Goal: Task Accomplishment & Management: Use online tool/utility

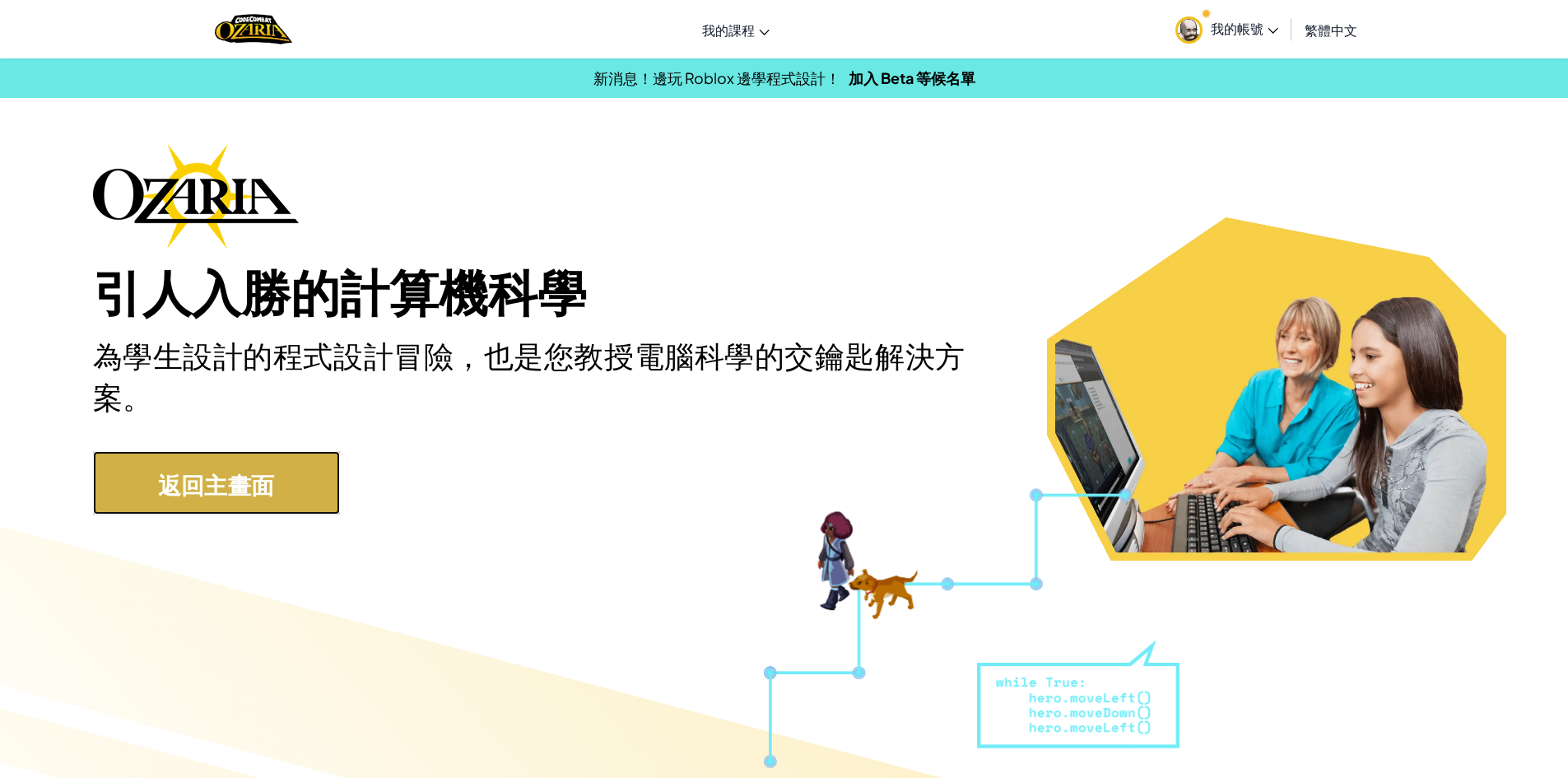
click at [296, 473] on link "返回主畫面" at bounding box center [216, 482] width 246 height 64
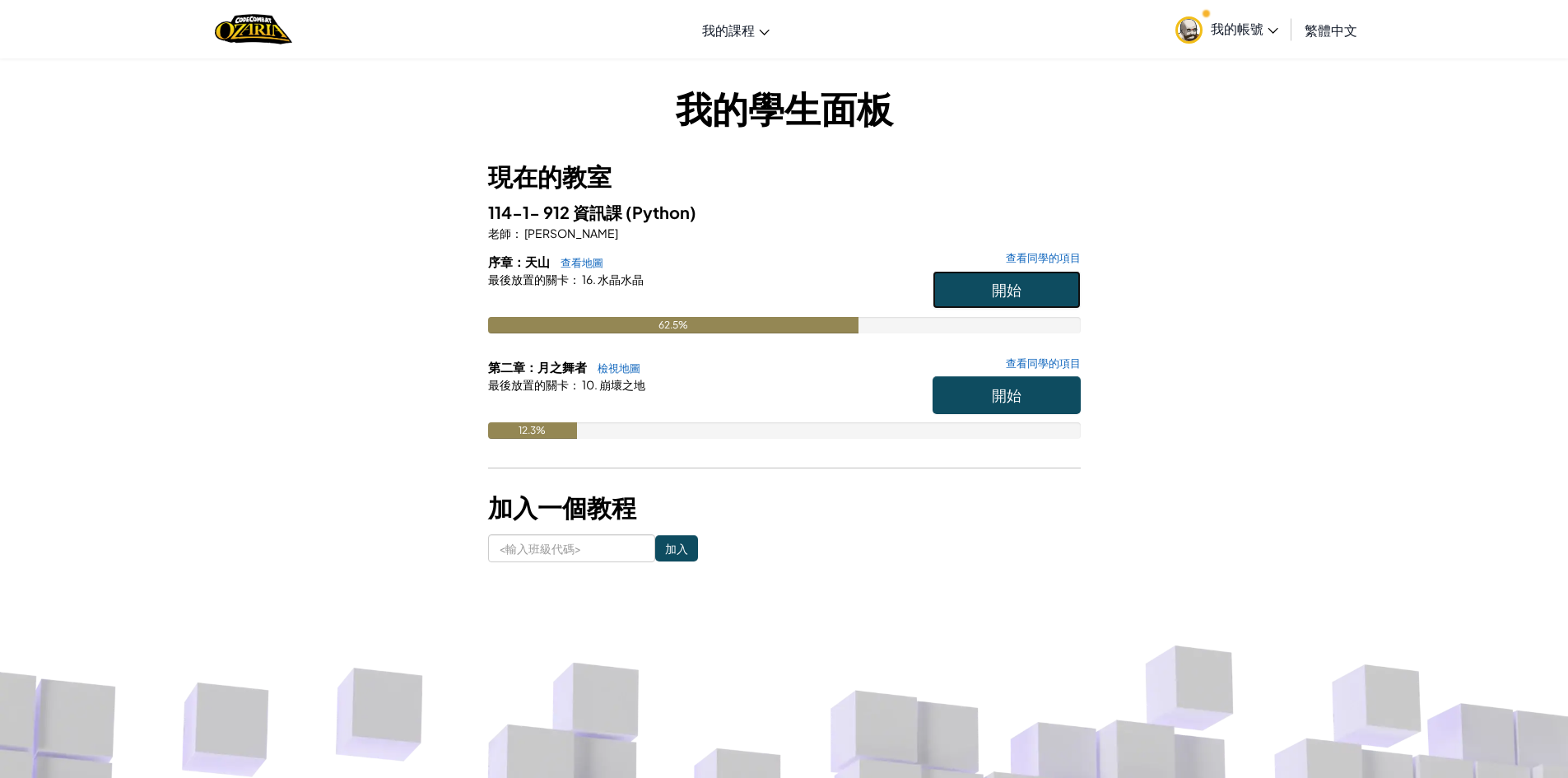
click at [1022, 283] on button "開始" at bounding box center [1006, 290] width 148 height 38
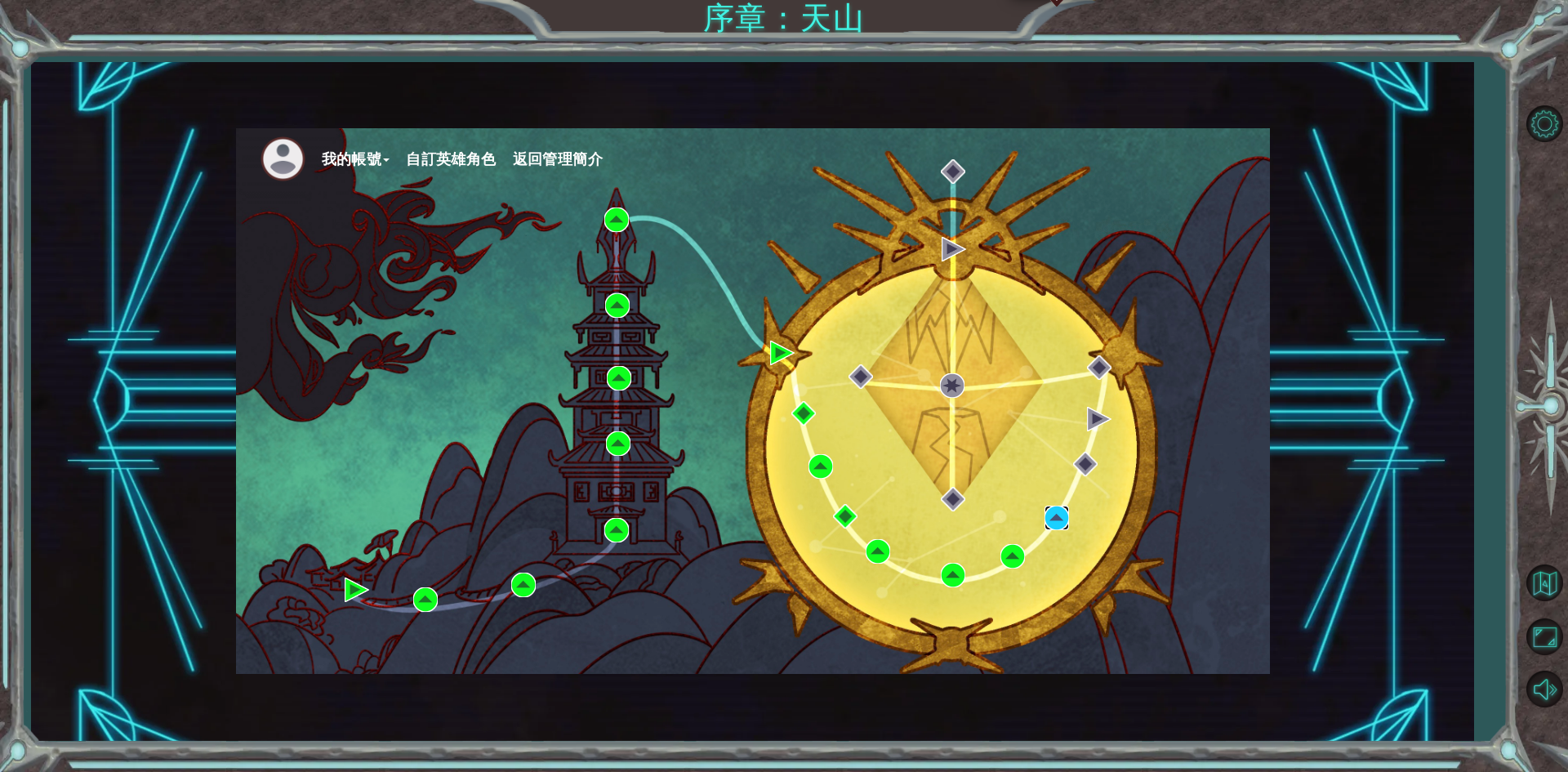
click at [1049, 522] on img at bounding box center [1056, 518] width 24 height 24
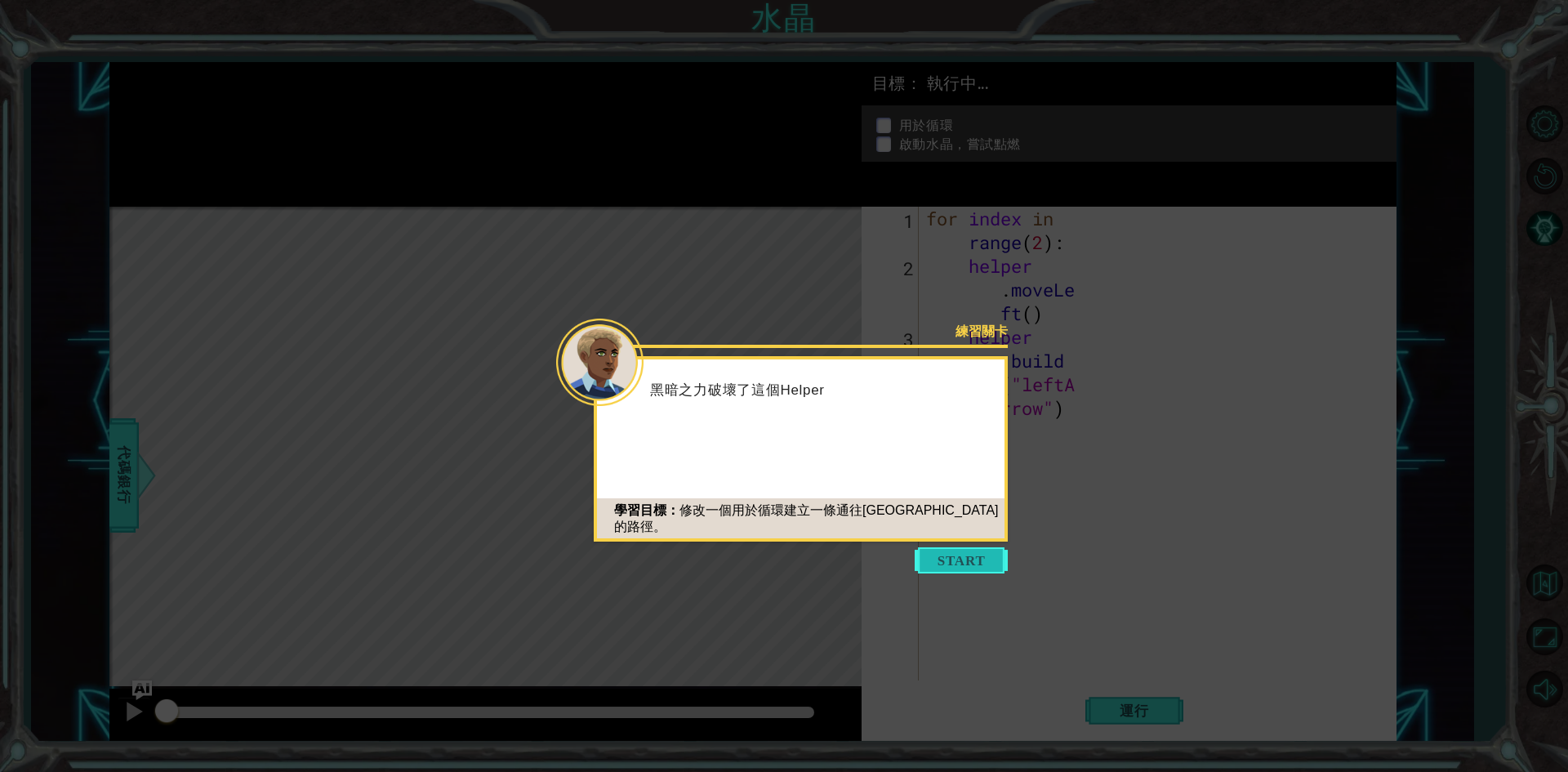
click at [942, 560] on button "開始" at bounding box center [962, 560] width 94 height 26
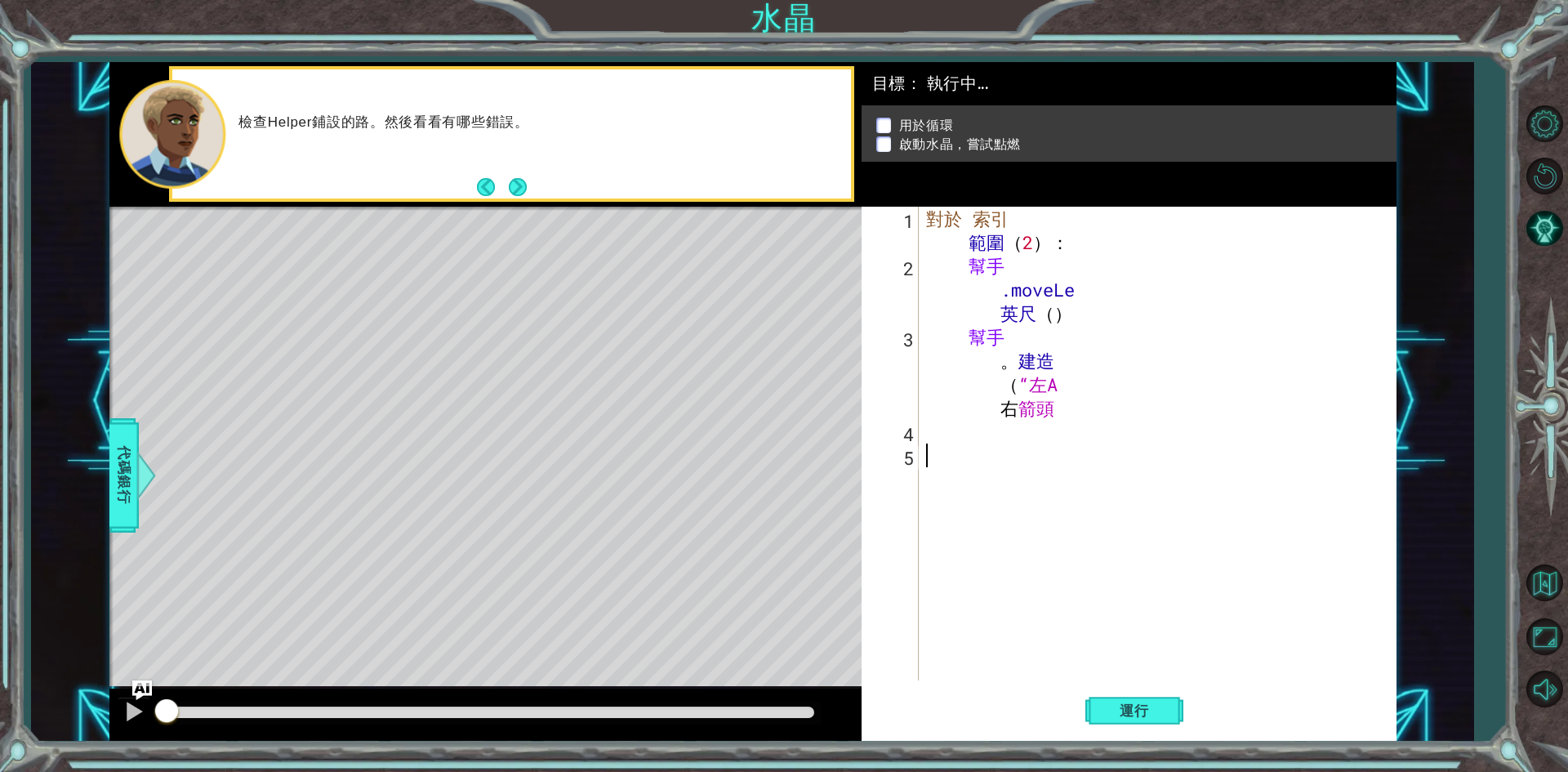
click at [943, 442] on div "對於 索引 範圍 （ 2 ） ： 幫手 .moveLe 英尺 （ ） 幫手 。 建造 （ “左A 右 箭頭" at bounding box center [1161, 479] width 477 height 545
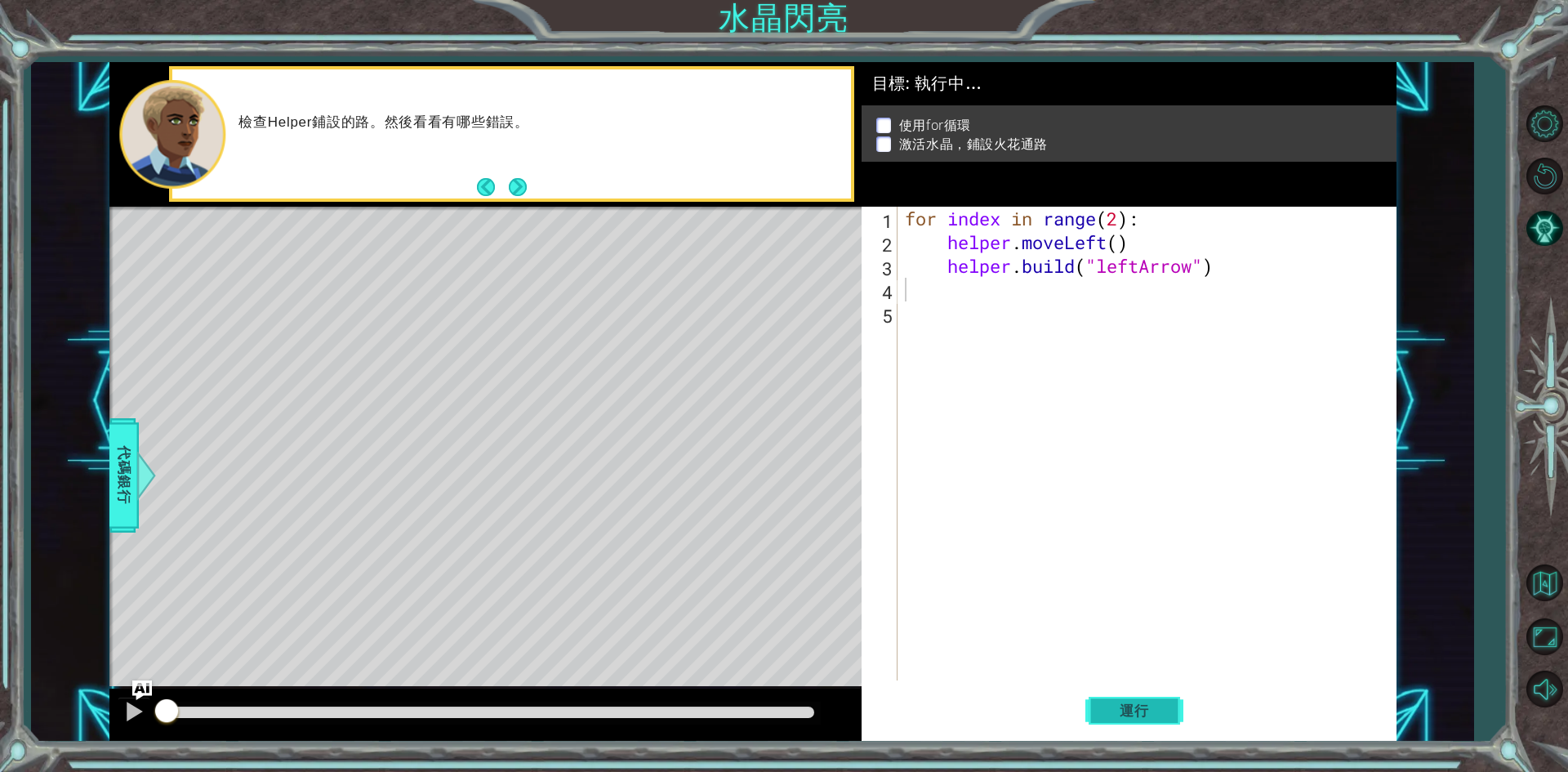
click at [1149, 709] on span "運行" at bounding box center [1134, 711] width 62 height 17
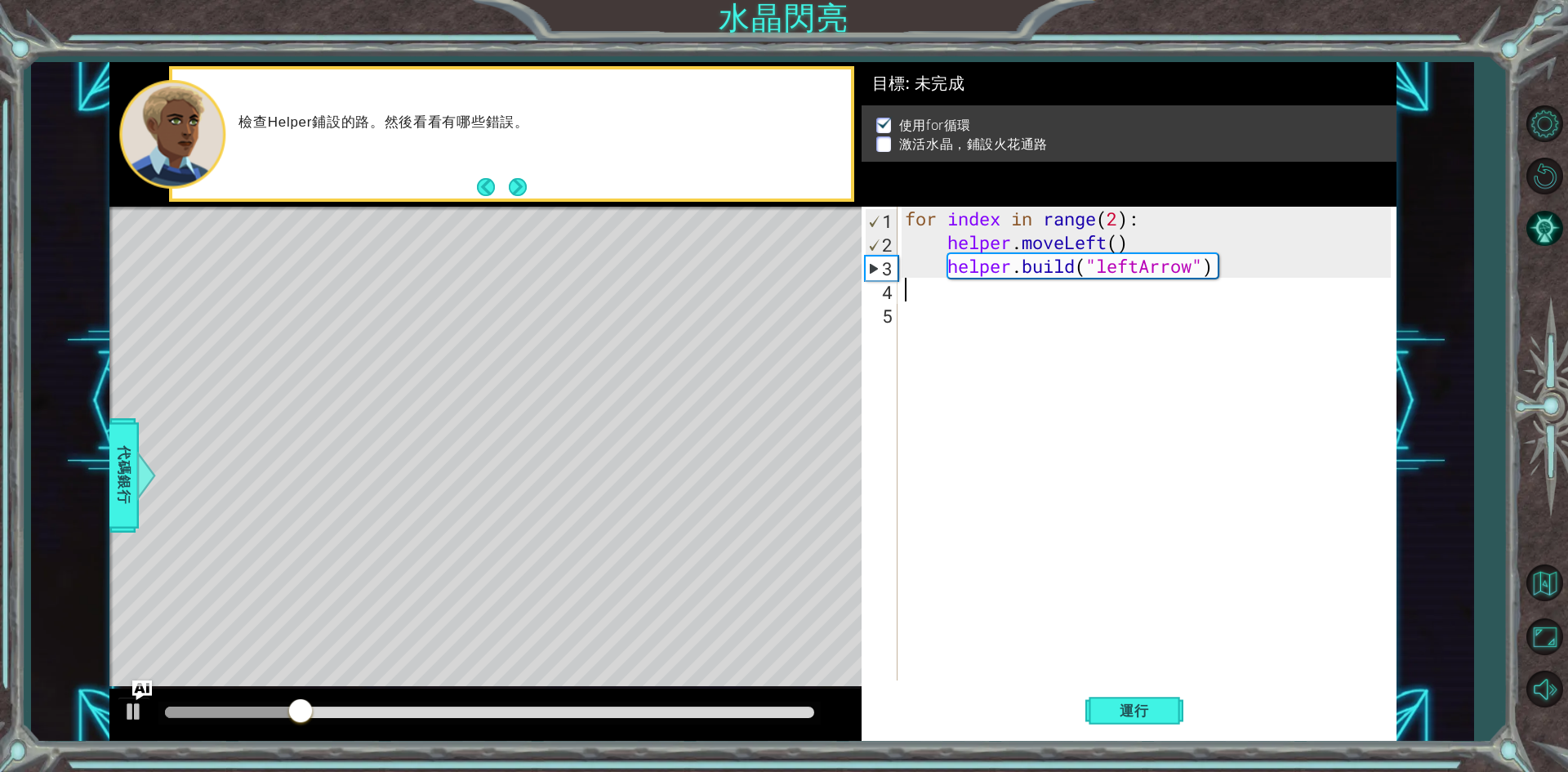
click at [908, 306] on div "for index in range ( 2 ) : helper . moveLeft ( ) helper . build ( "leftArrow" )" at bounding box center [1150, 467] width 497 height 521
click at [916, 296] on div "for index in range ( 2 ) : helper . moveLeft ( ) helper . build ( "leftArrow" )" at bounding box center [1150, 467] width 497 height 521
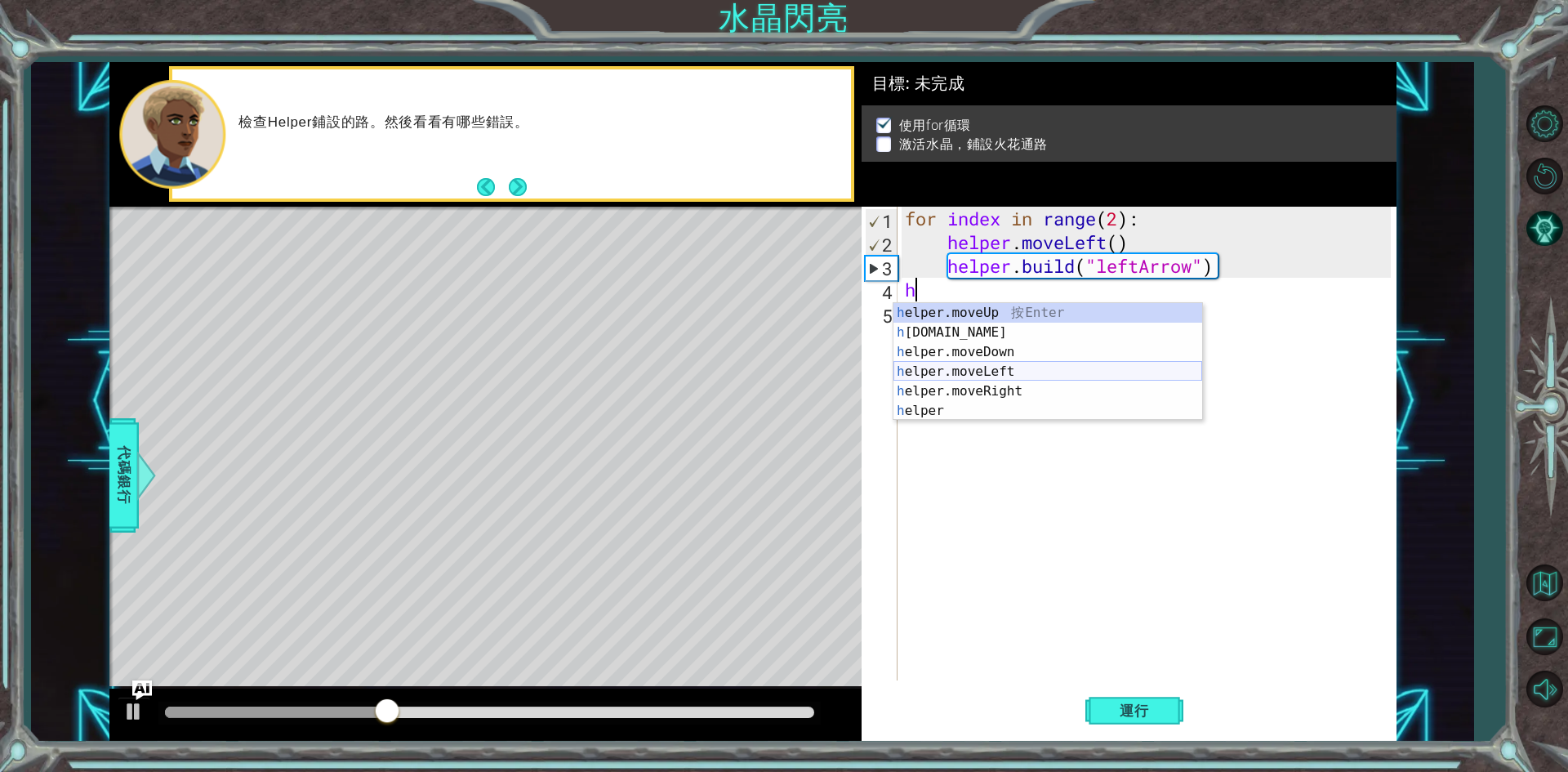
click at [1051, 374] on div "h elper.moveUp 按 Enter h [DOMAIN_NAME] 按 Enter h elper.moveDown 按 Enter h elper…" at bounding box center [1048, 381] width 309 height 157
type textarea "helper.moveLeft(1)"
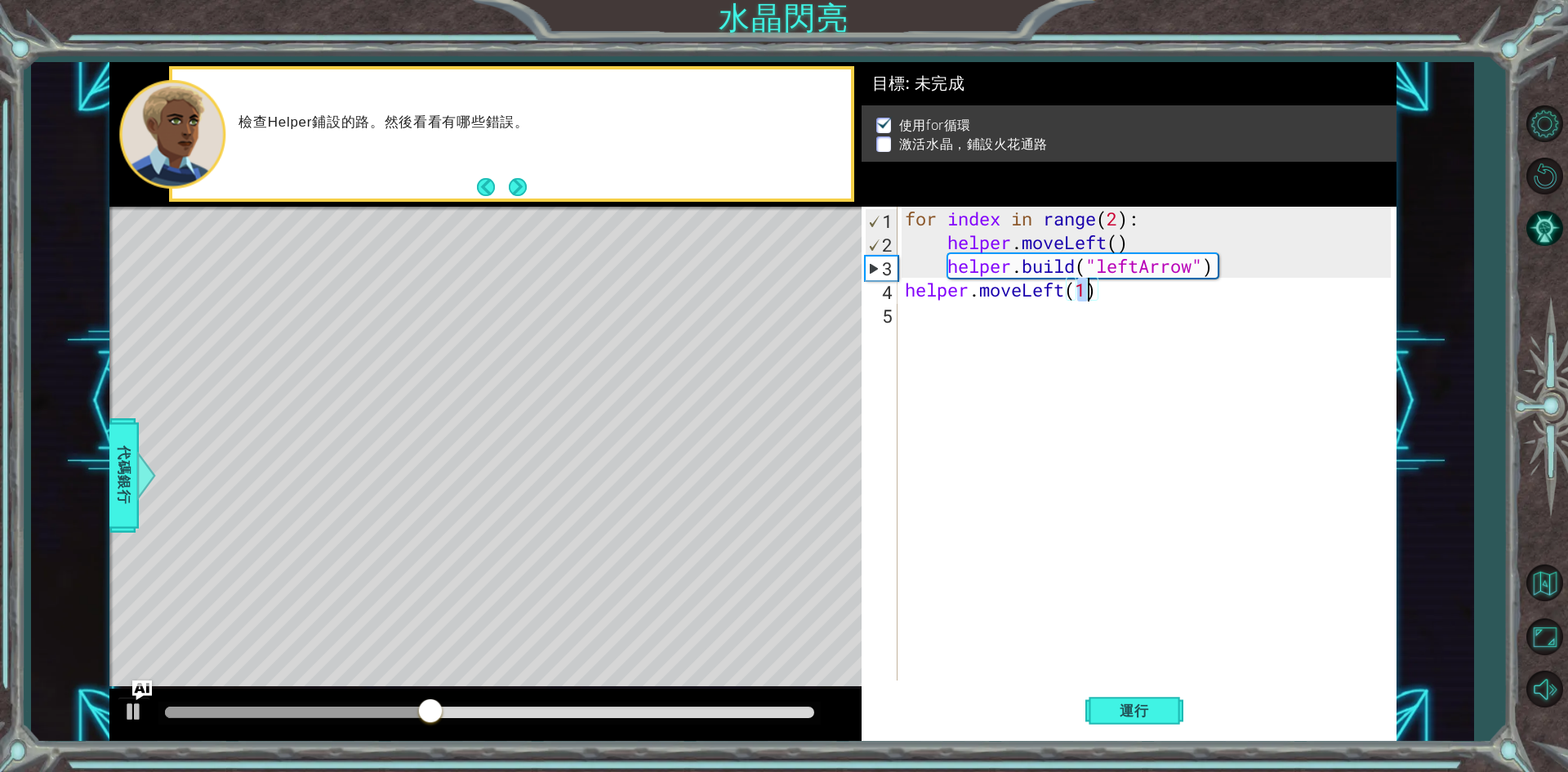
click at [997, 344] on div "for index in range ( 2 ) : helper . moveLeft ( ) helper . build ( "leftArrow" )…" at bounding box center [1150, 467] width 497 height 521
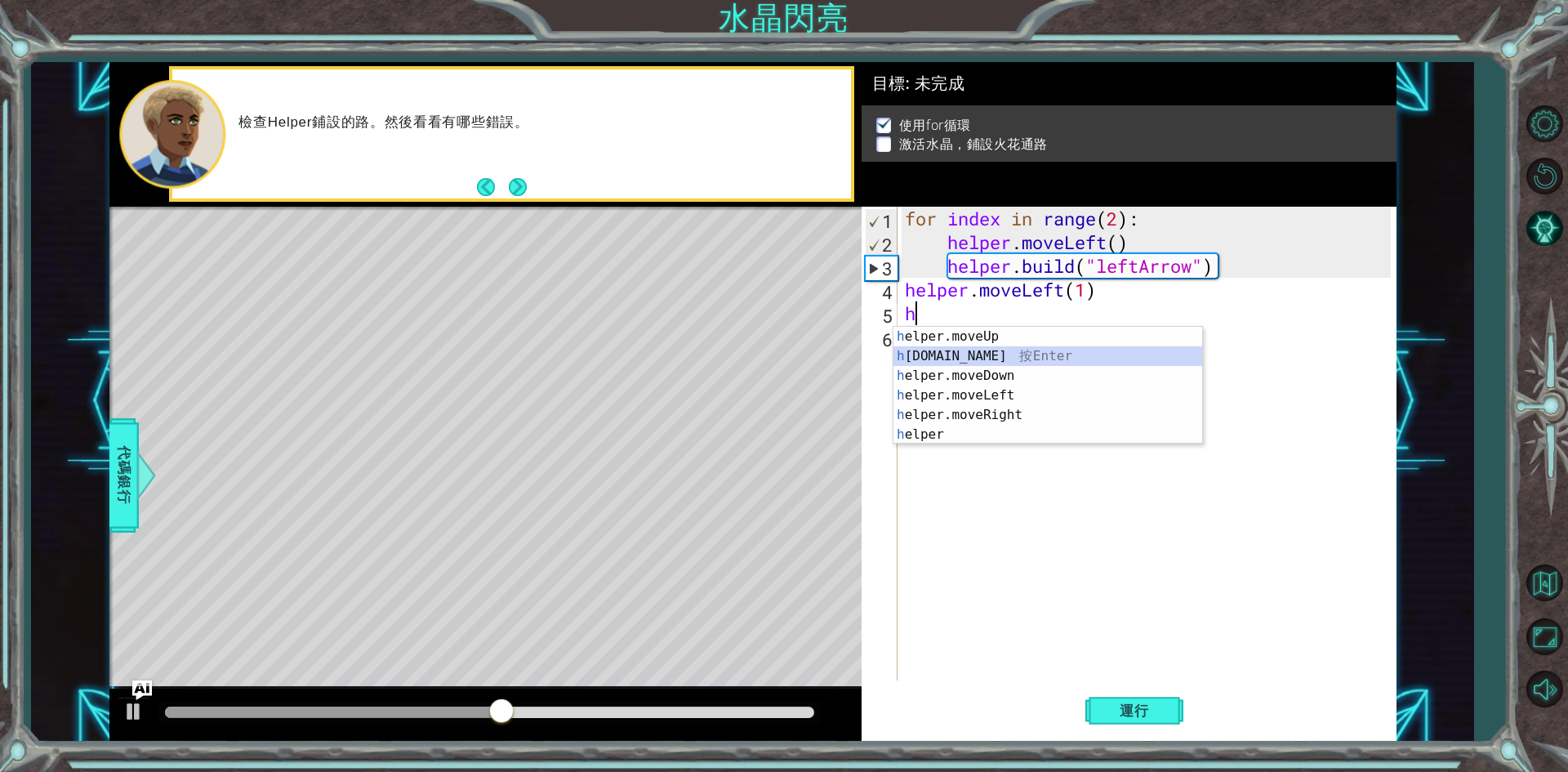
click at [997, 357] on div "h elper.moveUp 按 Enter h [DOMAIN_NAME] 按 Enter h elper.moveDown 按 Enter h elper…" at bounding box center [1048, 405] width 309 height 157
type textarea "[DOMAIN_NAME]("rightArrow")"
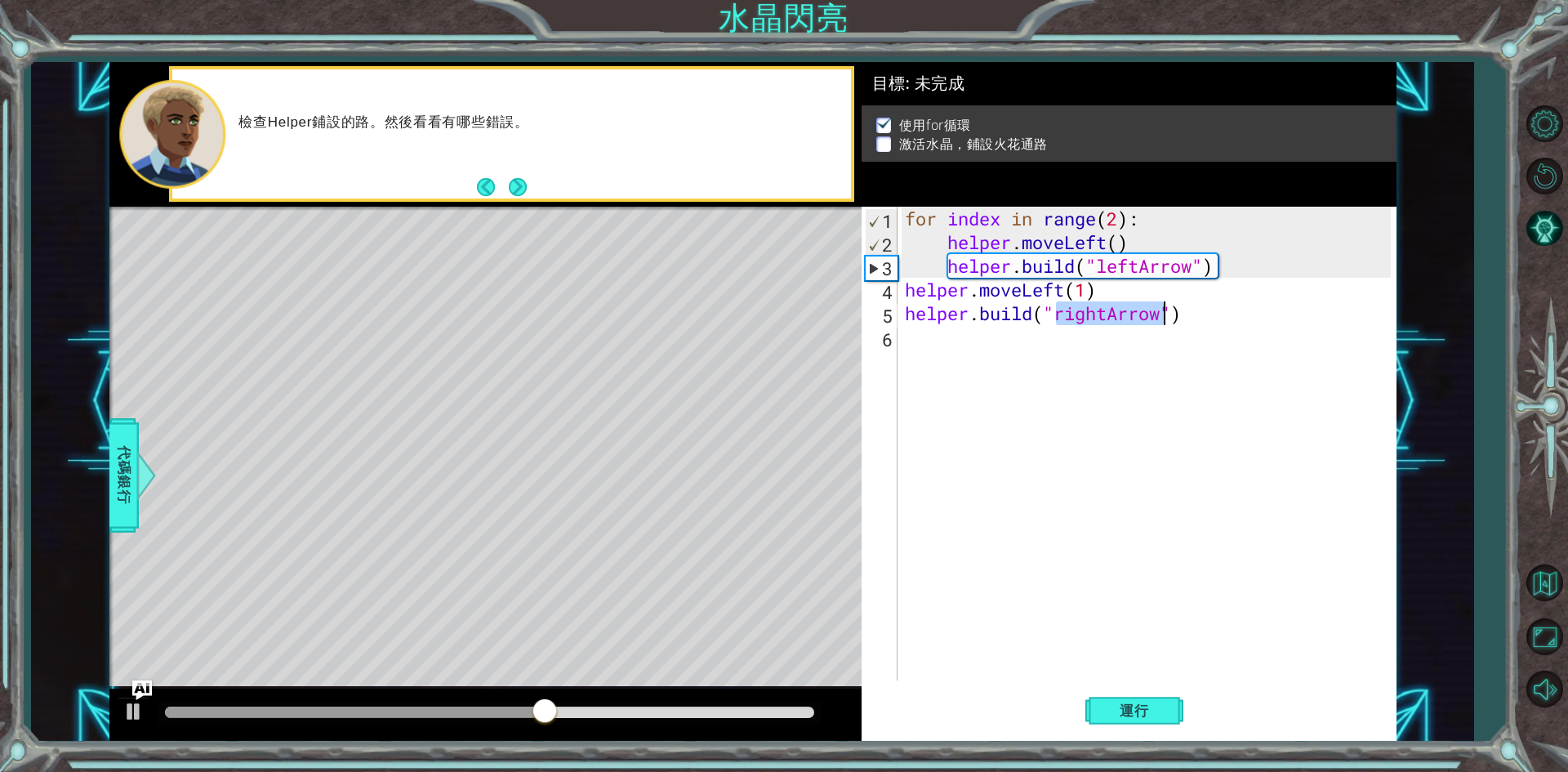
click at [986, 351] on div "for index in range ( 2 ) : helper . moveLeft ( ) helper . build ( "leftArrow" )…" at bounding box center [1150, 467] width 497 height 521
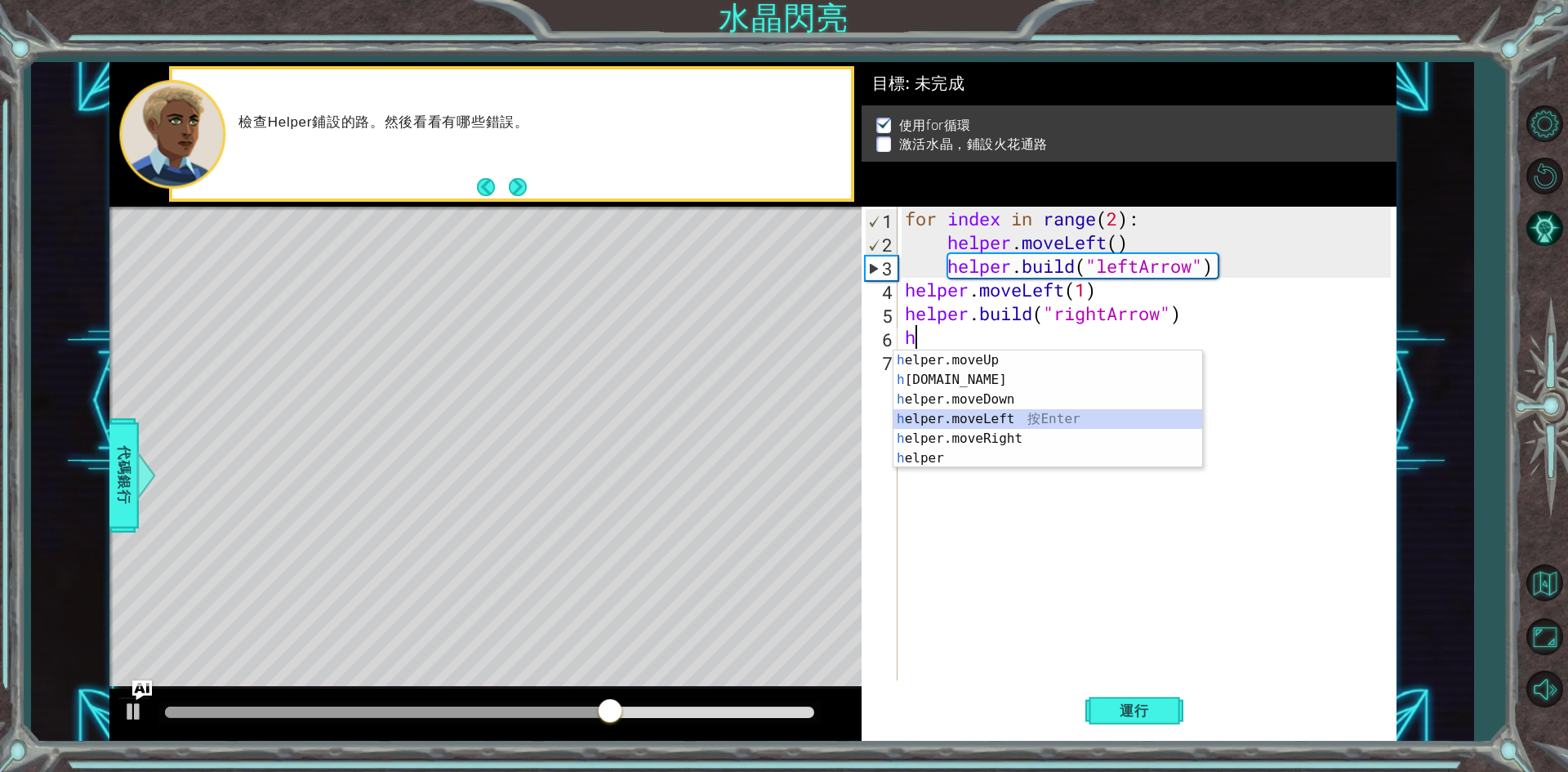
click at [993, 425] on div "h elper.moveUp 按 Enter h [DOMAIN_NAME] 按 Enter h elper.moveDown 按 Enter h elper…" at bounding box center [1048, 429] width 309 height 157
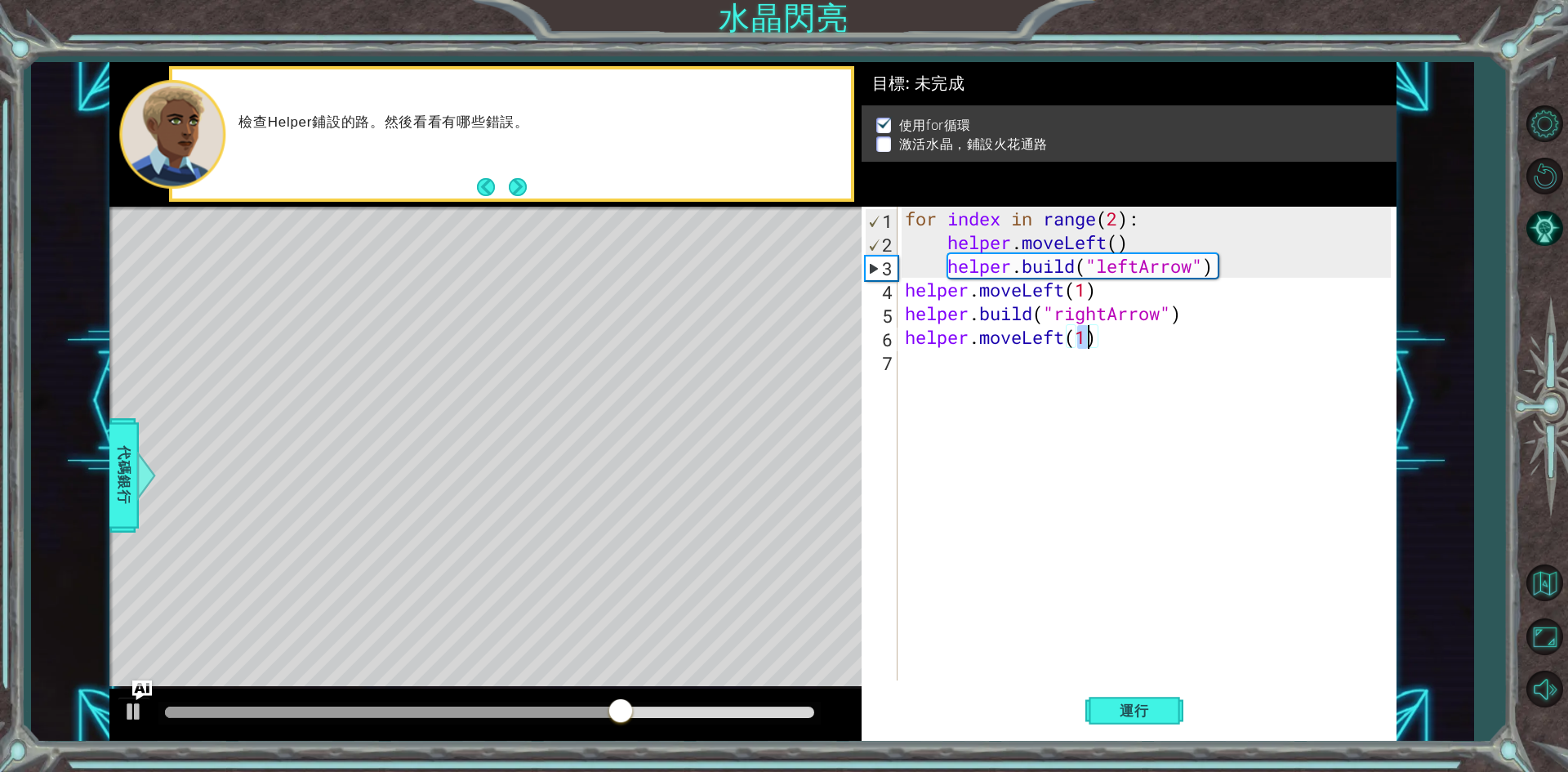
click at [982, 400] on div "for index in range ( 2 ) : helper . moveLeft ( ) helper . build ( "leftArrow" )…" at bounding box center [1150, 467] width 497 height 521
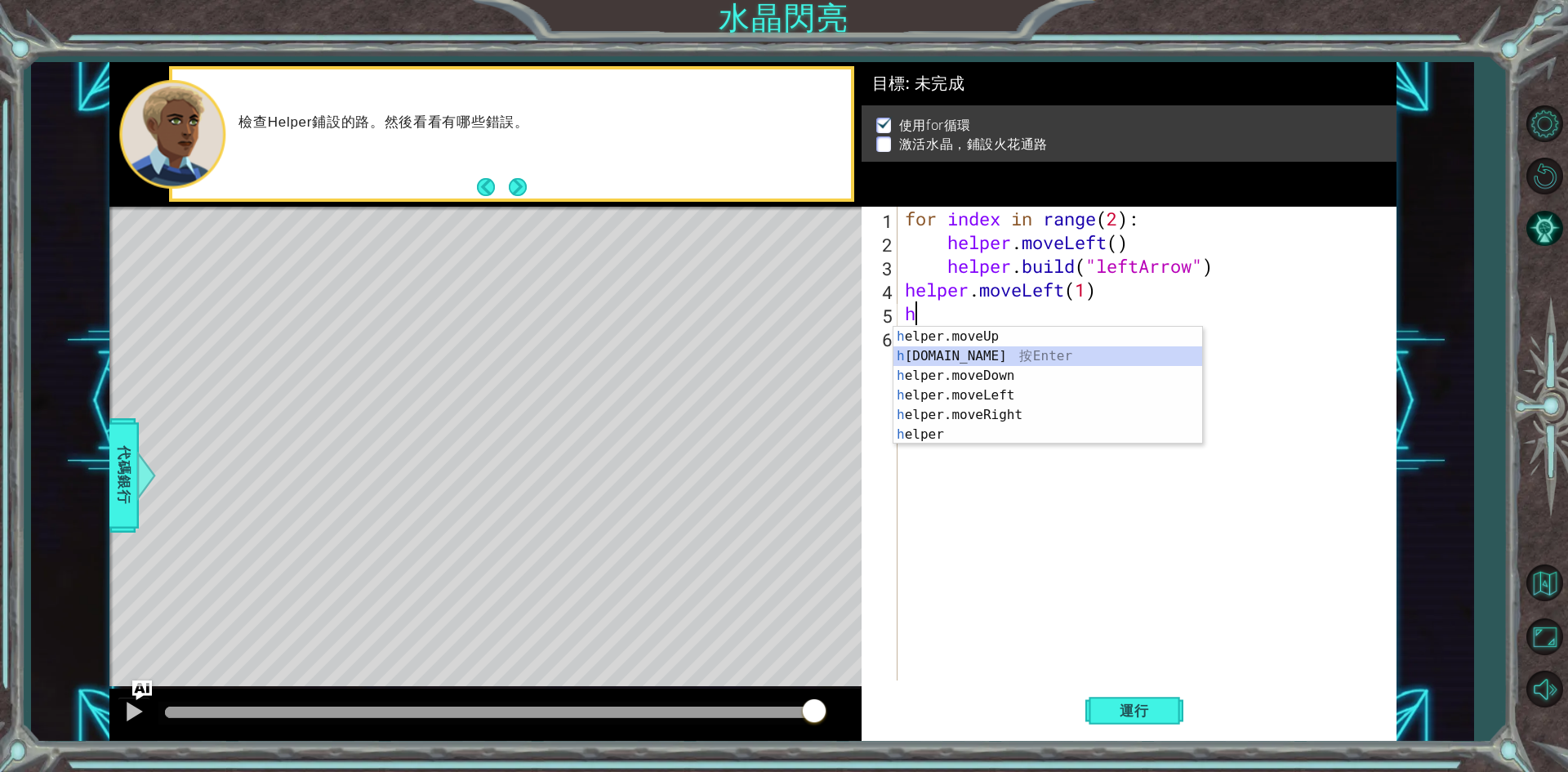
click at [971, 362] on div "h elper.moveUp 按 Enter h [DOMAIN_NAME] 按 Enter h elper.moveDown 按 Enter h elper…" at bounding box center [1048, 405] width 309 height 157
type textarea "[DOMAIN_NAME]("rightArrow")"
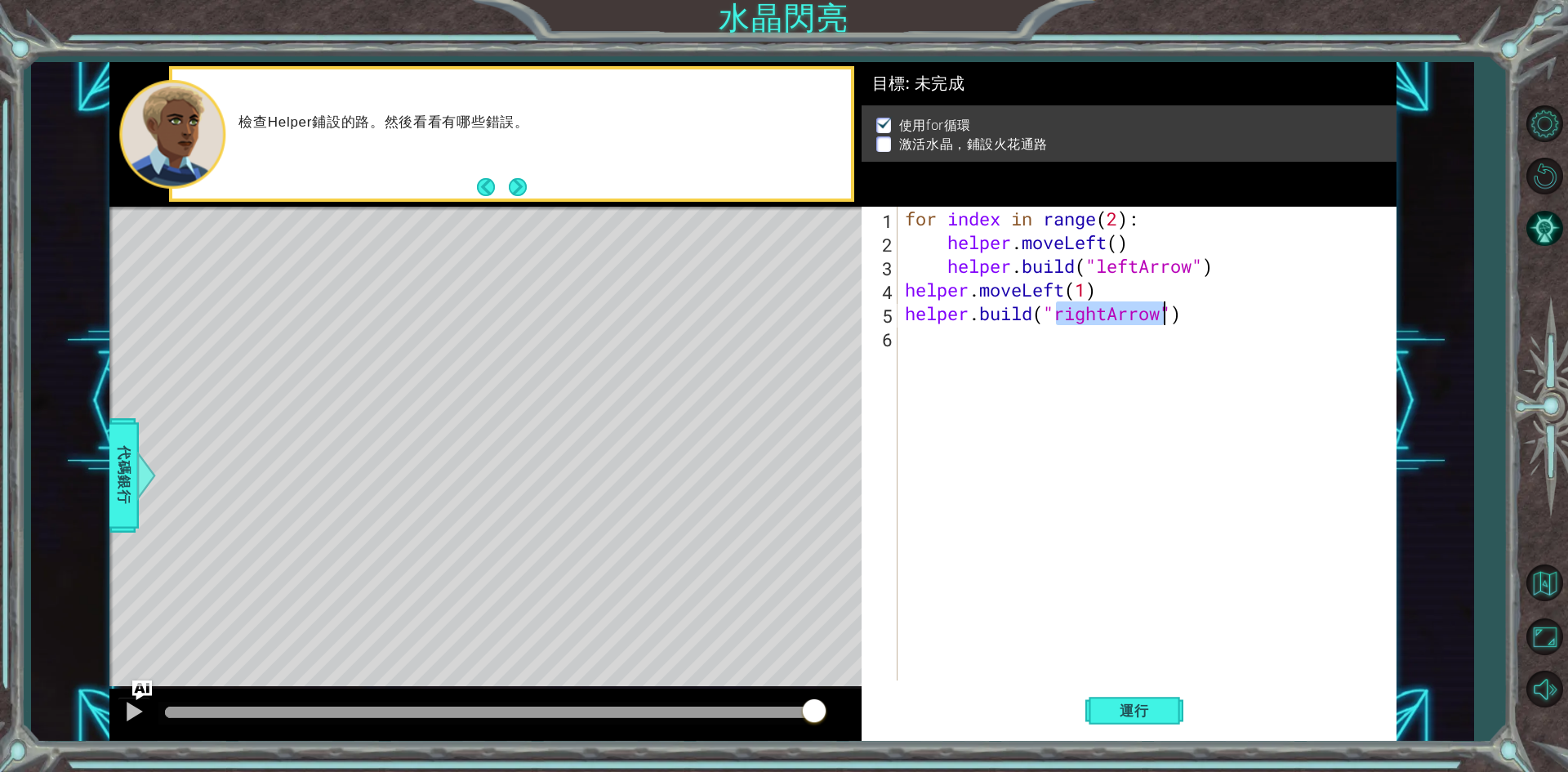
click at [971, 362] on div "for index in range ( 2 ) : helper . moveLeft ( ) helper . build ( "leftArrow" )…" at bounding box center [1150, 467] width 497 height 521
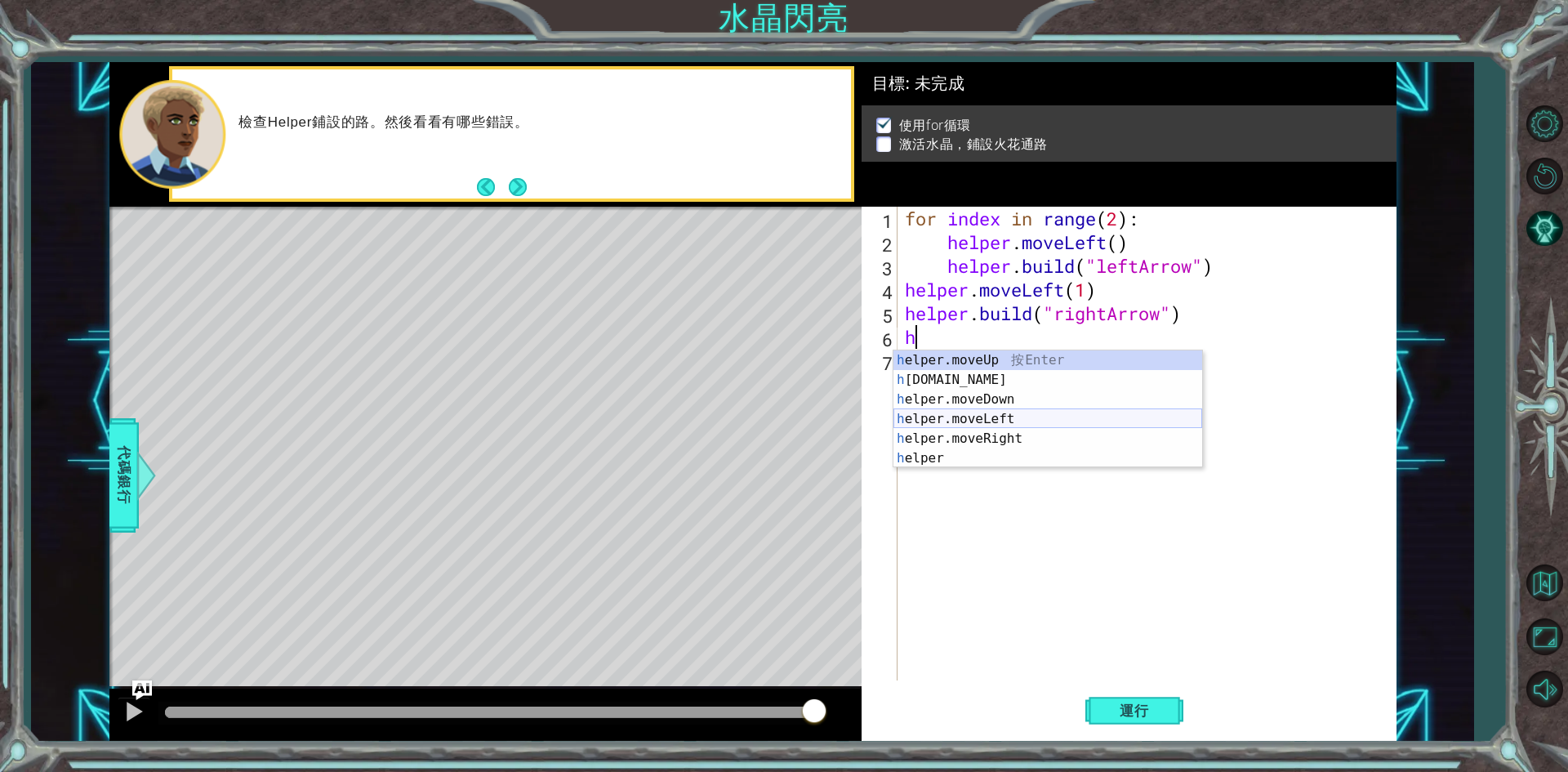
click at [972, 422] on div "h elper.moveUp 按 Enter h [DOMAIN_NAME] 按 Enter h elper.moveDown 按 Enter h elper…" at bounding box center [1048, 429] width 309 height 157
type textarea "helper.moveLeft(1)"
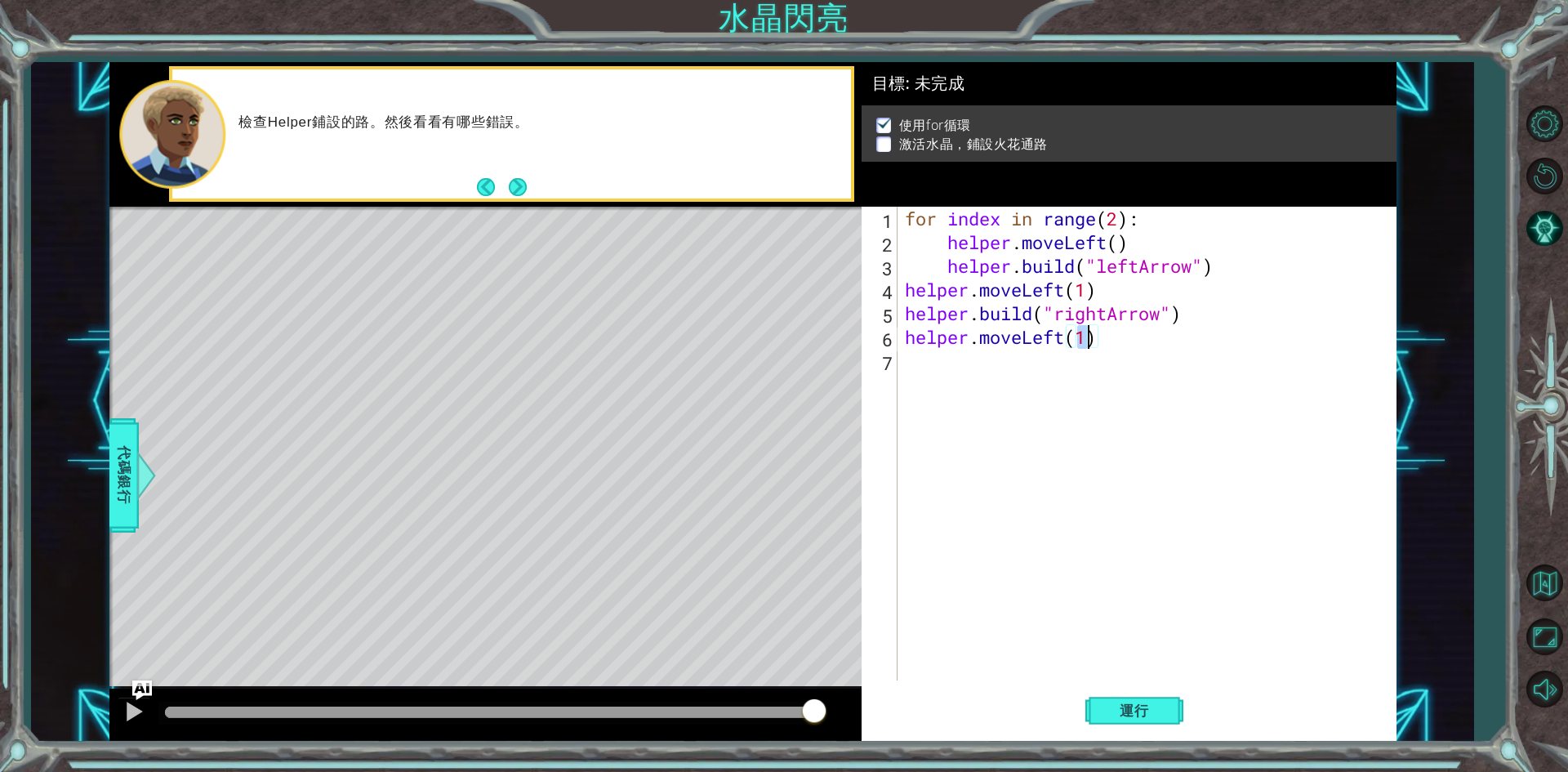
click at [952, 377] on div "for index in range ( 2 ) : helper . moveLeft ( ) helper . build ( "leftArrow" )…" at bounding box center [1150, 467] width 497 height 521
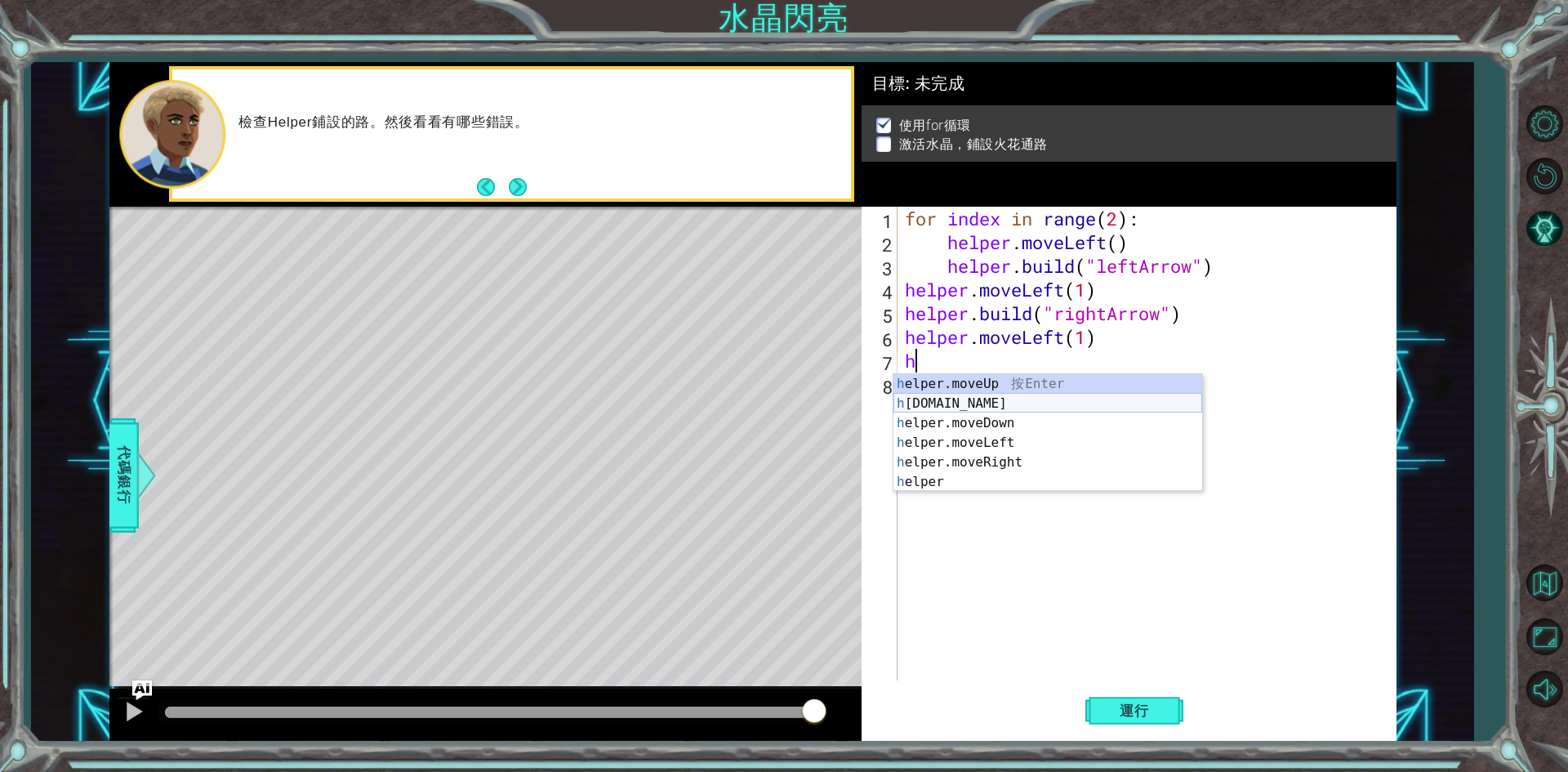
click at [966, 405] on div "h elper.moveUp 按 Enter h [DOMAIN_NAME] 按 Enter h elper.moveDown 按 Enter h elper…" at bounding box center [1048, 452] width 309 height 157
type textarea "[DOMAIN_NAME]("rightArrow")"
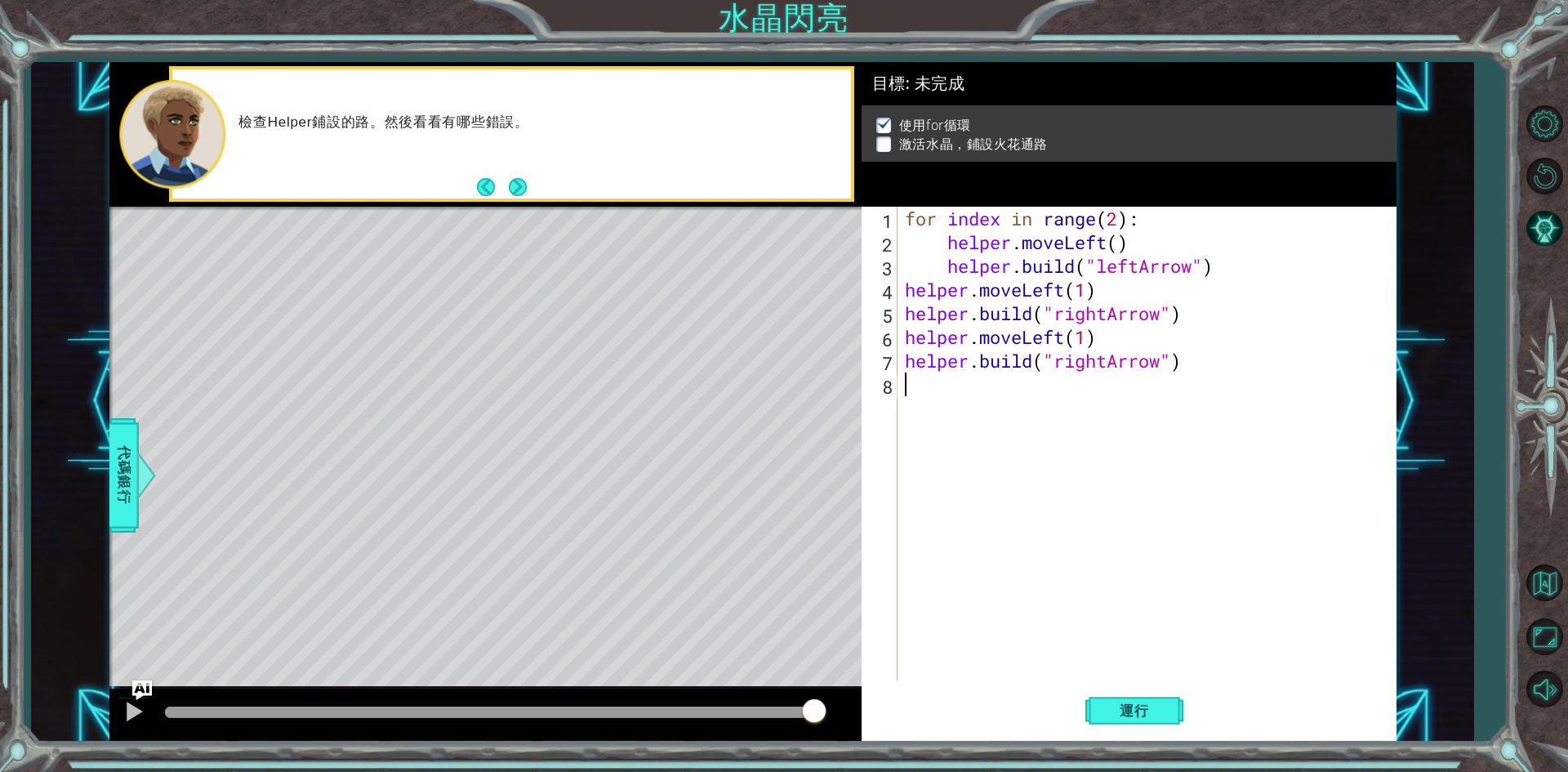
click at [1066, 548] on div "for index in range ( 2 ) : helper . moveLeft ( ) helper . build ( "leftArrow" )…" at bounding box center [1150, 467] width 497 height 521
click at [1145, 720] on button "運行" at bounding box center [1134, 711] width 98 height 53
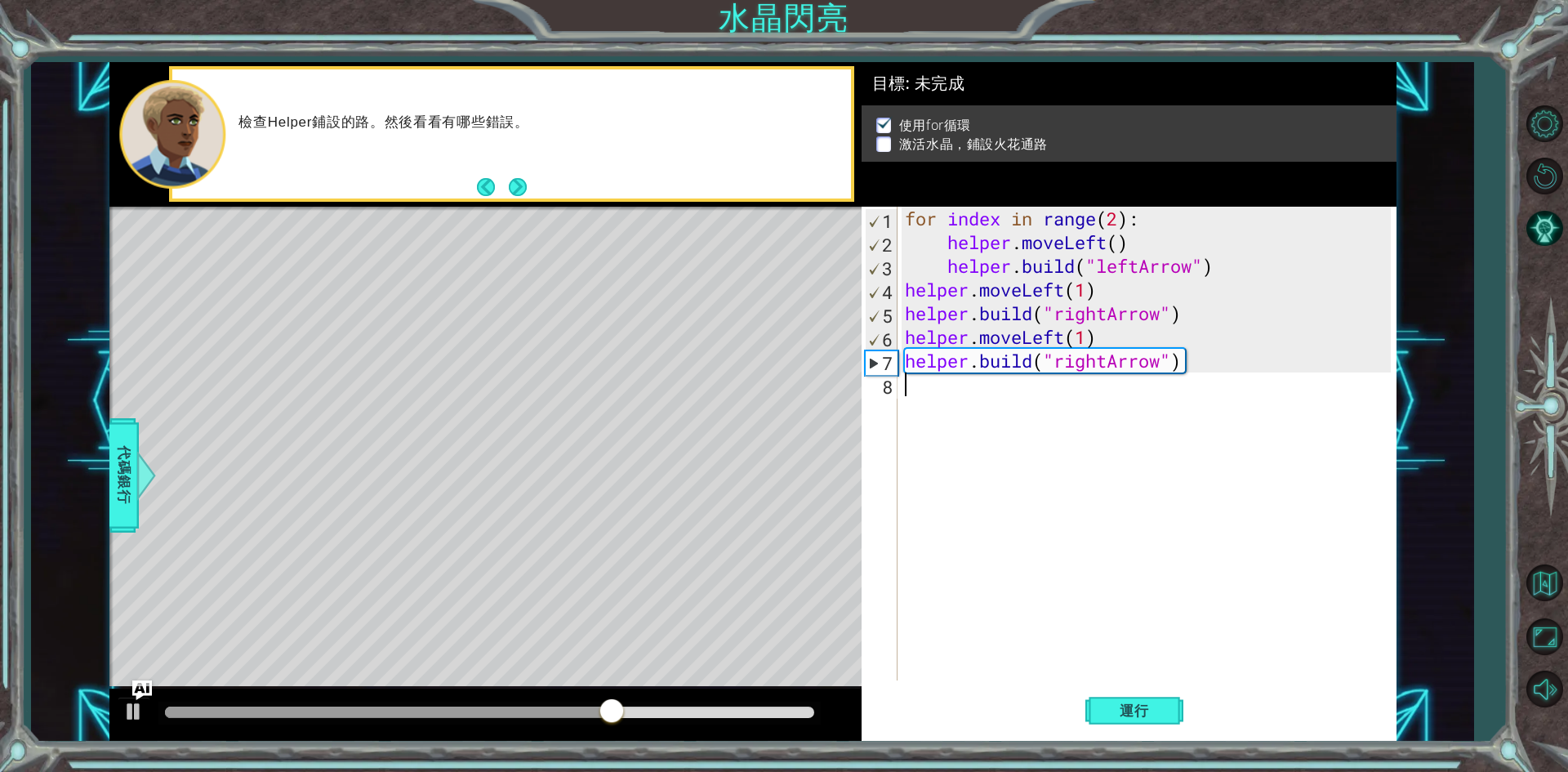
click at [1068, 345] on div "for index in range ( 2 ) : helper . moveLeft ( ) helper . build ( "leftArrow" )…" at bounding box center [1150, 467] width 497 height 521
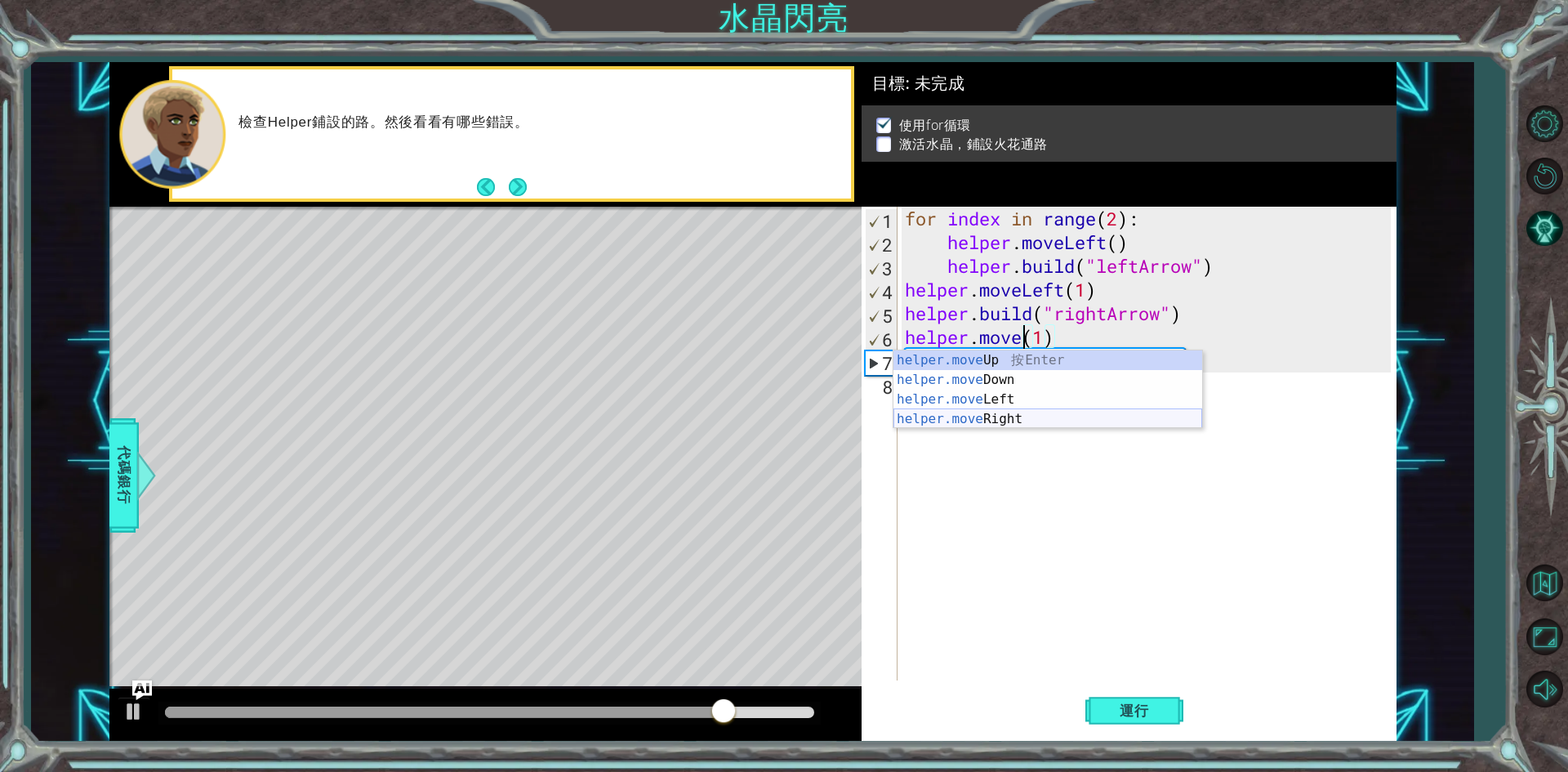
click at [1029, 415] on div "helper.move Up 按 Enter helper.move Down 按 Enter helper.move Left 按 Enter helper…" at bounding box center [1048, 409] width 309 height 118
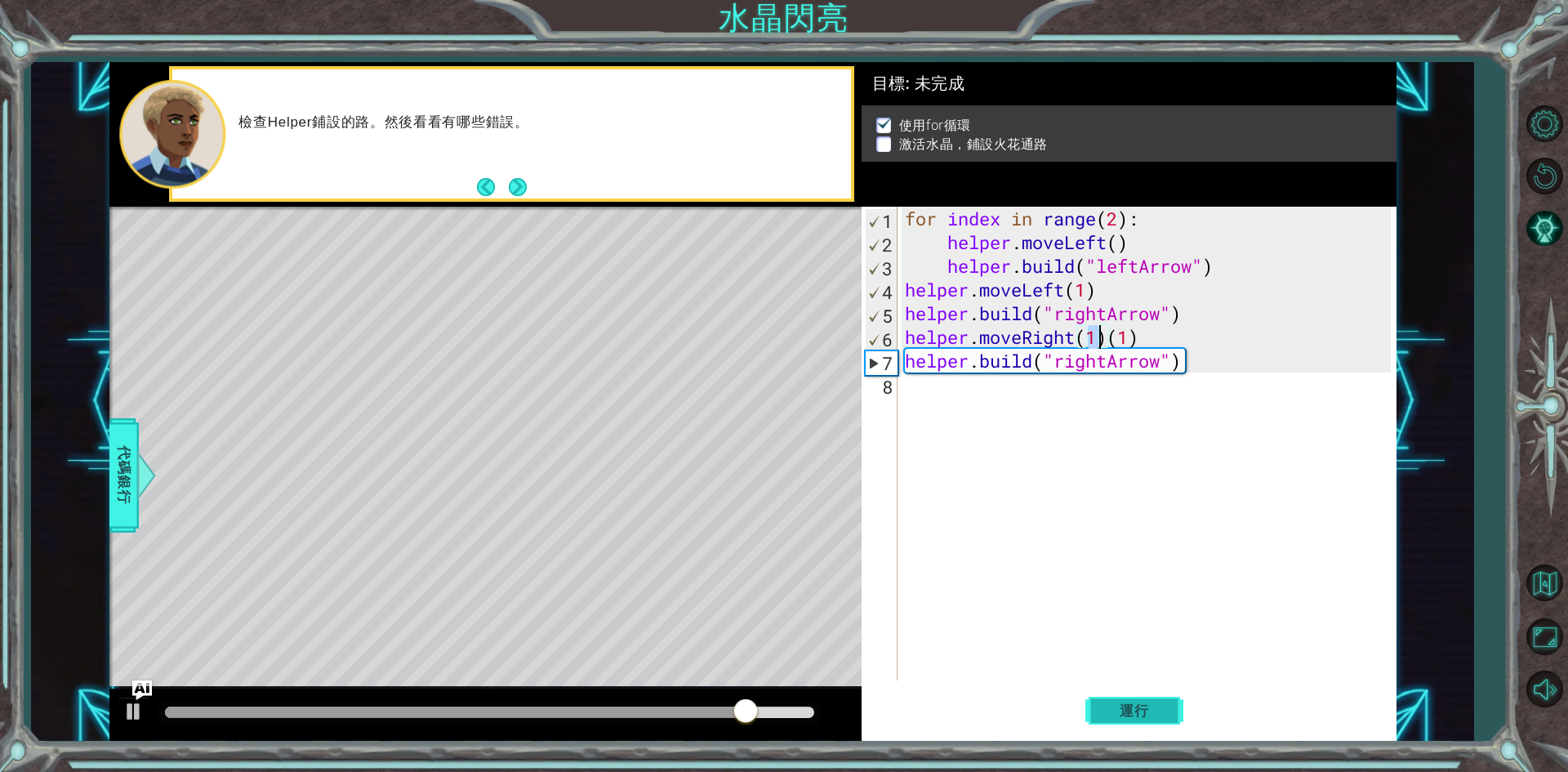
click at [1115, 731] on button "運行" at bounding box center [1134, 711] width 98 height 53
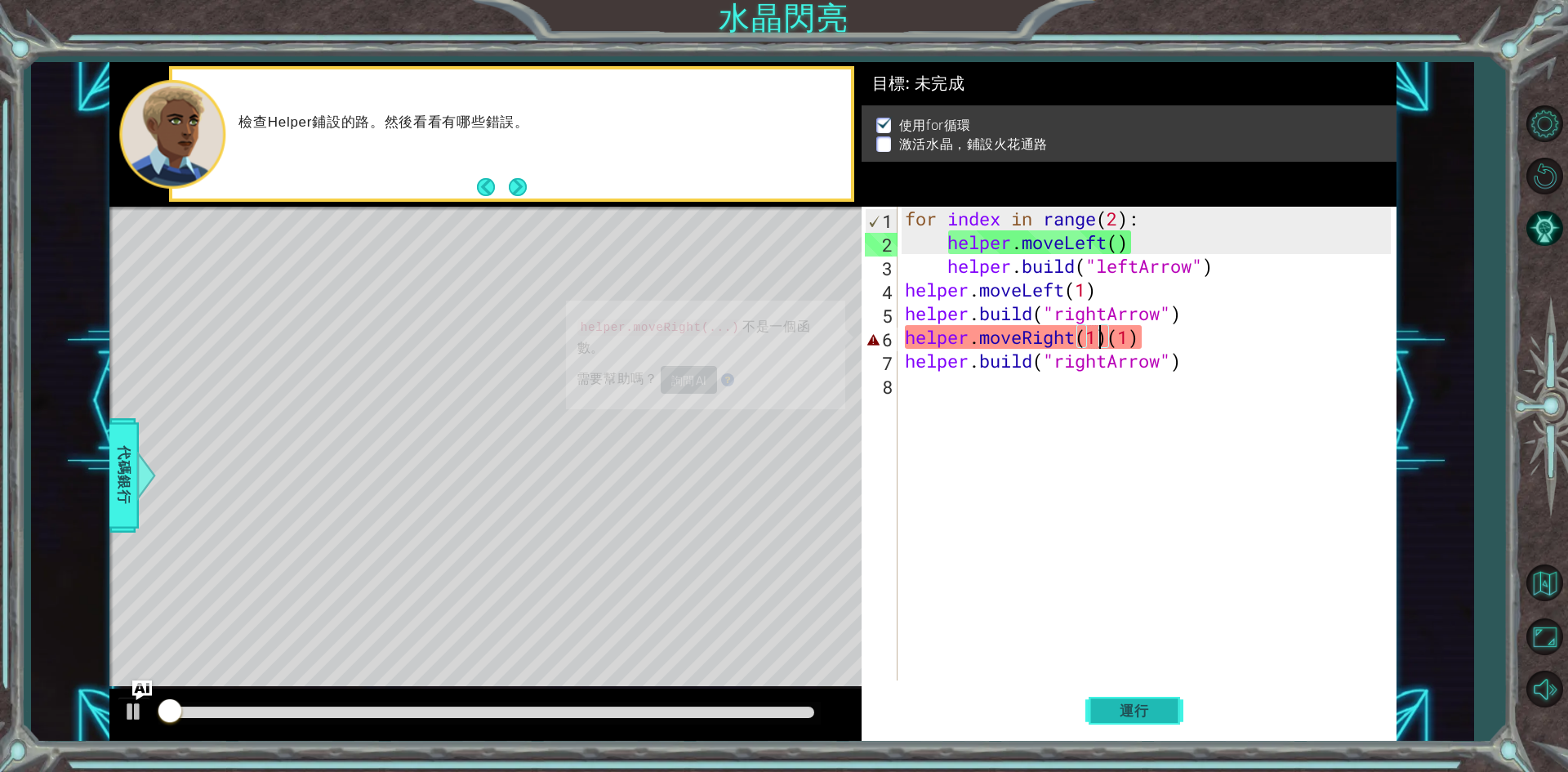
click at [1117, 721] on button "運行" at bounding box center [1134, 711] width 98 height 53
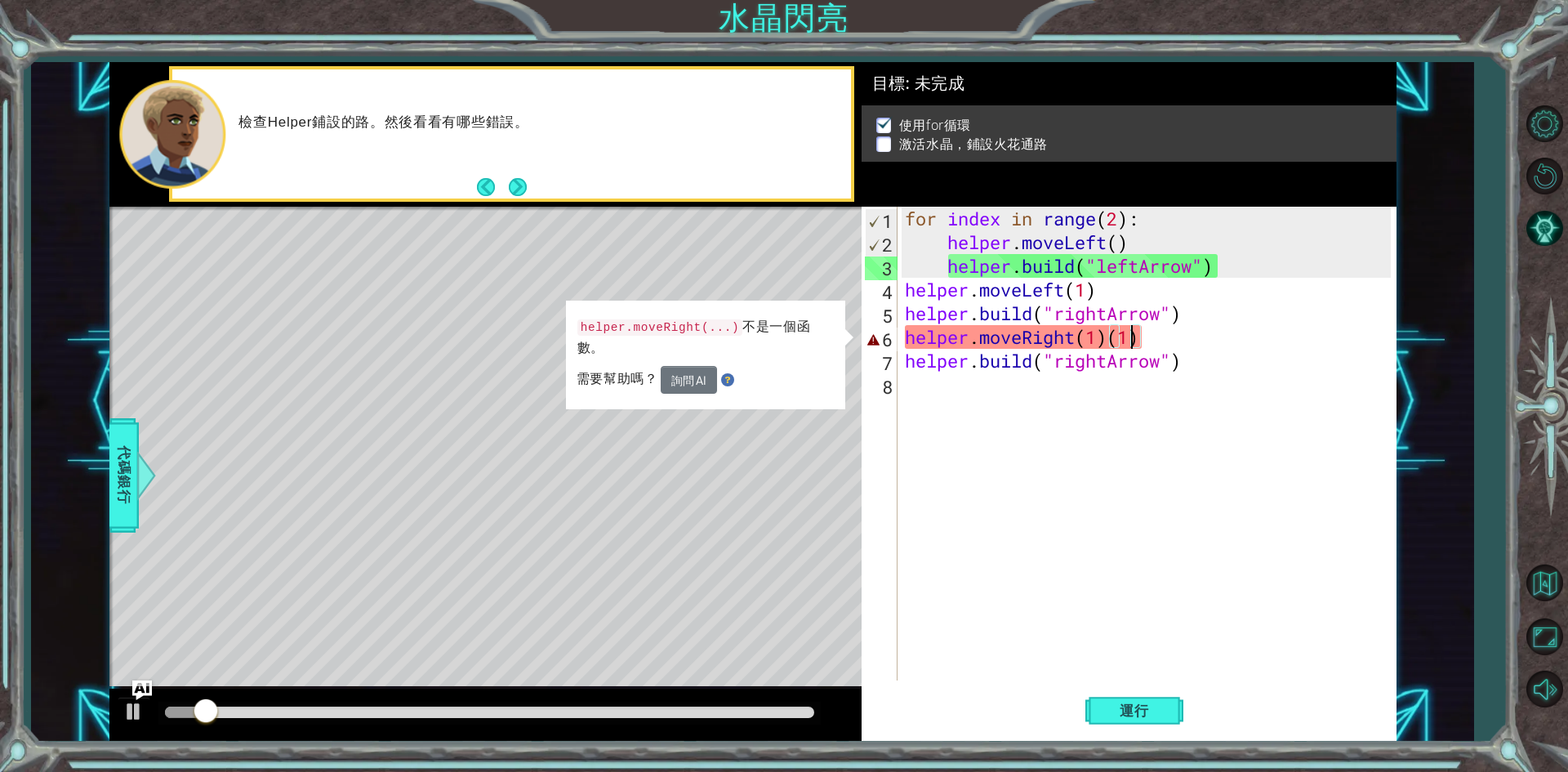
click at [1131, 341] on div "for index in range ( 2 ) : helper . moveLeft ( ) helper . build ( "leftArrow" )…" at bounding box center [1150, 467] width 497 height 521
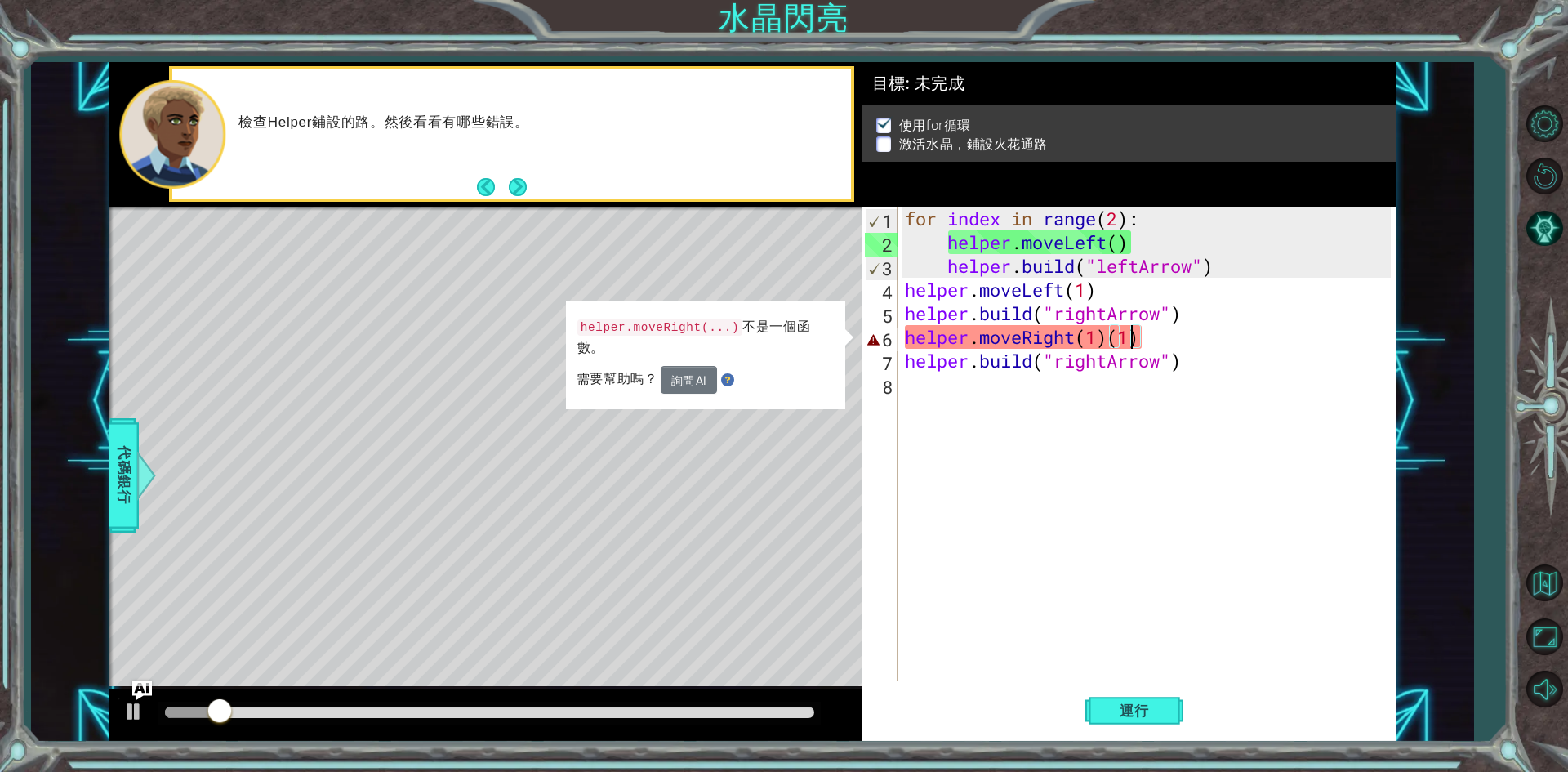
click at [1108, 344] on div "for index in range ( 2 ) : helper . moveLeft ( ) helper . build ( "leftArrow" )…" at bounding box center [1150, 467] width 497 height 521
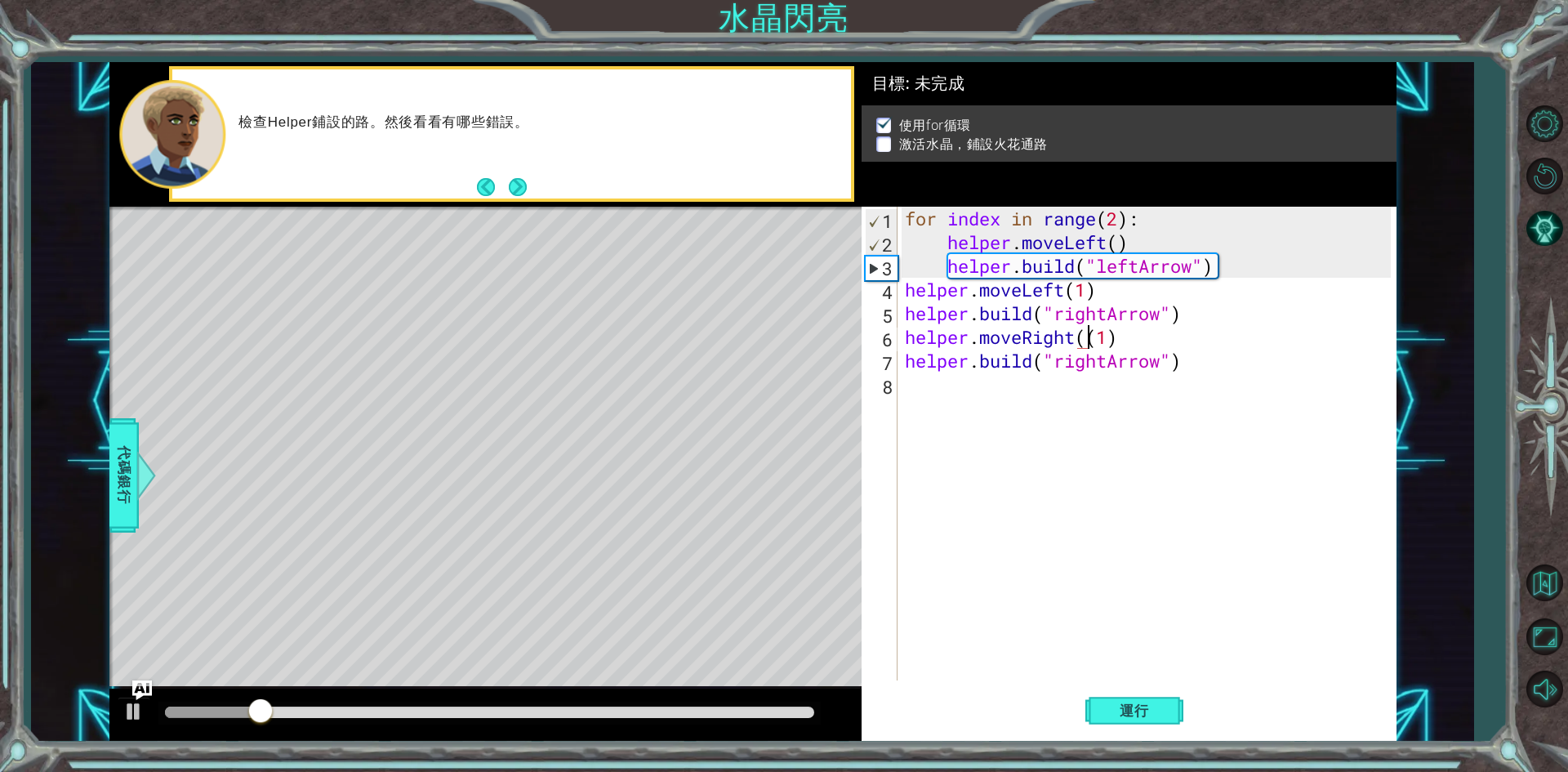
type textarea "helper.moveRight(1)"
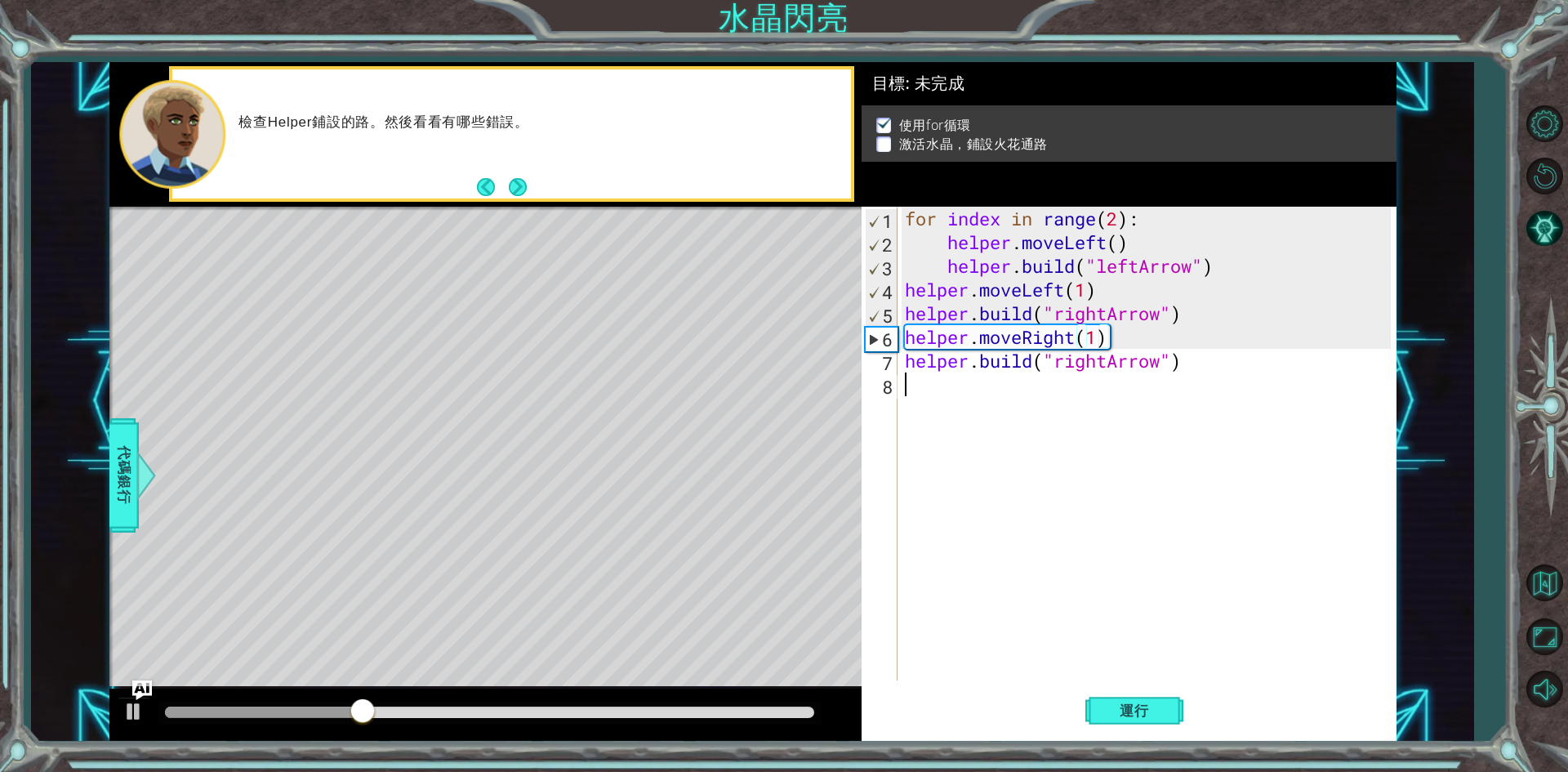
click at [1101, 594] on div "for index in range ( 2 ) : helper . moveLeft ( ) helper . build ( "leftArrow" )…" at bounding box center [1150, 467] width 497 height 521
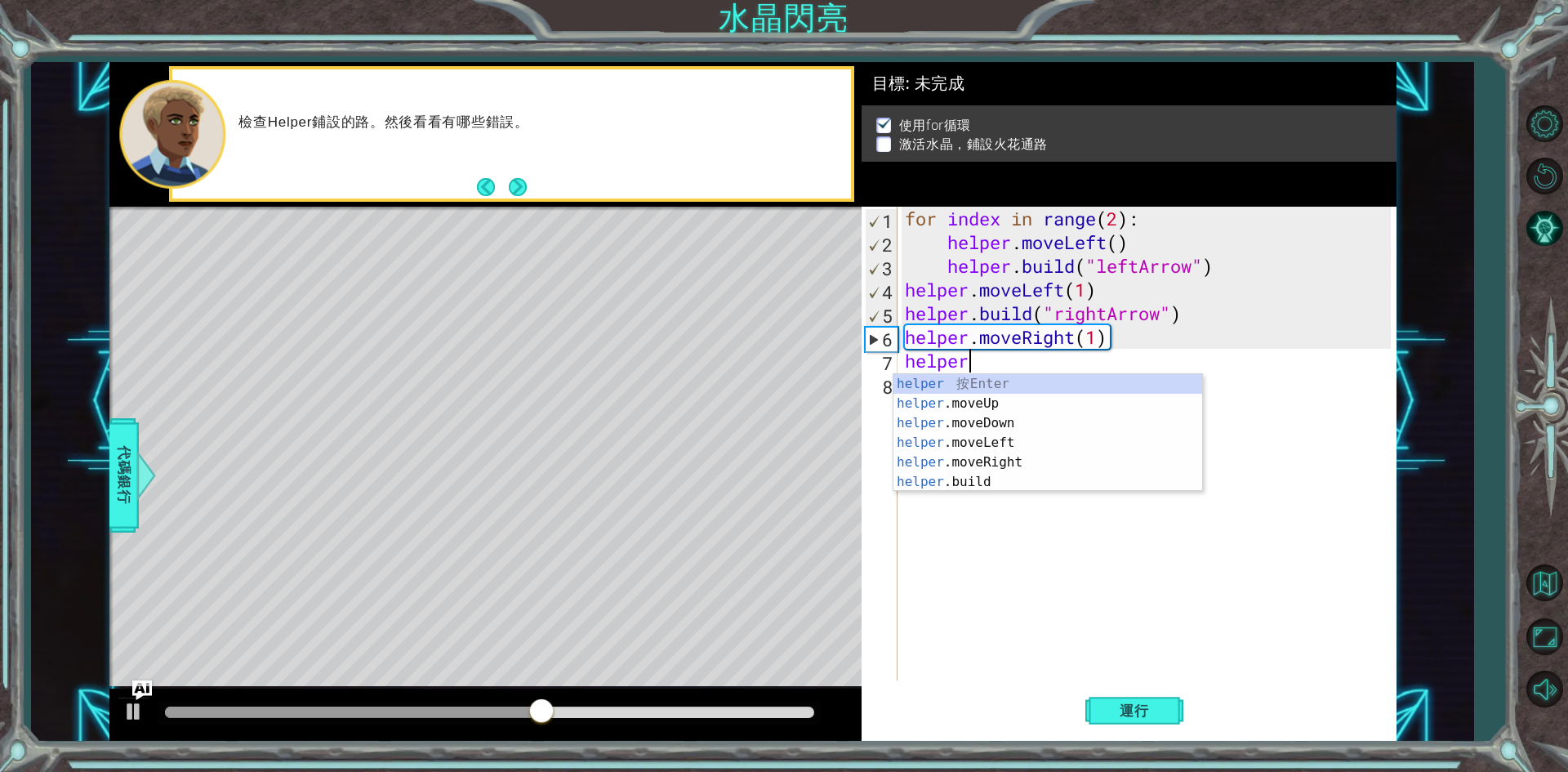
type textarea "h"
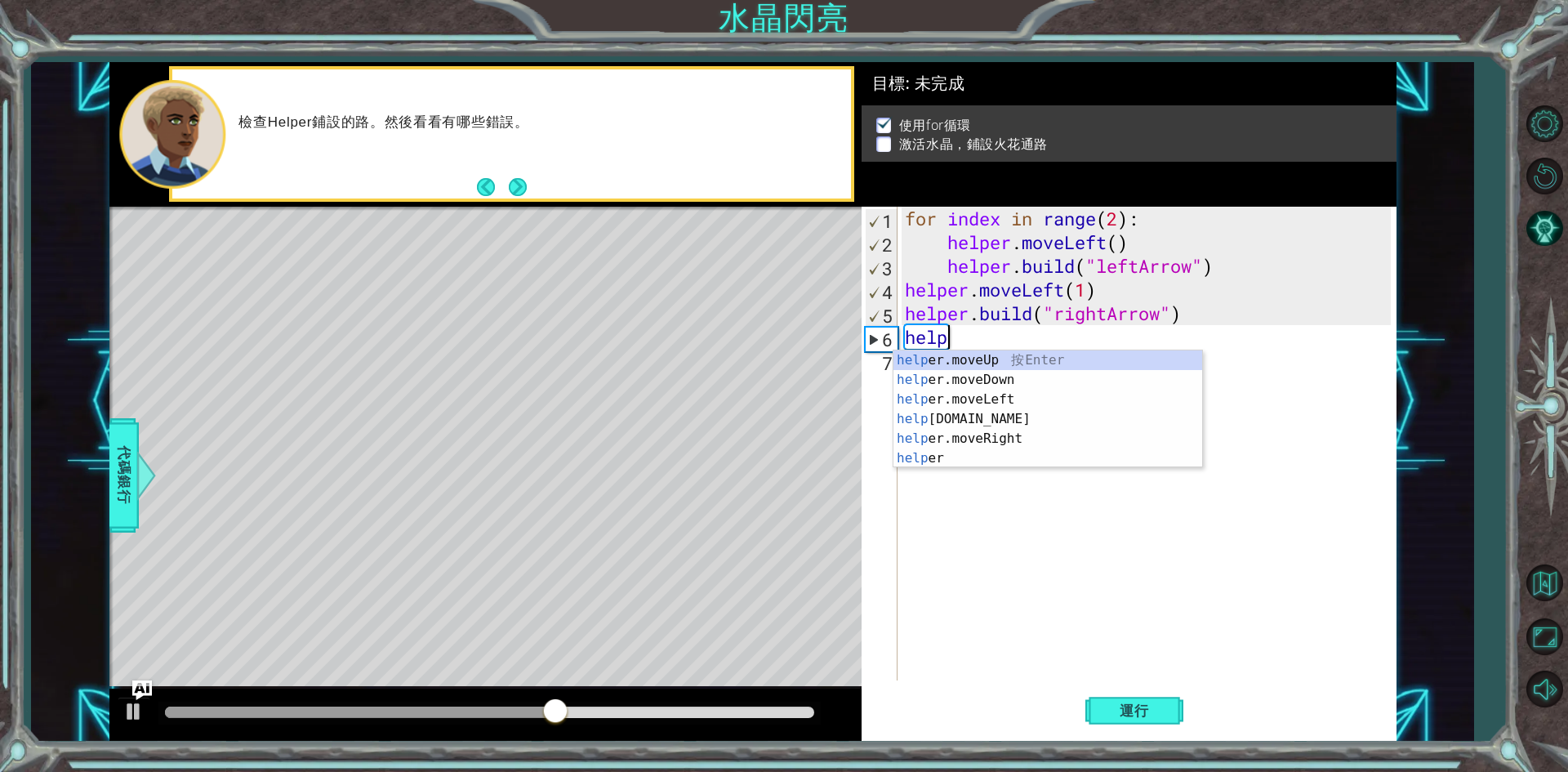
type textarea "h"
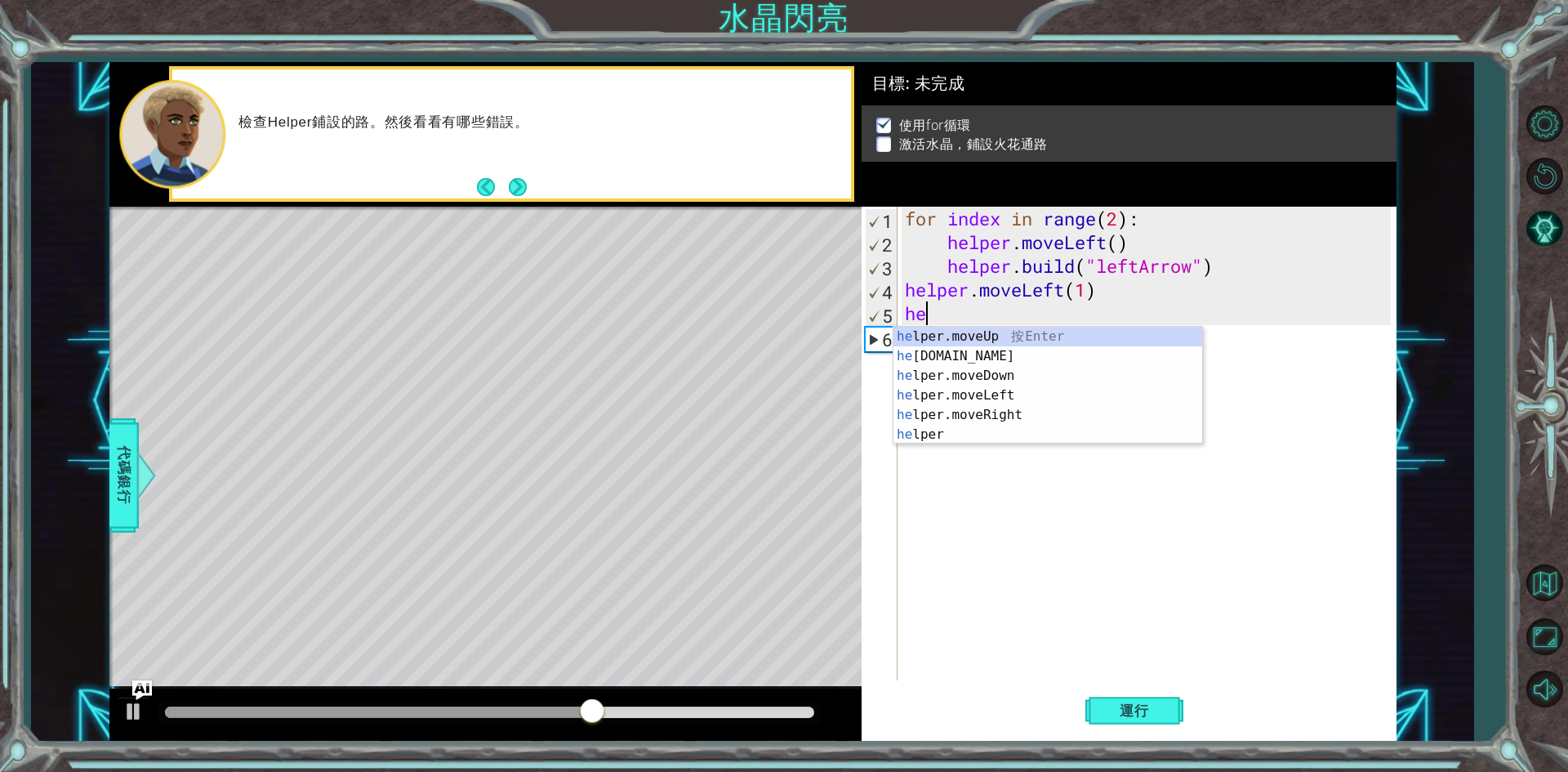
type textarea "h"
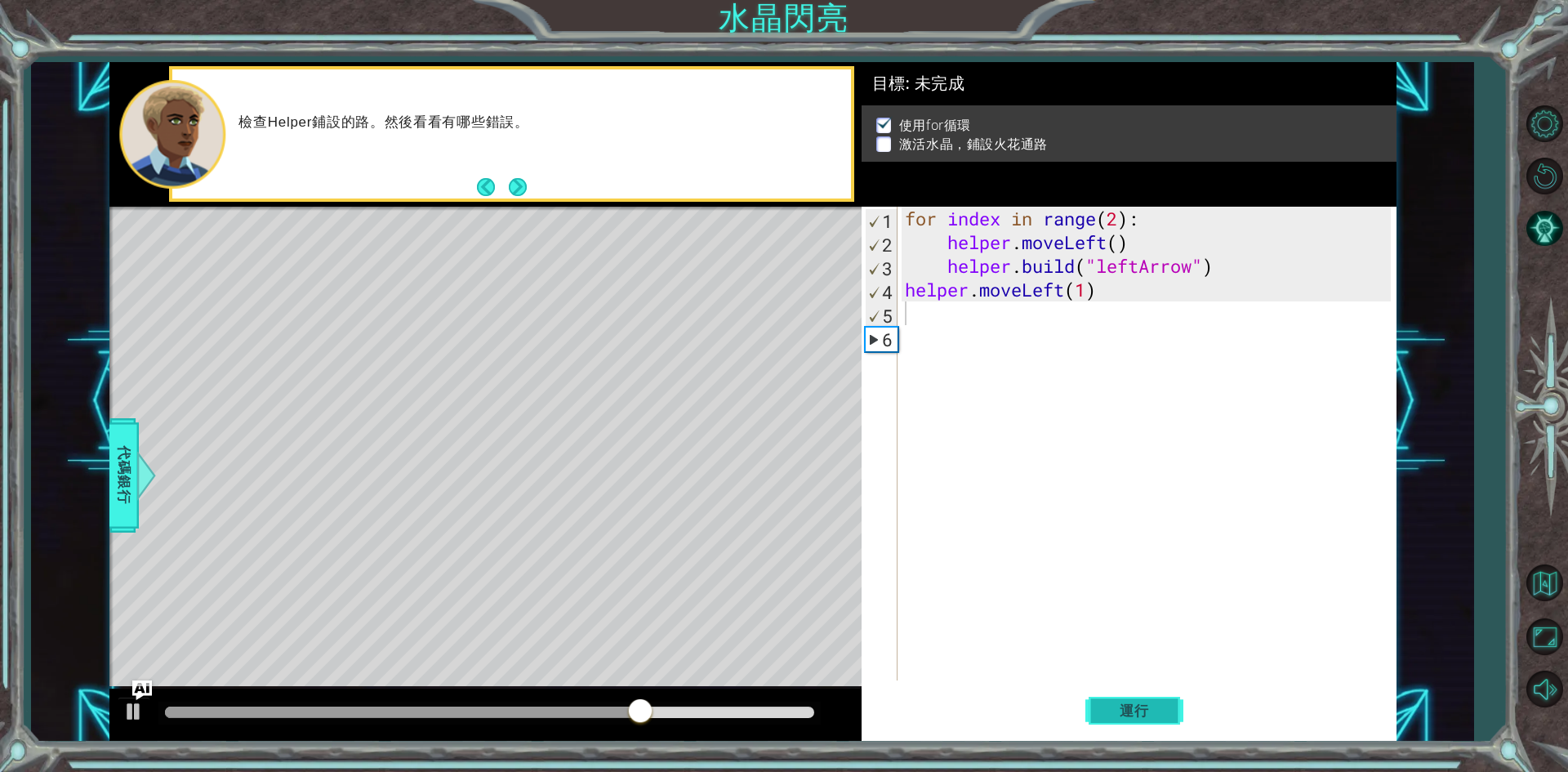
click at [1119, 719] on span "運行" at bounding box center [1134, 711] width 62 height 17
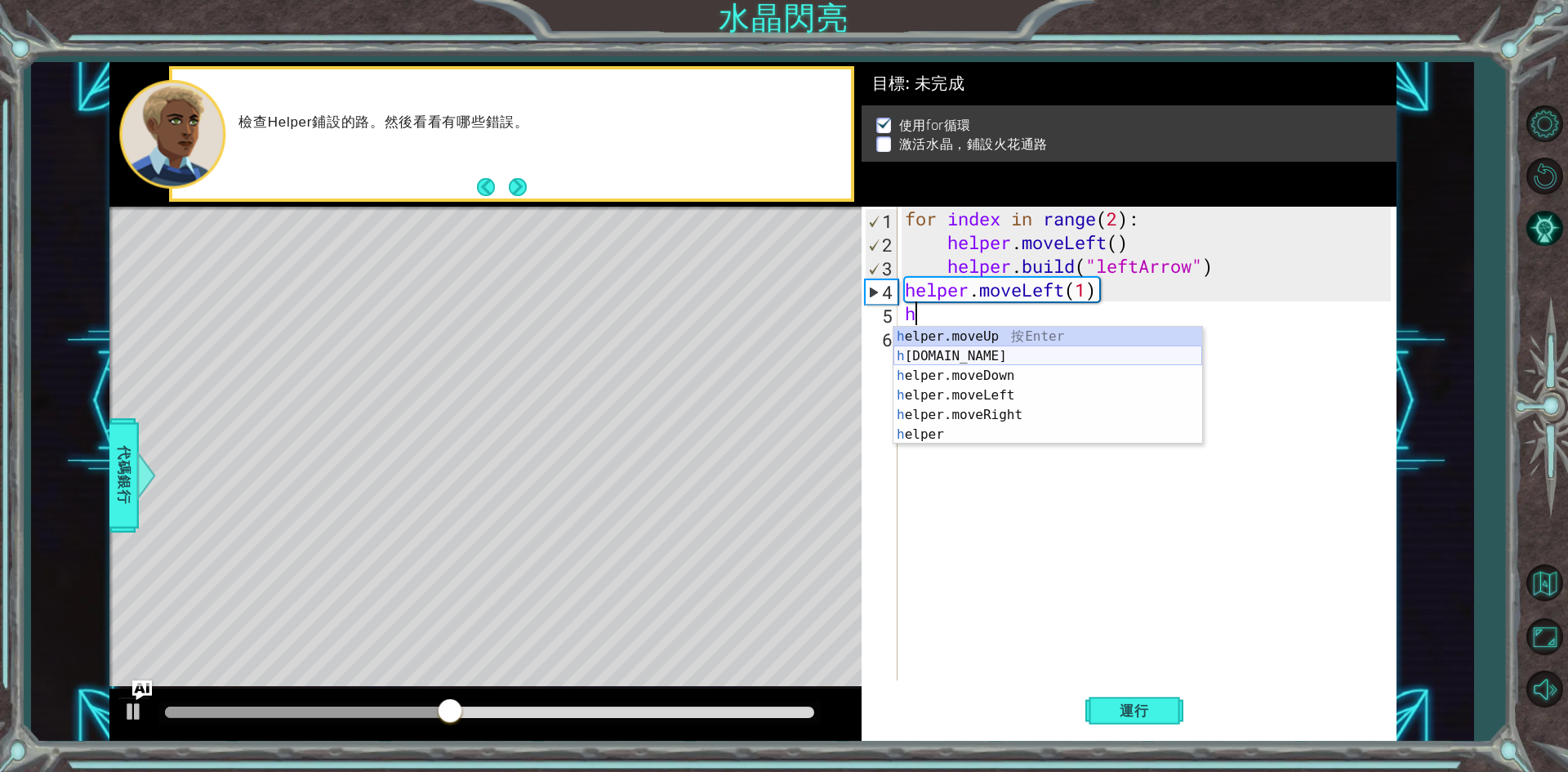
click at [975, 356] on div "h elper.moveUp 按 Enter h [DOMAIN_NAME] 按 Enter h elper.moveDown 按 Enter h elper…" at bounding box center [1048, 405] width 309 height 157
type textarea "[DOMAIN_NAME]("rightArrow")"
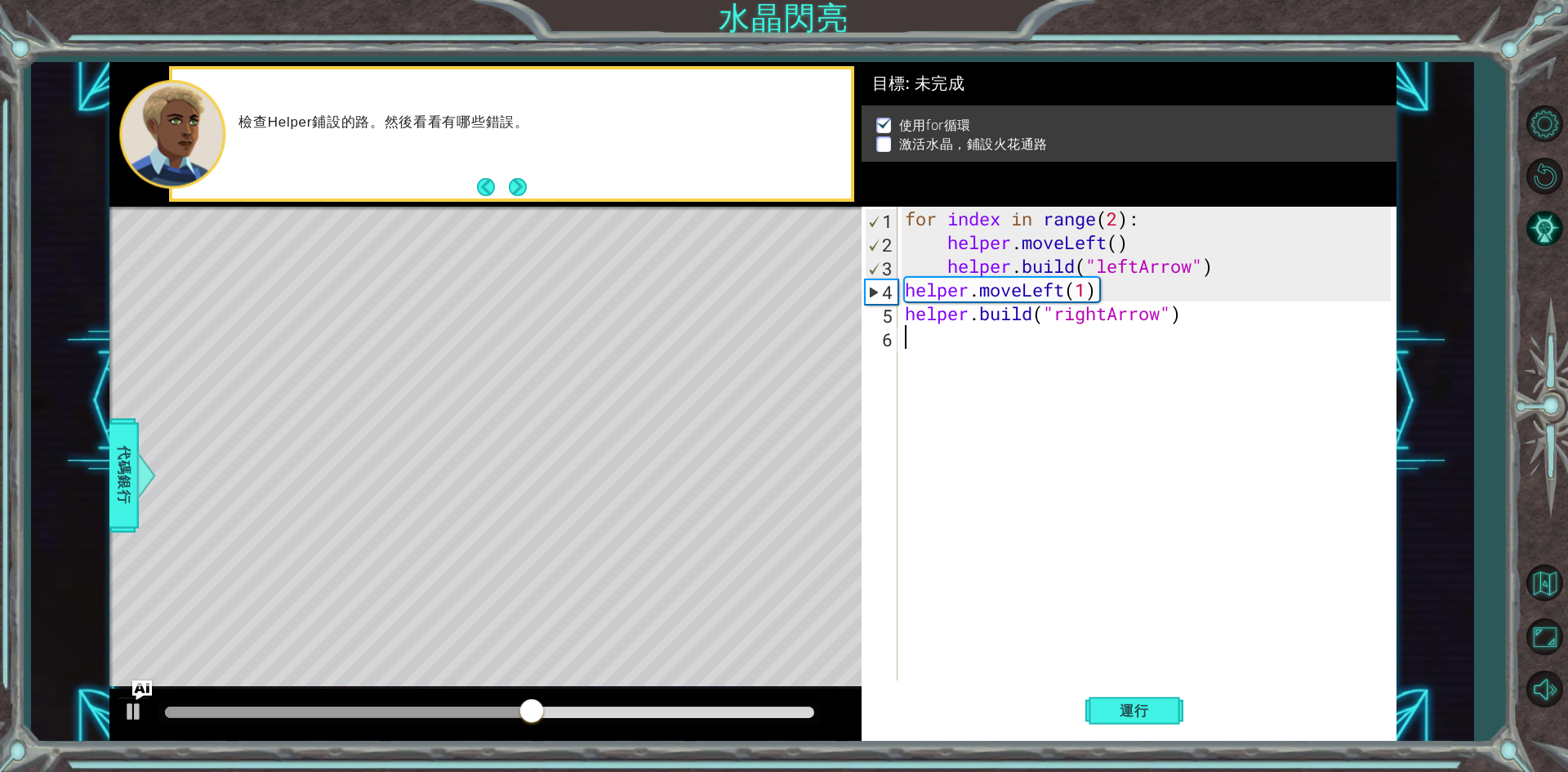
click at [1103, 328] on div "for index in range ( 2 ) : helper . moveLeft ( ) helper . build ( "leftArrow" )…" at bounding box center [1150, 467] width 497 height 521
click at [1105, 321] on div "for index in range ( 2 ) : helper . moveLeft ( ) helper . build ( "leftArrow" )…" at bounding box center [1150, 467] width 497 height 521
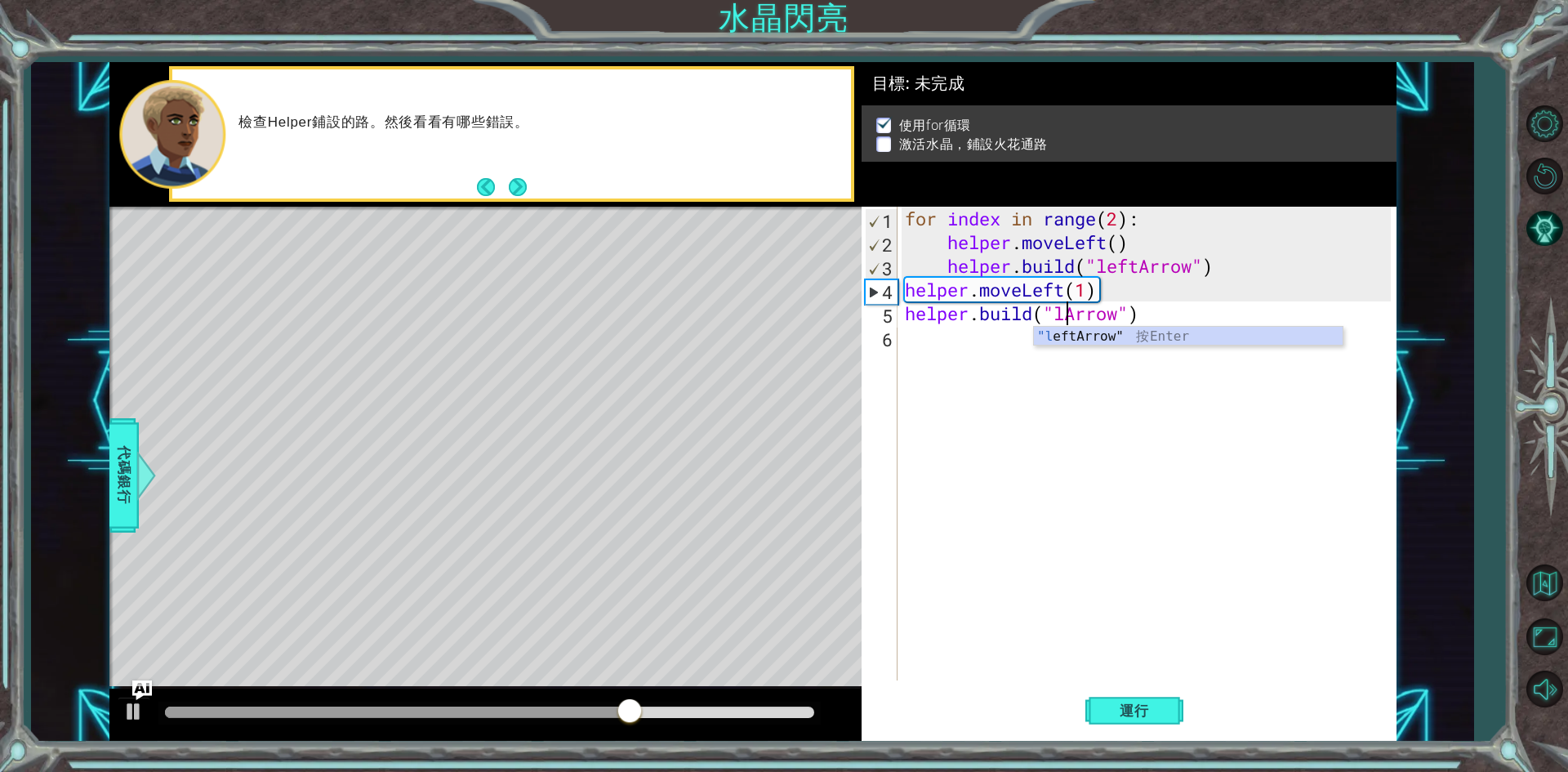
scroll to position [0, 8]
click at [1105, 333] on div ""l eftArrow" 按 Enter" at bounding box center [1188, 356] width 309 height 58
type textarea "[DOMAIN_NAME]("leftArrow")"
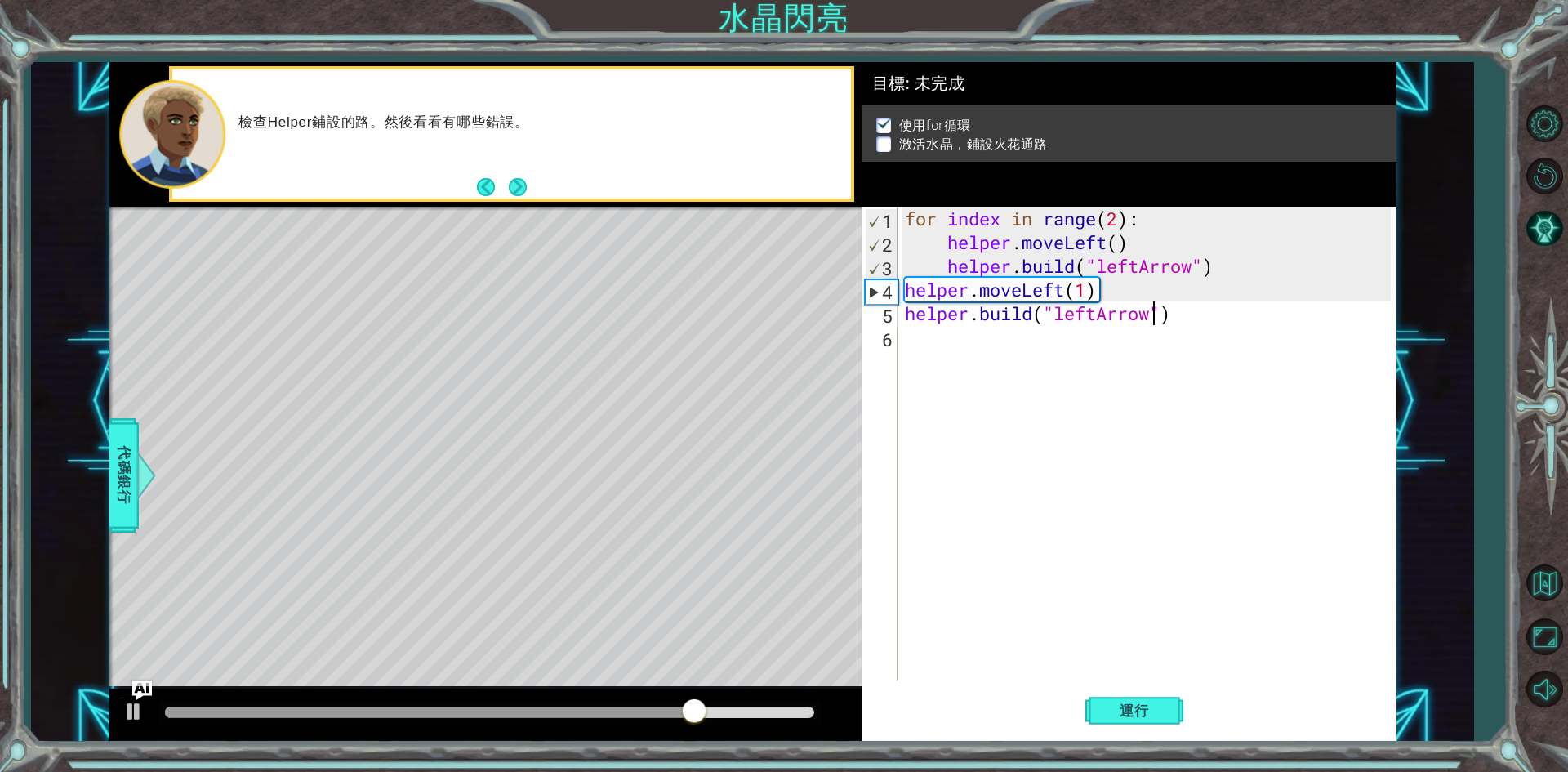
click at [963, 351] on div "for index in range ( 2 ) : helper . moveLeft ( ) helper . build ( "leftArrow" )…" at bounding box center [1150, 467] width 497 height 521
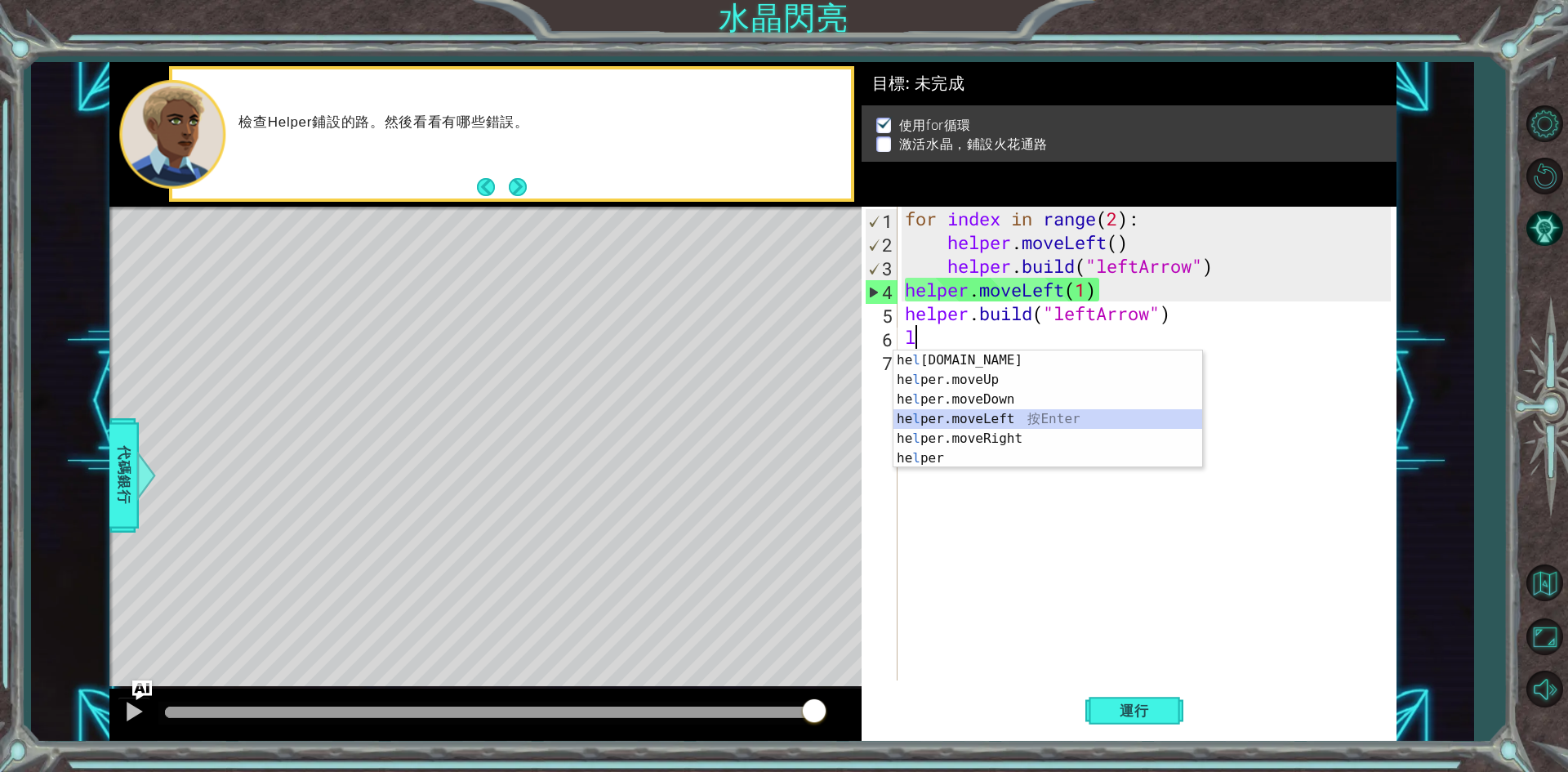
click at [1008, 418] on div "he l [DOMAIN_NAME] 按 Enter he l per.moveUp 按 Enter he l per.moveDown 按 Enter he…" at bounding box center [1048, 429] width 309 height 157
type textarea "helper.moveLeft(1)"
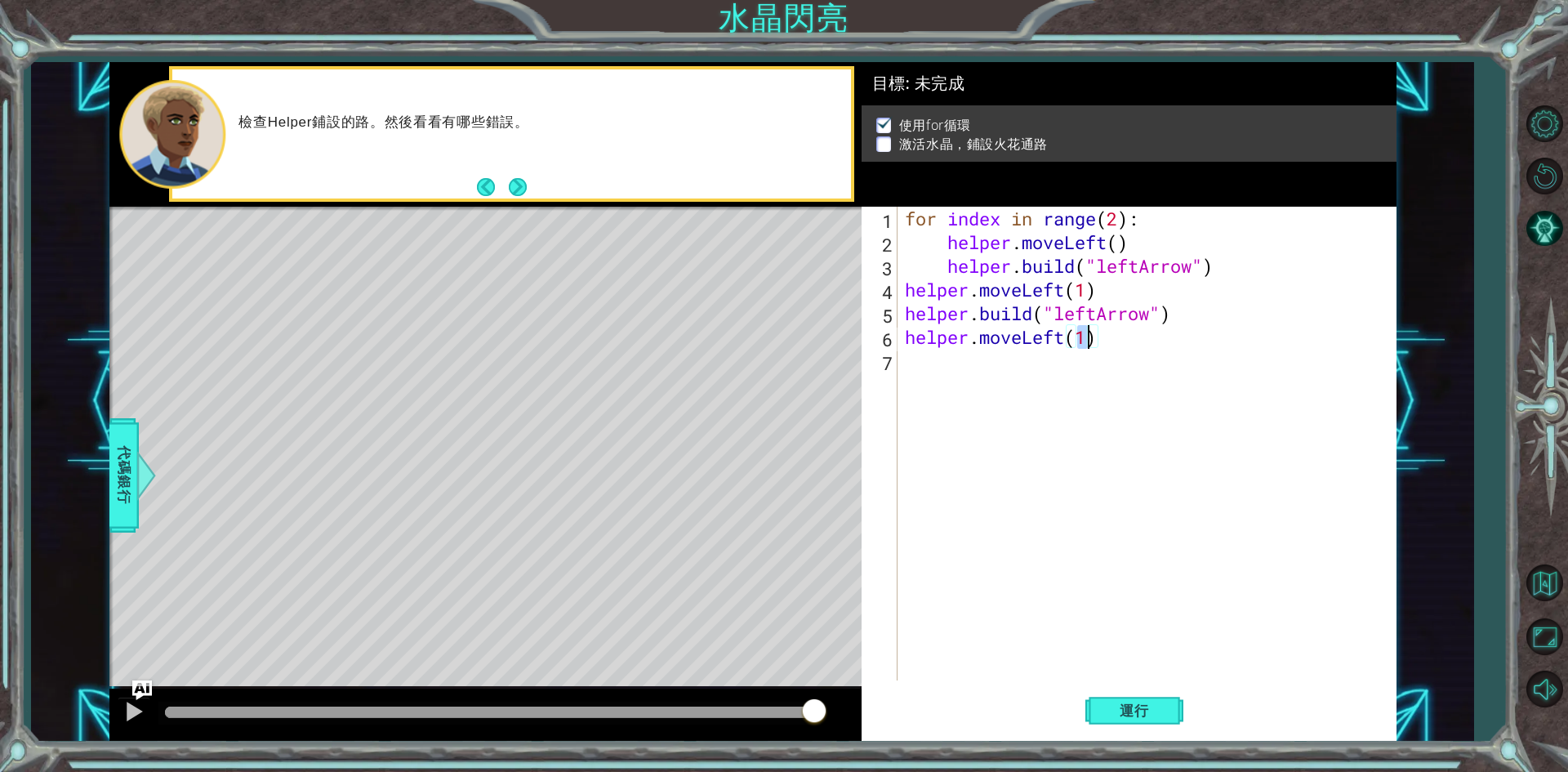
click at [982, 380] on div "for index in range ( 2 ) : helper . moveLeft ( ) helper . build ( "leftArrow" )…" at bounding box center [1150, 467] width 497 height 521
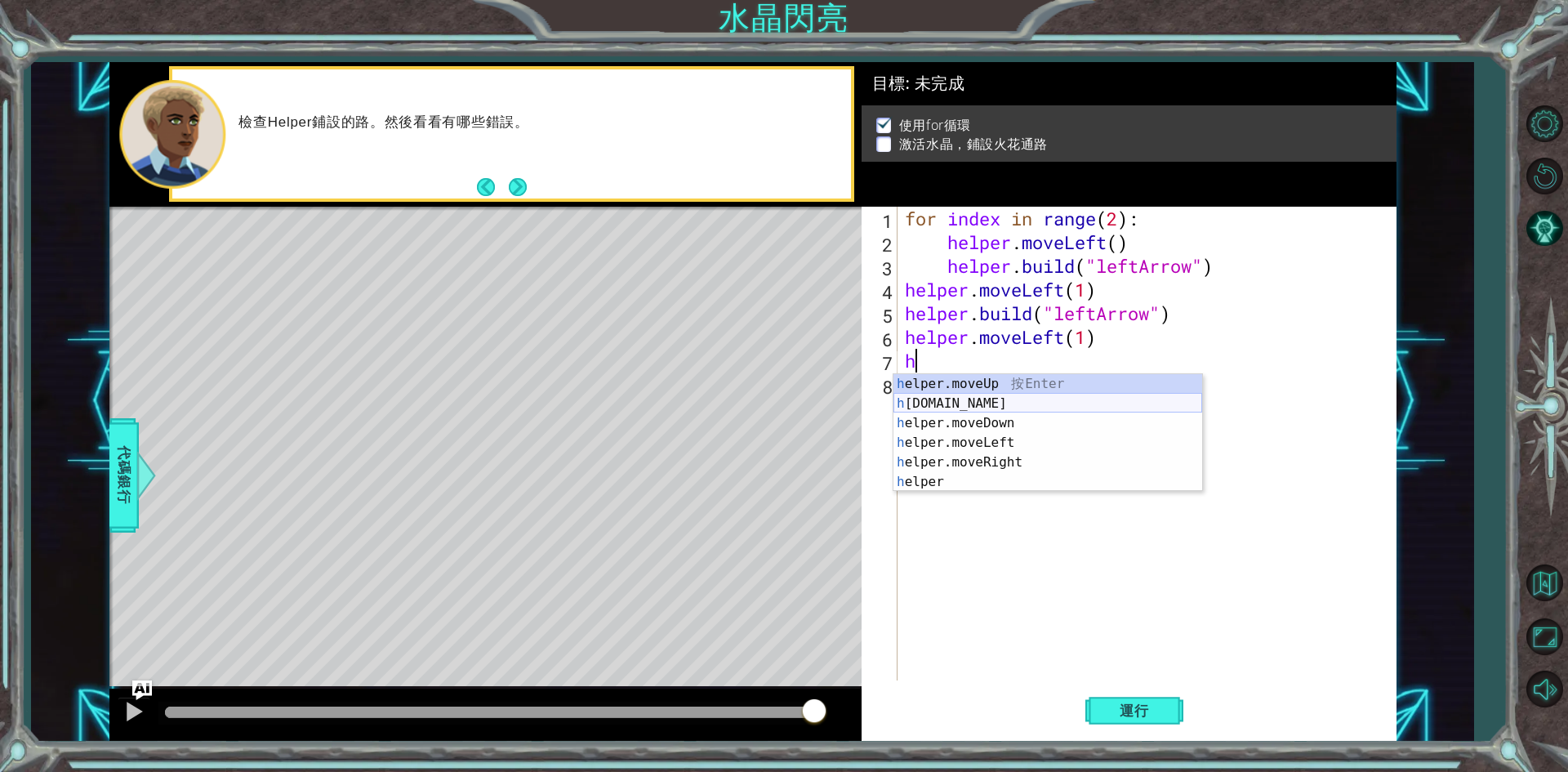
click at [997, 403] on div "h elper.moveUp 按 Enter h [DOMAIN_NAME] 按 Enter h elper.moveDown 按 Enter h elper…" at bounding box center [1048, 452] width 309 height 157
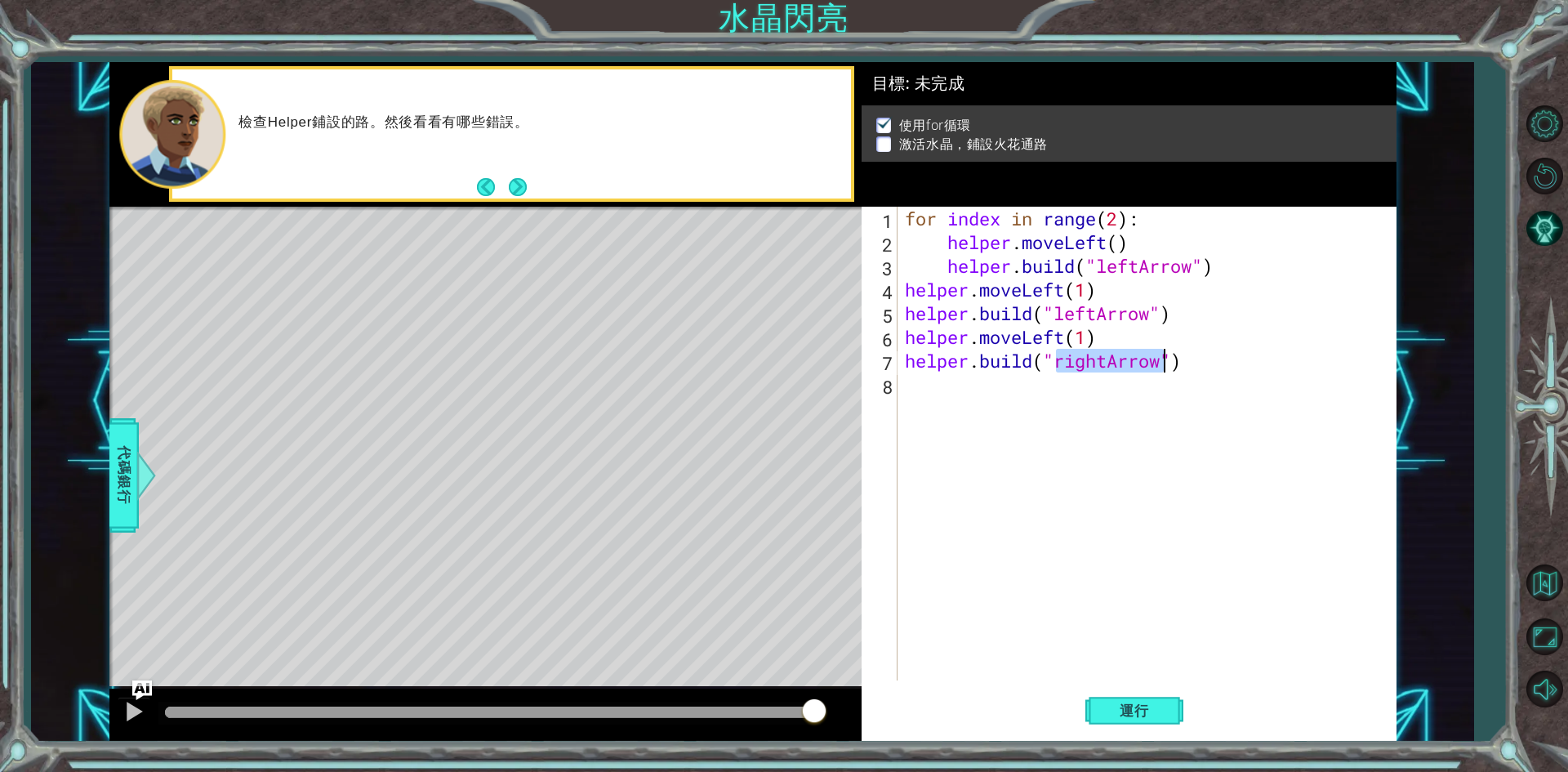
click at [1093, 364] on div "for index in range ( 2 ) : helper . moveLeft ( ) helper . build ( "leftArrow" )…" at bounding box center [1146, 444] width 489 height 474
click at [1100, 362] on div "for index in range ( 2 ) : helper . moveLeft ( ) helper . build ( "leftArrow" )…" at bounding box center [1150, 467] width 497 height 521
click at [1108, 361] on div "for index in range ( 2 ) : helper . moveLeft ( ) helper . build ( "leftArrow" )…" at bounding box center [1150, 467] width 497 height 521
click at [1100, 381] on div "" leftA r row" 按 Enter" at bounding box center [1188, 404] width 309 height 58
click at [1138, 705] on span "運行" at bounding box center [1134, 711] width 62 height 17
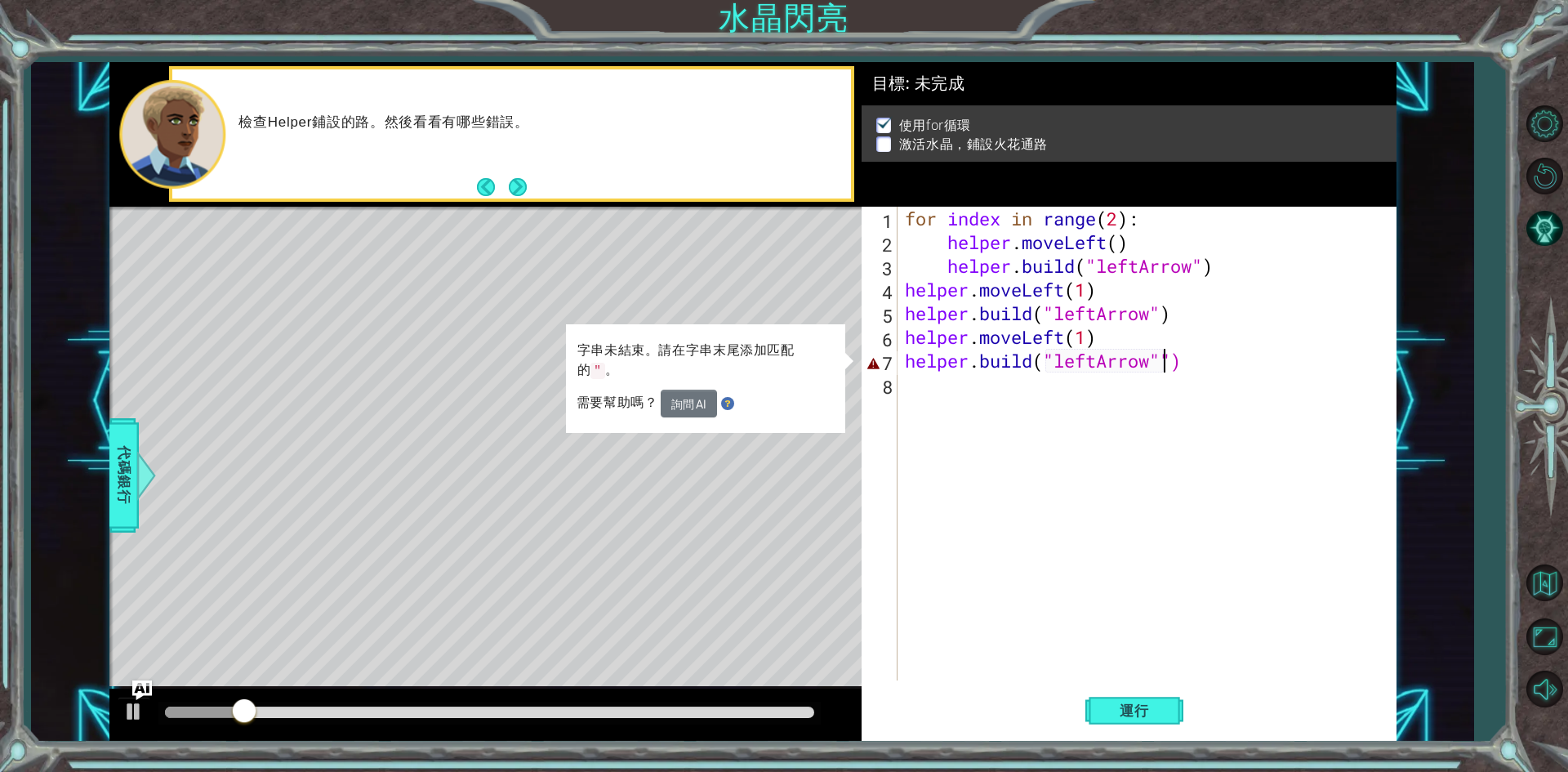
type textarea "[DOMAIN_NAME]("leftArrow")"
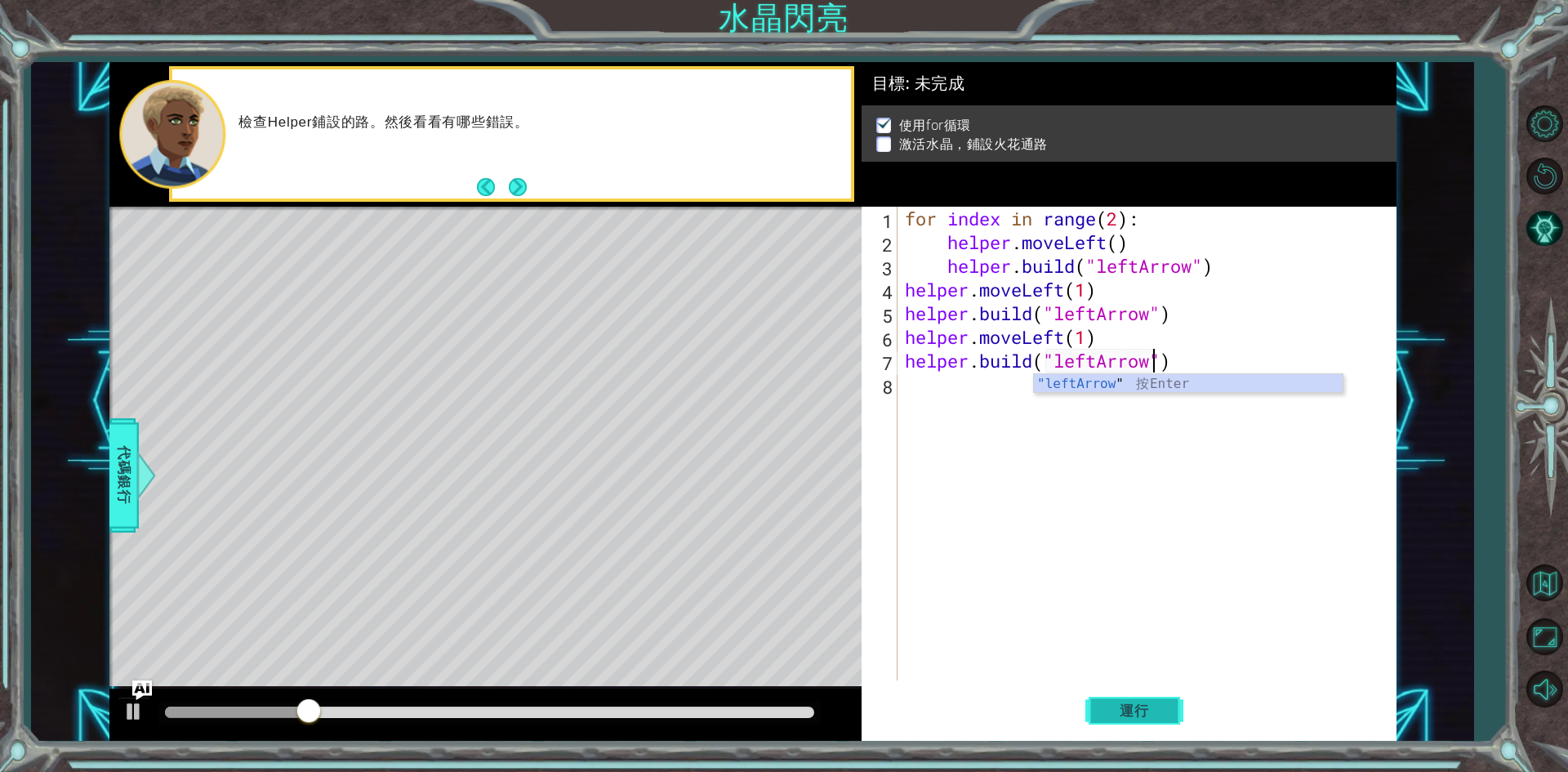
click at [1158, 706] on span "運行" at bounding box center [1134, 711] width 62 height 17
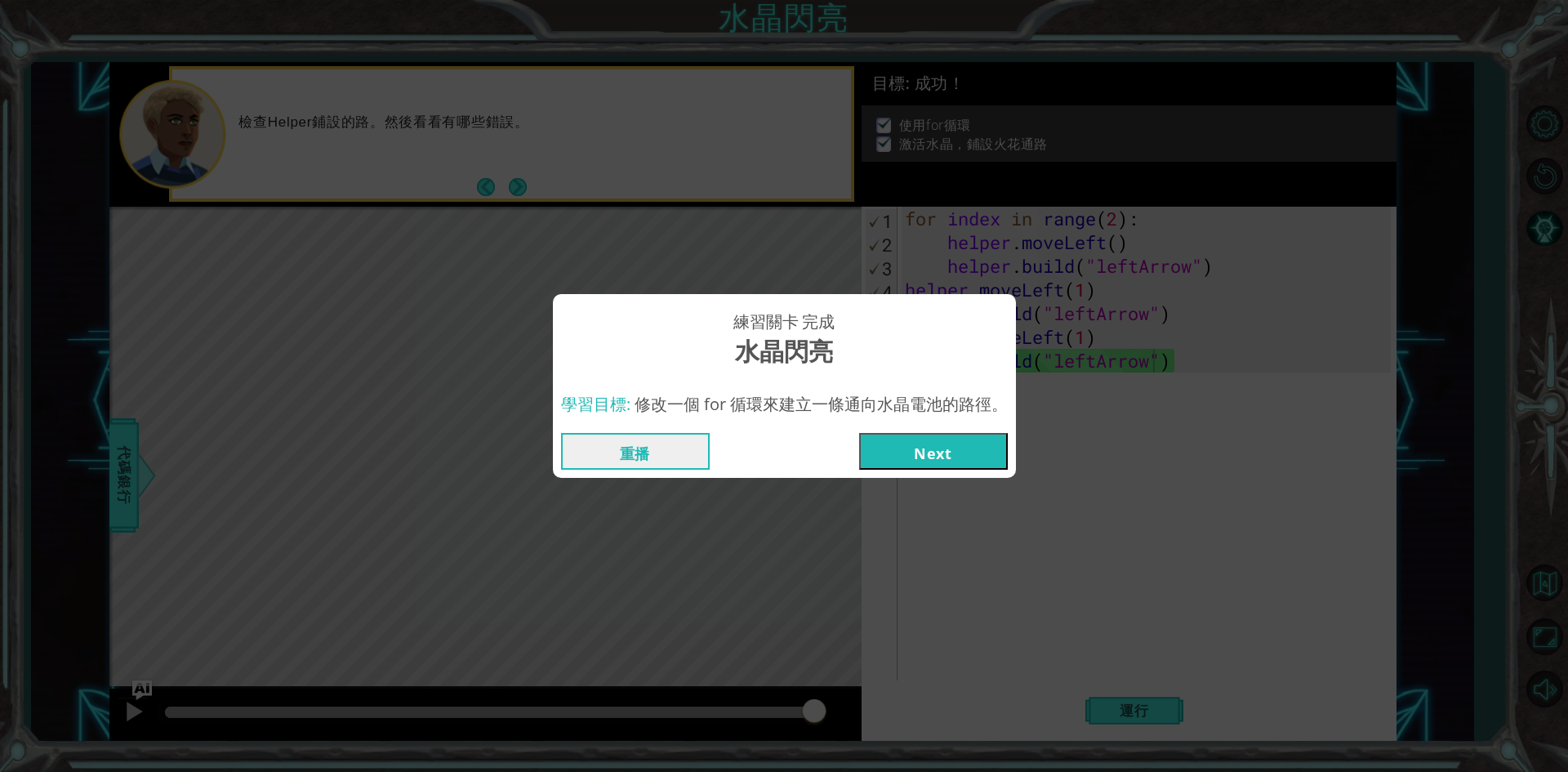
click at [911, 466] on button "Next" at bounding box center [934, 451] width 149 height 37
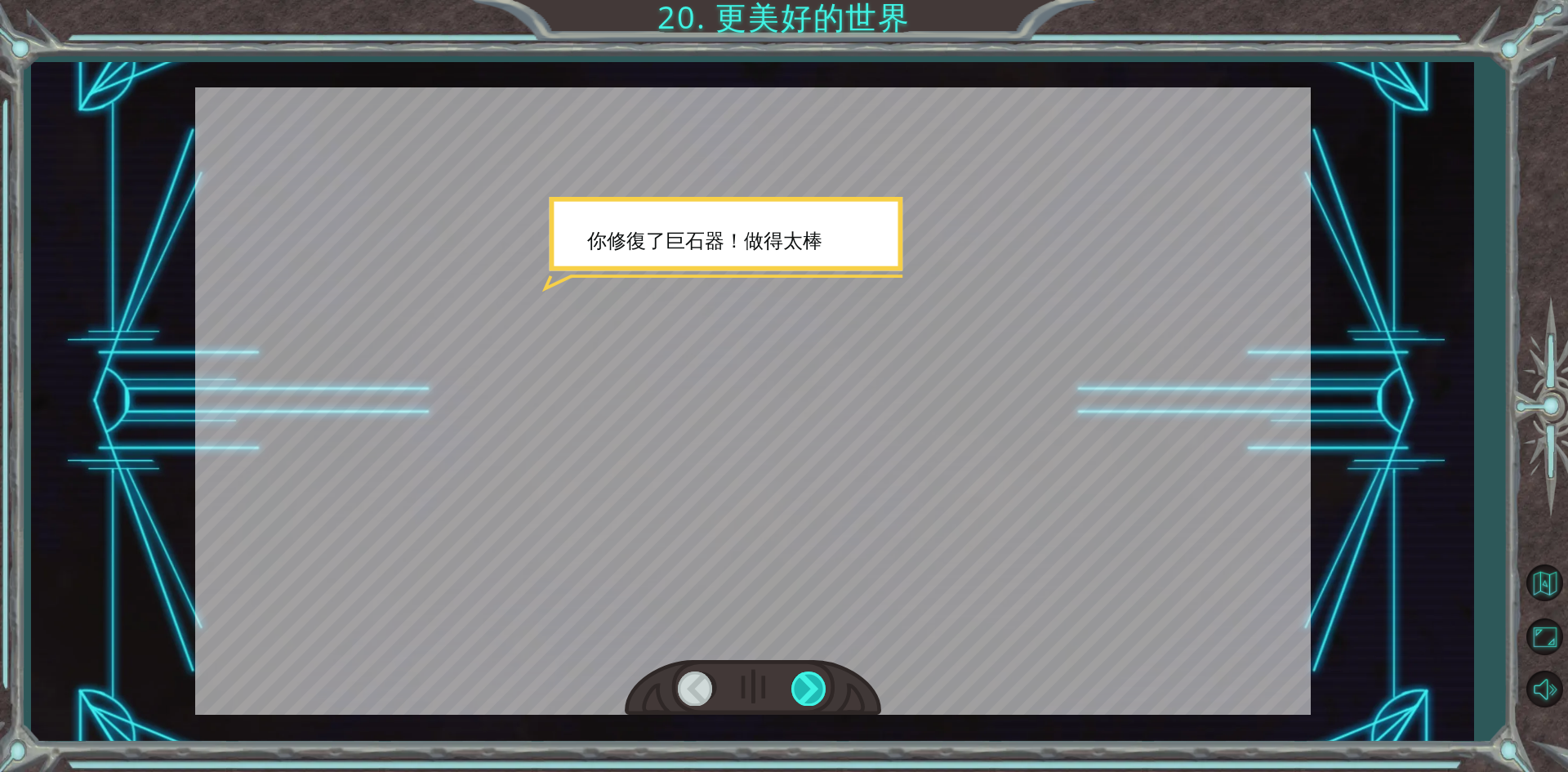
click at [811, 700] on div at bounding box center [810, 688] width 37 height 33
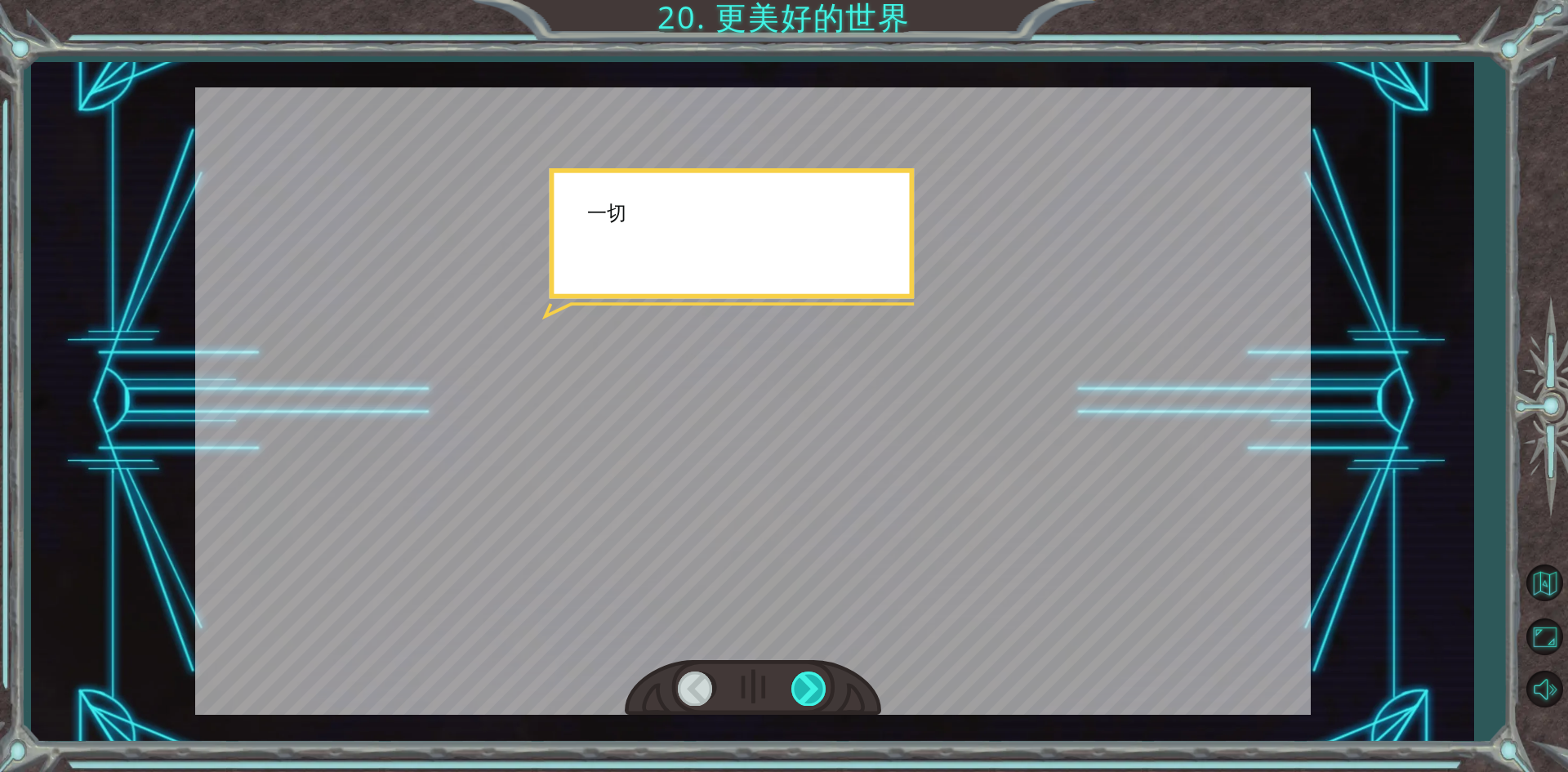
click at [811, 700] on div at bounding box center [810, 688] width 37 height 33
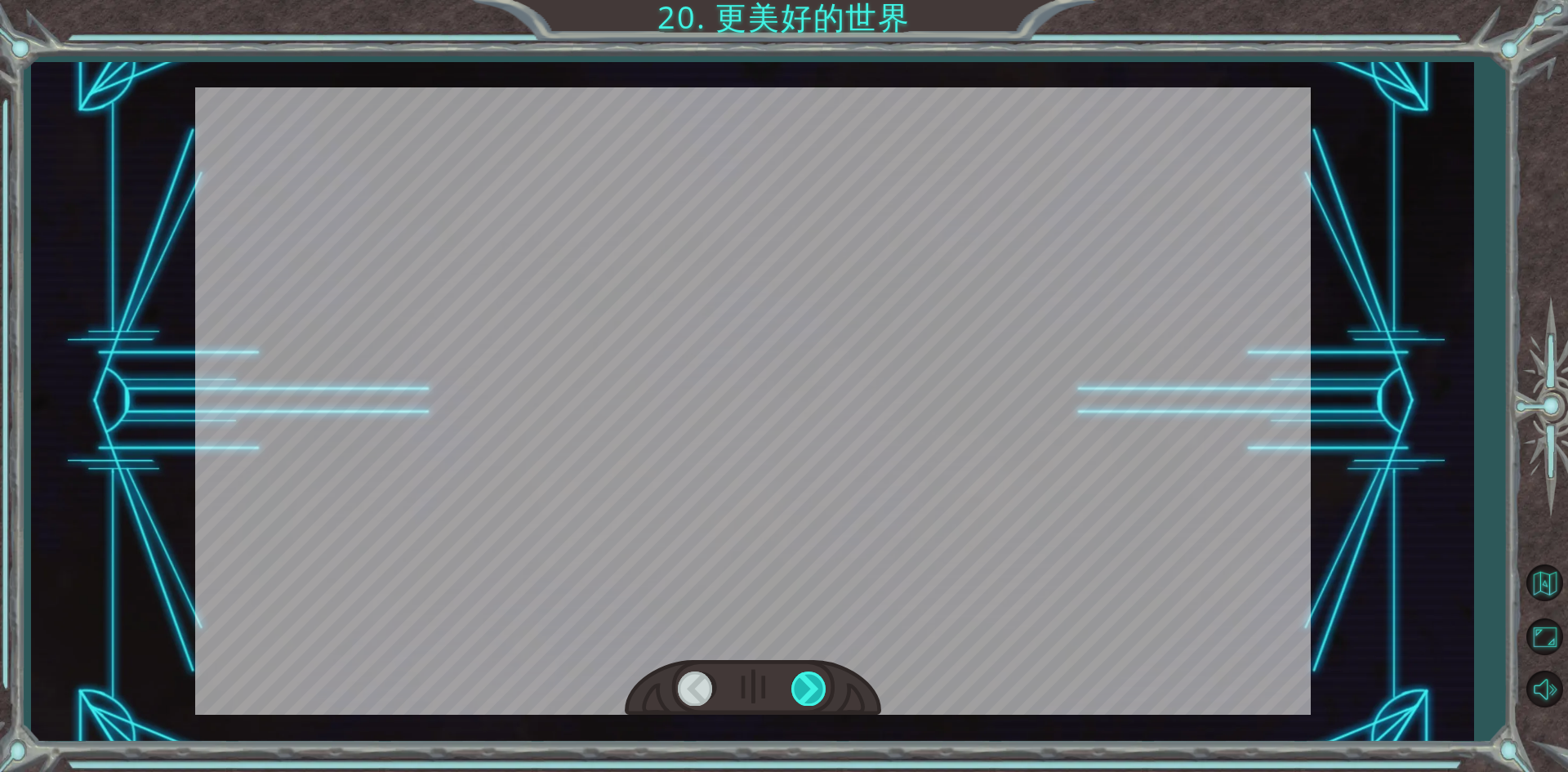
click at [811, 700] on div at bounding box center [810, 688] width 37 height 33
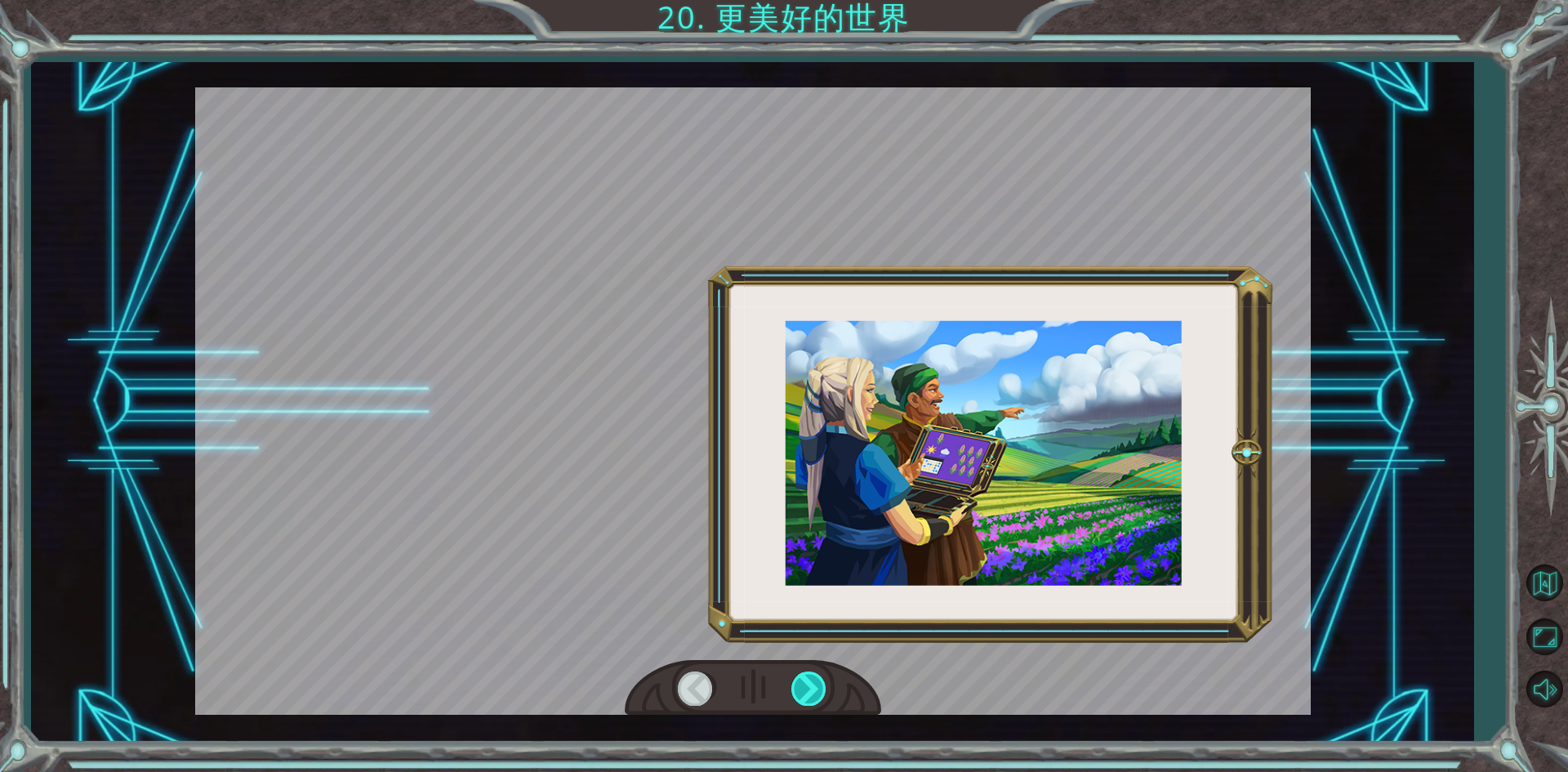
click at [811, 700] on div at bounding box center [810, 688] width 37 height 33
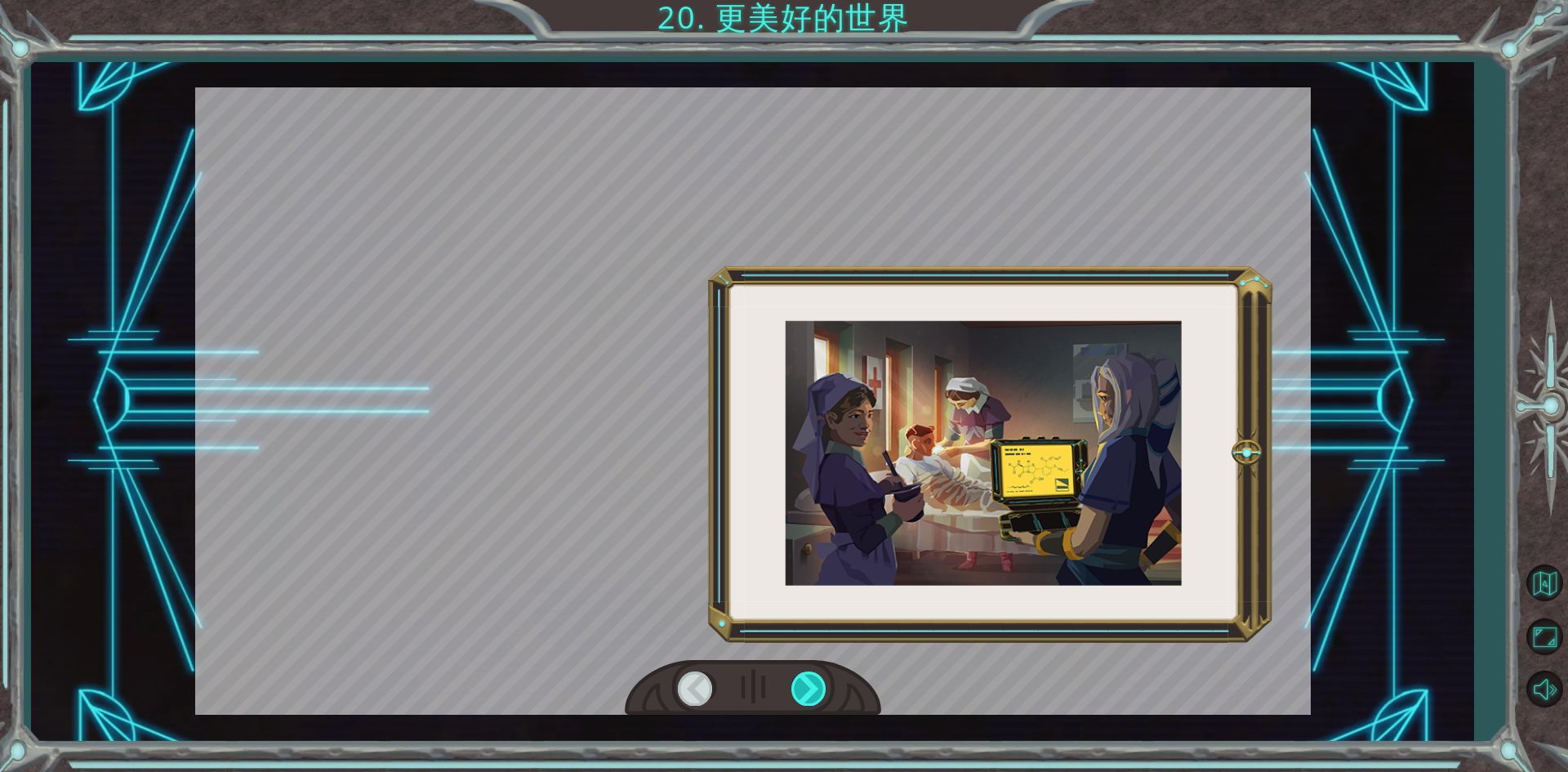
click at [811, 700] on div at bounding box center [810, 688] width 37 height 33
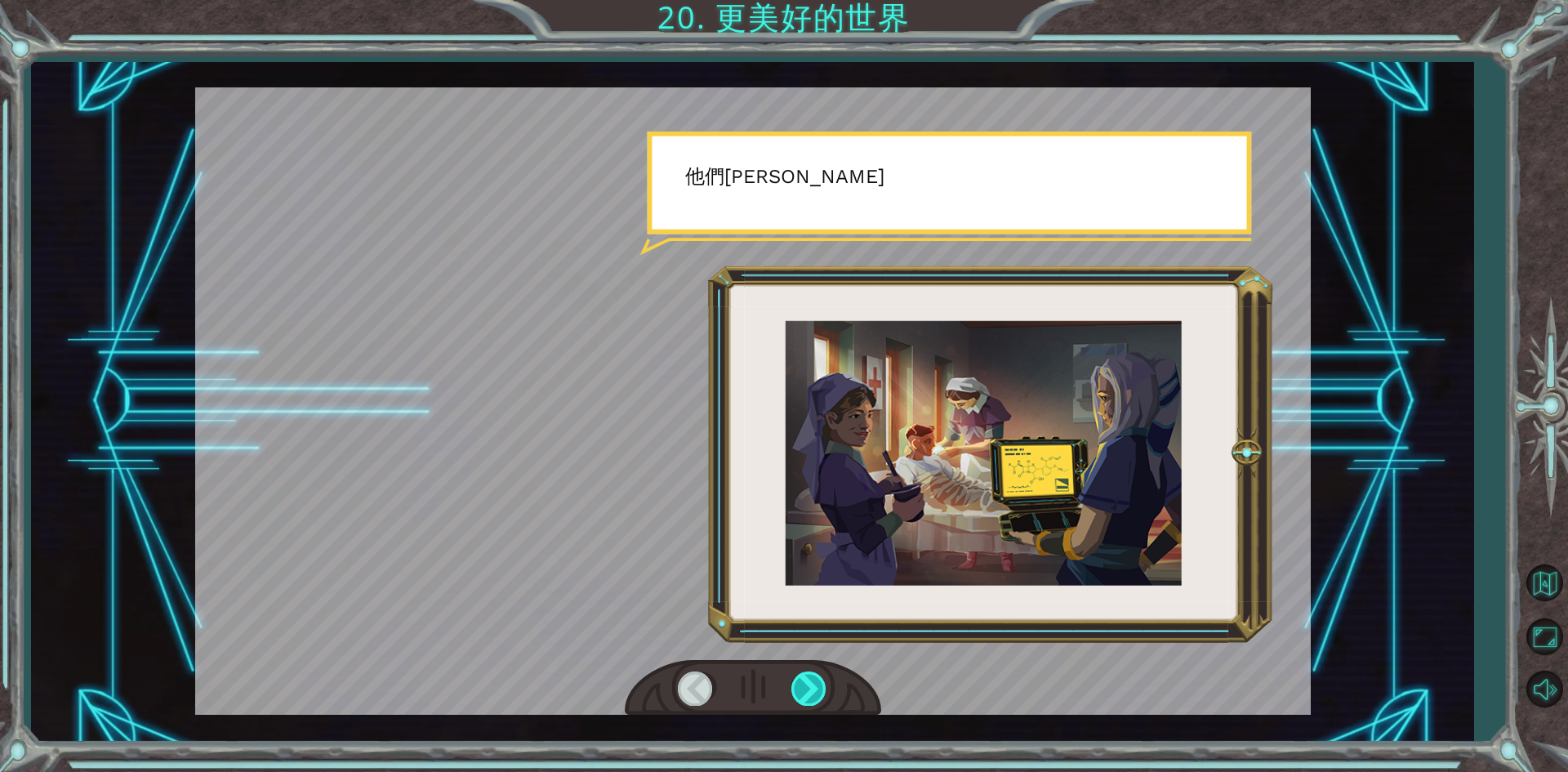
click at [811, 700] on div at bounding box center [810, 688] width 37 height 33
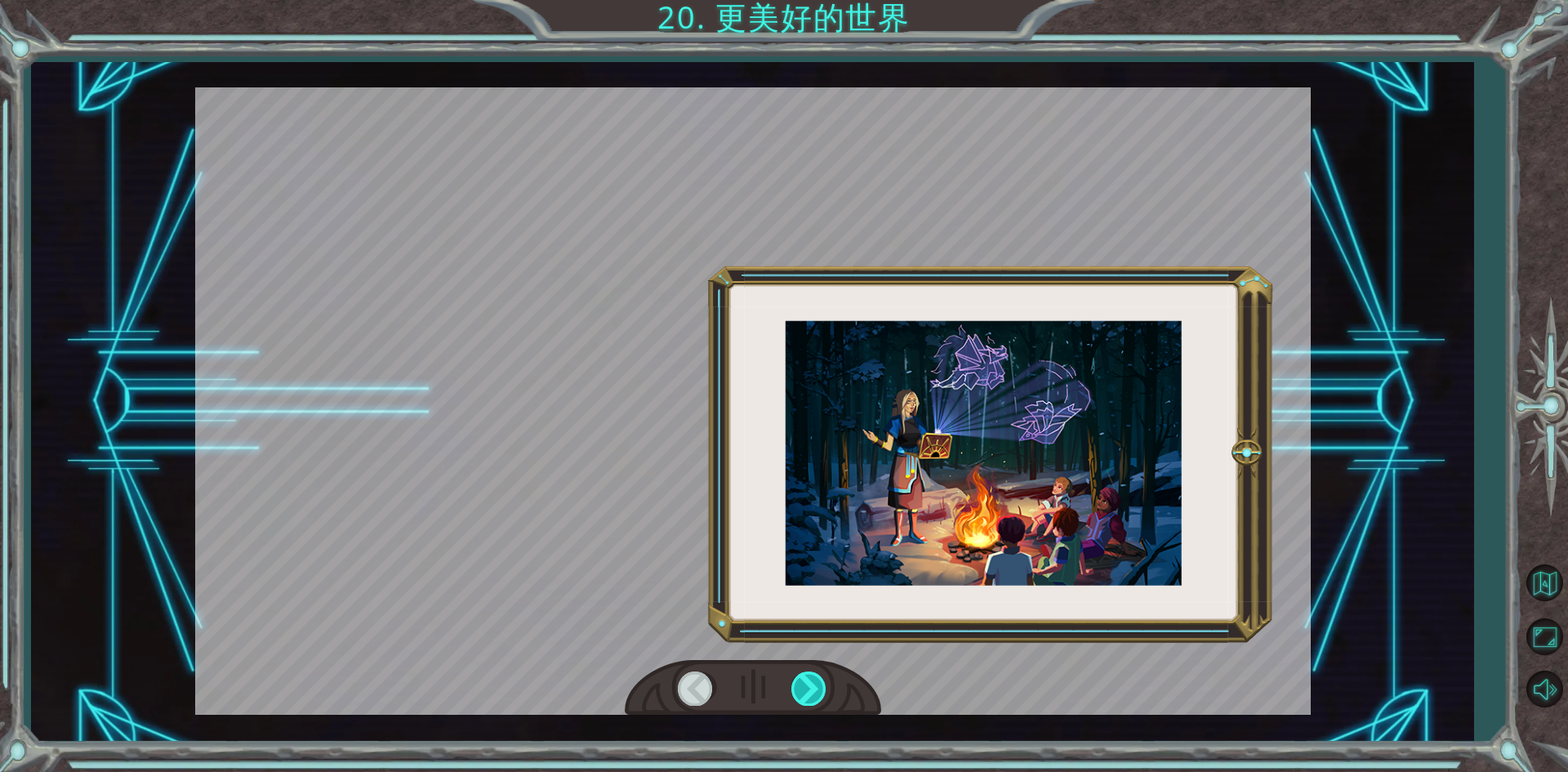
click at [811, 700] on div at bounding box center [810, 688] width 37 height 33
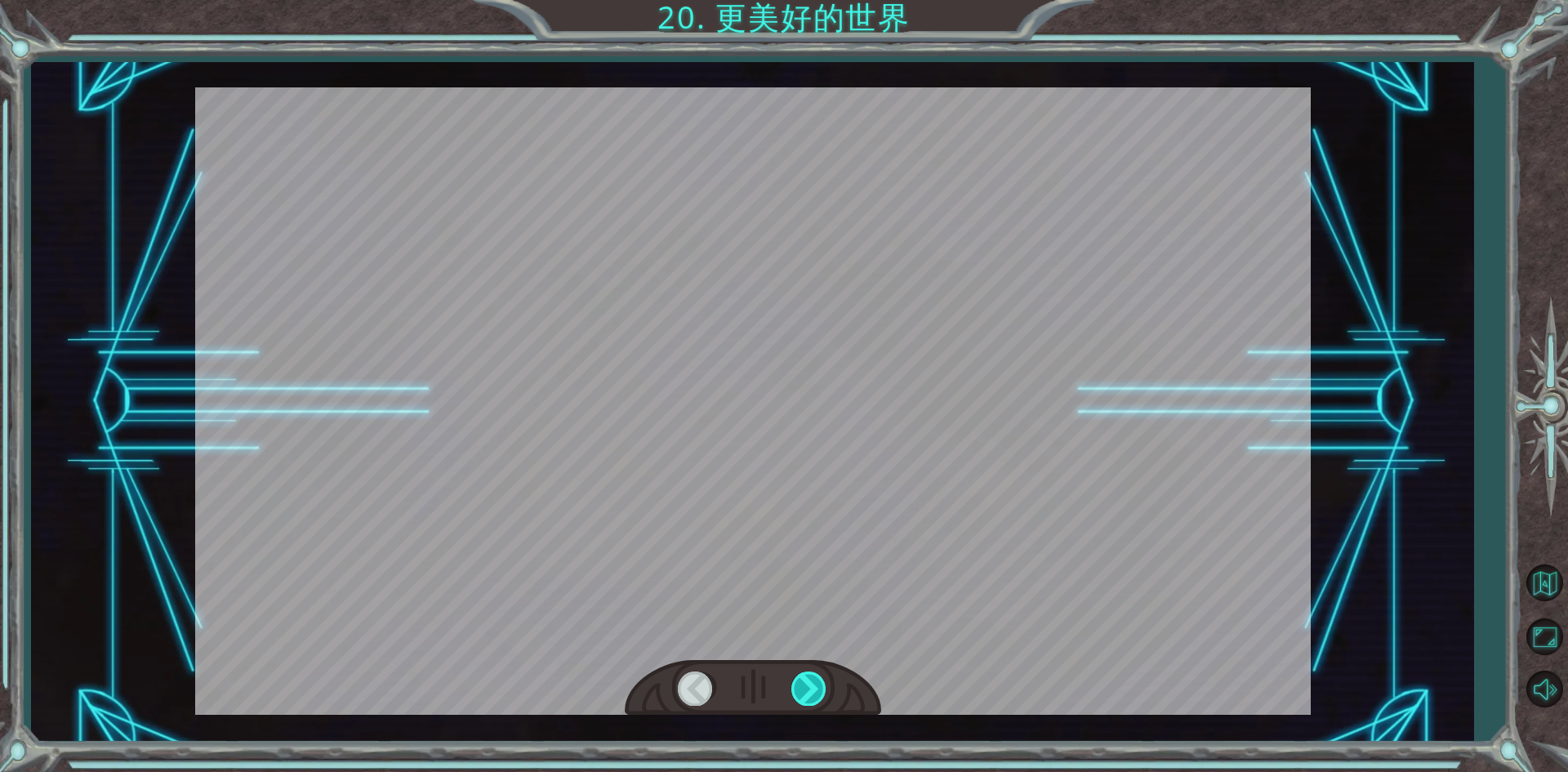
click at [811, 700] on div at bounding box center [810, 688] width 37 height 33
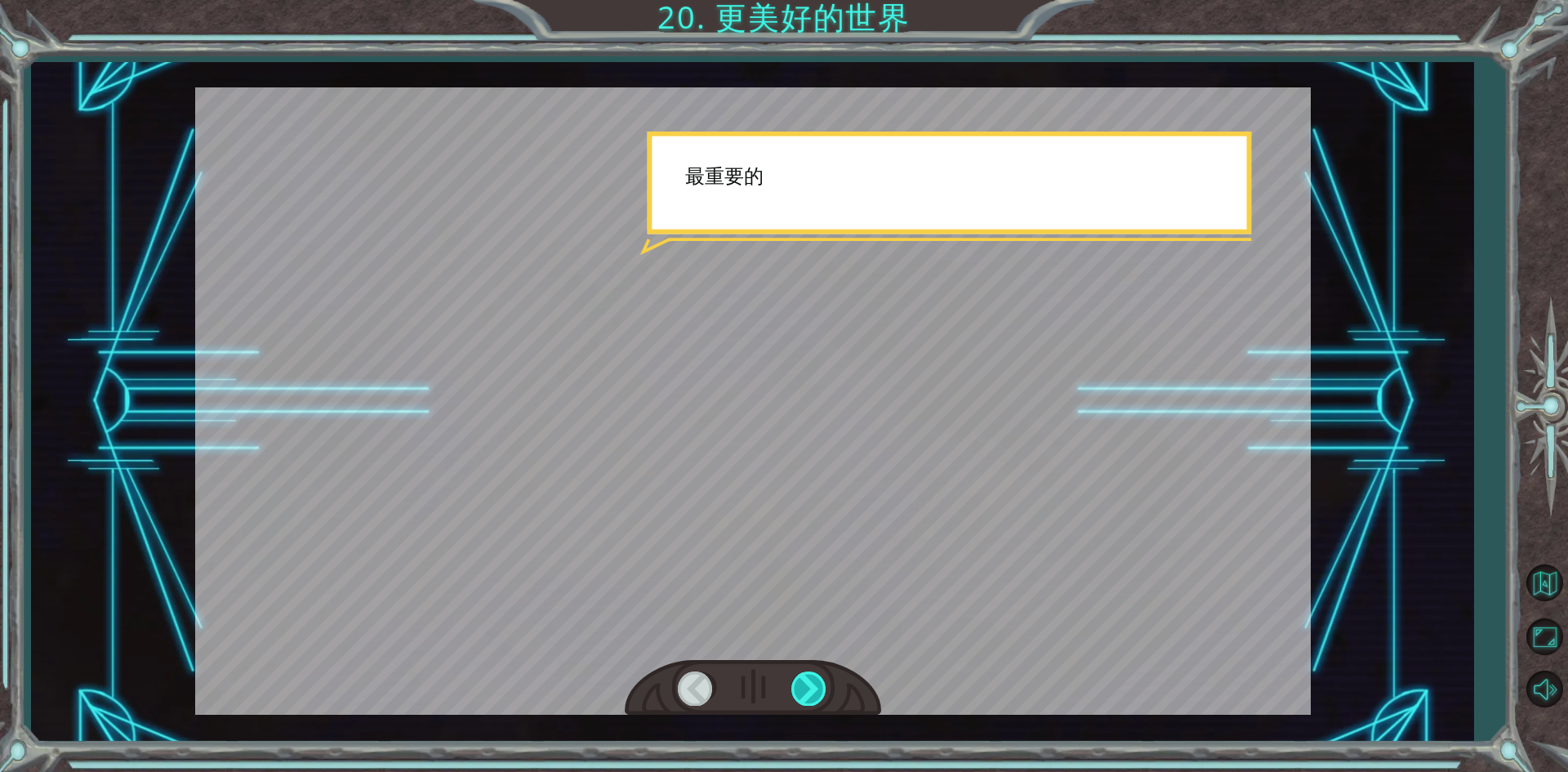
click at [811, 700] on div at bounding box center [810, 688] width 37 height 33
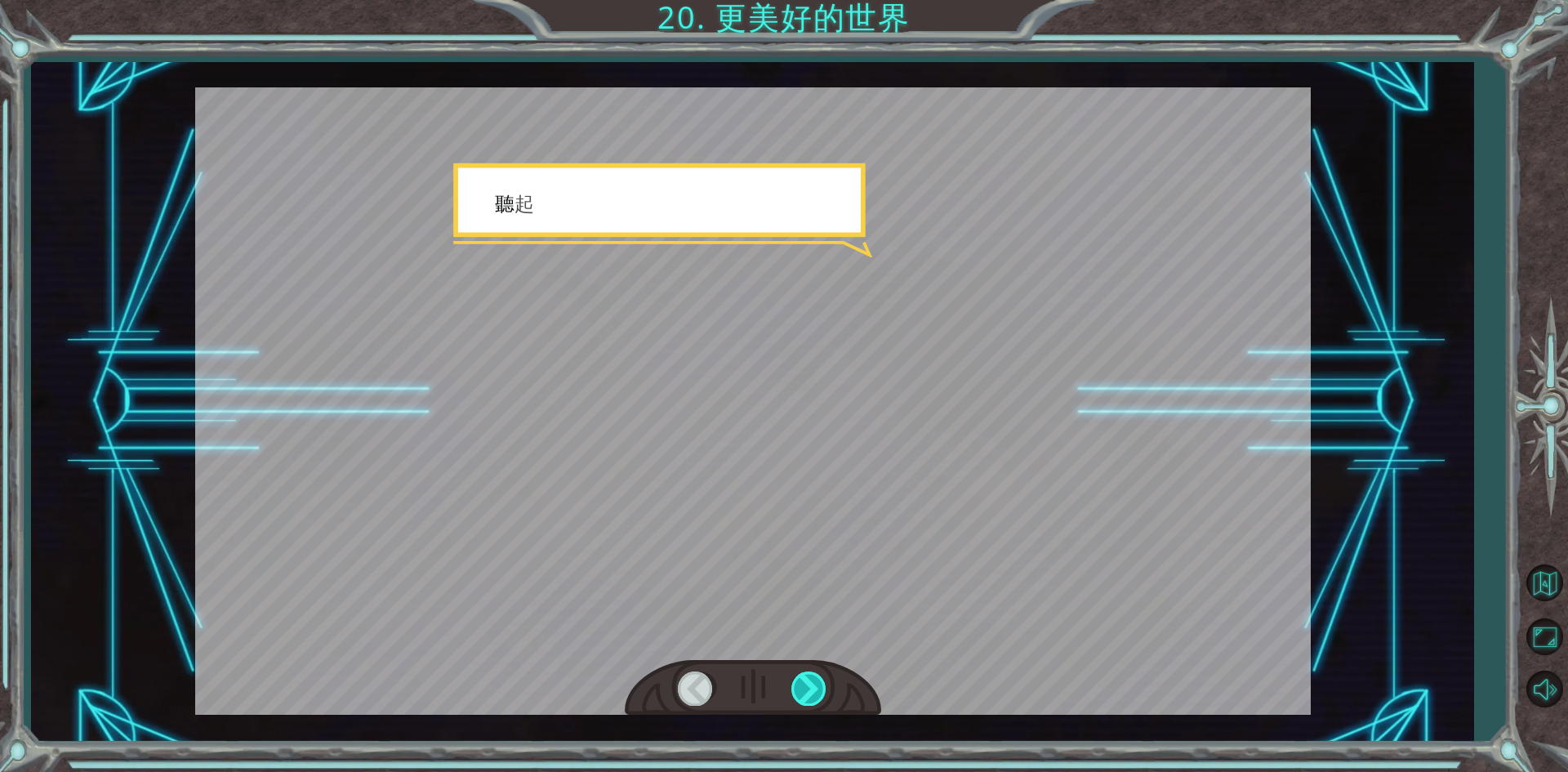
click at [812, 692] on div at bounding box center [810, 688] width 37 height 33
click at [813, 685] on div at bounding box center [810, 688] width 37 height 33
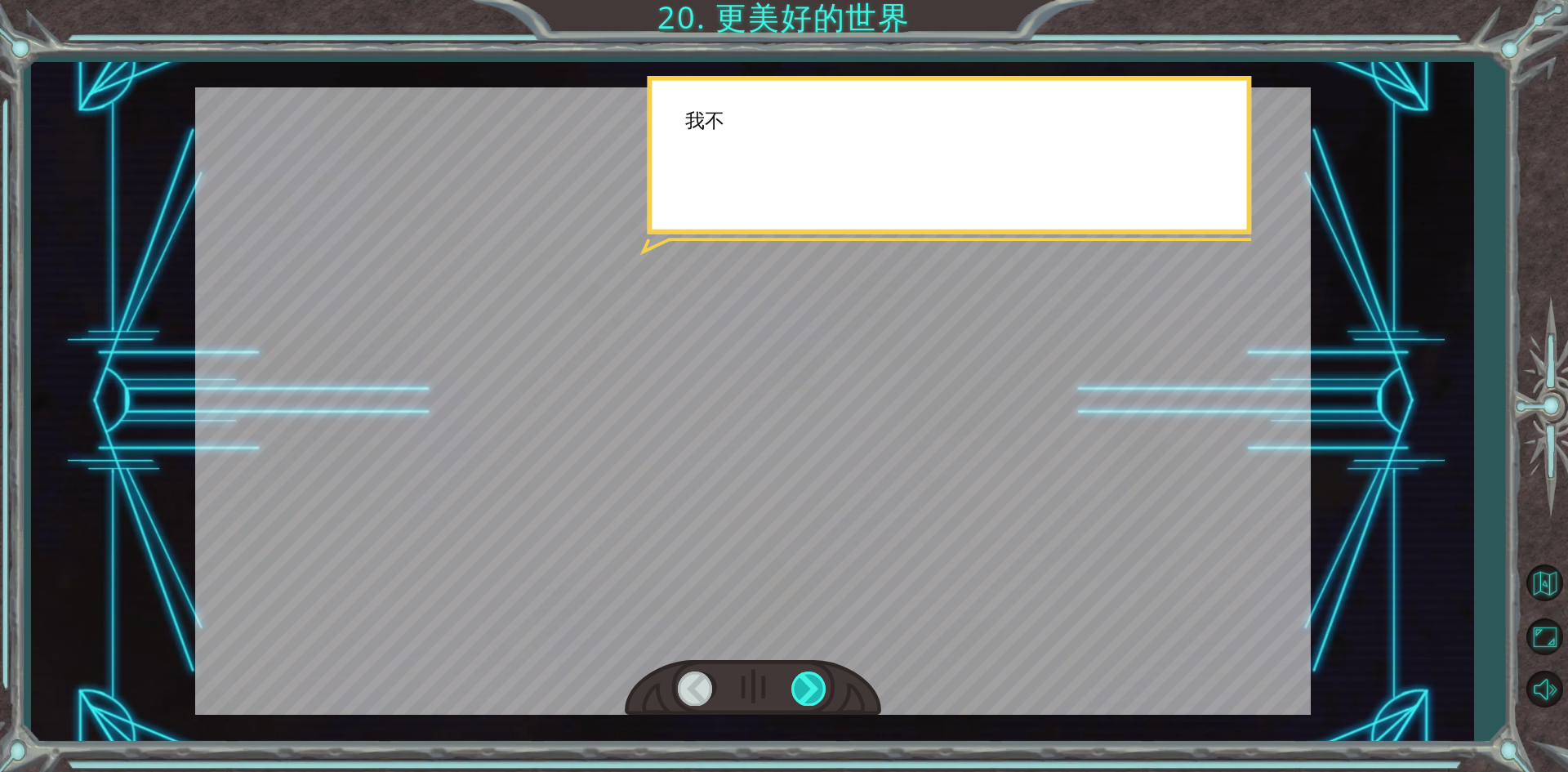
click at [813, 682] on div at bounding box center [810, 688] width 37 height 33
click at [812, 679] on div at bounding box center [810, 688] width 37 height 33
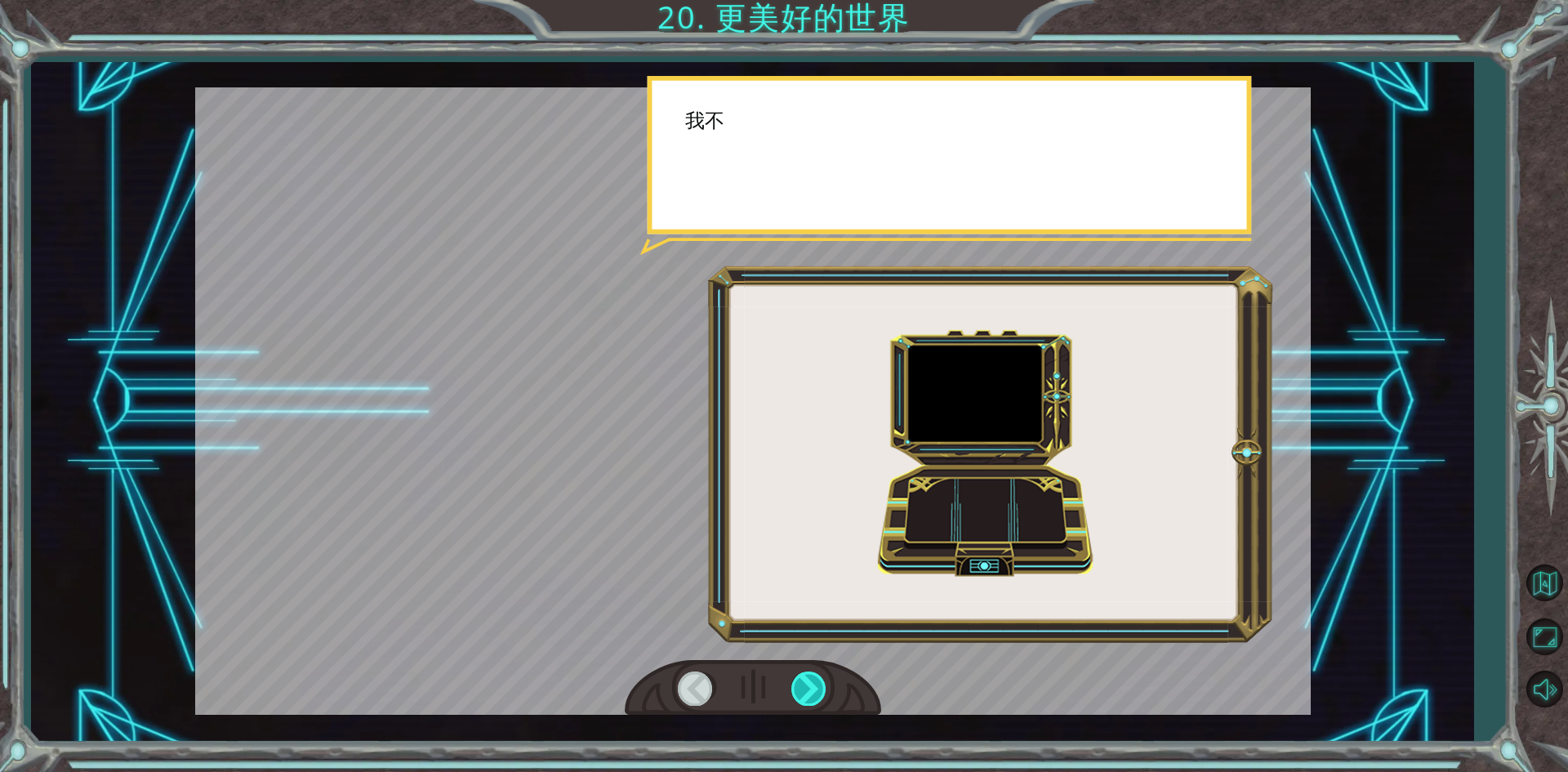
click at [812, 675] on div at bounding box center [810, 688] width 37 height 33
click at [812, 670] on div at bounding box center [752, 688] width 256 height 57
click at [811, 665] on div at bounding box center [752, 688] width 256 height 57
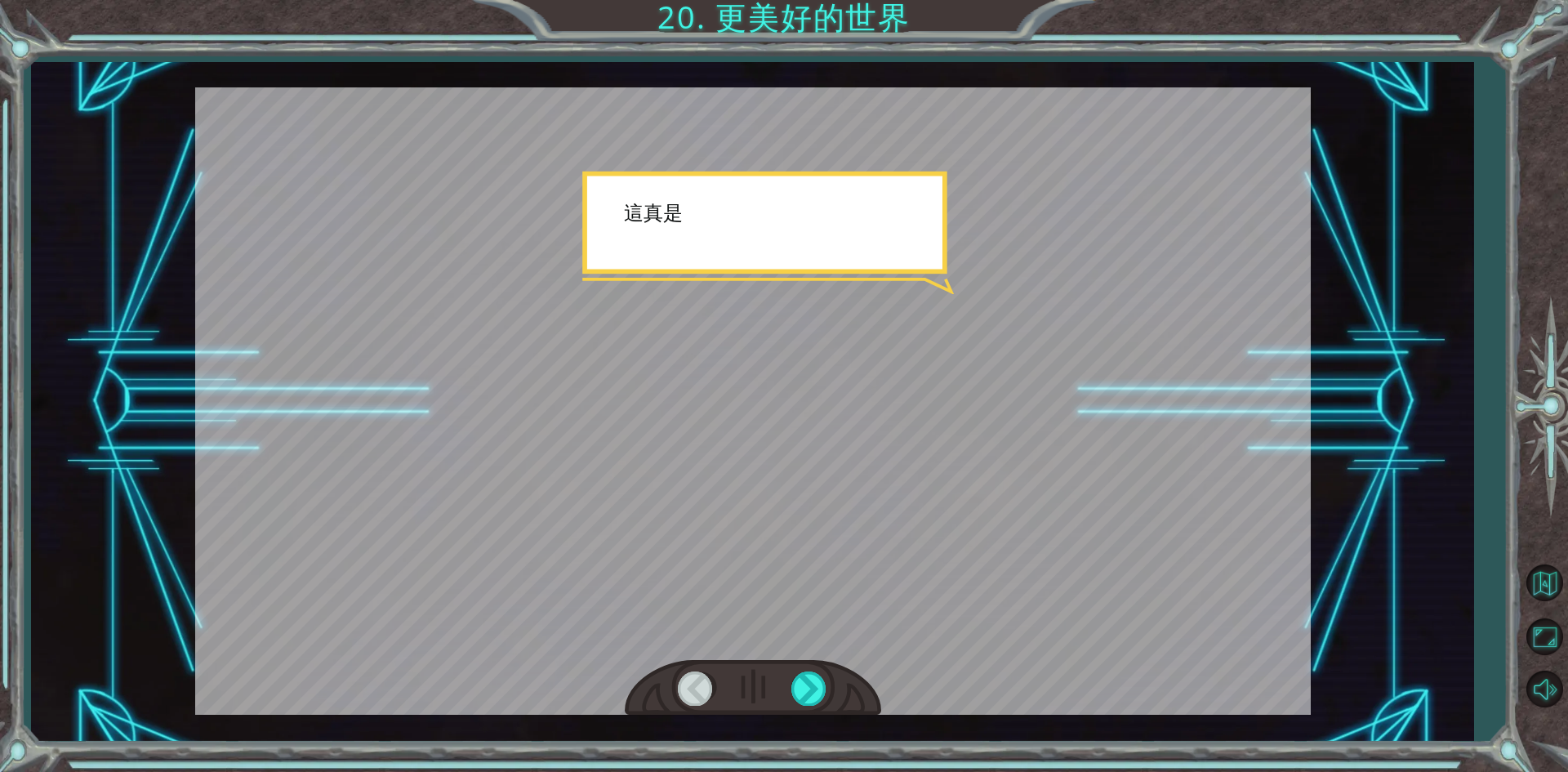
drag, startPoint x: 816, startPoint y: 690, endPoint x: 825, endPoint y: 811, distance: 121.3
click at [825, 771] on html "你 修 復 了 巨 石 器 ！ 做 得 太 棒 了 ！ 一 切 都 是 代 碼 完 成 的 。 功 能 強 大 ！ 編 程 是 很 多 世 紀 以 前 的 一…" at bounding box center [784, 386] width 1568 height 772
click at [796, 687] on div at bounding box center [810, 688] width 37 height 33
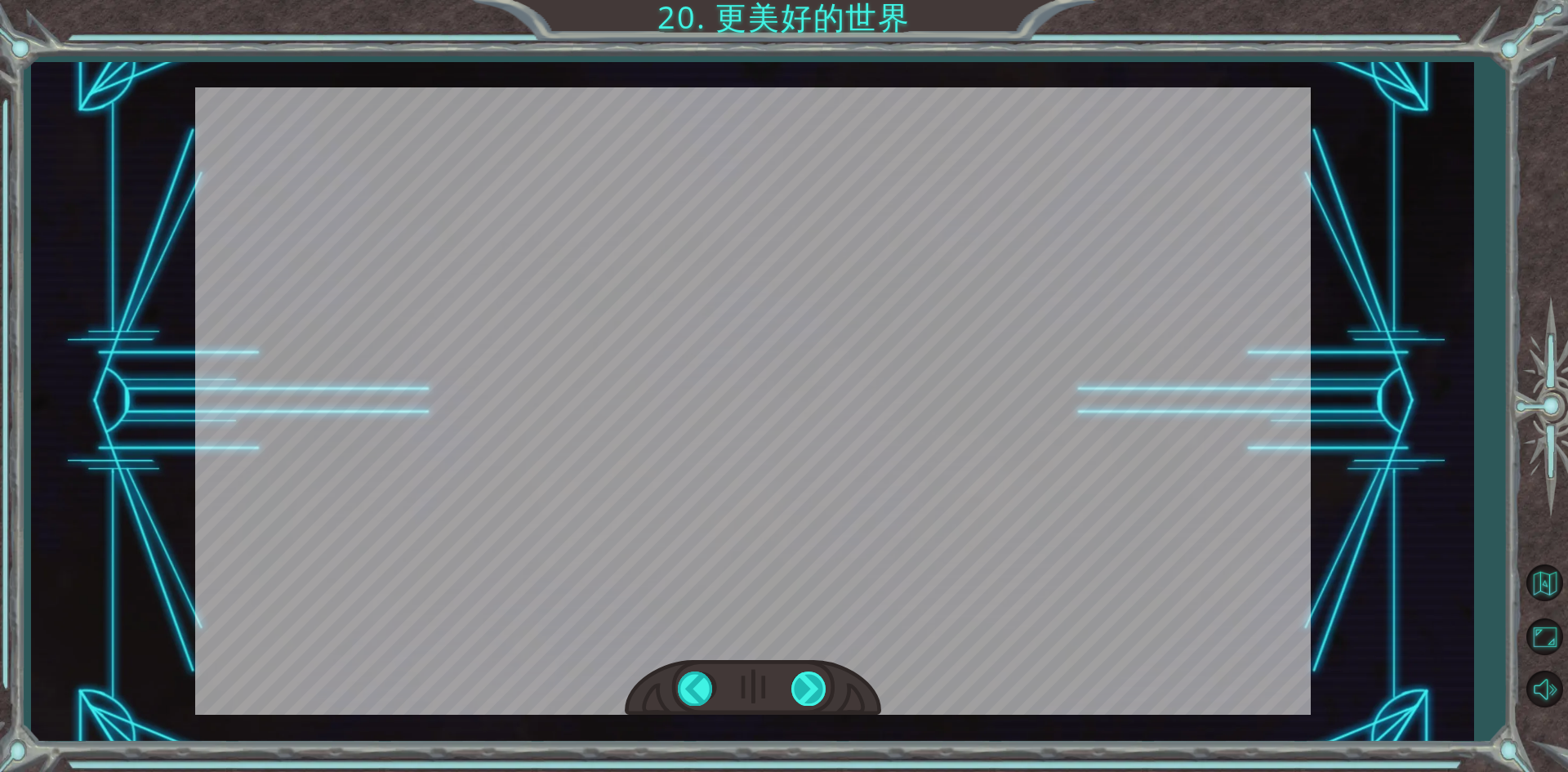
click at [796, 687] on div at bounding box center [810, 688] width 37 height 33
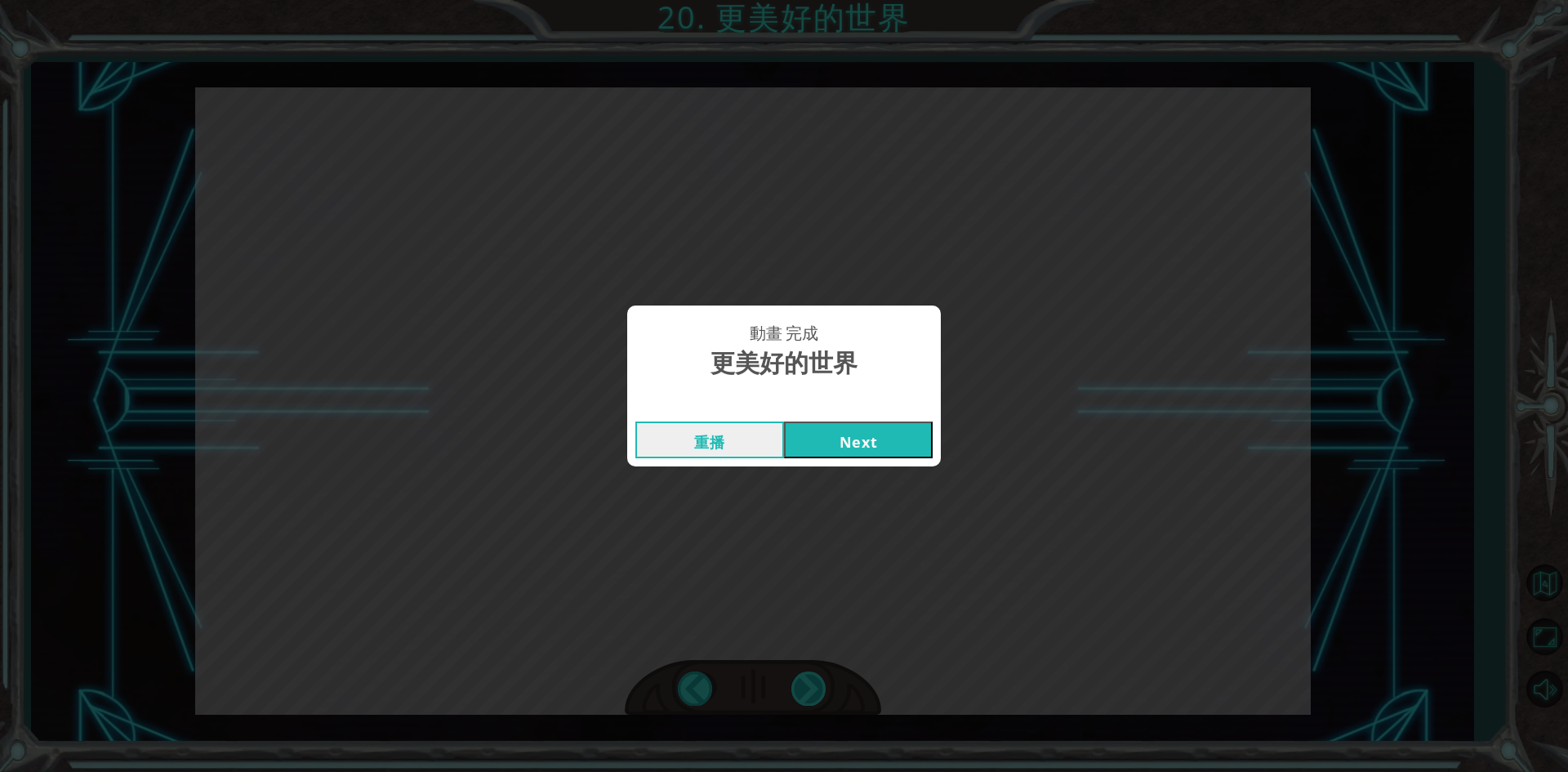
click at [800, 680] on div "動畫 完成 更美好的世界 重播 Next" at bounding box center [784, 386] width 1568 height 772
click at [822, 444] on button "Next" at bounding box center [859, 441] width 149 height 37
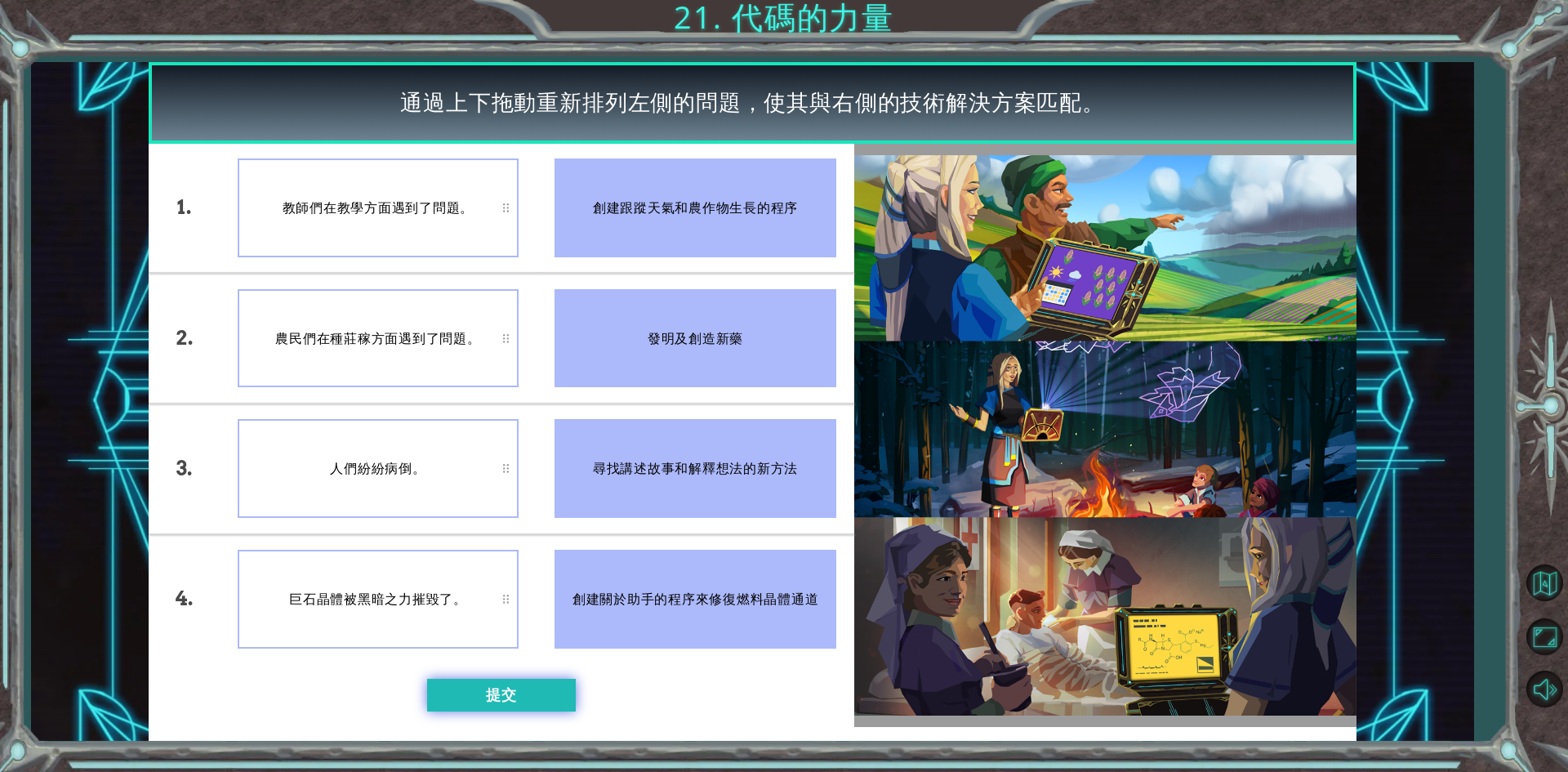
click at [505, 692] on button "提交" at bounding box center [501, 696] width 149 height 33
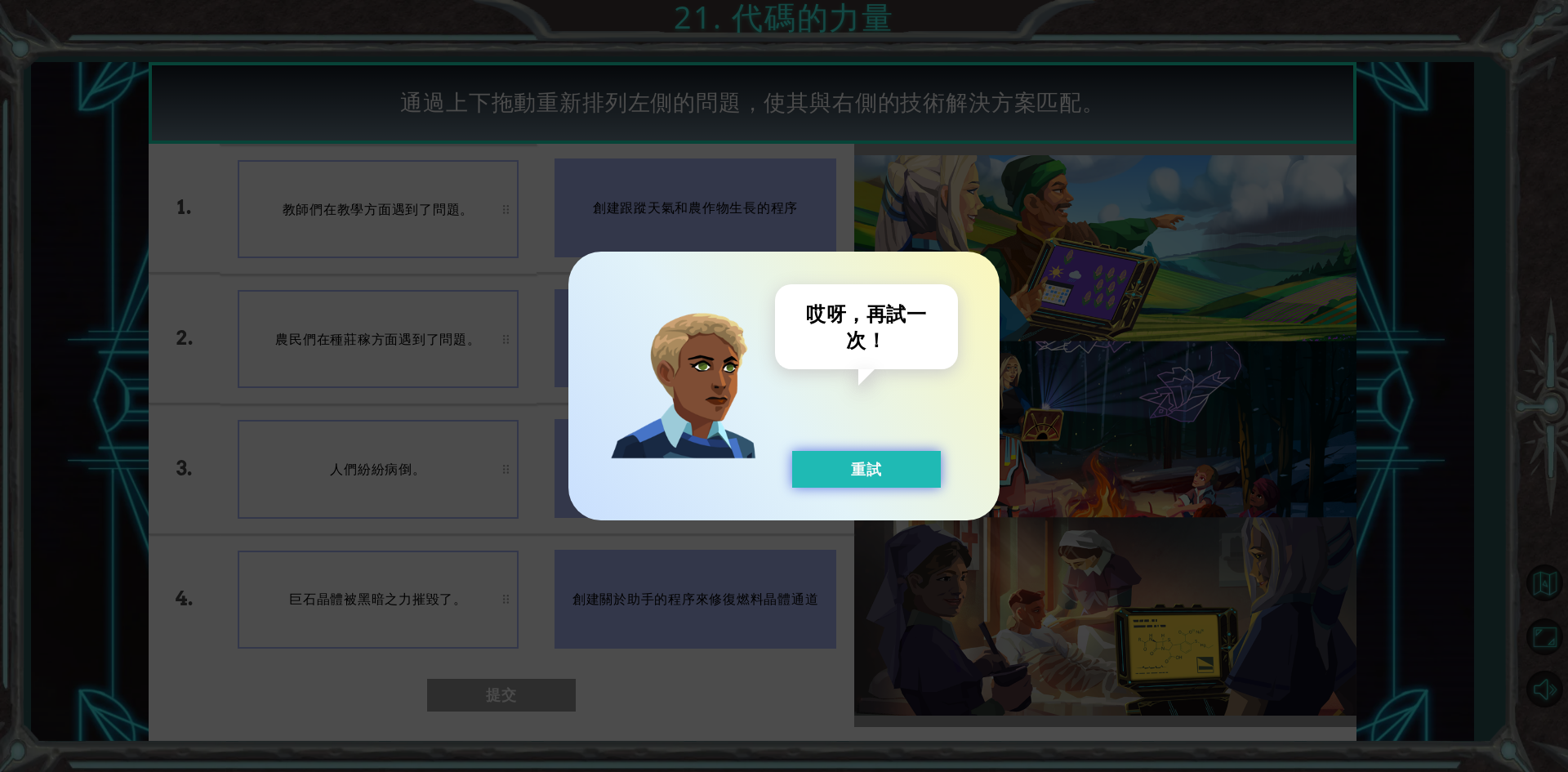
click at [810, 478] on button "重試" at bounding box center [866, 470] width 149 height 37
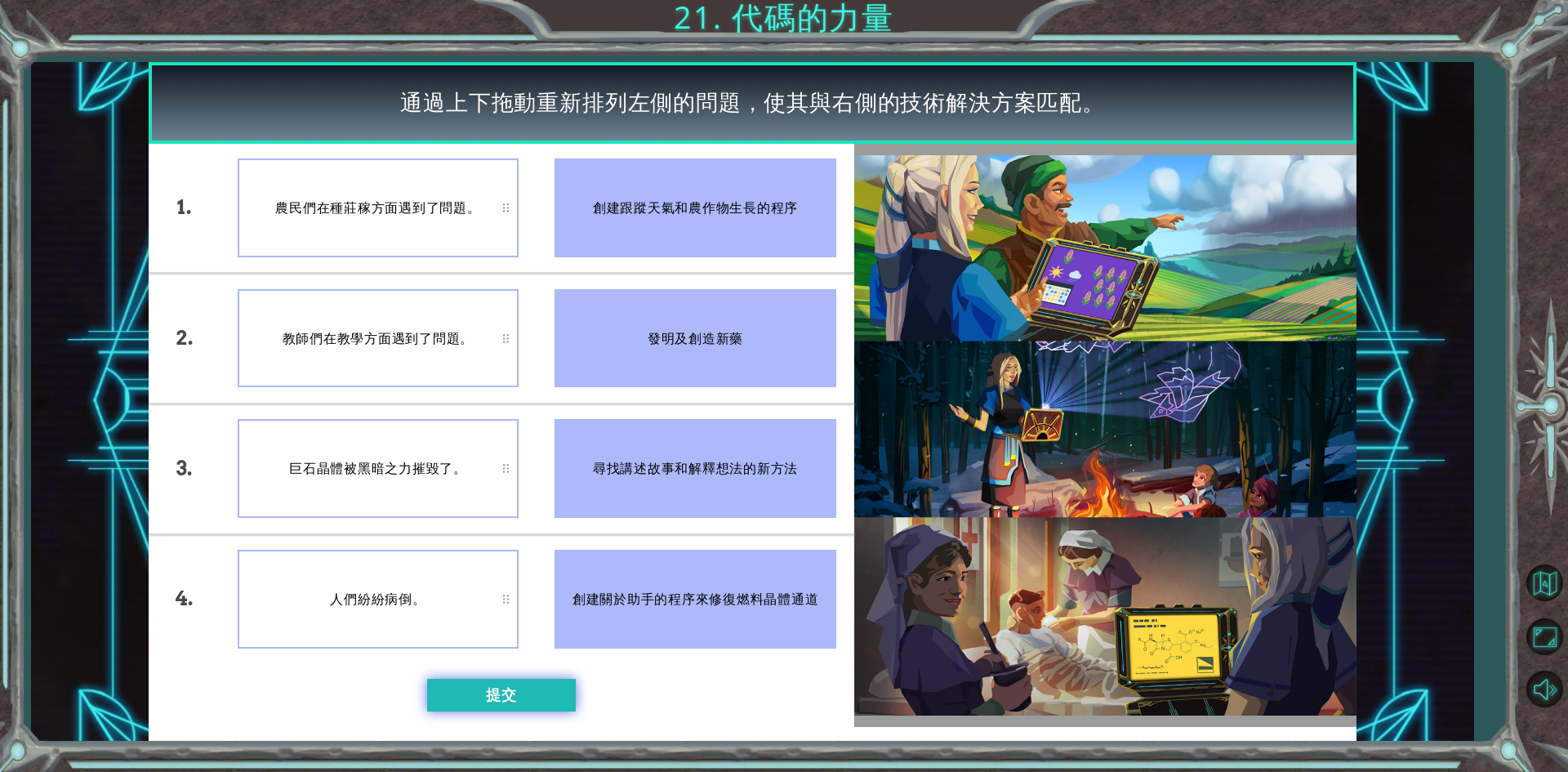
click at [514, 705] on button "提交" at bounding box center [501, 696] width 149 height 33
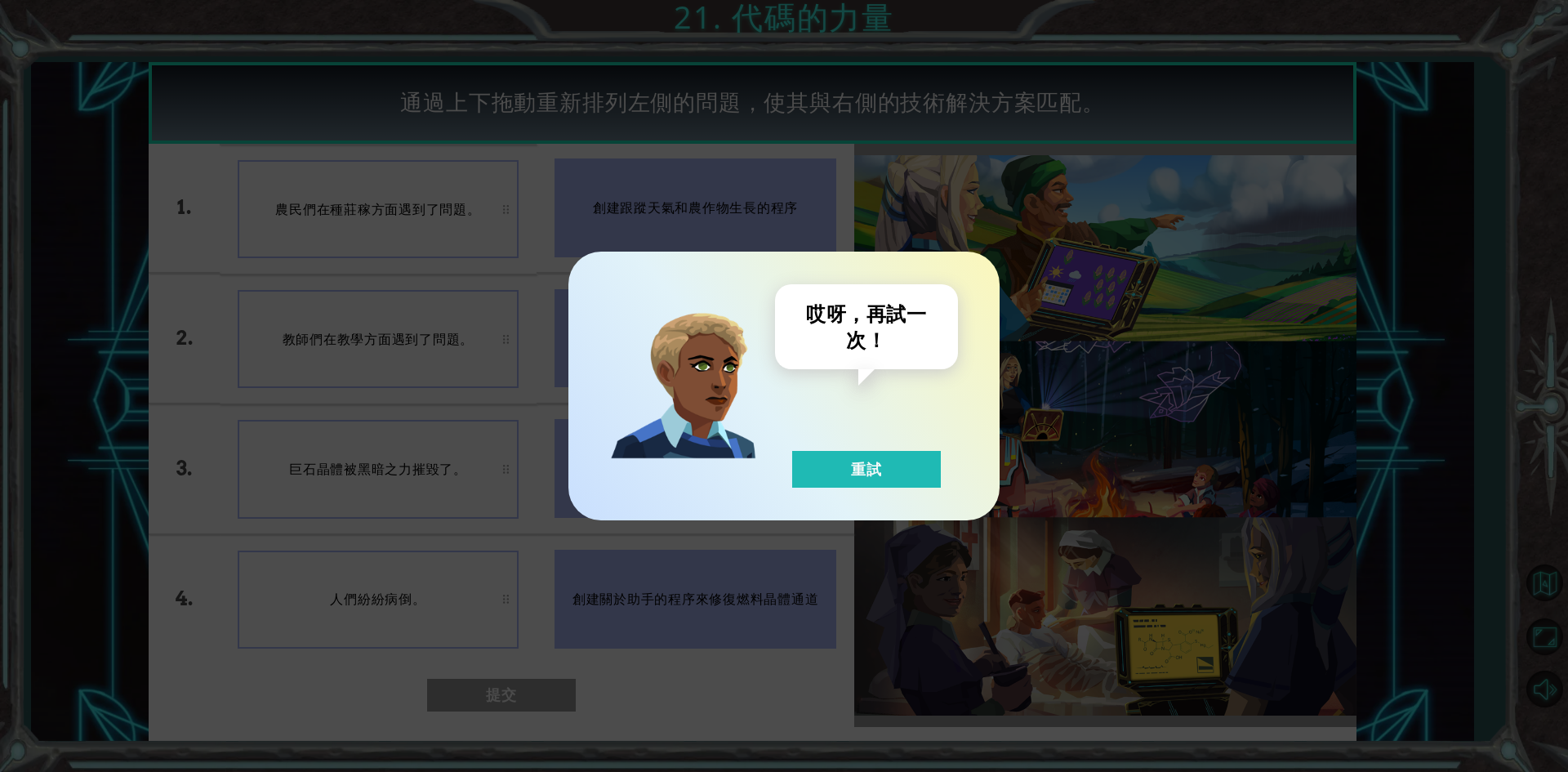
click at [850, 448] on div "哎呀，再試一次！ 重試" at bounding box center [866, 386] width 183 height 204
click at [848, 461] on button "重試" at bounding box center [866, 470] width 149 height 37
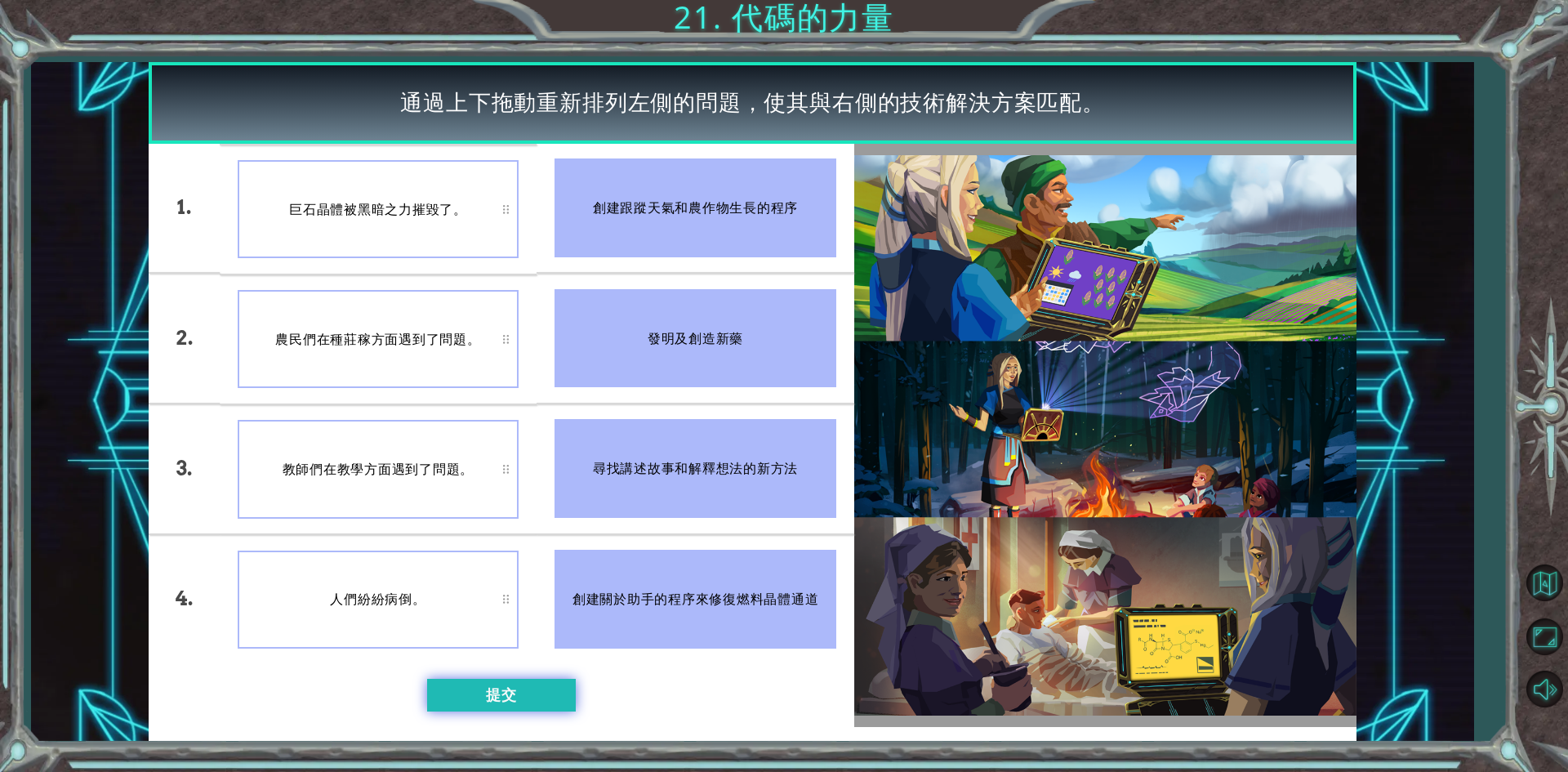
click at [496, 695] on button "提交" at bounding box center [501, 696] width 149 height 33
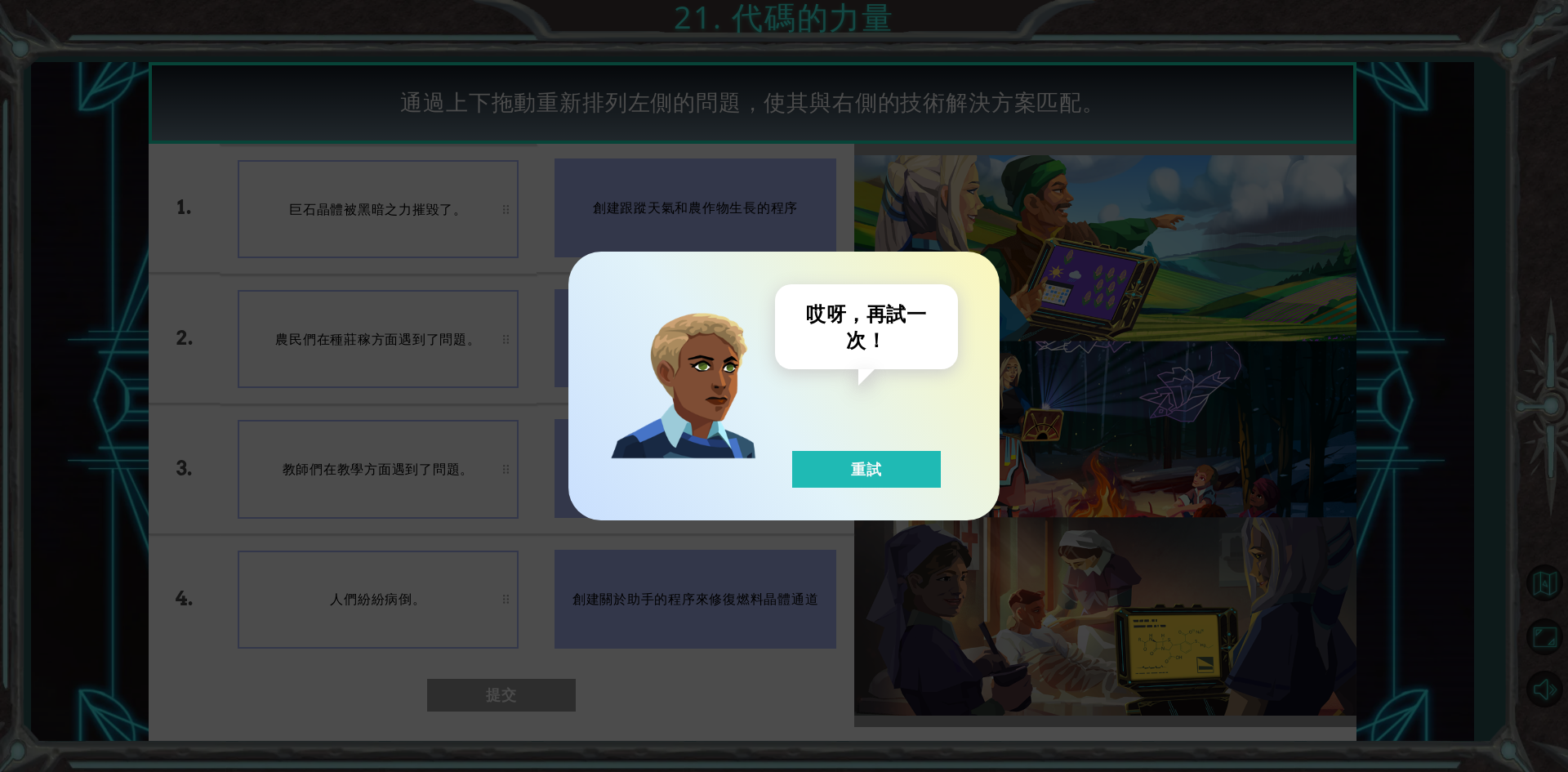
click at [775, 457] on div "哎呀，再試一次！ 重試" at bounding box center [866, 386] width 183 height 204
click at [810, 460] on button "重試" at bounding box center [866, 470] width 149 height 37
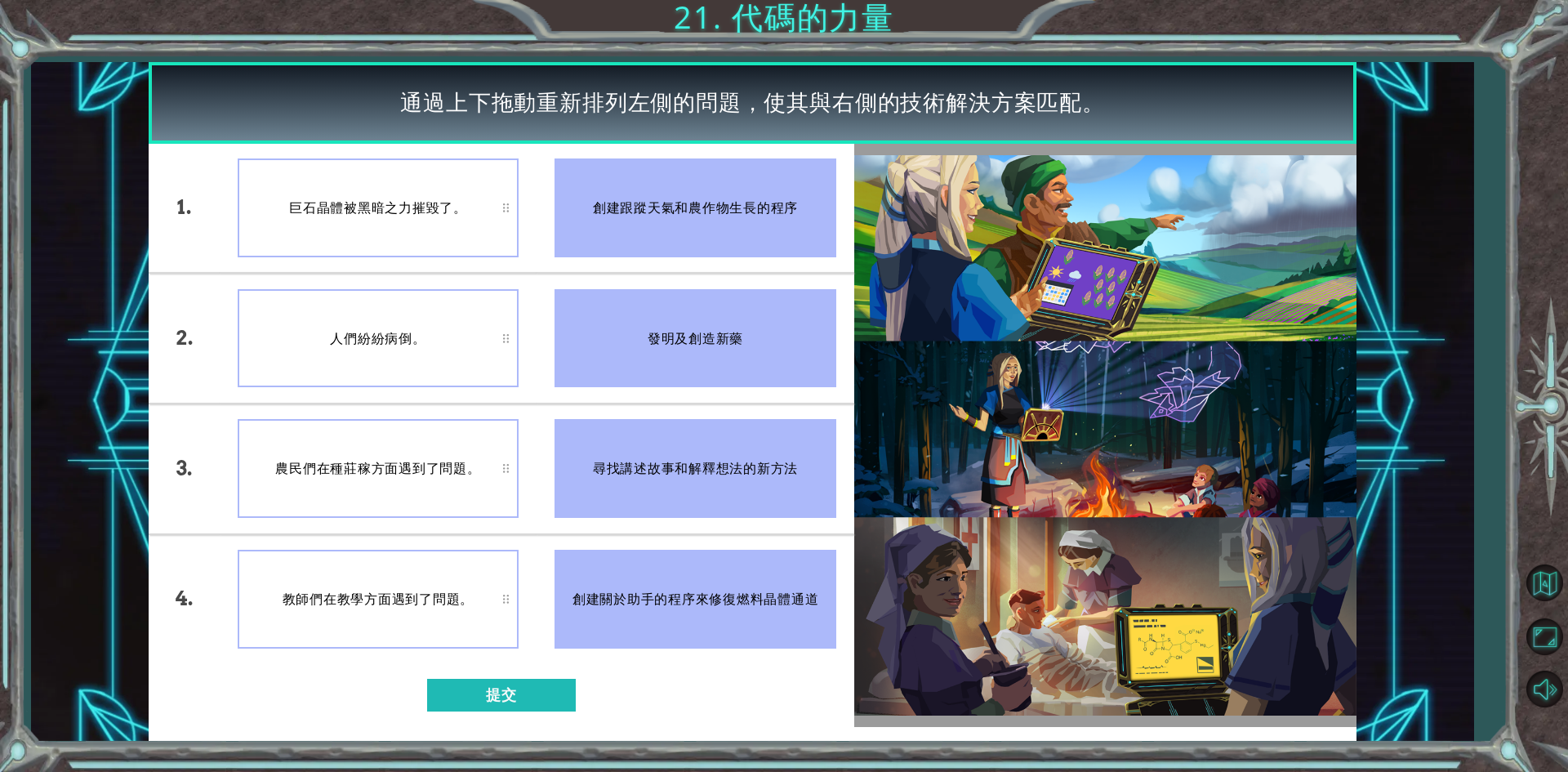
click at [665, 241] on div "創建跟蹤天氣和農作物生長的程序" at bounding box center [695, 208] width 282 height 98
click at [516, 691] on button "提交" at bounding box center [501, 696] width 149 height 33
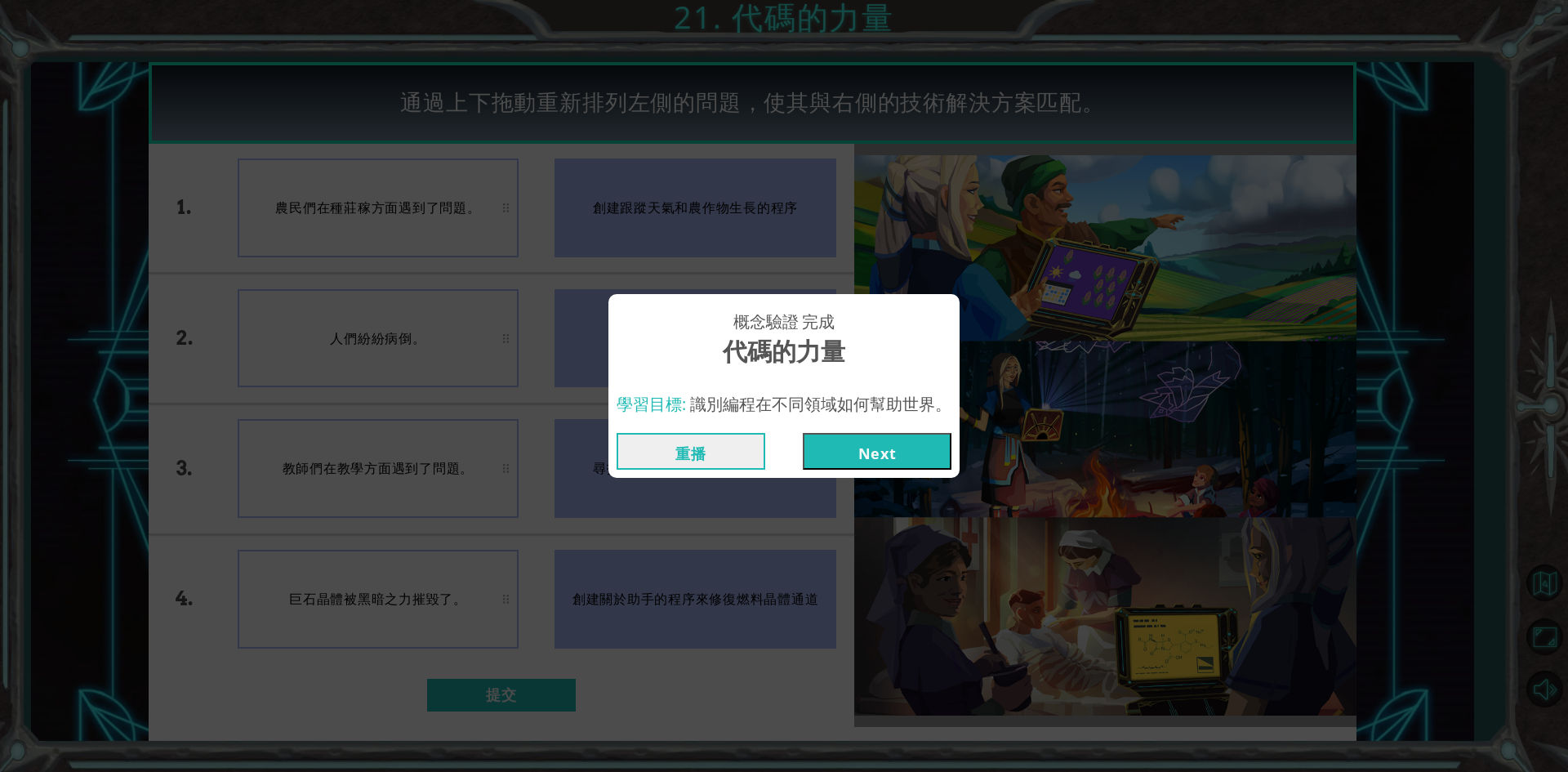
click at [856, 429] on div "重播 Next" at bounding box center [784, 451] width 351 height 53
click at [851, 439] on button "Next" at bounding box center [877, 451] width 149 height 37
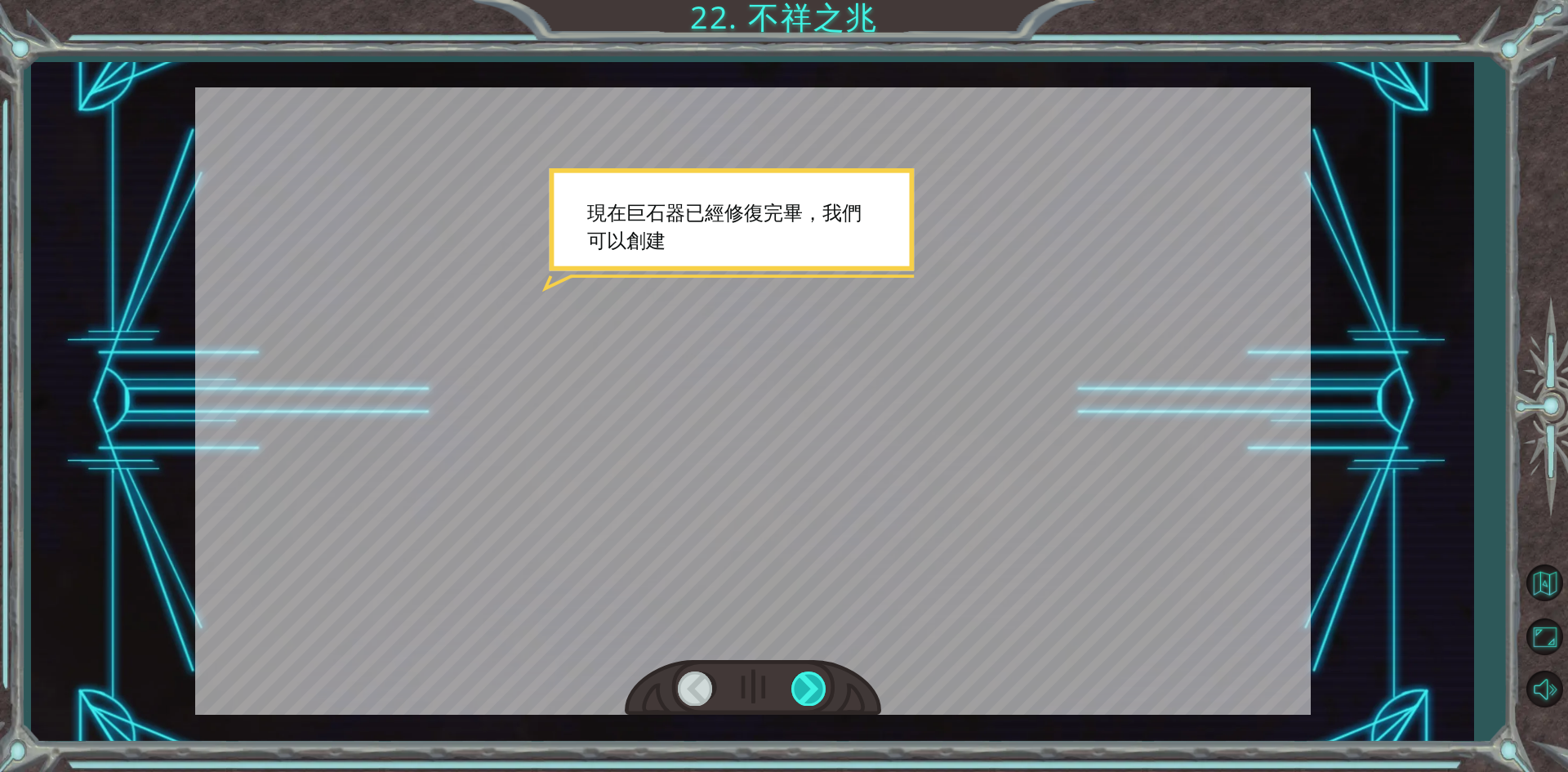
click at [815, 699] on div at bounding box center [810, 688] width 37 height 33
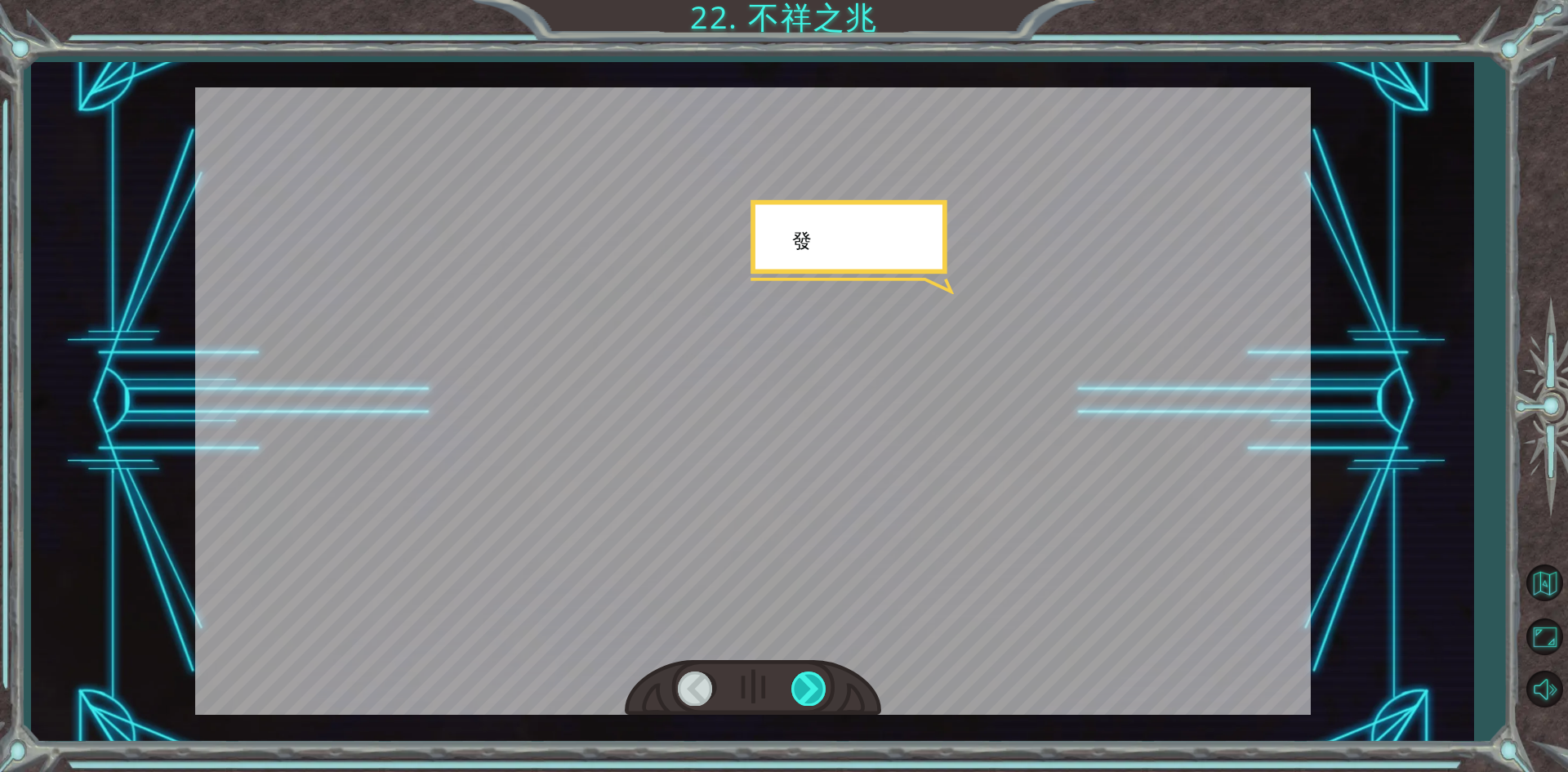
click at [815, 699] on div at bounding box center [810, 688] width 37 height 33
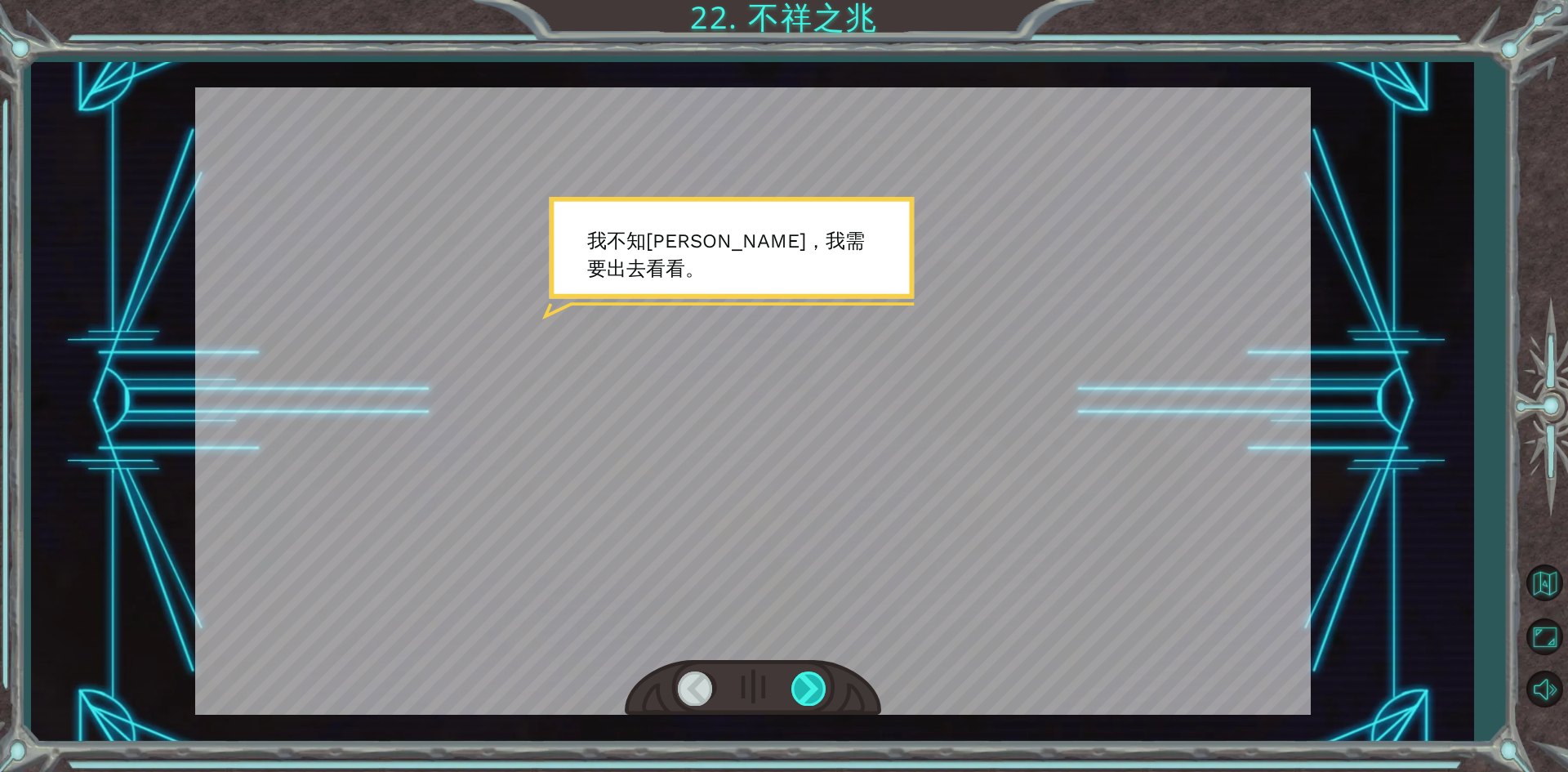
click at [823, 685] on div at bounding box center [810, 688] width 37 height 33
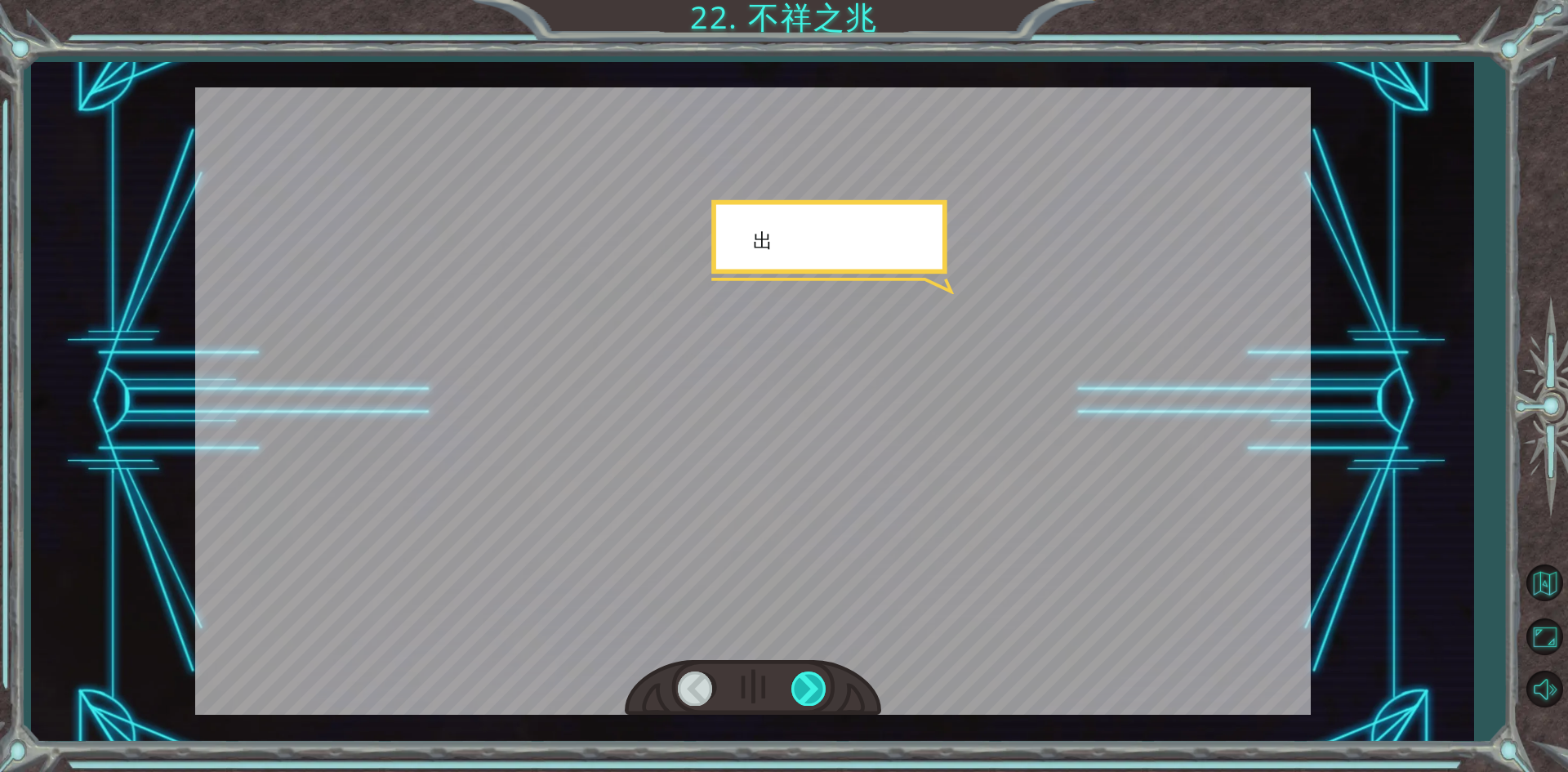
click at [823, 685] on div at bounding box center [810, 688] width 37 height 33
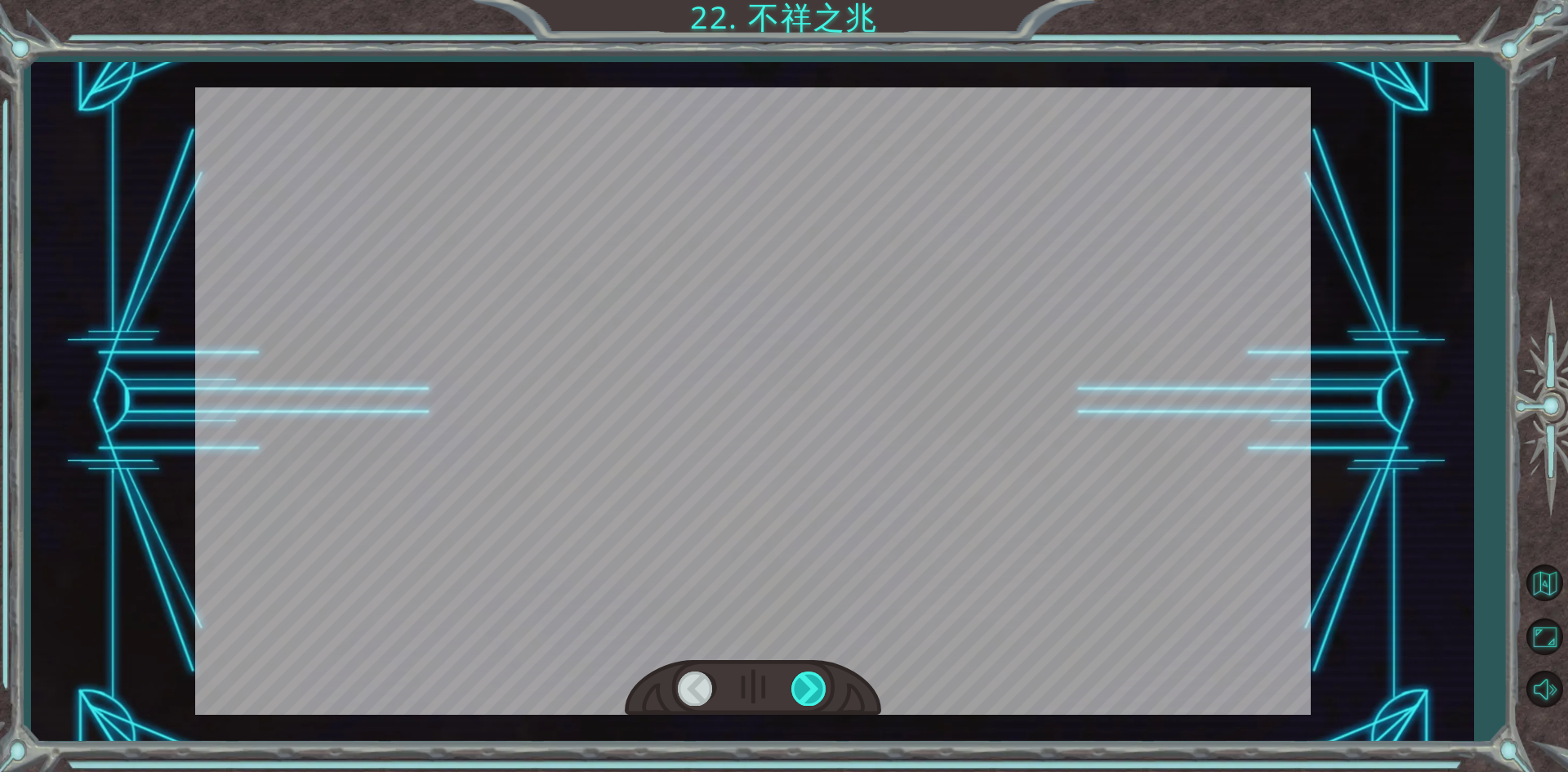
click at [823, 685] on div at bounding box center [810, 688] width 37 height 33
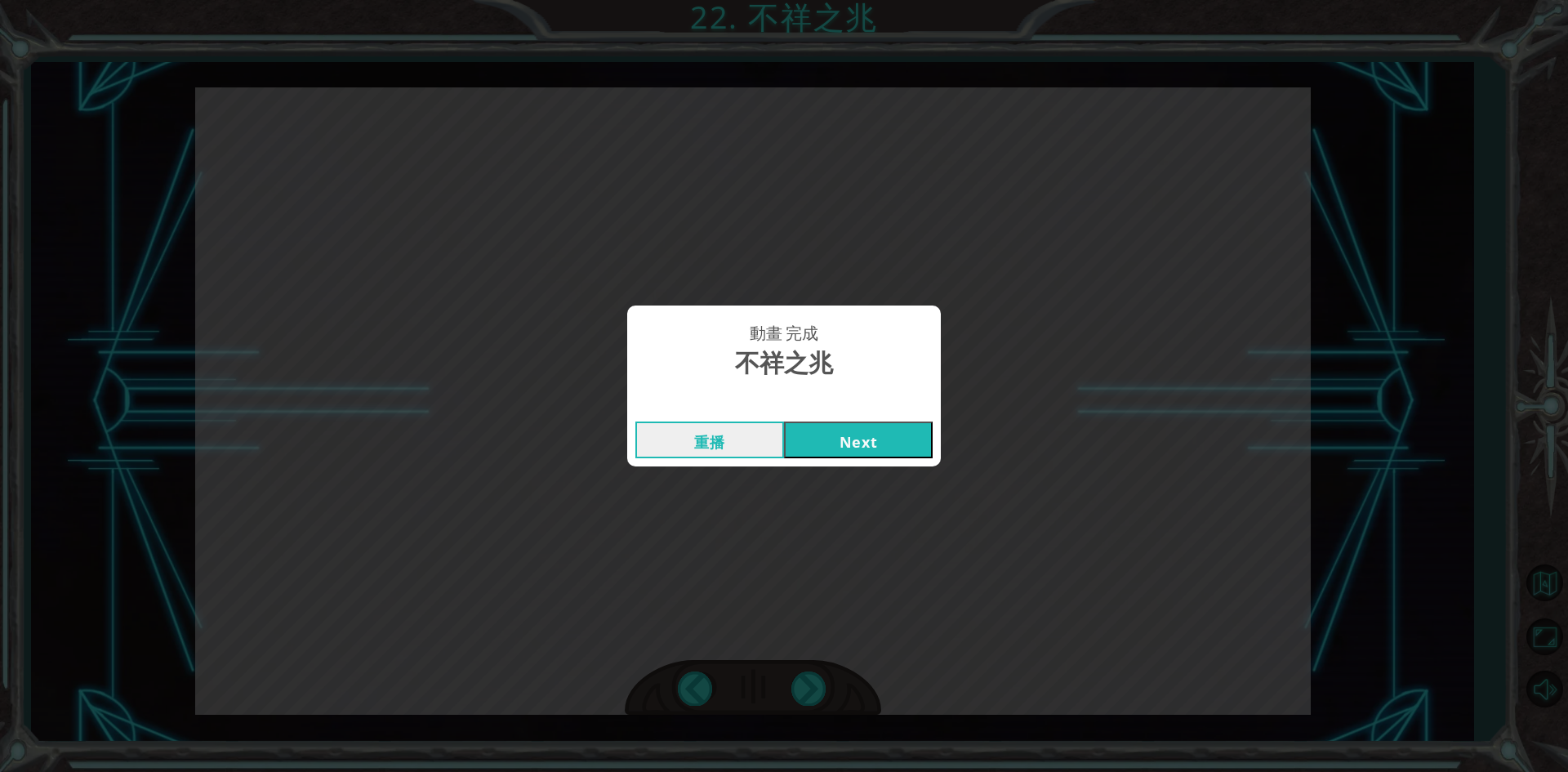
click at [796, 442] on button "Next" at bounding box center [859, 441] width 149 height 37
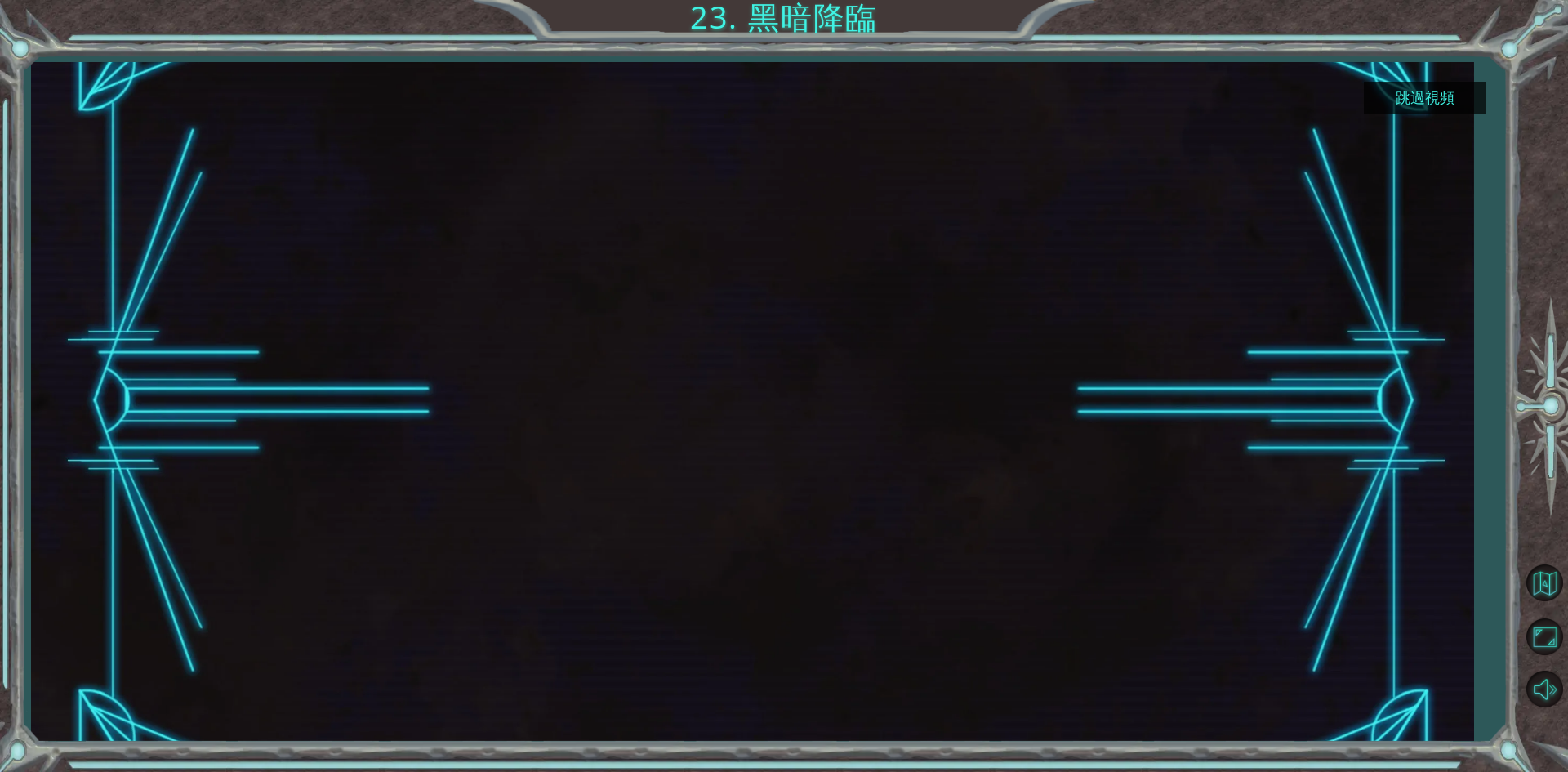
click at [1445, 83] on button "跳過視頻" at bounding box center [1426, 97] width 123 height 32
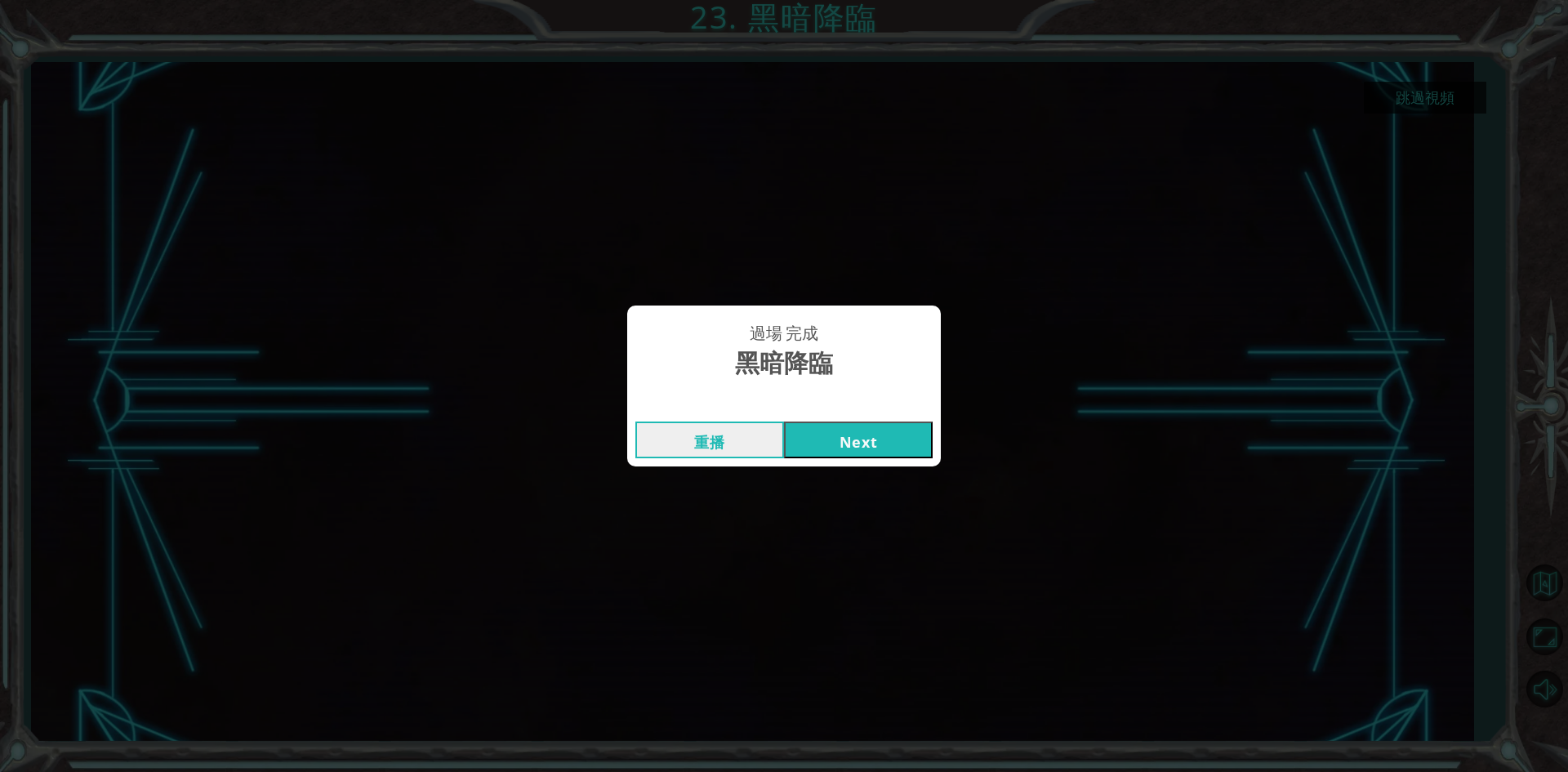
click at [860, 440] on button "Next" at bounding box center [859, 441] width 149 height 37
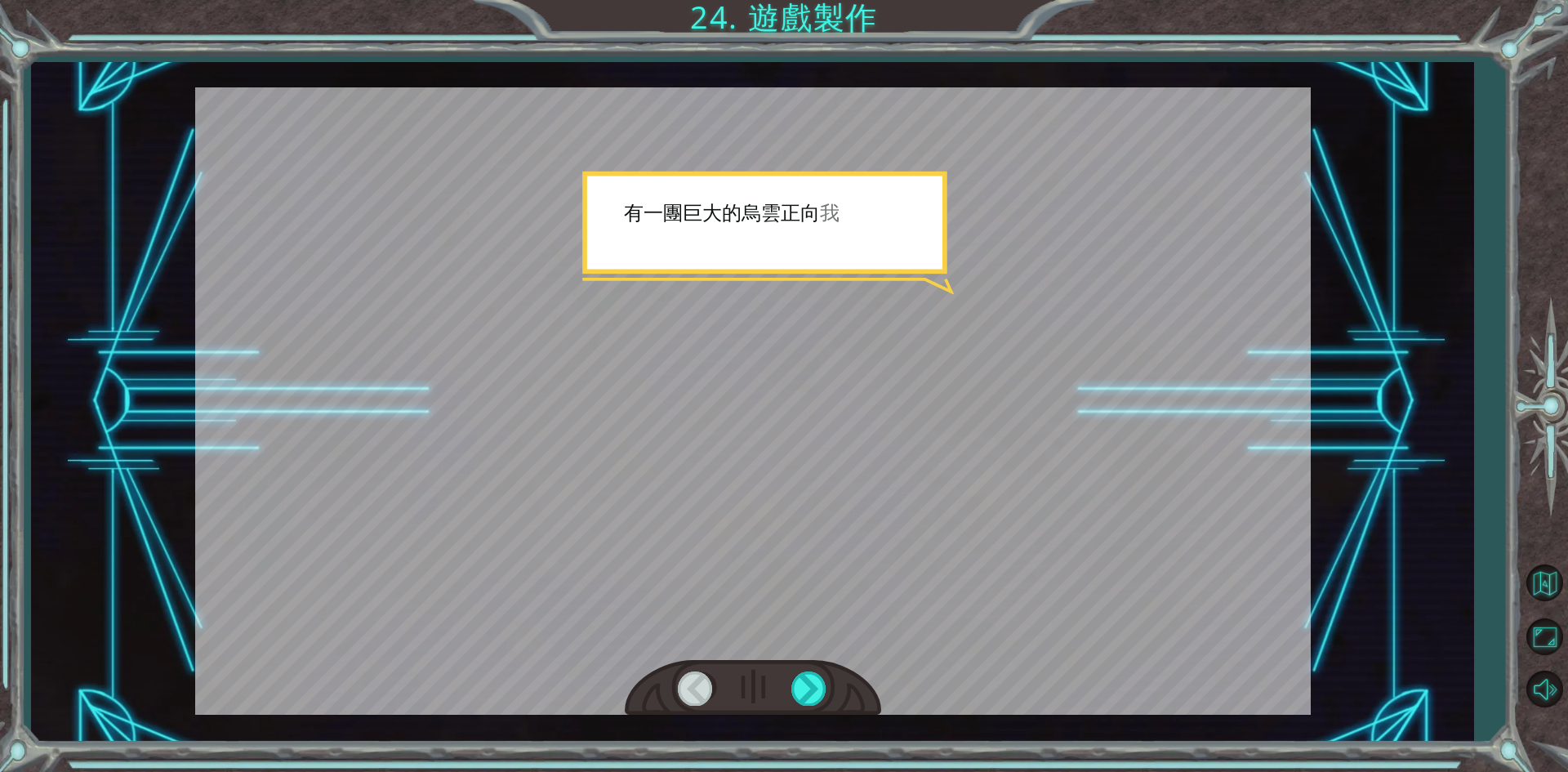
click at [791, 667] on div at bounding box center [752, 688] width 256 height 57
click at [800, 684] on div at bounding box center [810, 688] width 37 height 33
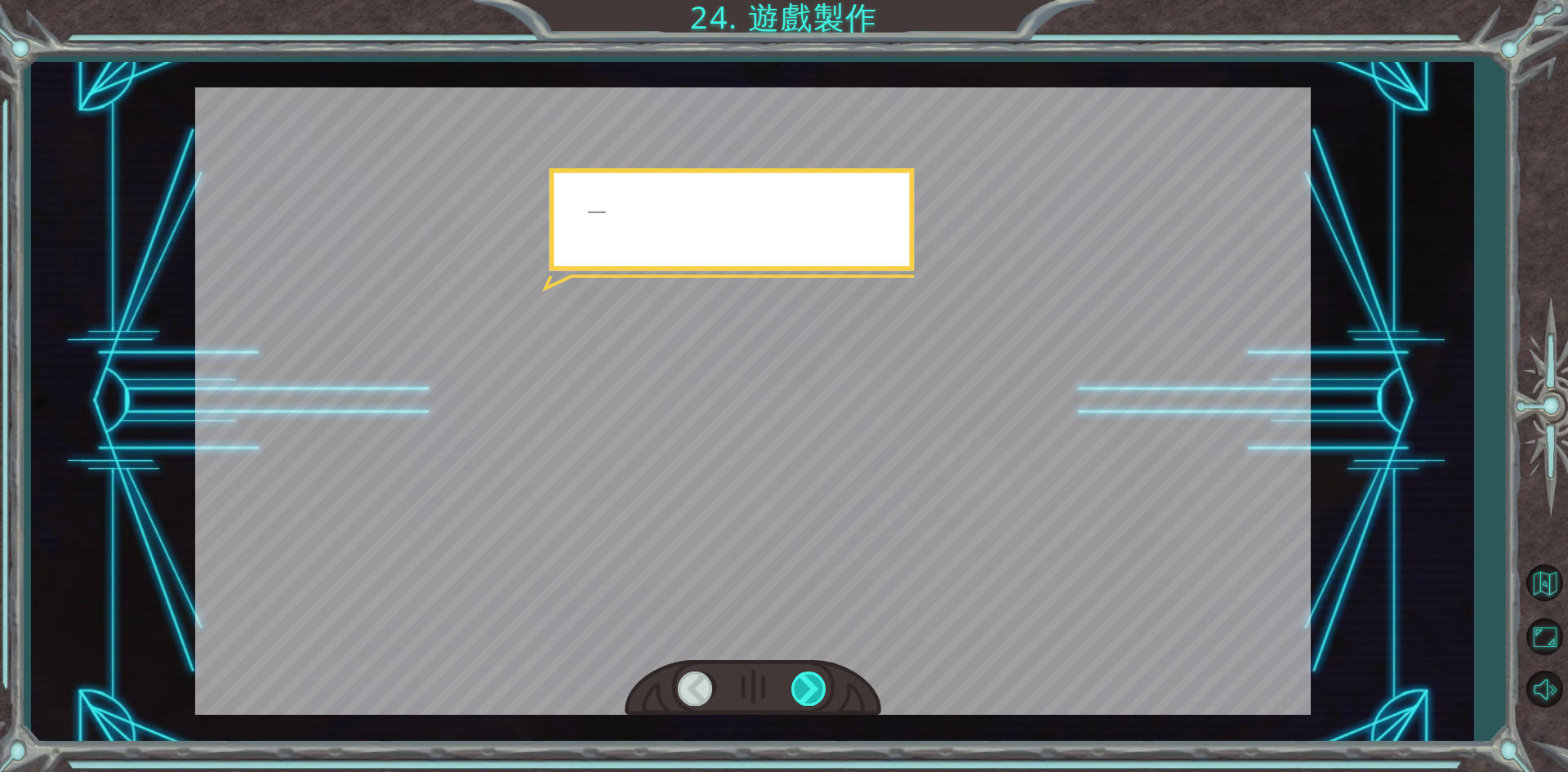
click at [800, 684] on div at bounding box center [810, 688] width 37 height 33
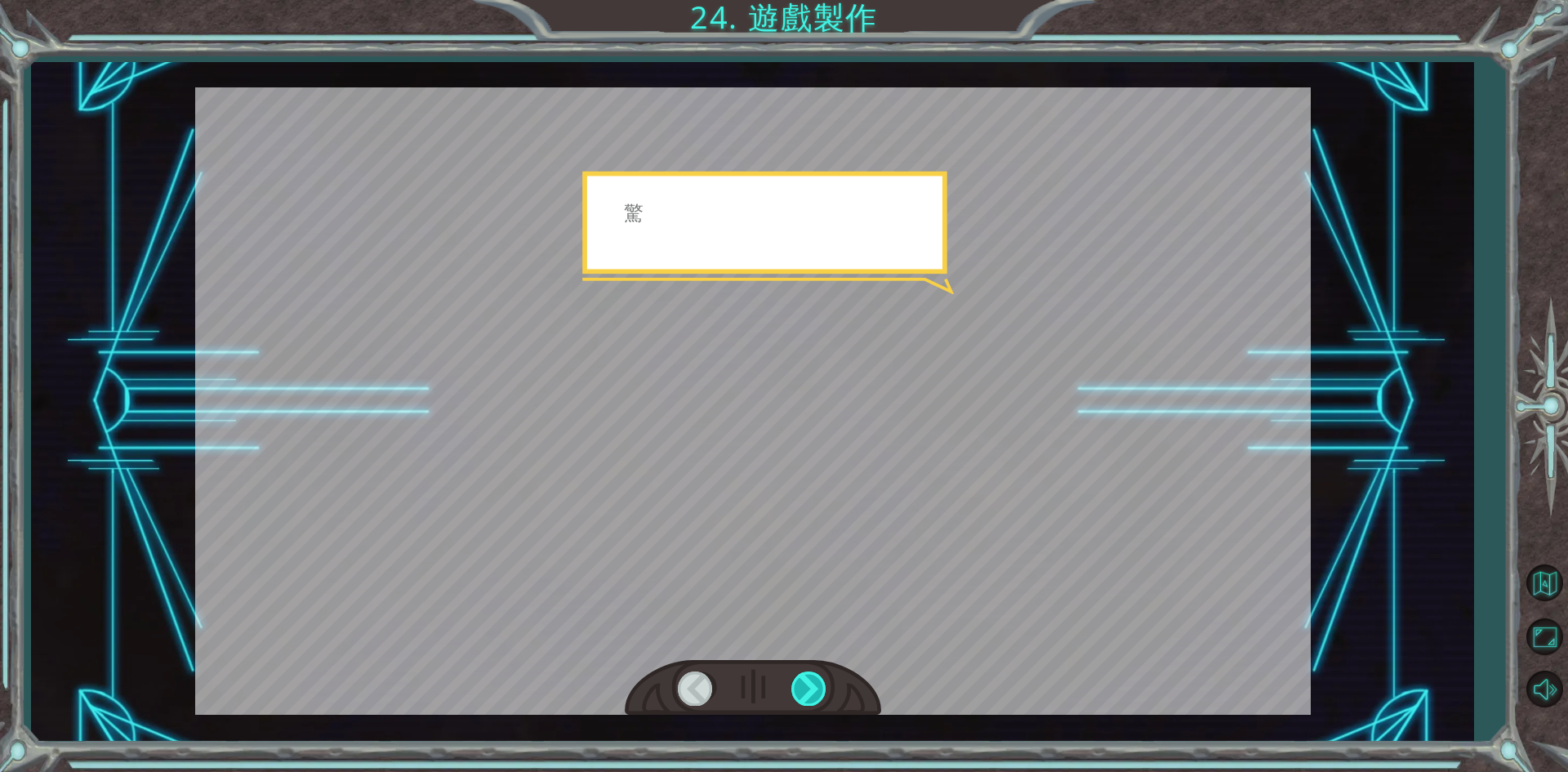
click at [800, 684] on div at bounding box center [810, 688] width 37 height 33
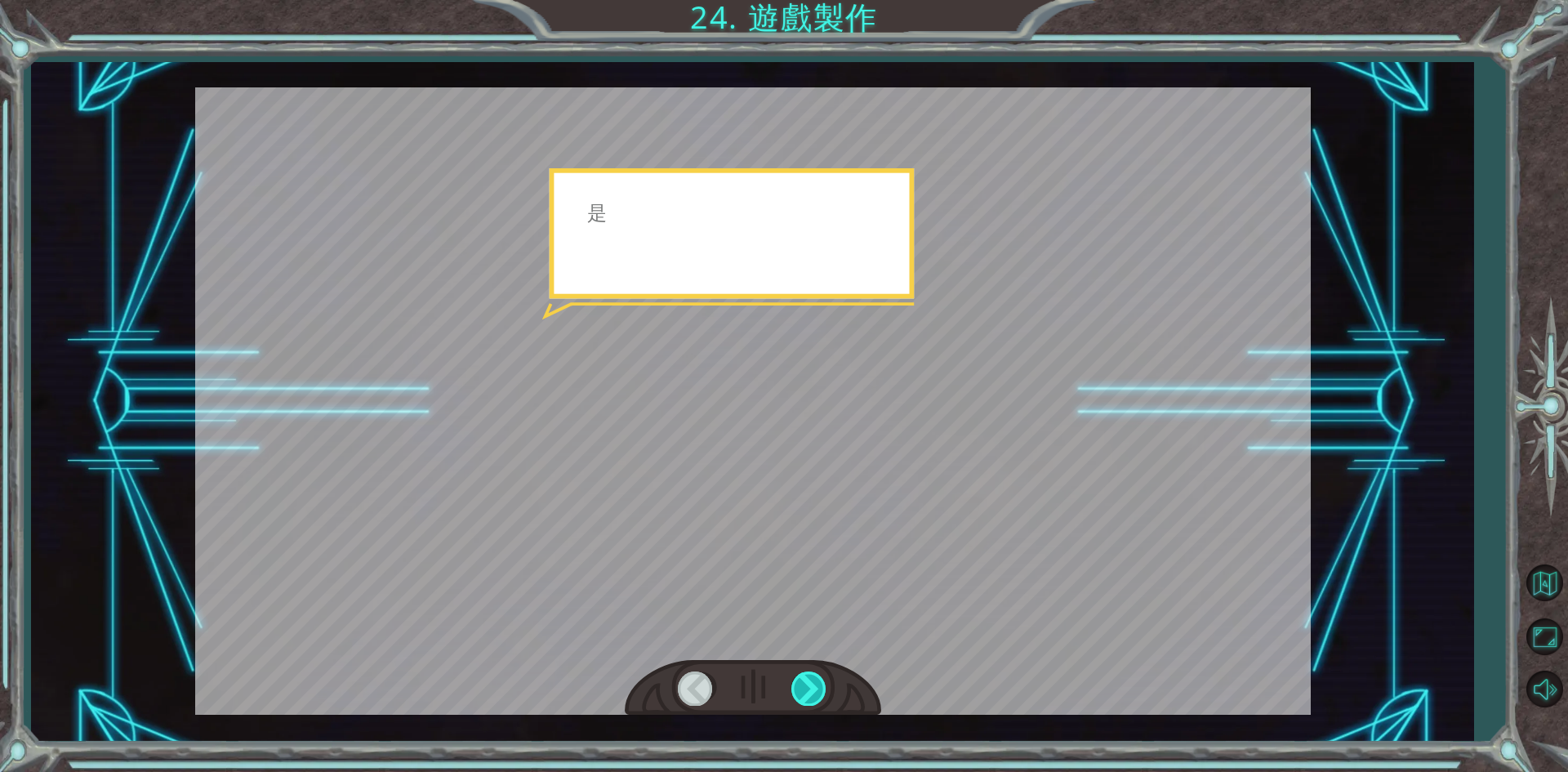
click at [800, 684] on div at bounding box center [810, 688] width 37 height 33
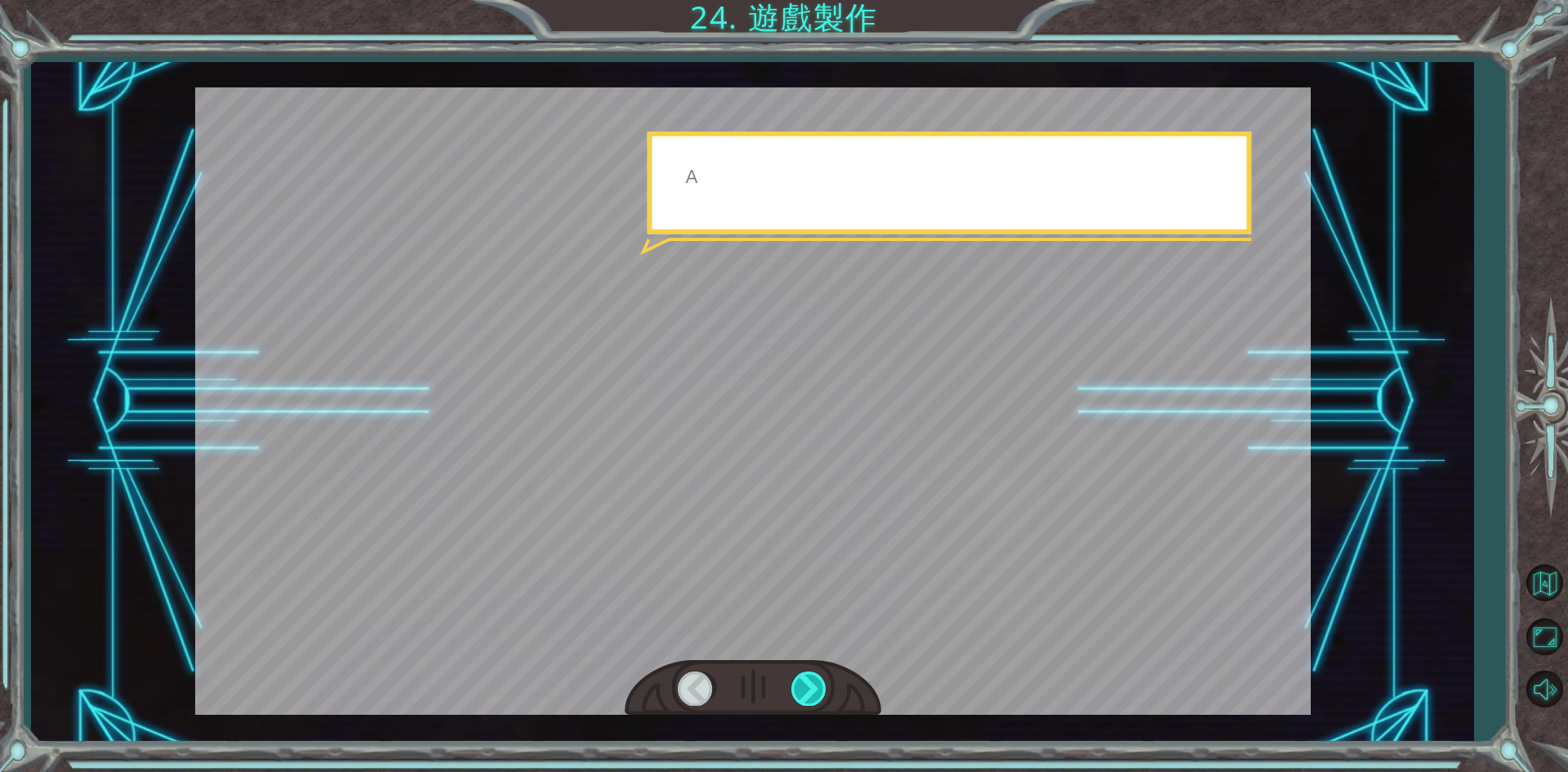
click at [800, 684] on div at bounding box center [810, 688] width 37 height 33
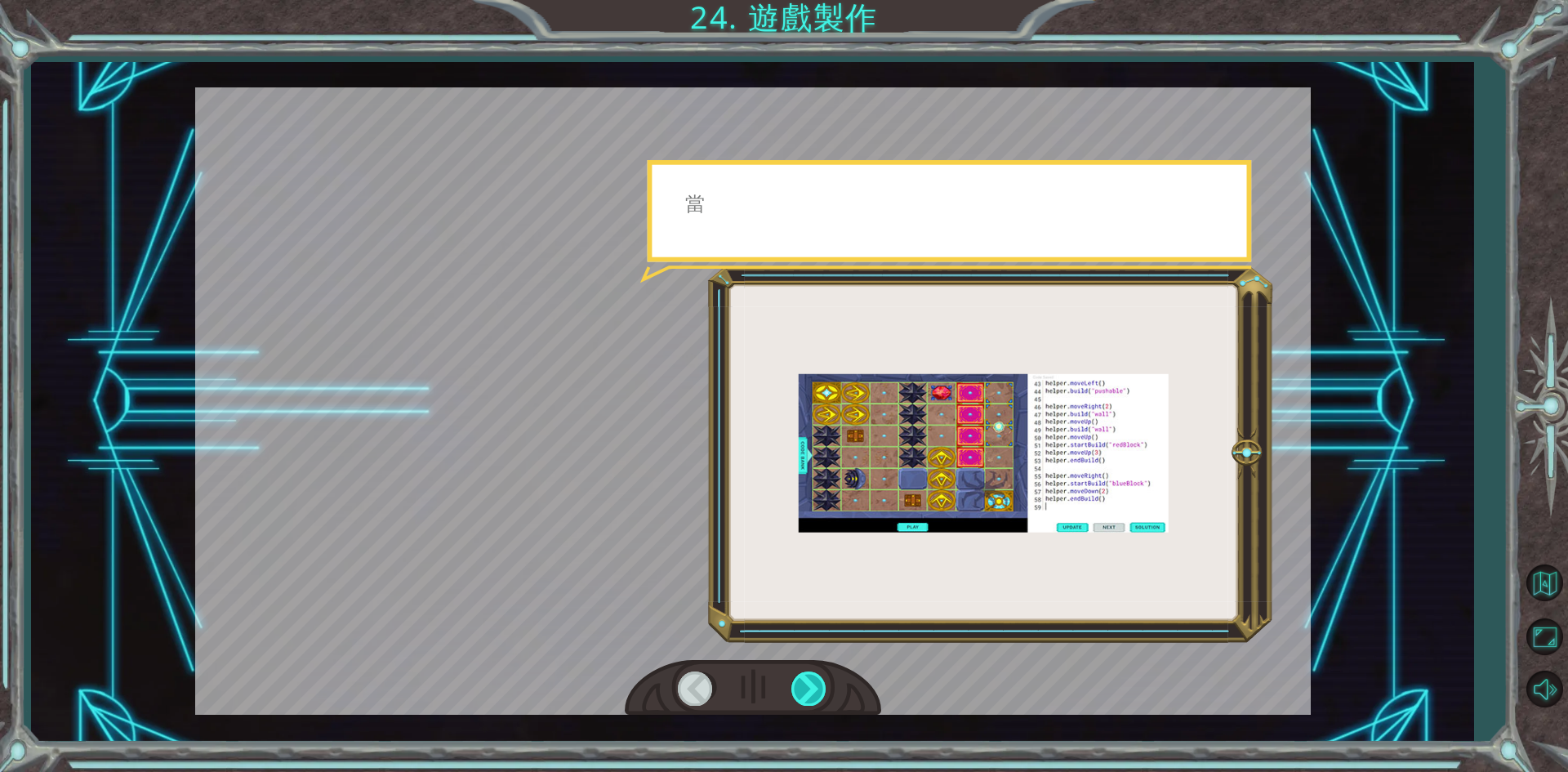
click at [800, 684] on div at bounding box center [810, 688] width 37 height 33
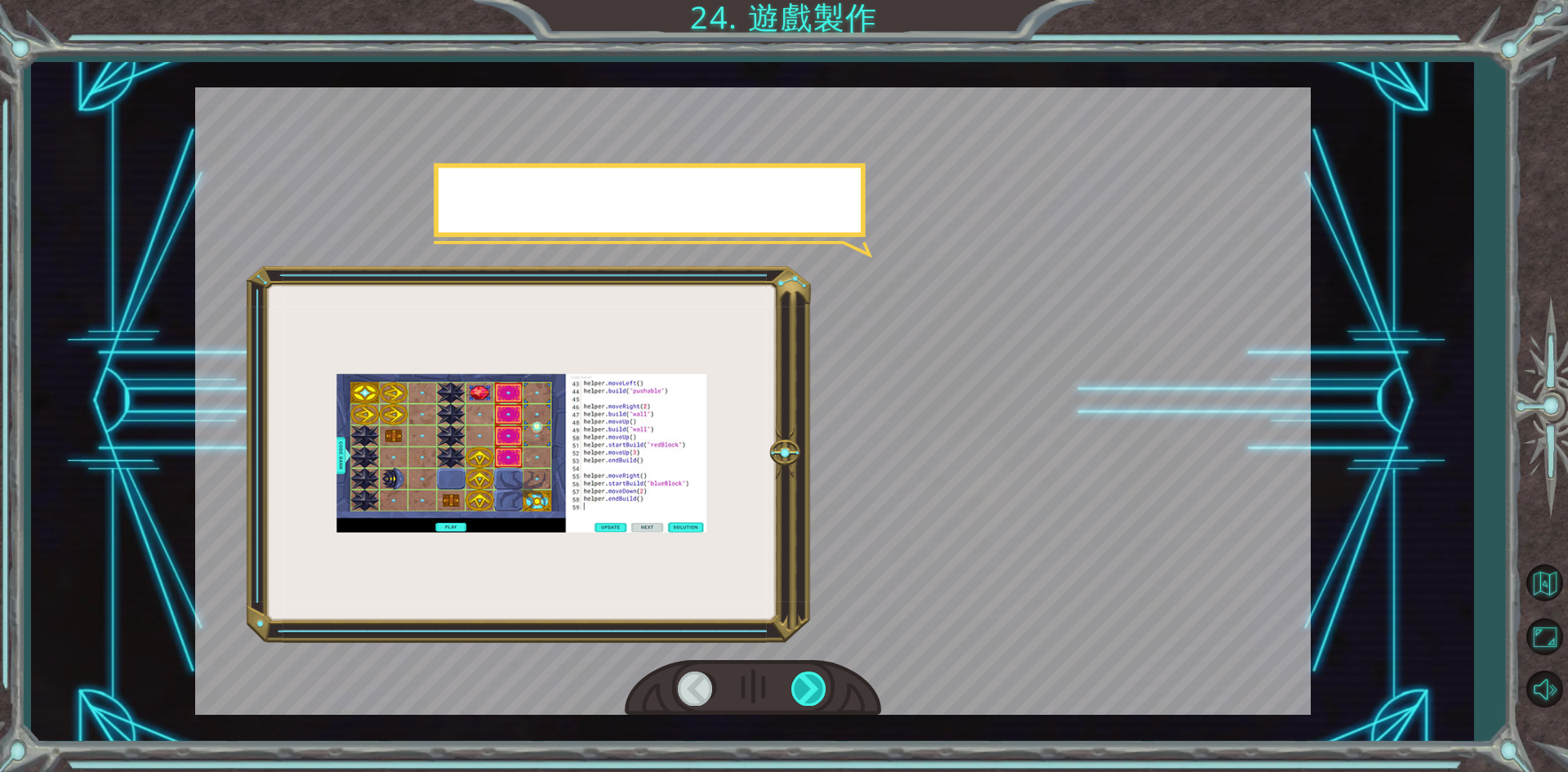
click at [800, 684] on div at bounding box center [810, 688] width 37 height 33
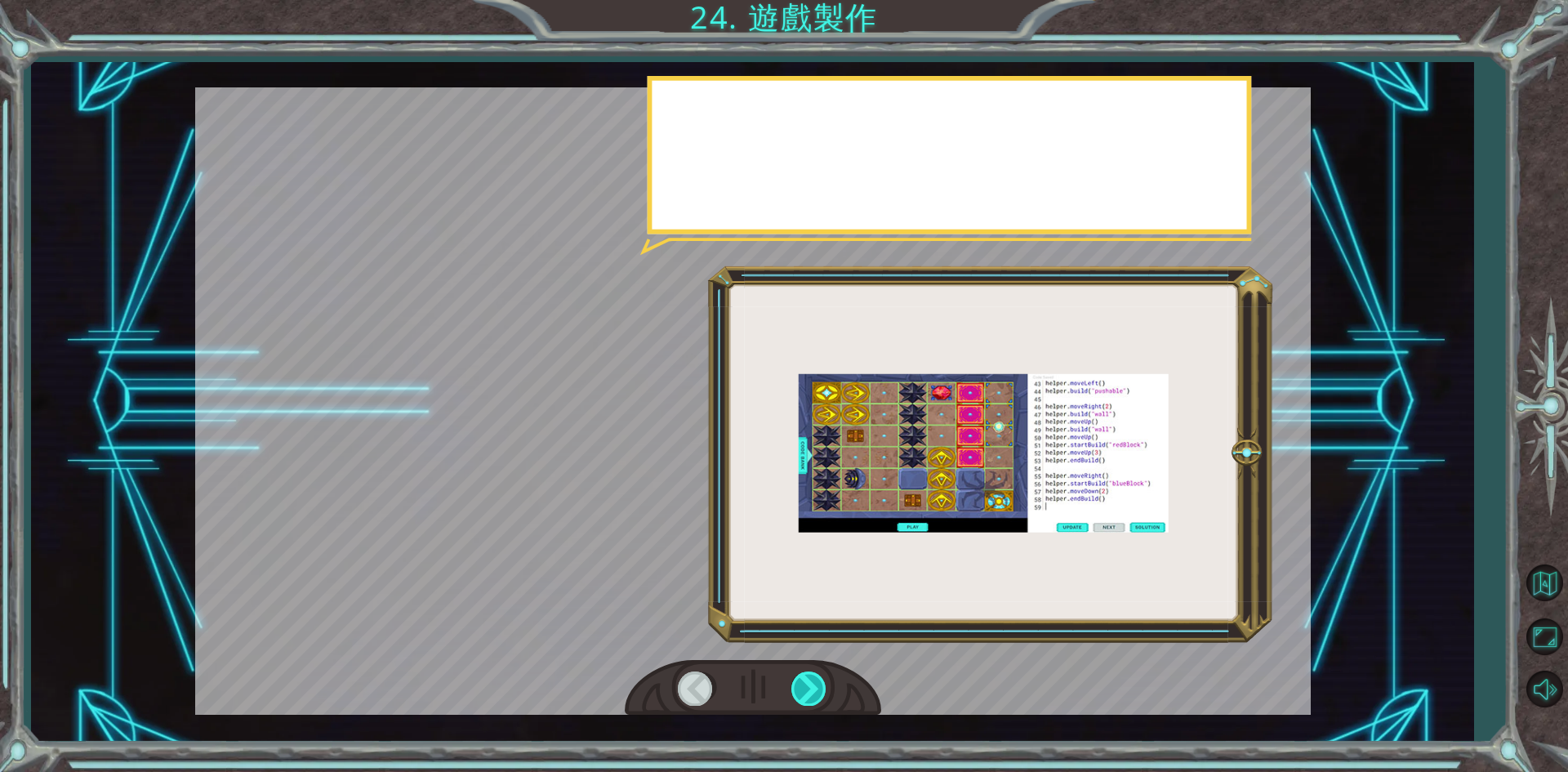
click at [800, 684] on div at bounding box center [810, 688] width 37 height 33
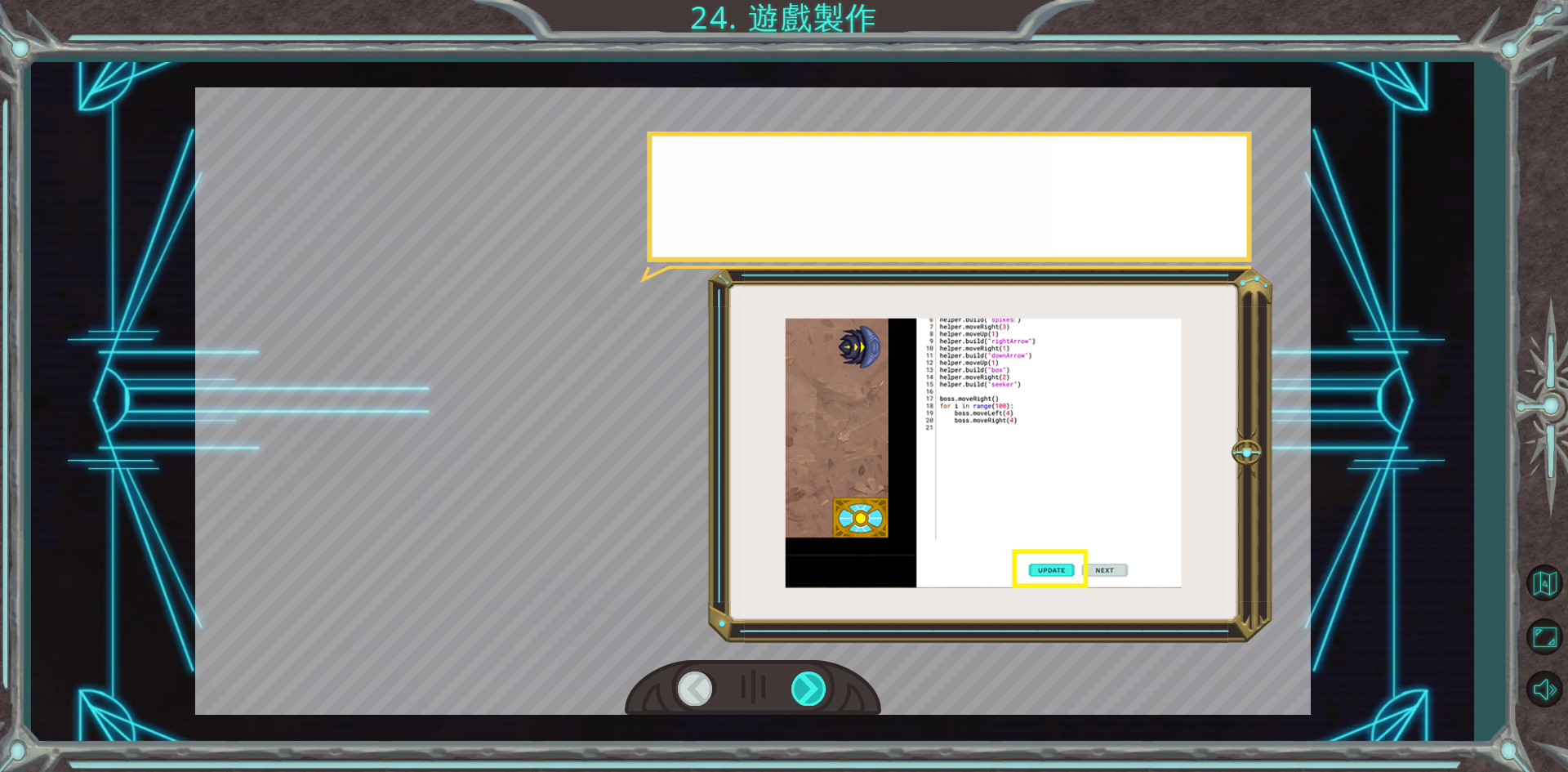
click at [800, 684] on div at bounding box center [810, 688] width 37 height 33
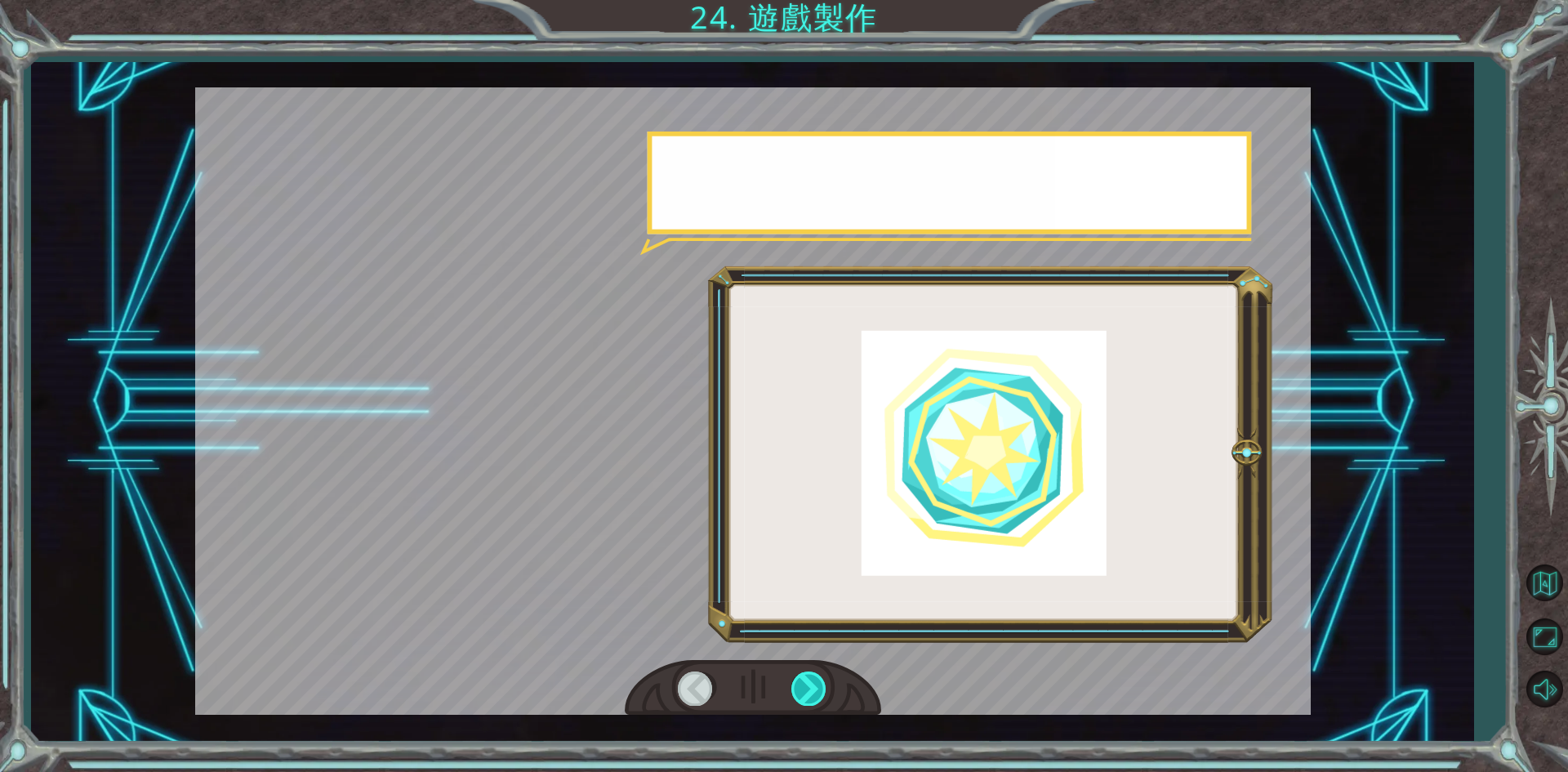
click at [800, 684] on div at bounding box center [810, 688] width 37 height 33
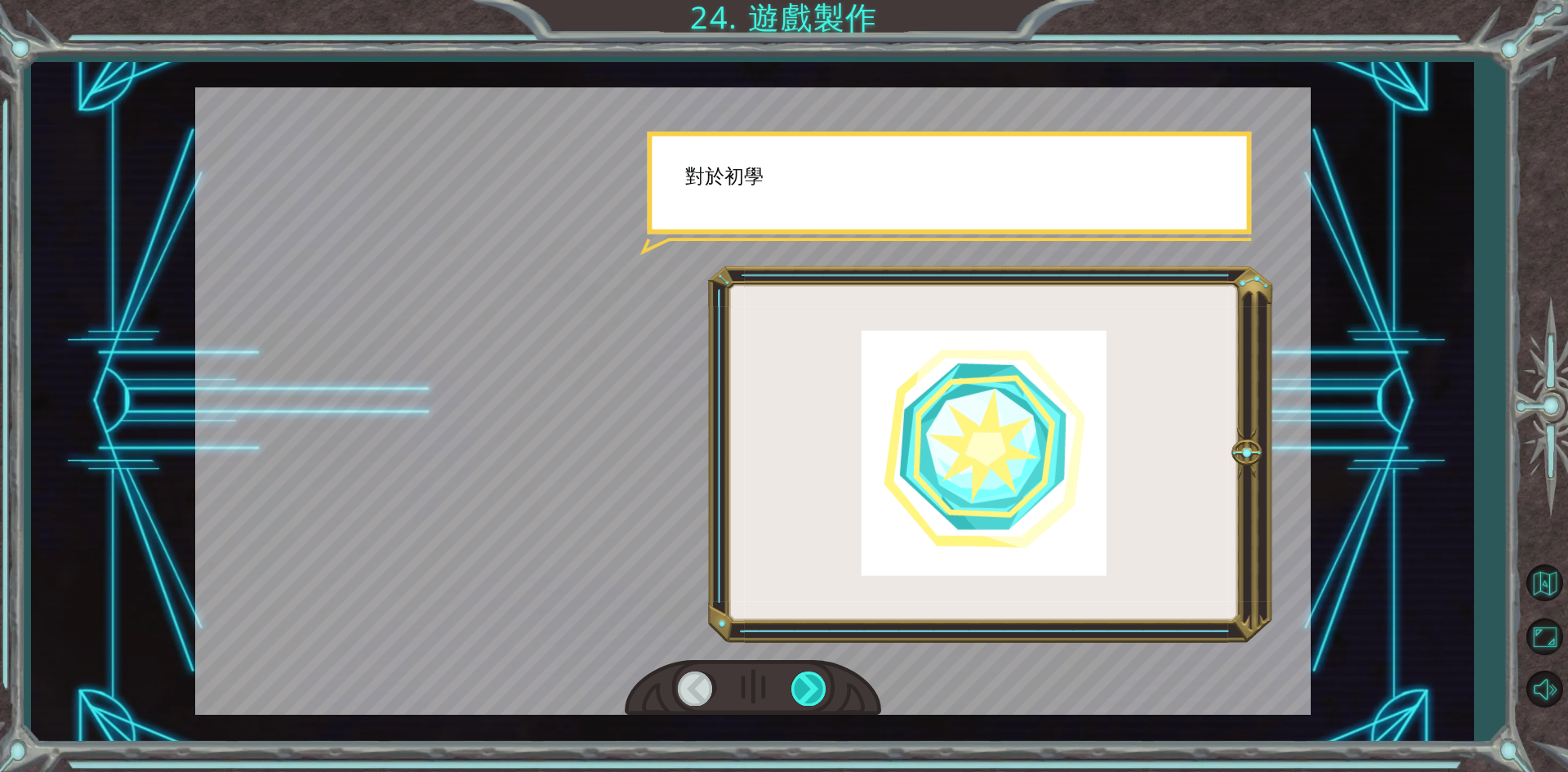
click at [800, 684] on div at bounding box center [810, 688] width 37 height 33
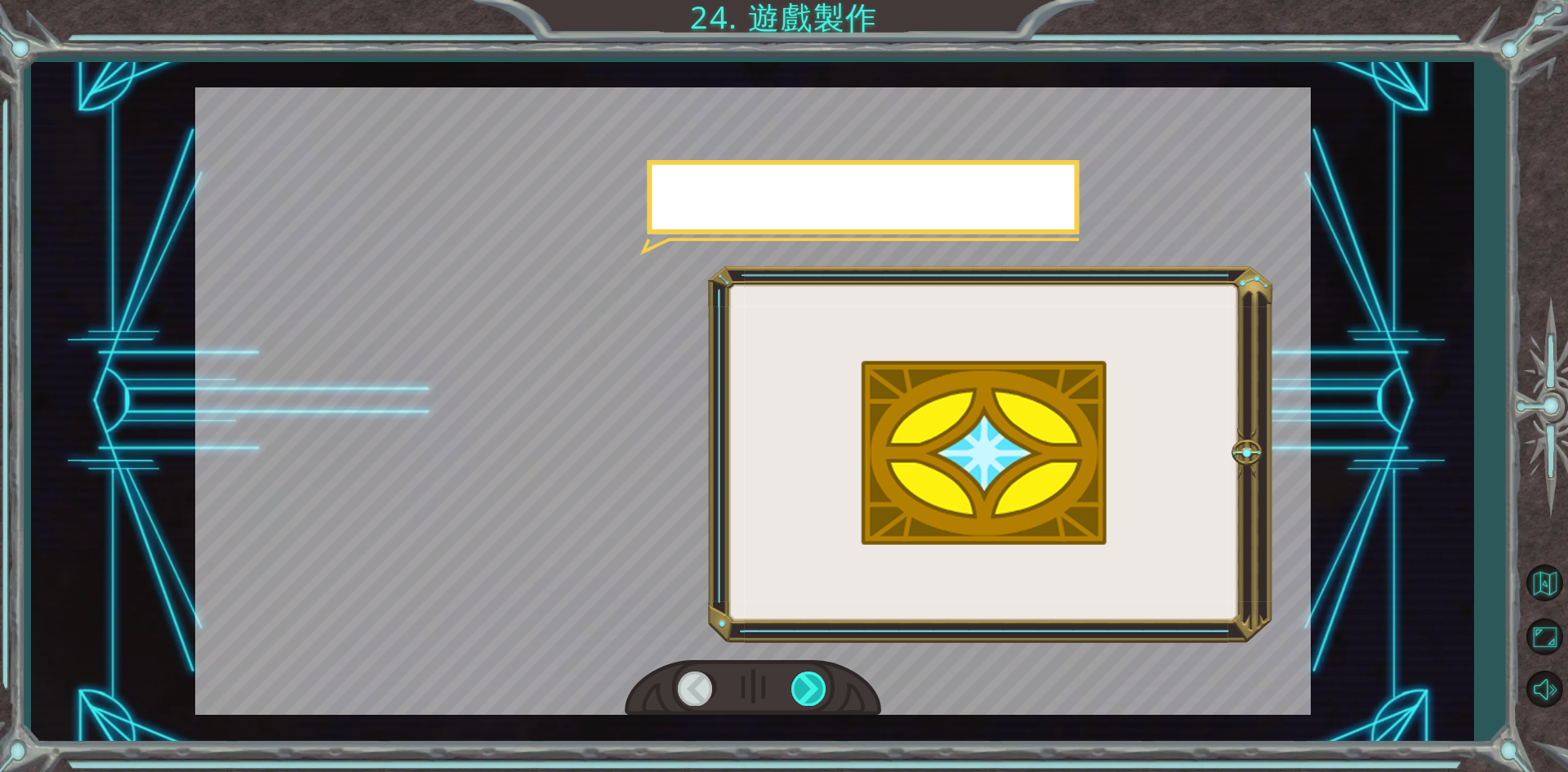
click at [800, 684] on div at bounding box center [810, 688] width 37 height 33
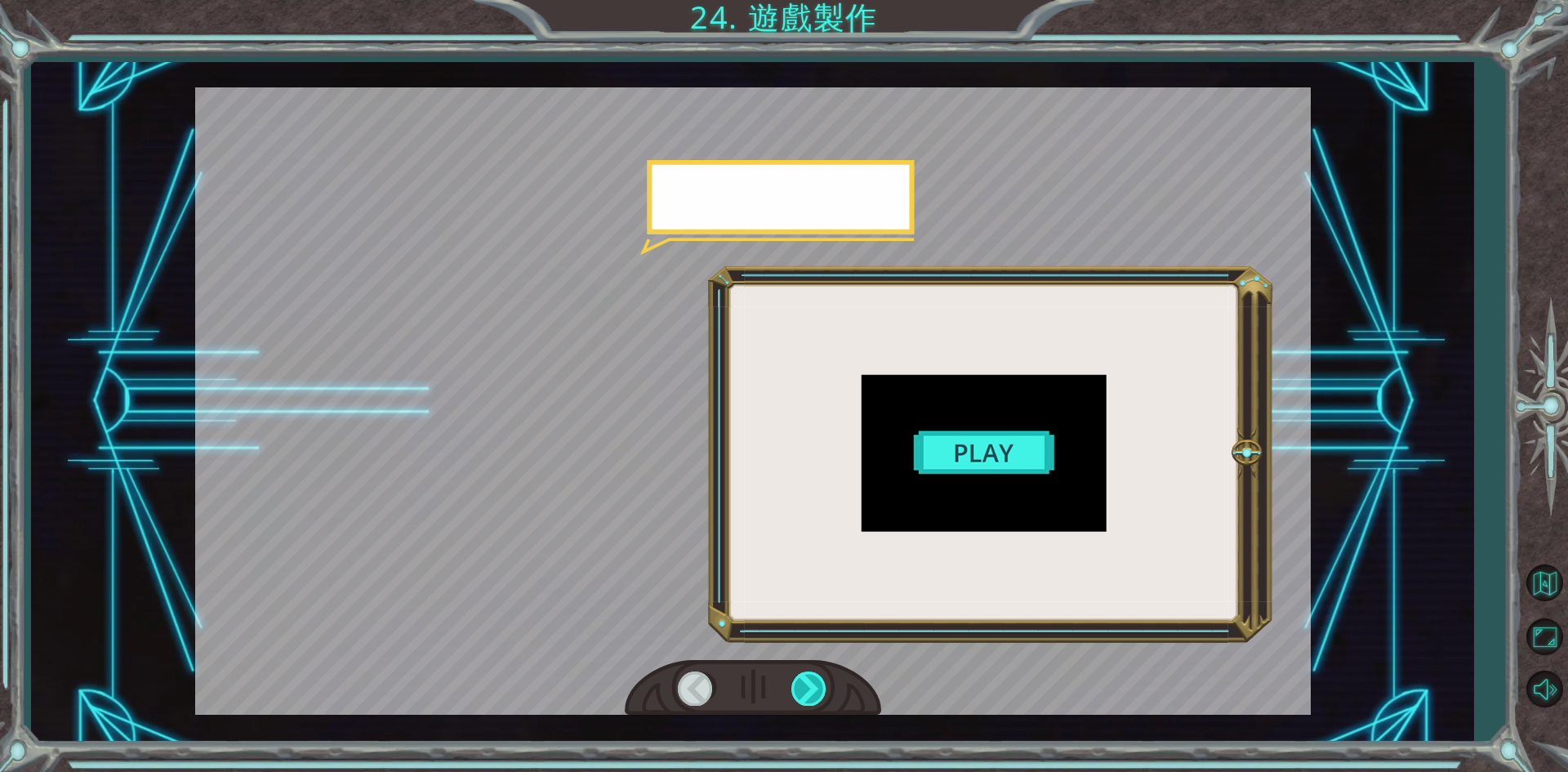
click at [800, 684] on div at bounding box center [810, 688] width 37 height 33
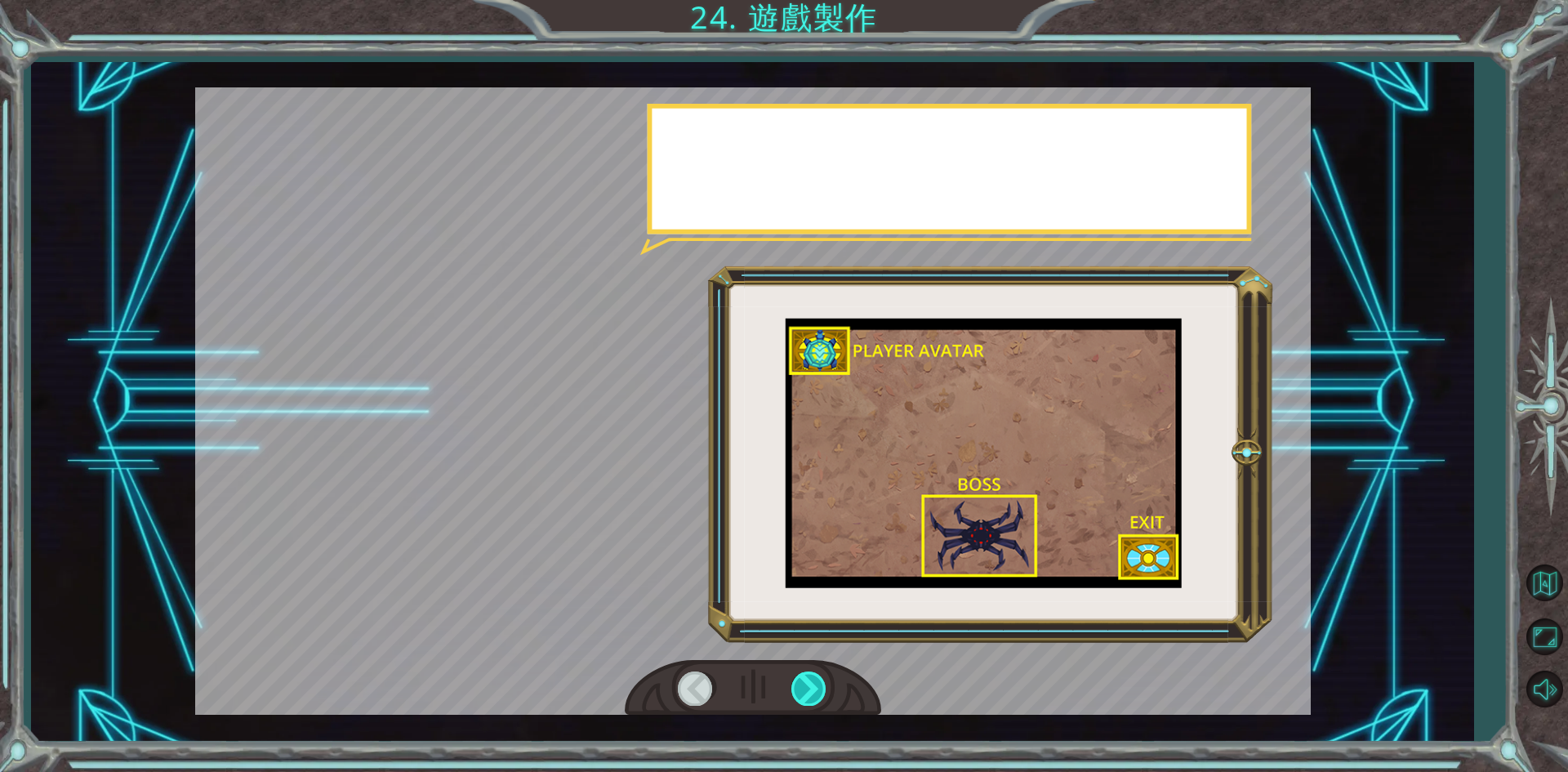
click at [800, 684] on div at bounding box center [810, 688] width 37 height 33
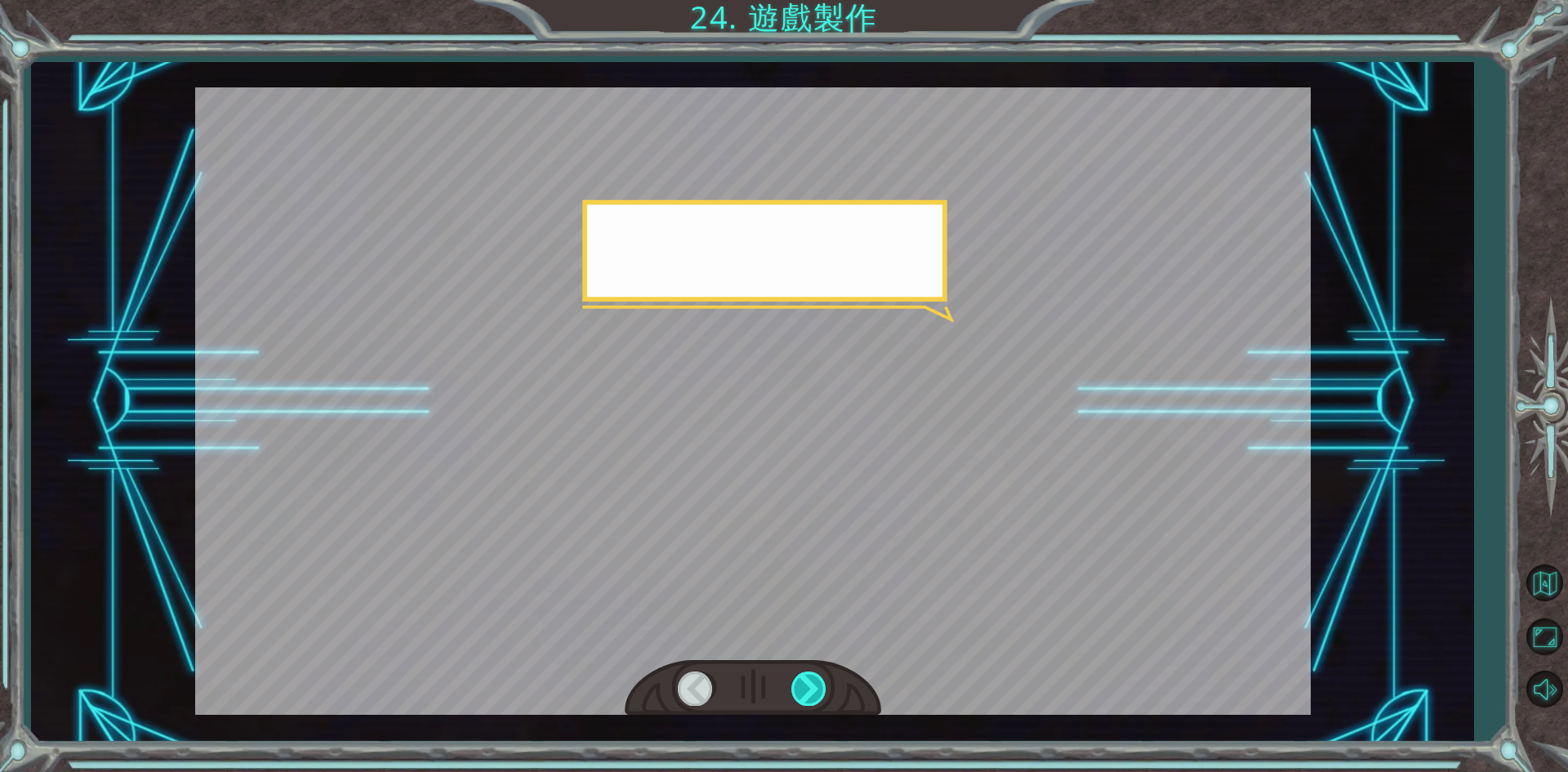
click at [800, 684] on div at bounding box center [810, 688] width 37 height 33
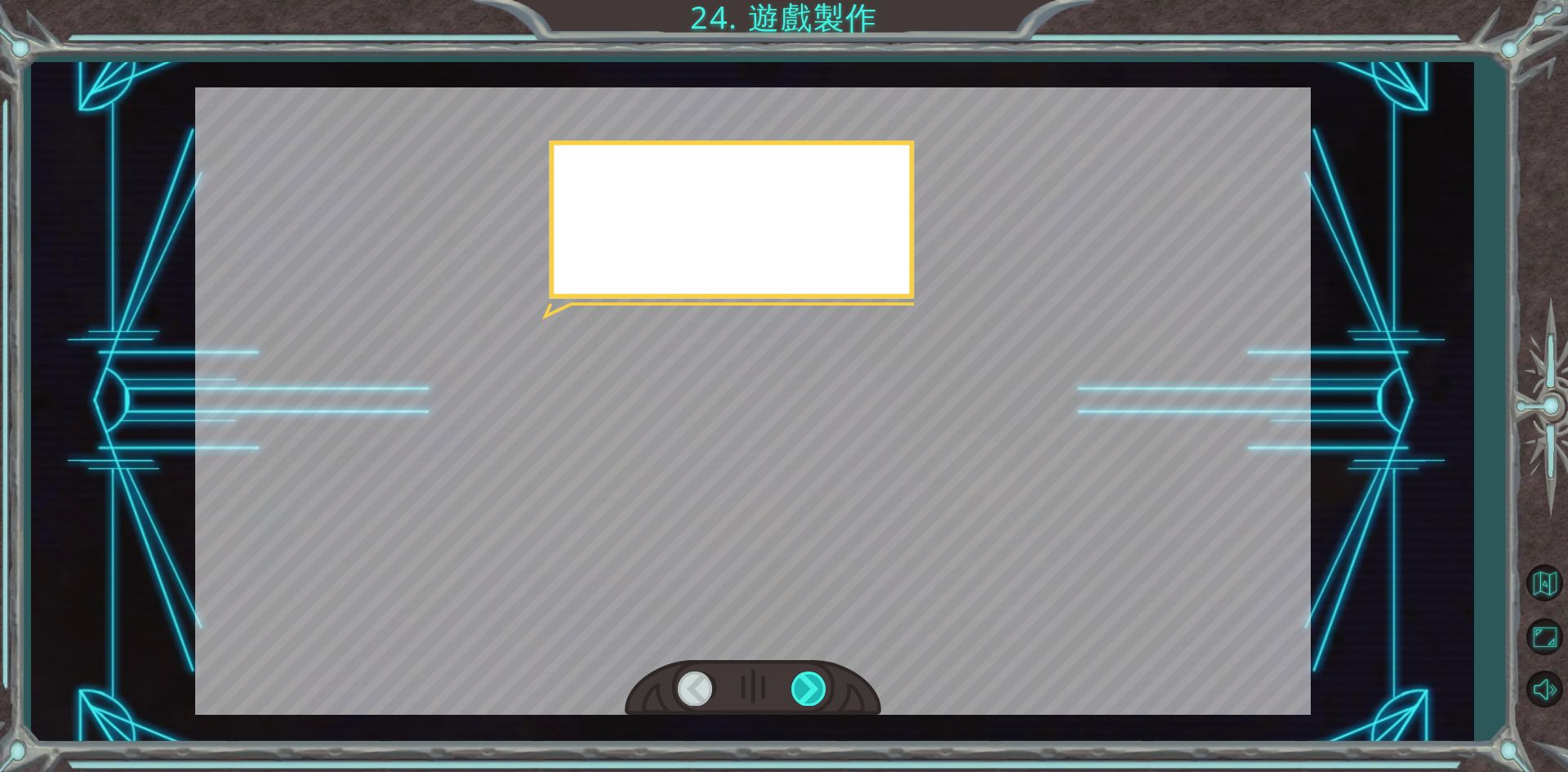
click at [800, 684] on div at bounding box center [810, 688] width 37 height 33
click at [801, 676] on div at bounding box center [810, 688] width 37 height 33
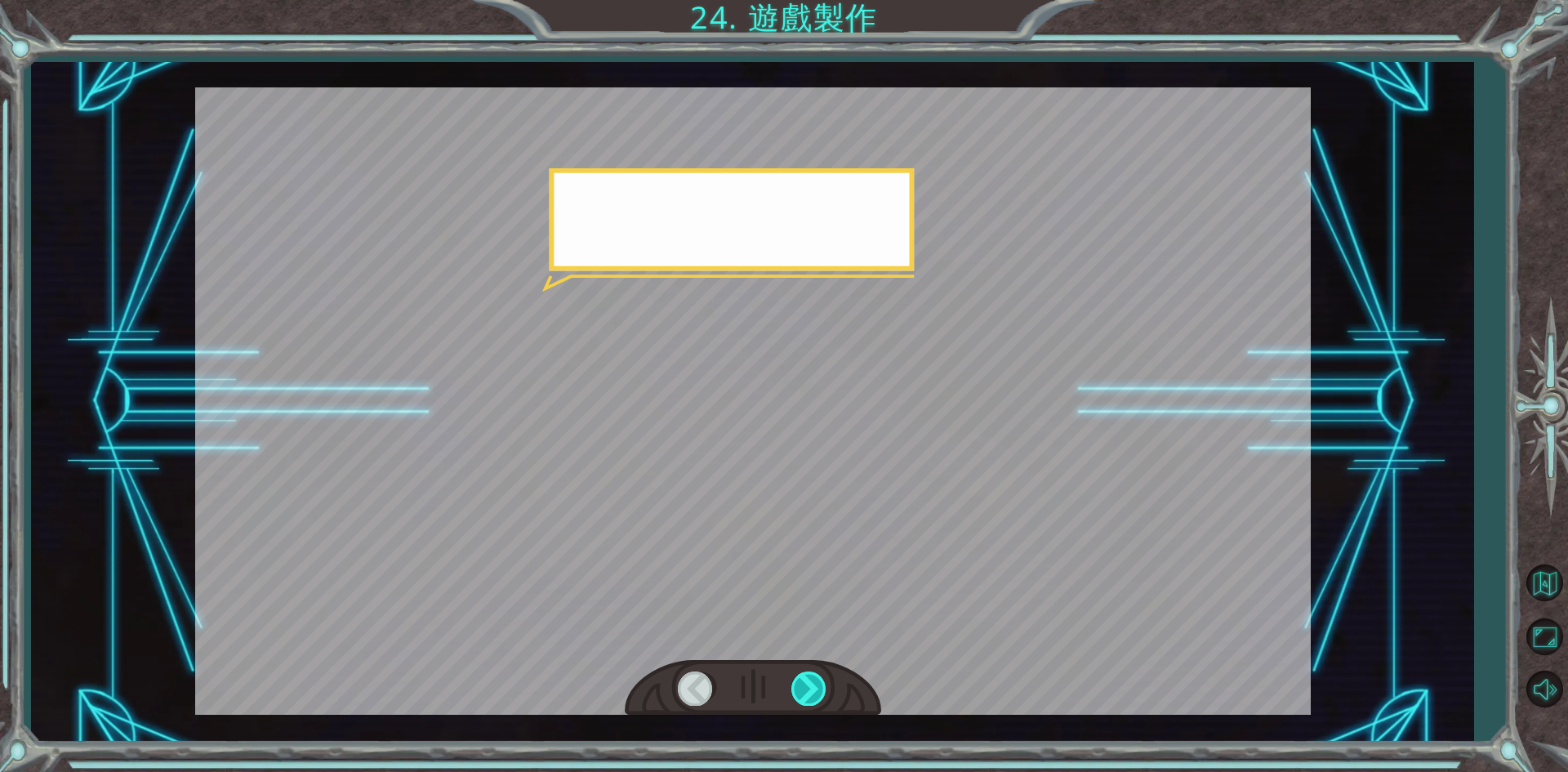
click at [801, 676] on div at bounding box center [810, 688] width 37 height 33
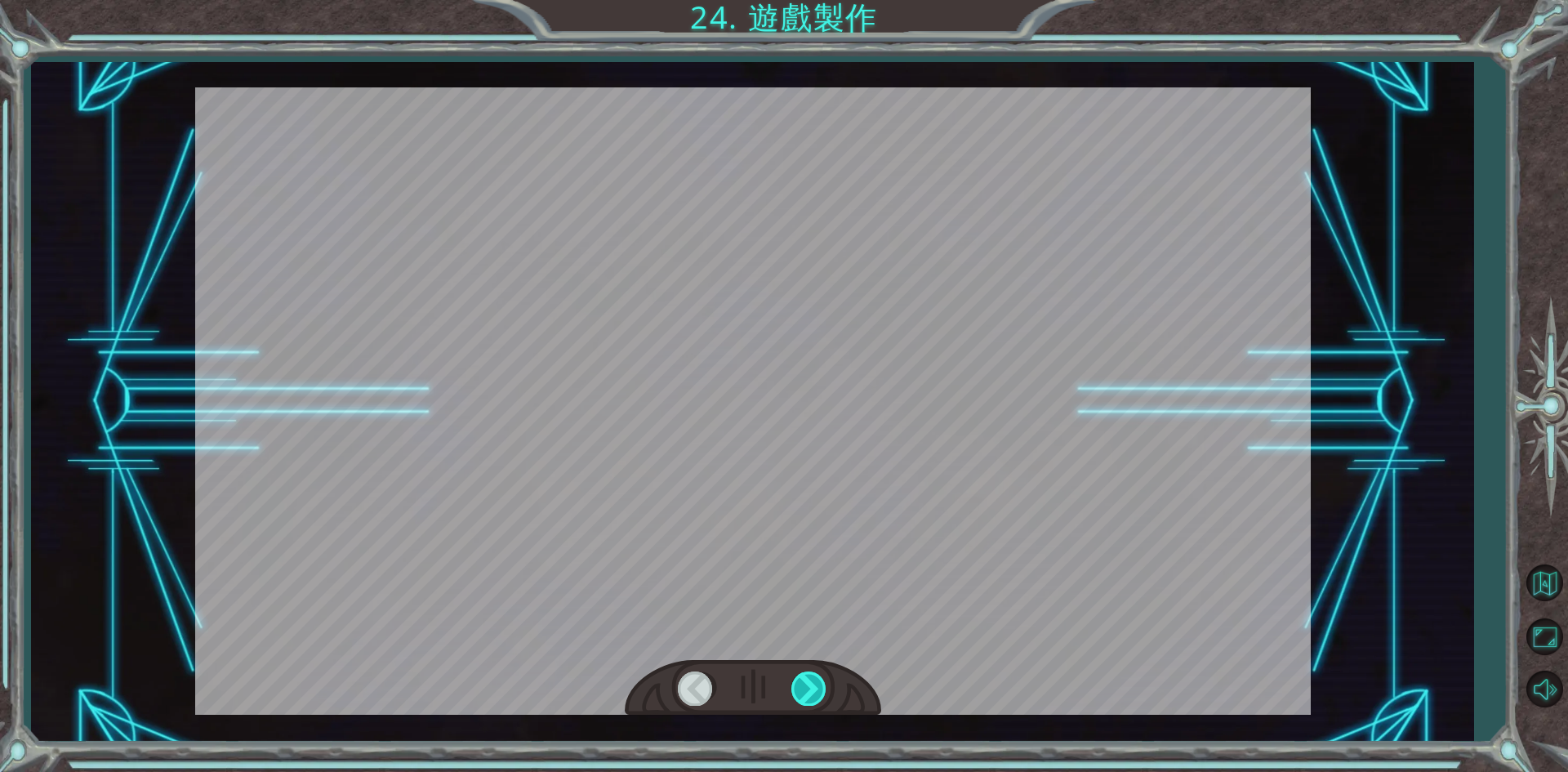
click at [801, 676] on div at bounding box center [810, 688] width 37 height 33
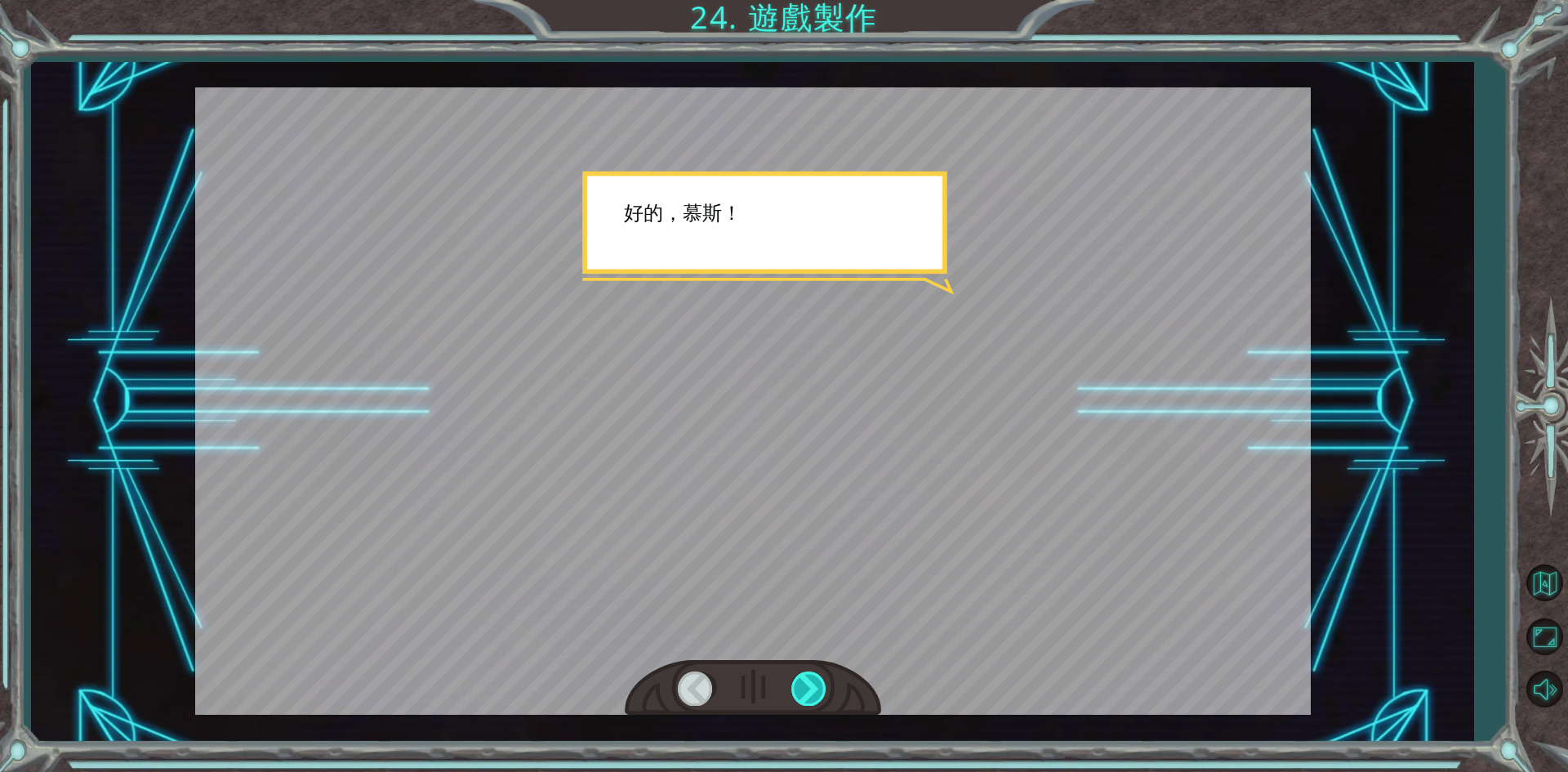
click at [801, 676] on div at bounding box center [810, 688] width 37 height 33
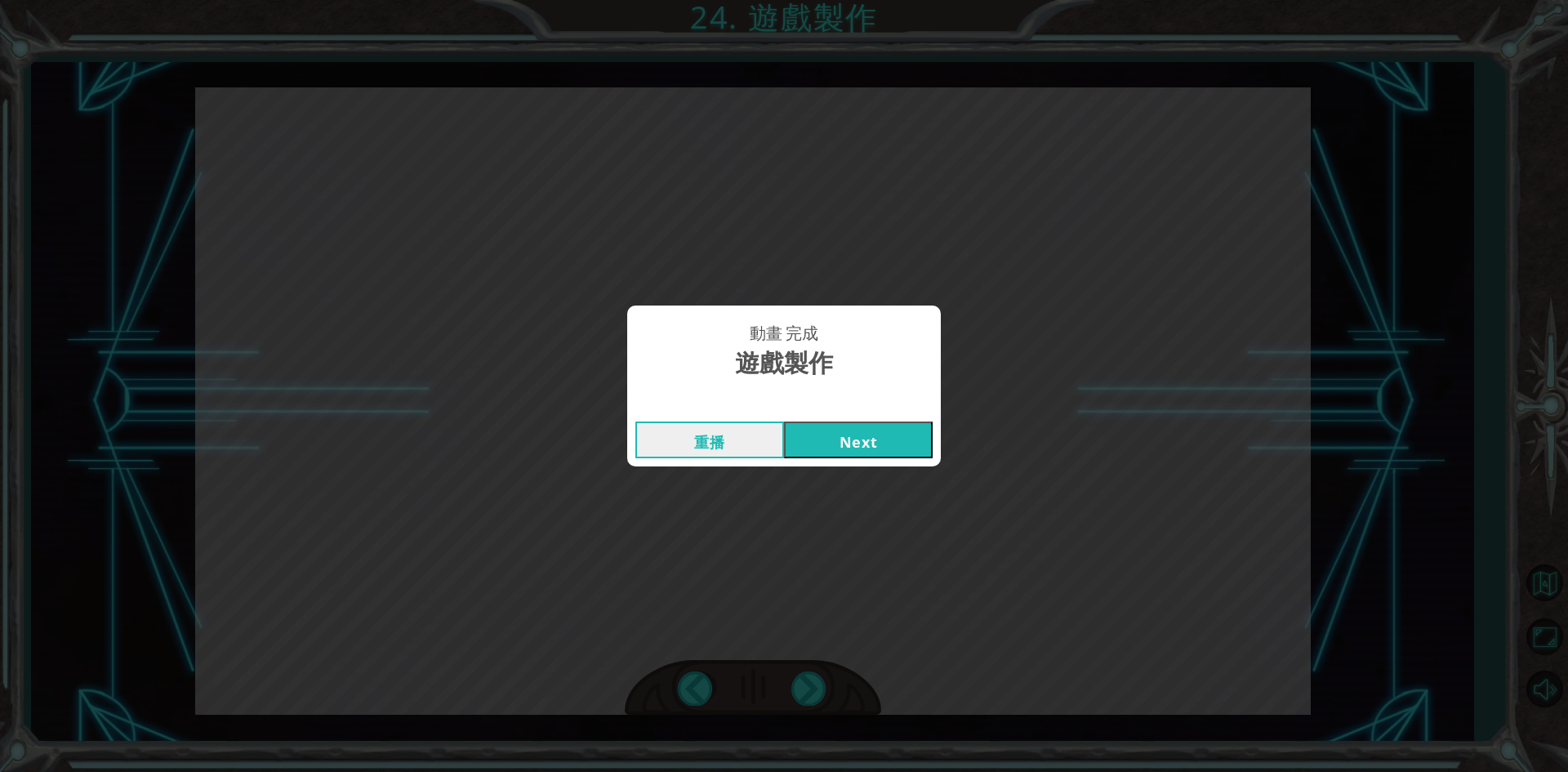
click at [813, 437] on button "Next" at bounding box center [859, 441] width 149 height 37
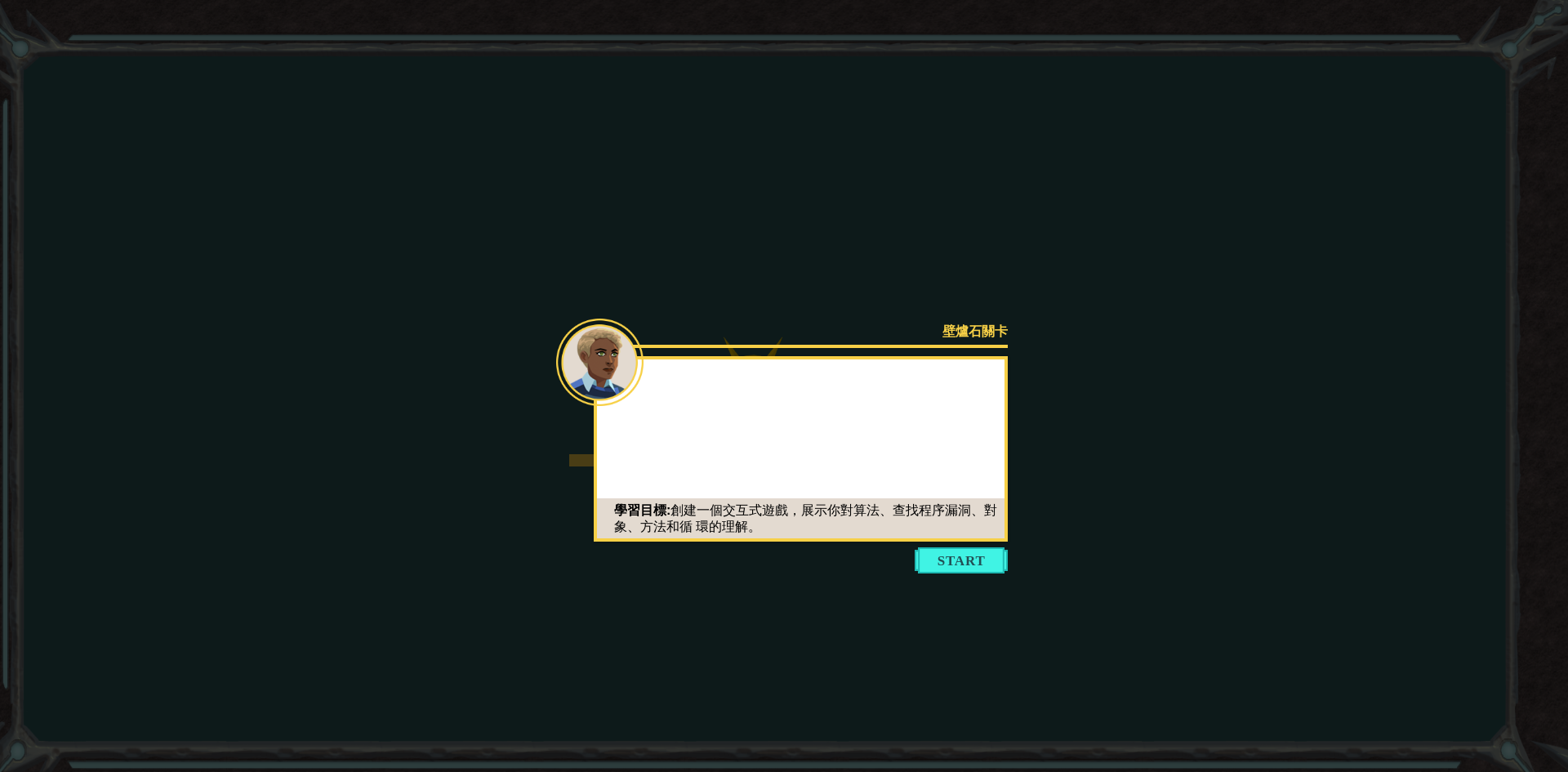
click at [974, 554] on button "Start" at bounding box center [962, 560] width 94 height 26
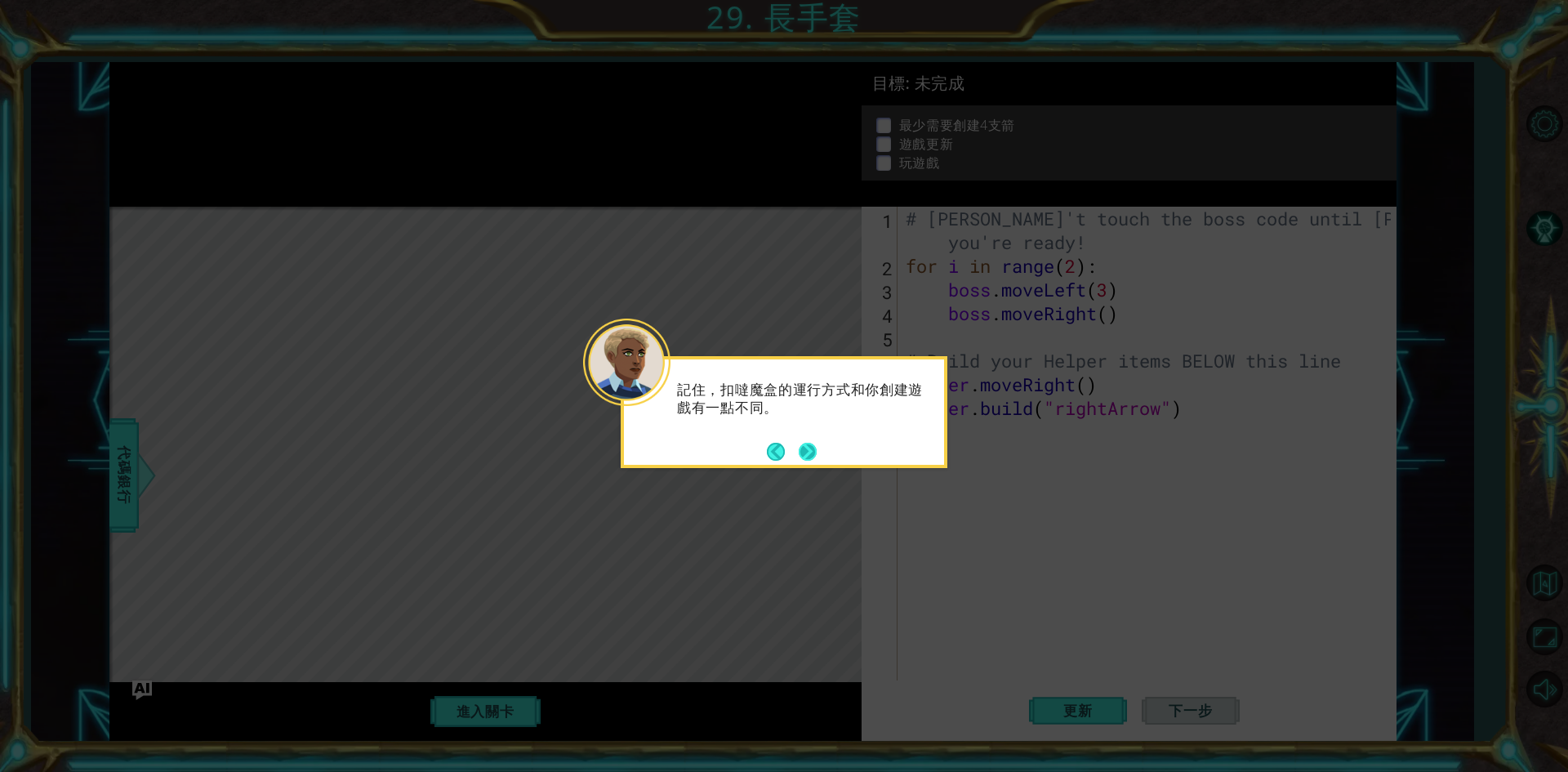
click at [804, 442] on button "Next" at bounding box center [808, 451] width 19 height 19
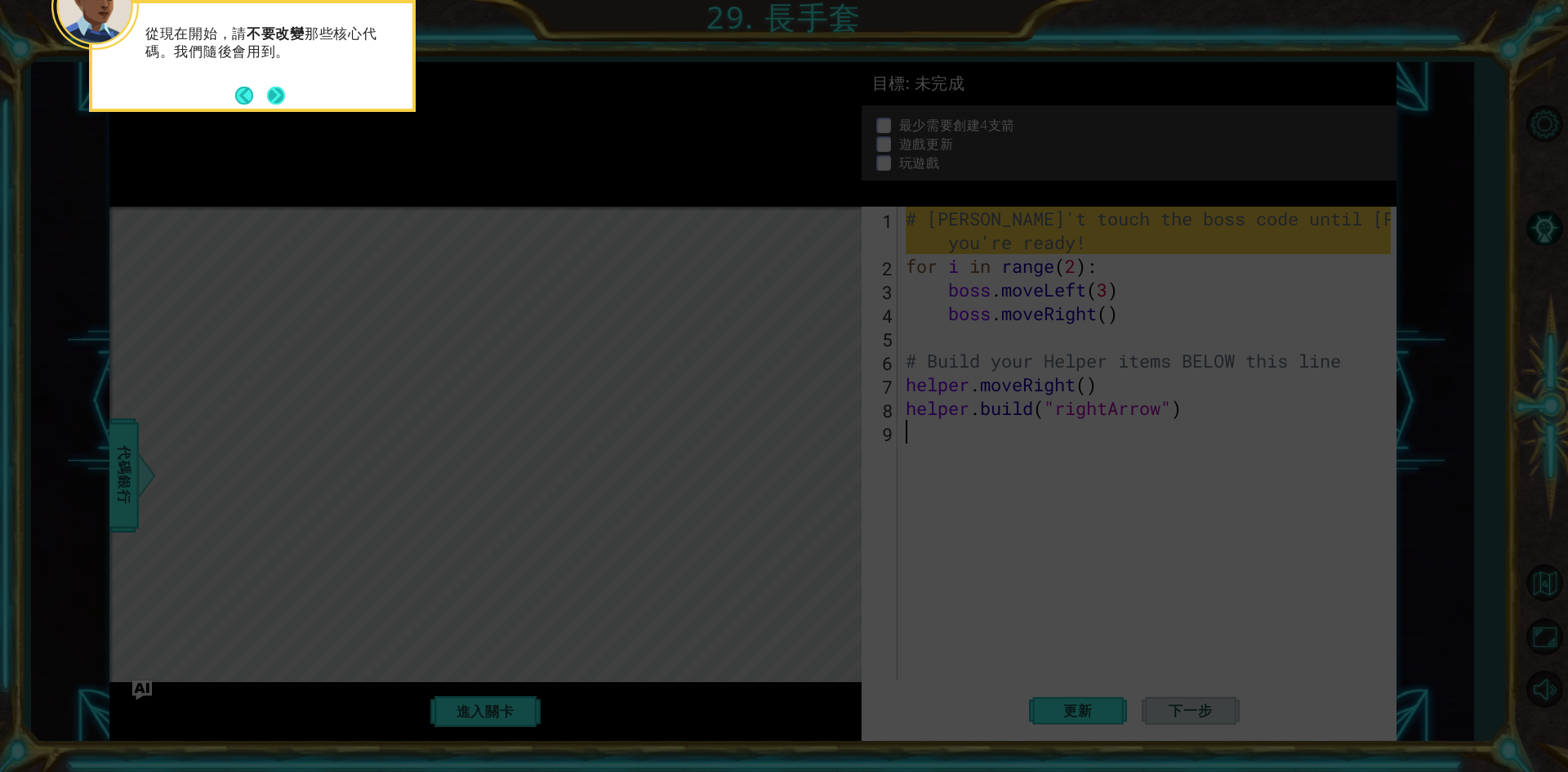
click at [274, 104] on button "Next" at bounding box center [275, 95] width 19 height 19
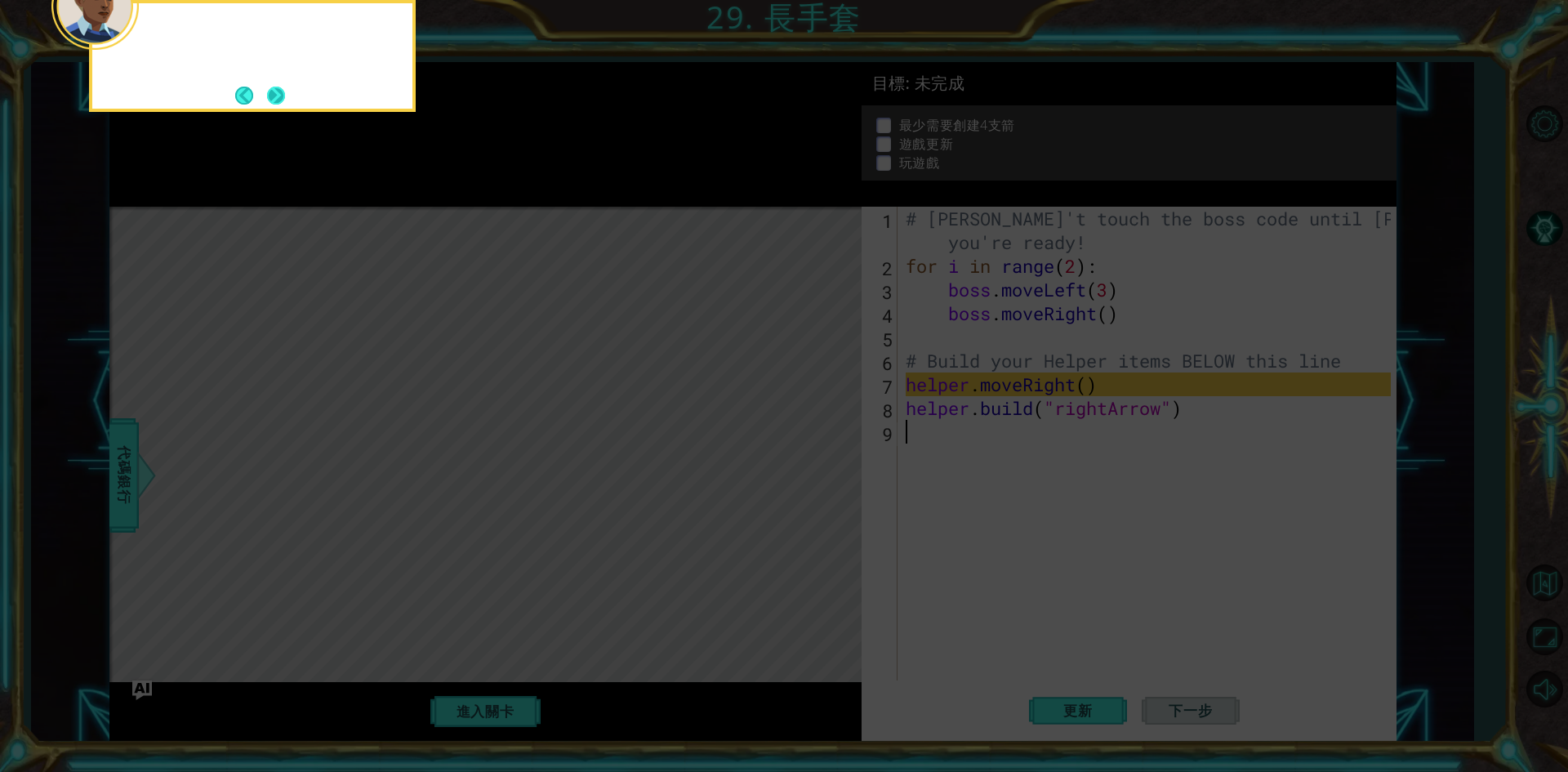
click at [273, 104] on button "Next" at bounding box center [276, 96] width 29 height 29
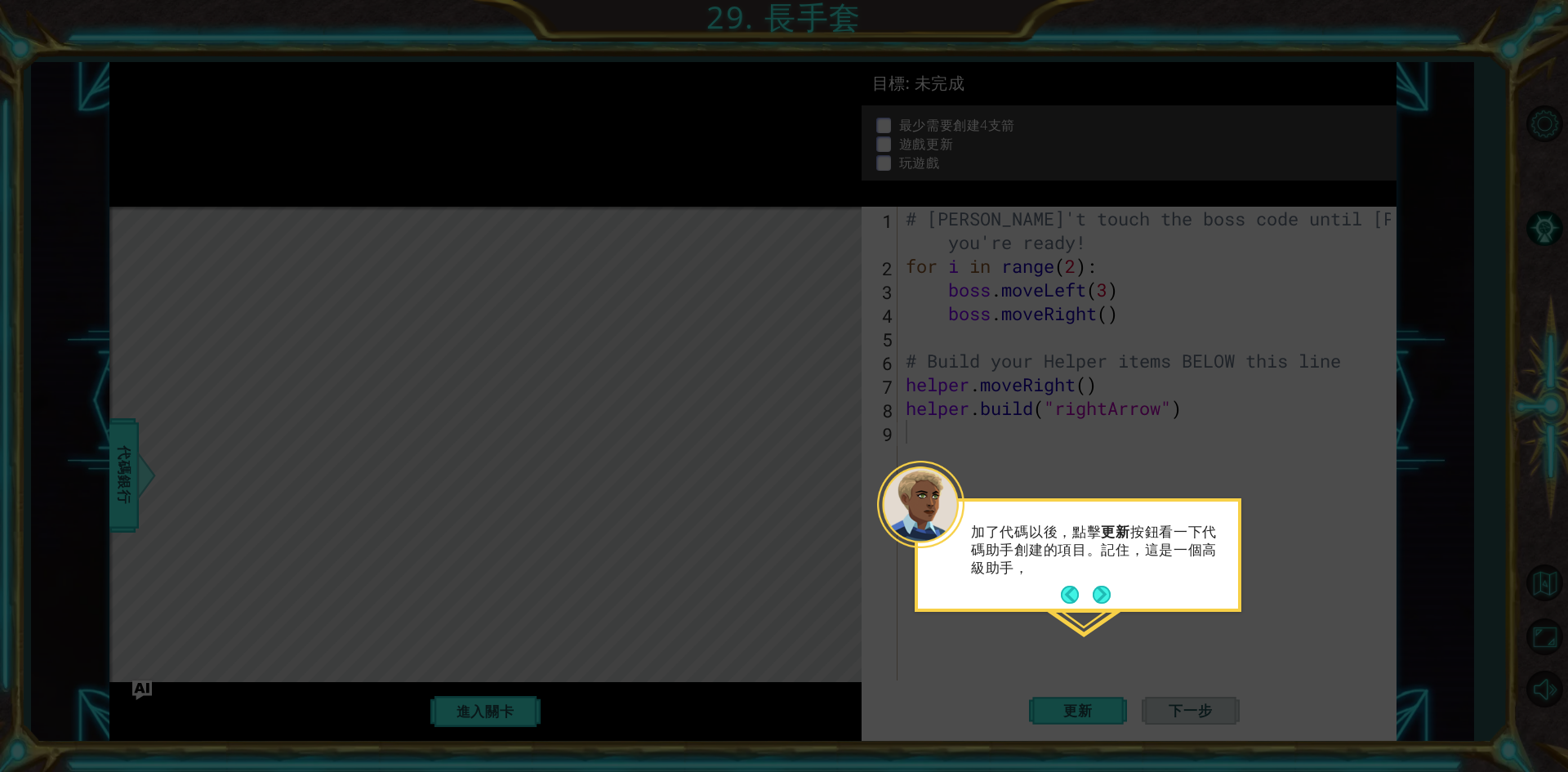
click at [1124, 603] on div "加了代碼以後，點擊 更新 按鈕看一下代碼助手創建的項目。記住，這是一個高級助手，" at bounding box center [1078, 558] width 321 height 100
click at [1110, 594] on button "Next" at bounding box center [1102, 595] width 18 height 18
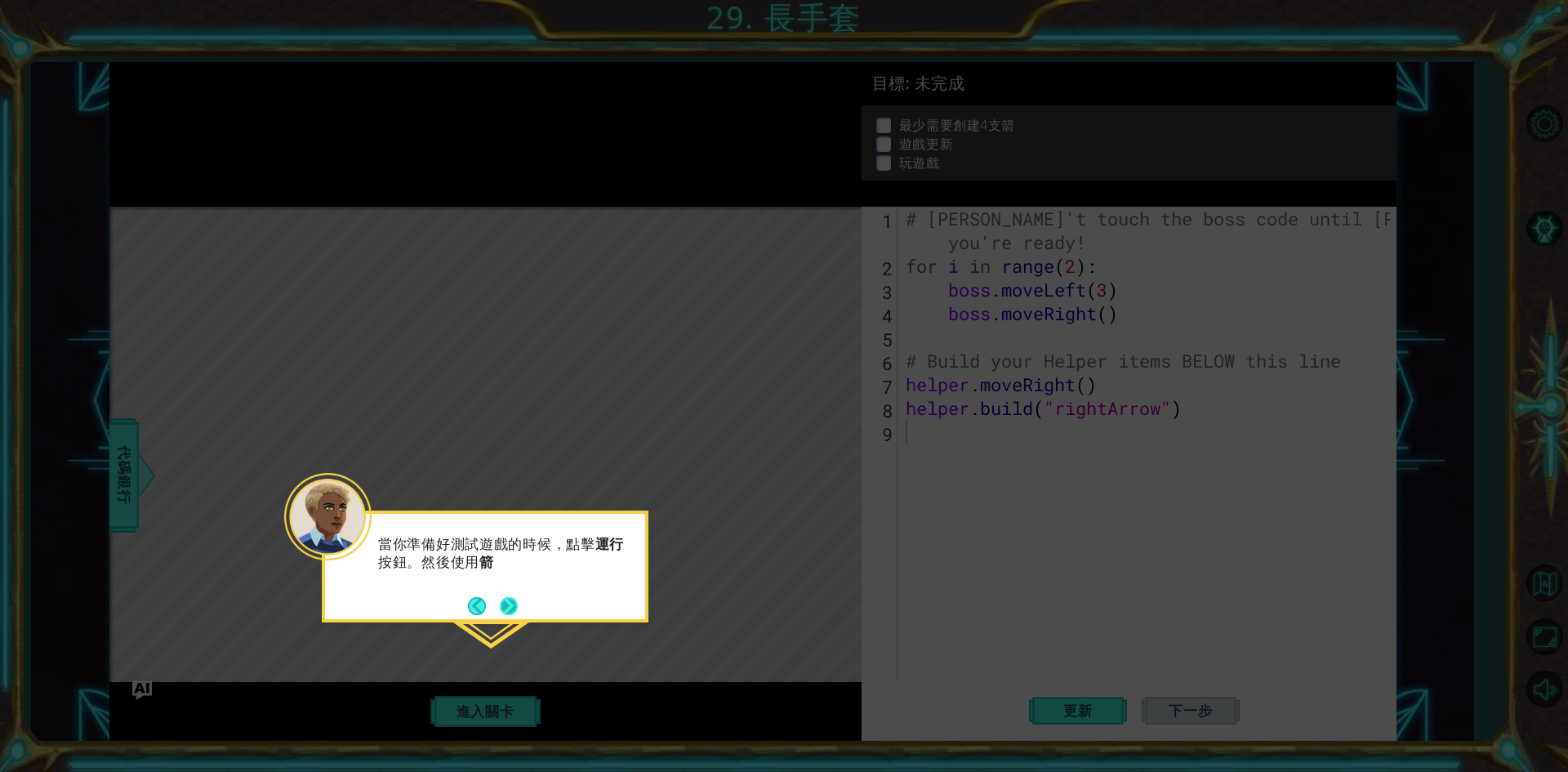
click at [504, 598] on button "Next" at bounding box center [509, 605] width 22 height 22
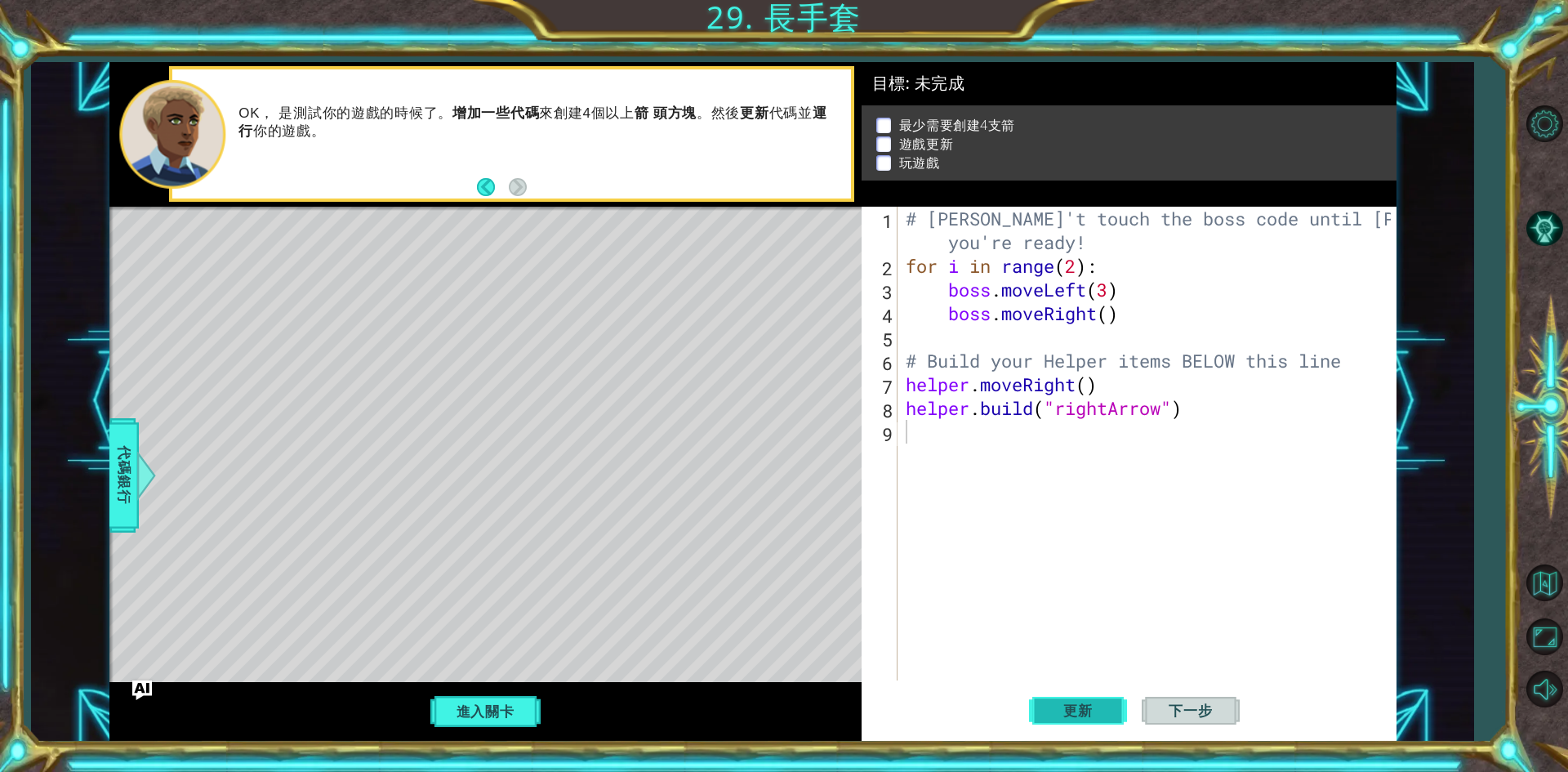
click at [1108, 709] on span "更新" at bounding box center [1079, 711] width 62 height 17
click at [517, 709] on button "進入關卡" at bounding box center [485, 712] width 117 height 31
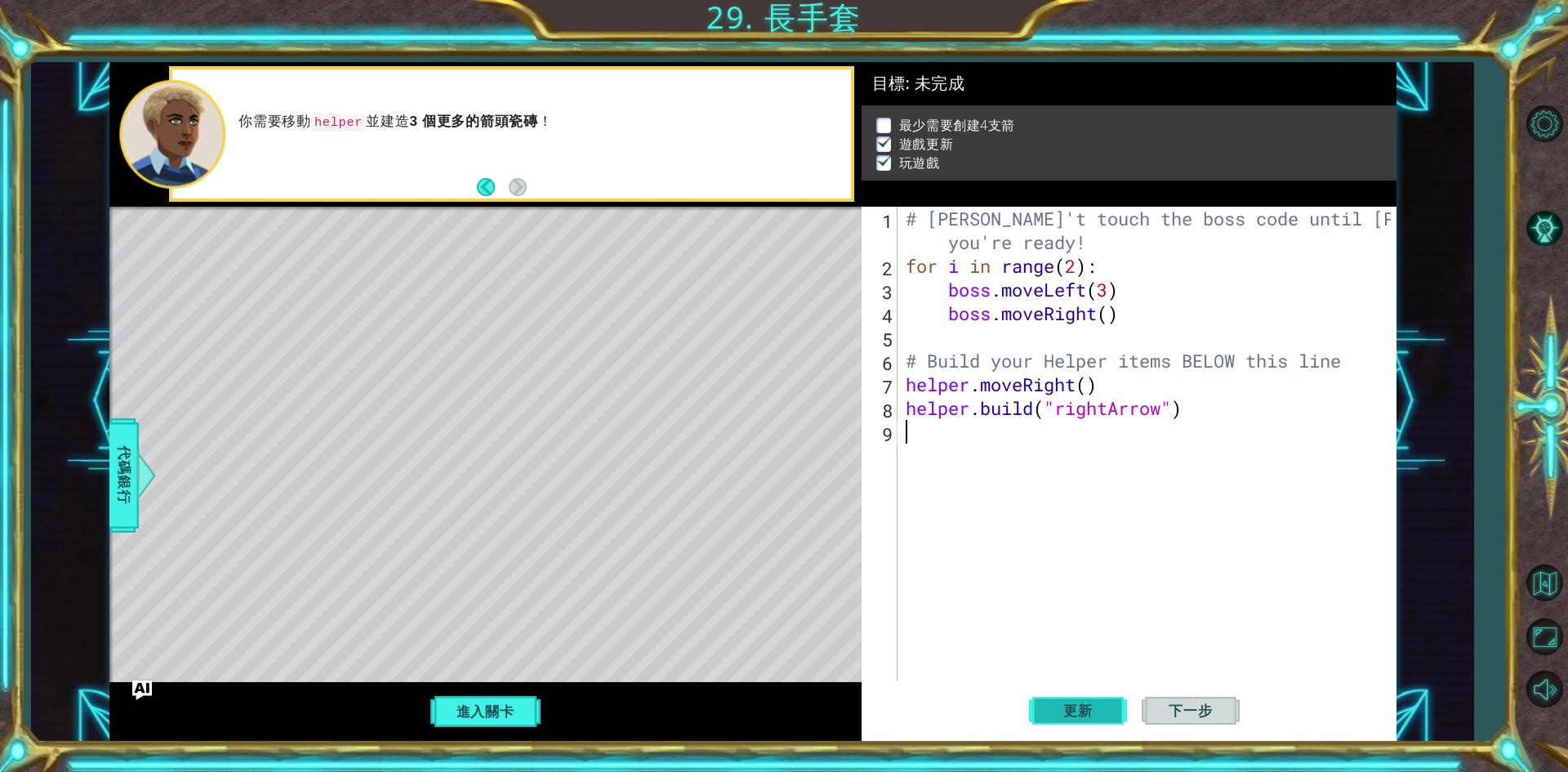
click at [1110, 714] on button "更新" at bounding box center [1078, 711] width 98 height 53
click at [1058, 689] on button "更新" at bounding box center [1078, 711] width 98 height 53
click at [1194, 722] on button "下一步" at bounding box center [1191, 711] width 98 height 53
click at [1193, 719] on button "下一步" at bounding box center [1191, 711] width 98 height 53
type textarea "h"
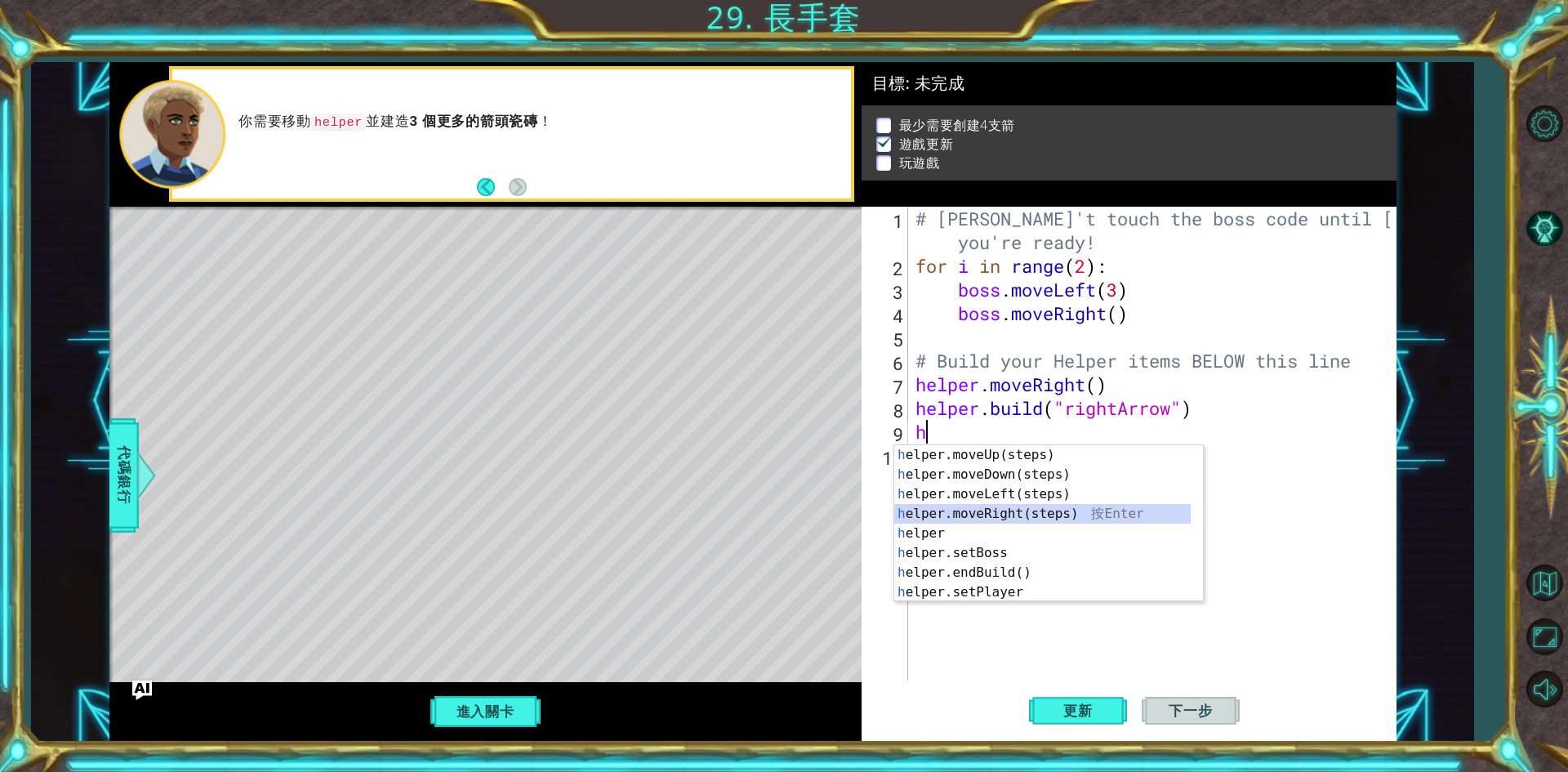
click at [963, 515] on div "h elper.moveUp(steps) 按 Enter h elper.moveDown(steps) 按 Enter h elper.moveLeft(…" at bounding box center [1043, 543] width 296 height 196
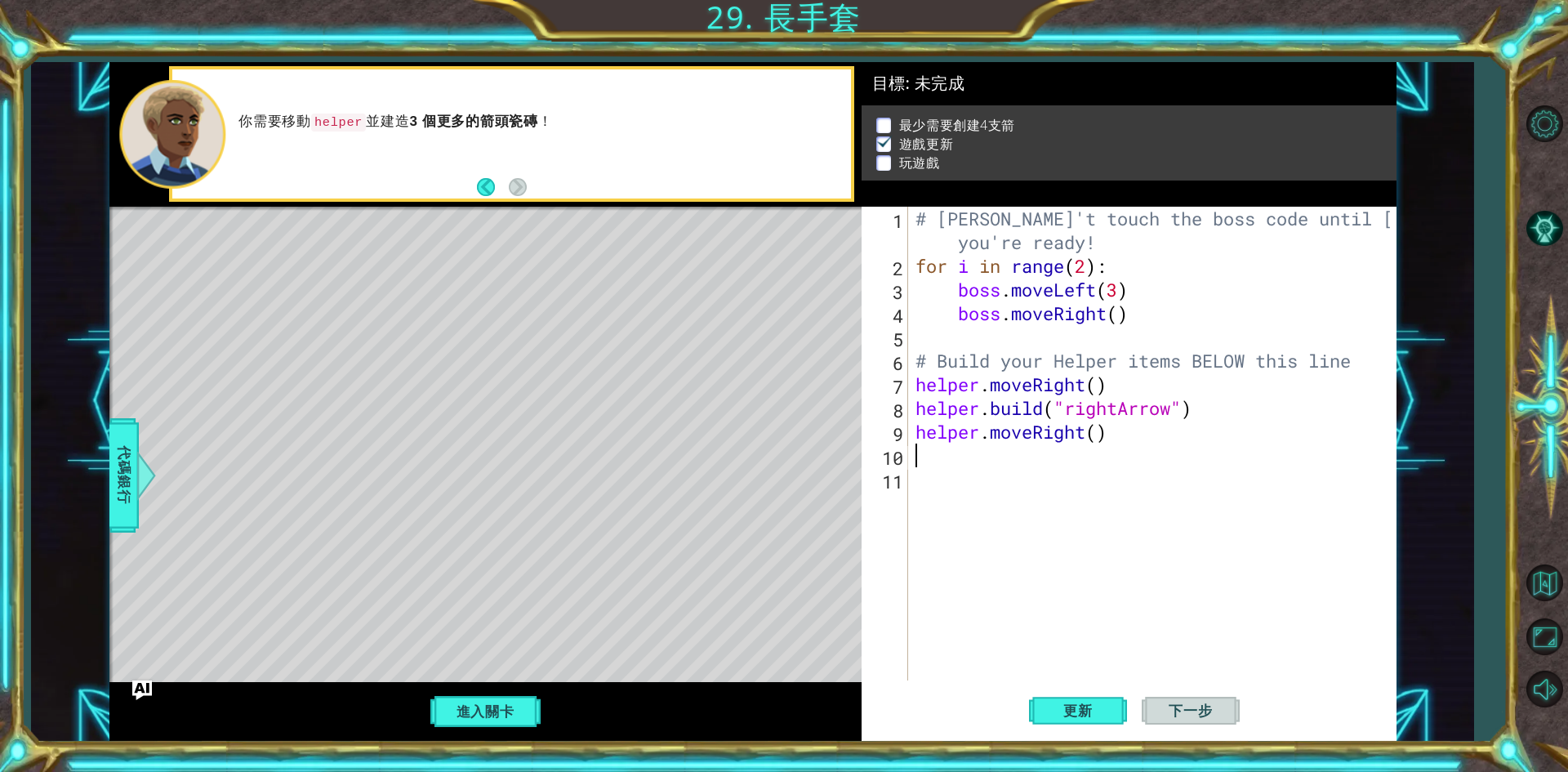
click at [966, 478] on div "# [PERSON_NAME]'t touch the boss code until [PERSON_NAME] says you're ready! fo…" at bounding box center [1156, 479] width 487 height 545
click at [932, 450] on div "# [PERSON_NAME]'t touch the boss code until [PERSON_NAME] says you're ready! fo…" at bounding box center [1156, 479] width 487 height 545
type textarea "h"
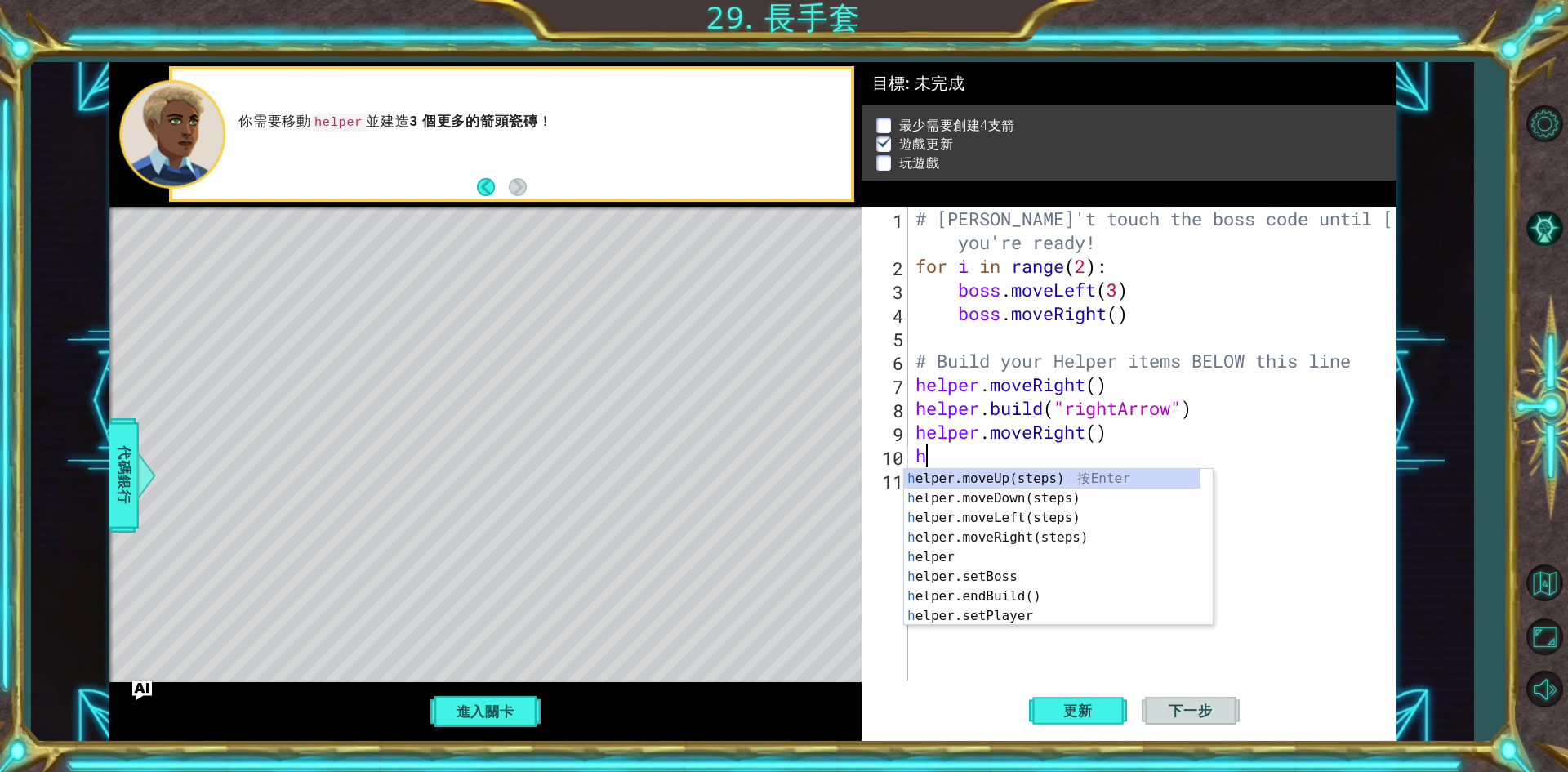
click at [1244, 557] on div "# [PERSON_NAME]'t touch the boss code until [PERSON_NAME] says you're ready! fo…" at bounding box center [1156, 479] width 487 height 545
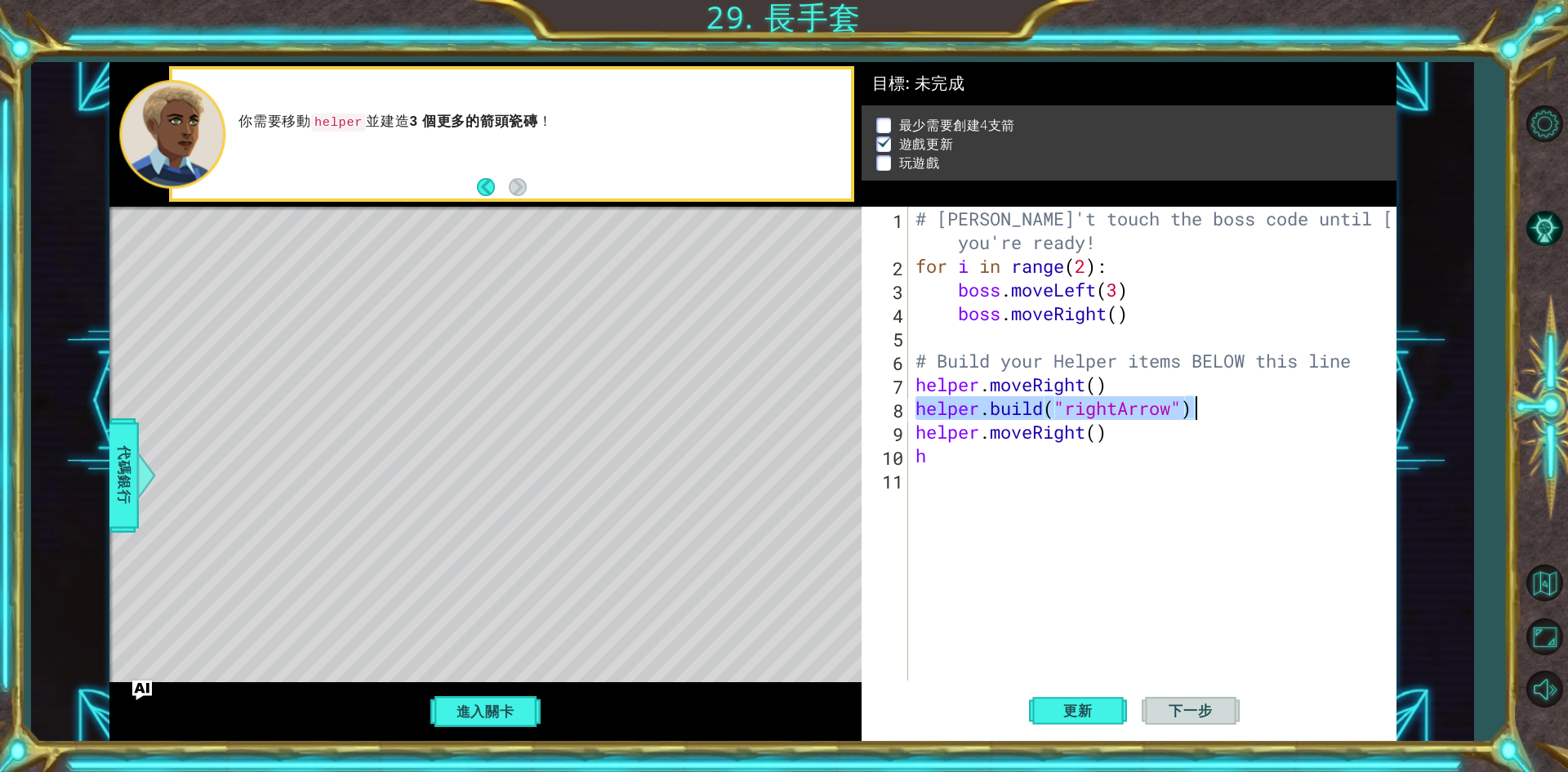
drag, startPoint x: 916, startPoint y: 409, endPoint x: 1202, endPoint y: 407, distance: 286.0
click at [1202, 407] on div "# [PERSON_NAME]'t touch the boss code until [PERSON_NAME] says you're ready! fo…" at bounding box center [1156, 479] width 487 height 545
click at [973, 450] on div "# [PERSON_NAME]'t touch the boss code until [PERSON_NAME] says you're ready! fo…" at bounding box center [1156, 479] width 487 height 545
type textarea "h"
paste textarea "[DOMAIN_NAME]("rightArrow")"
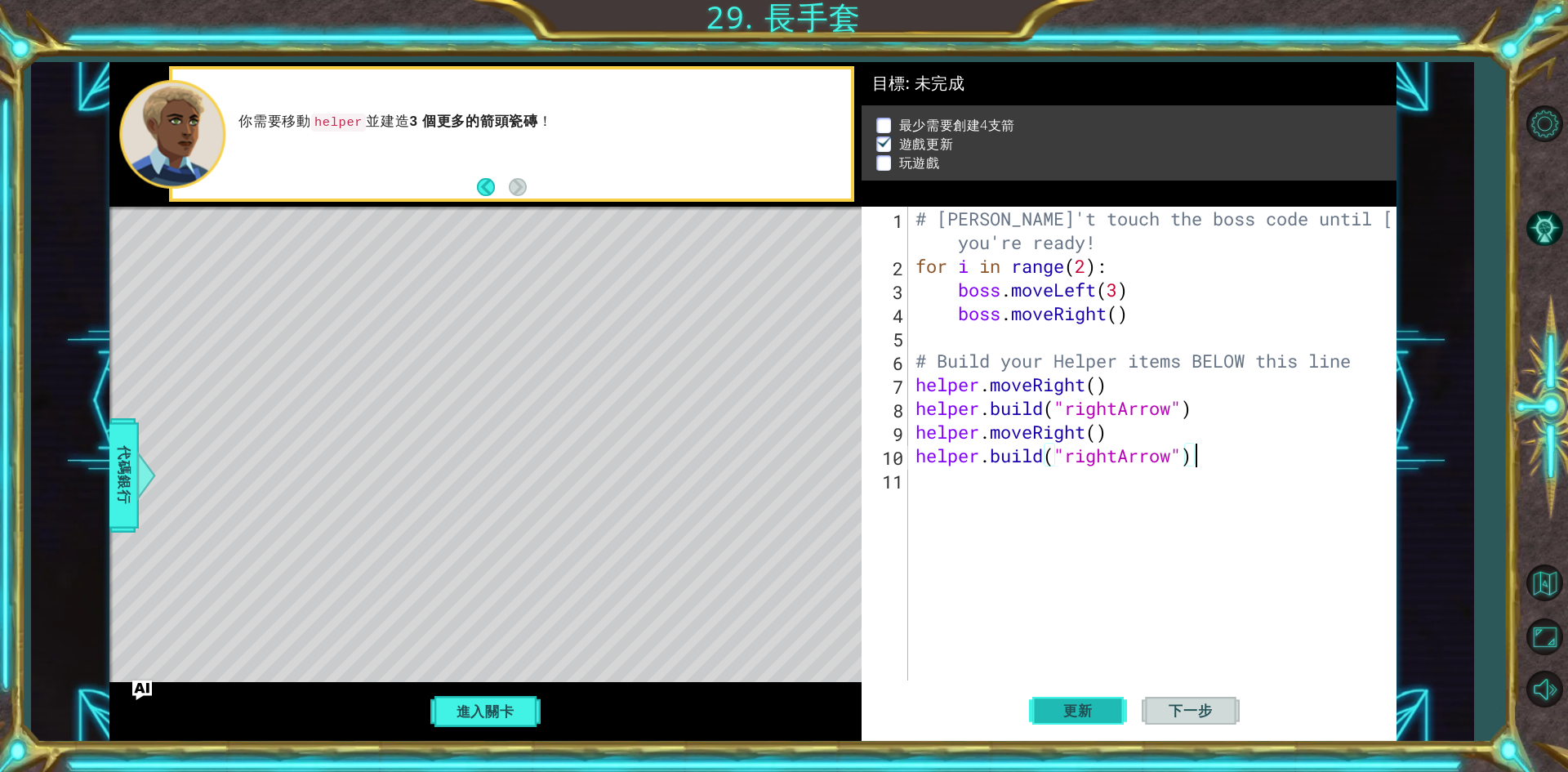
type textarea "[DOMAIN_NAME]("rightArrow")"
click at [1109, 704] on button "更新" at bounding box center [1078, 711] width 98 height 53
click at [934, 496] on div "# [PERSON_NAME]'t touch the boss code until [PERSON_NAME] says you're ready! fo…" at bounding box center [1156, 479] width 487 height 545
type textarea "h"
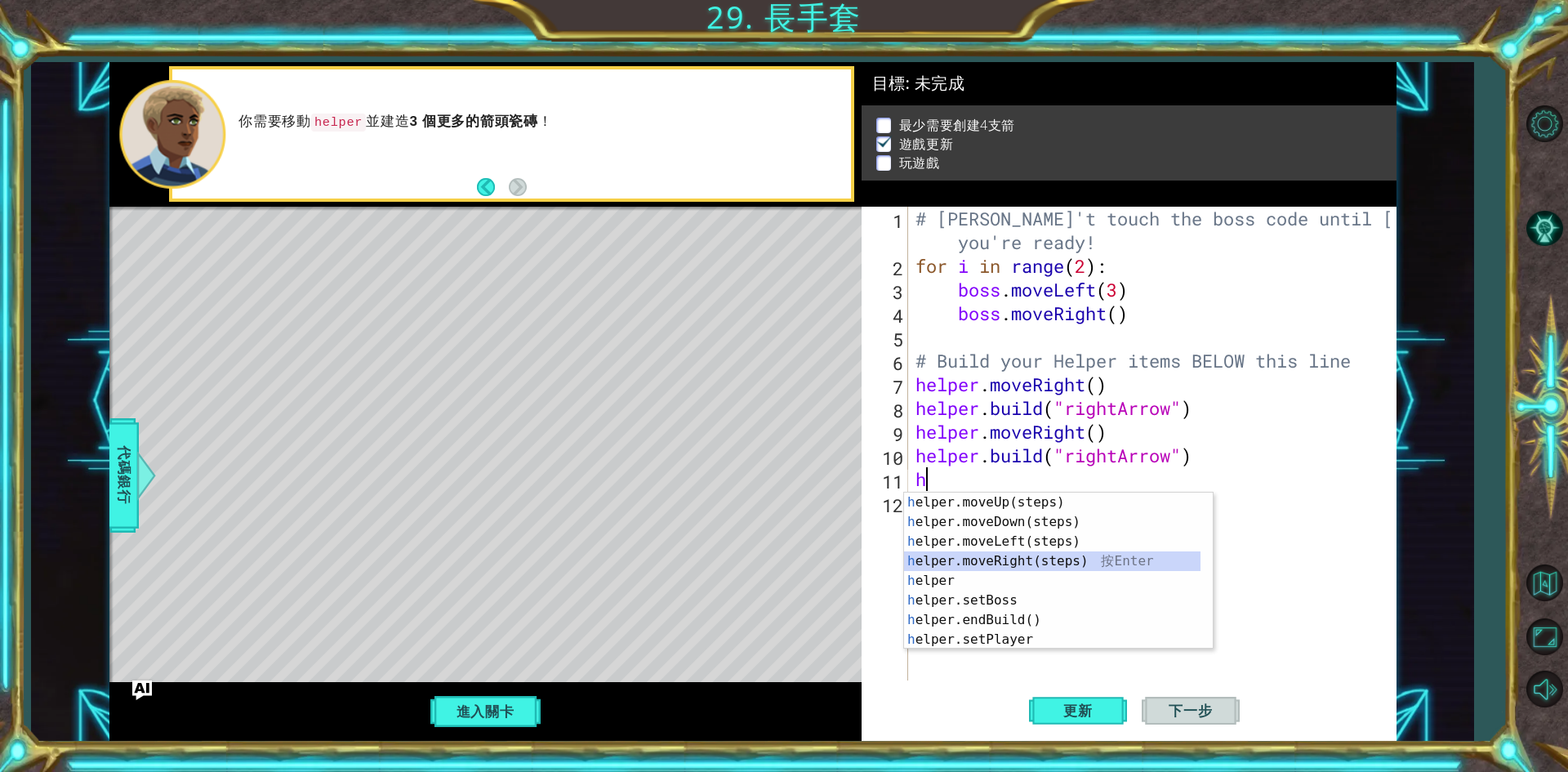
click at [1024, 557] on div "h elper.moveUp(steps) 按 Enter h elper.moveDown(steps) 按 Enter h elper.moveLeft(…" at bounding box center [1052, 590] width 296 height 196
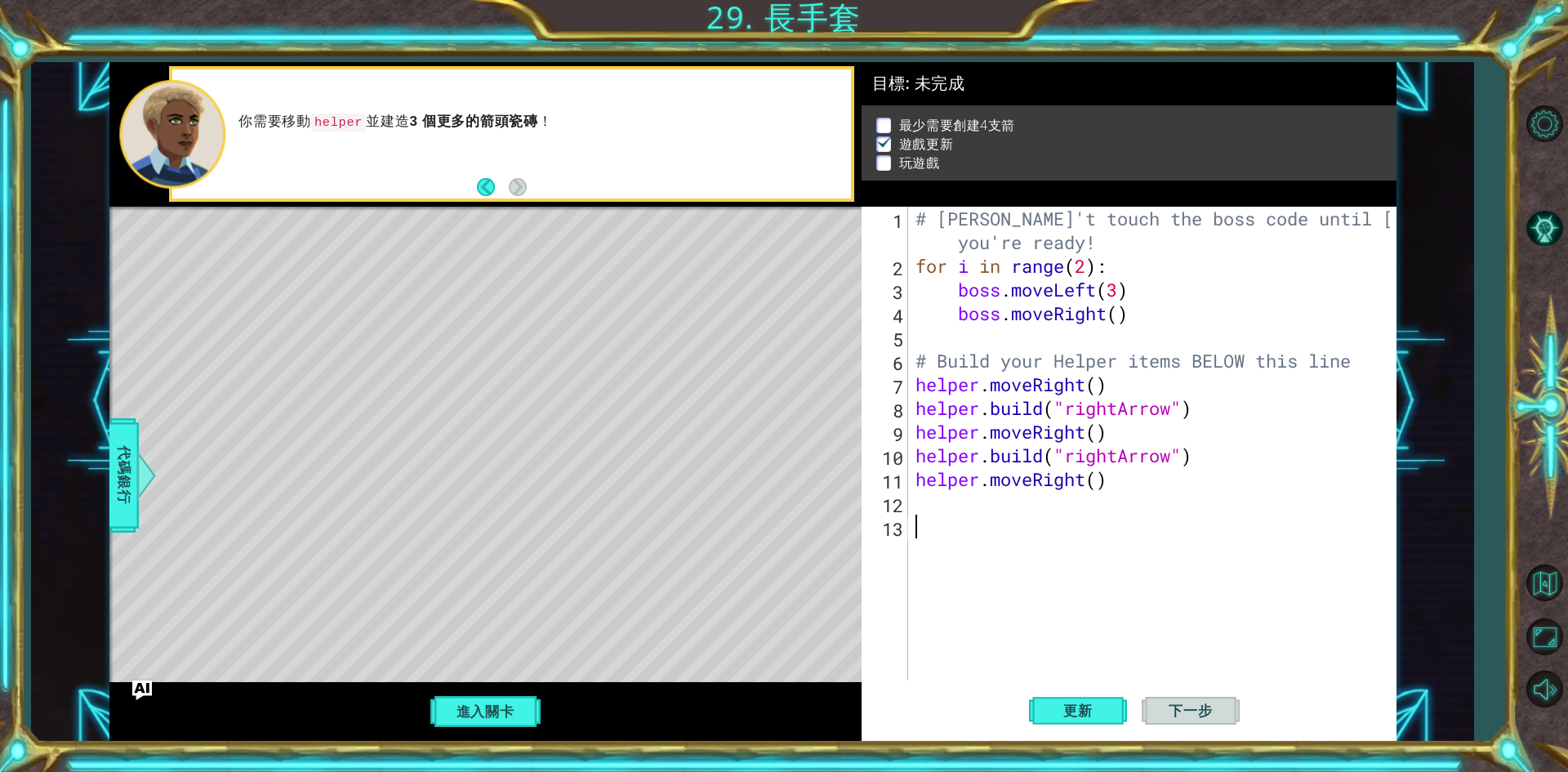
drag, startPoint x: 1009, startPoint y: 517, endPoint x: 922, endPoint y: 497, distance: 89.3
click at [922, 497] on div "# [PERSON_NAME]'t touch the boss code until [PERSON_NAME] says you're ready! fo…" at bounding box center [1156, 479] width 487 height 545
paste textarea "[DOMAIN_NAME]("rightArrow")"
type textarea "[DOMAIN_NAME]("rightArrow")"
click at [1008, 536] on div "# [PERSON_NAME]'t touch the boss code until [PERSON_NAME] says you're ready! fo…" at bounding box center [1156, 479] width 487 height 545
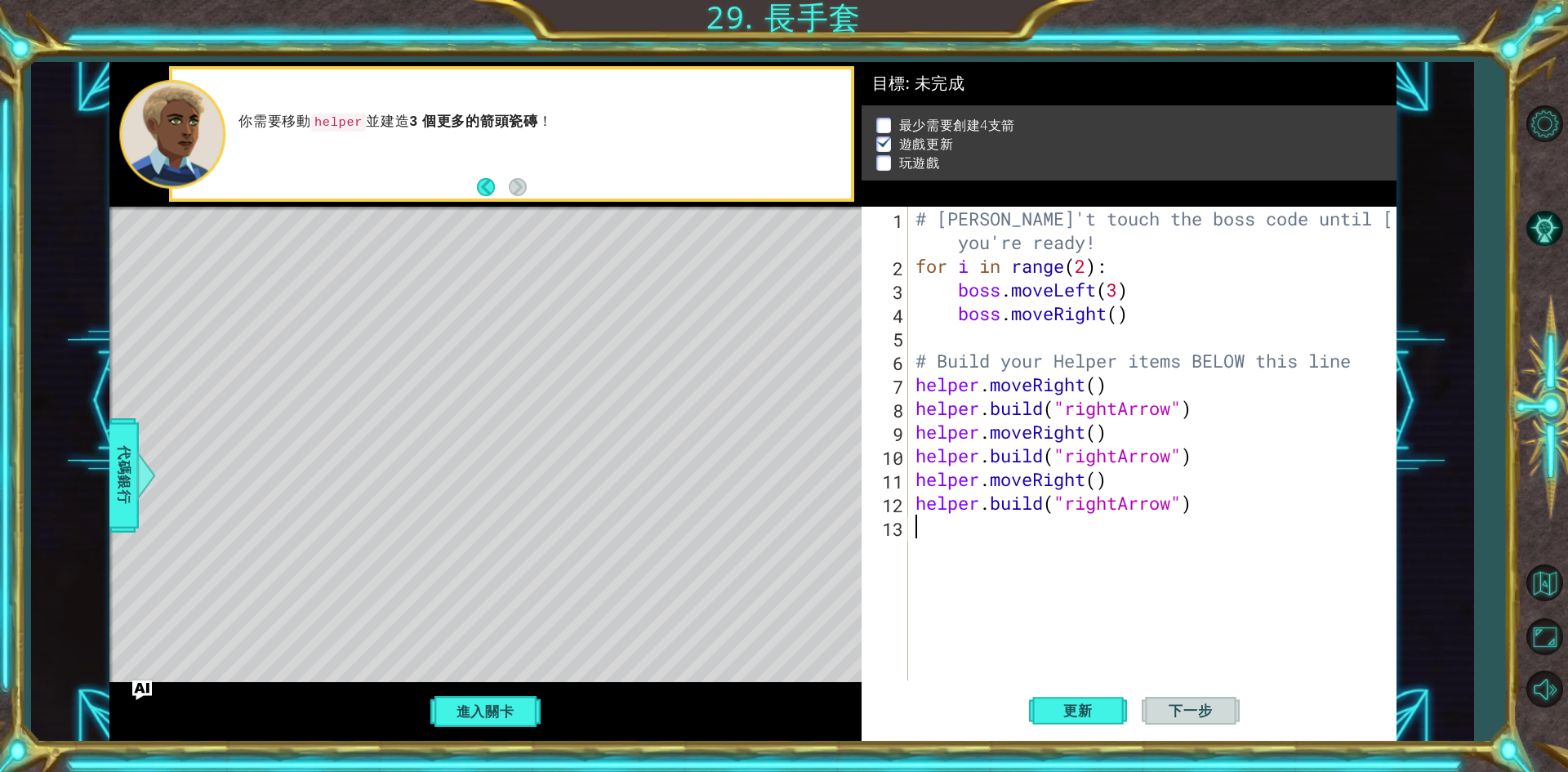
drag, startPoint x: 1008, startPoint y: 536, endPoint x: 954, endPoint y: 616, distance: 96.5
click at [954, 616] on div "# [PERSON_NAME]'t touch the boss code until [PERSON_NAME] says you're ready! fo…" at bounding box center [1156, 479] width 487 height 545
type textarea "h"
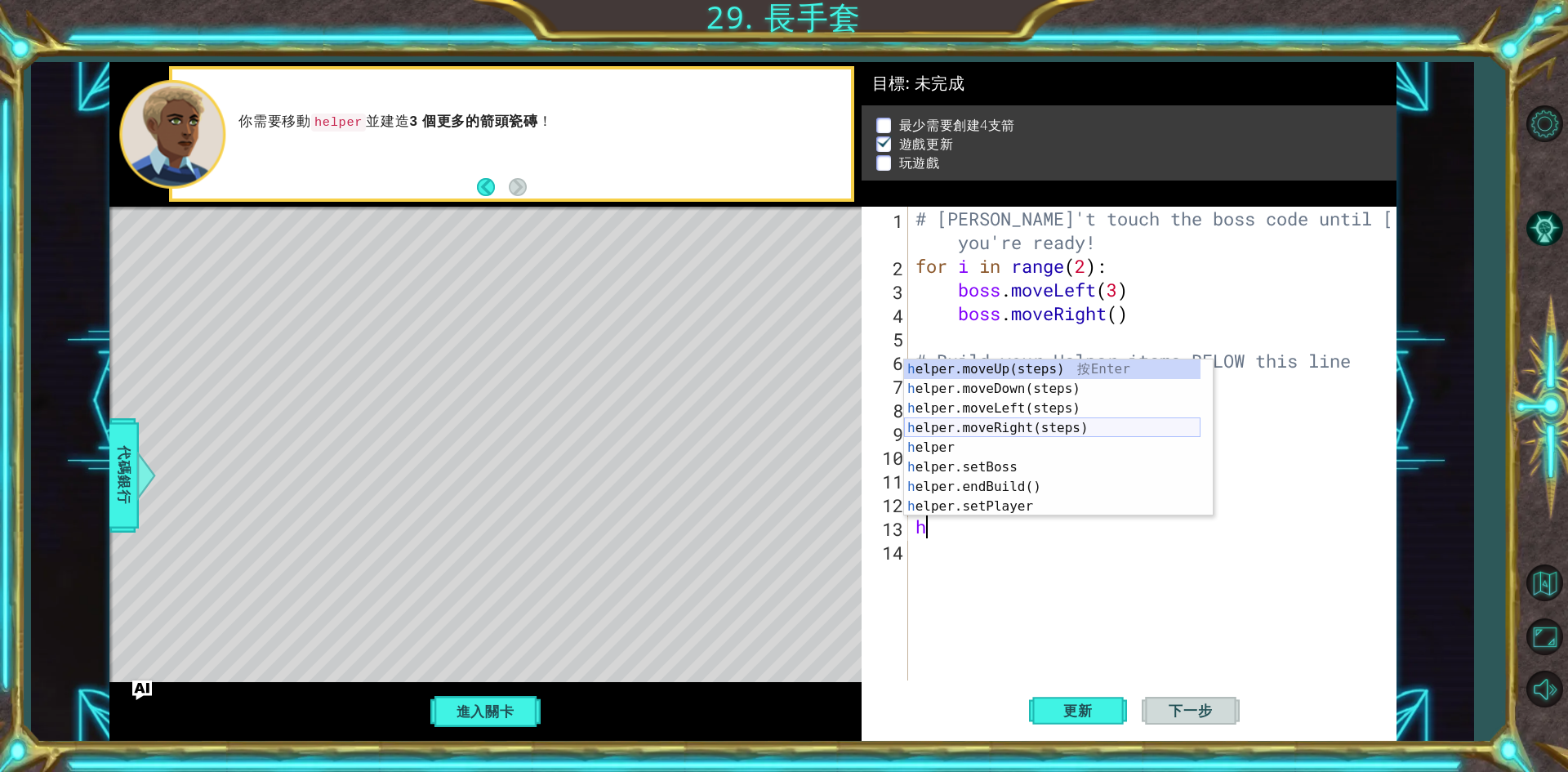
click at [992, 421] on div "h elper.moveUp(steps) 按 Enter h elper.moveDown(steps) 按 Enter h elper.moveLeft(…" at bounding box center [1052, 457] width 296 height 196
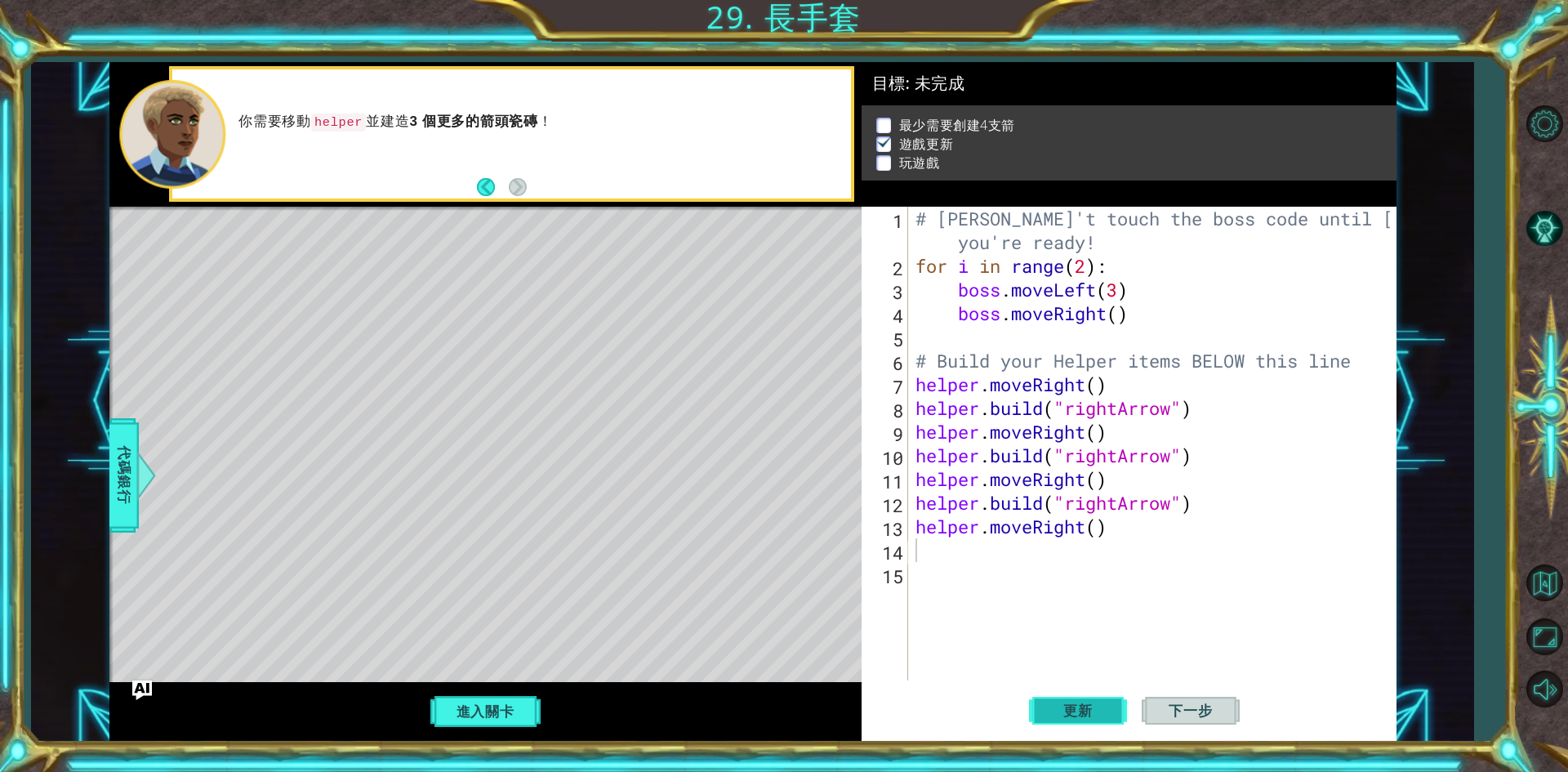
click at [1100, 700] on button "更新" at bounding box center [1078, 711] width 98 height 53
type textarea "h"
drag, startPoint x: 1013, startPoint y: 563, endPoint x: 941, endPoint y: 561, distance: 72.0
click at [941, 561] on div "# [PERSON_NAME]'t touch the boss code until [PERSON_NAME] says you're ready! fo…" at bounding box center [1156, 479] width 487 height 545
paste textarea "[DOMAIN_NAME]("rightArrow")"
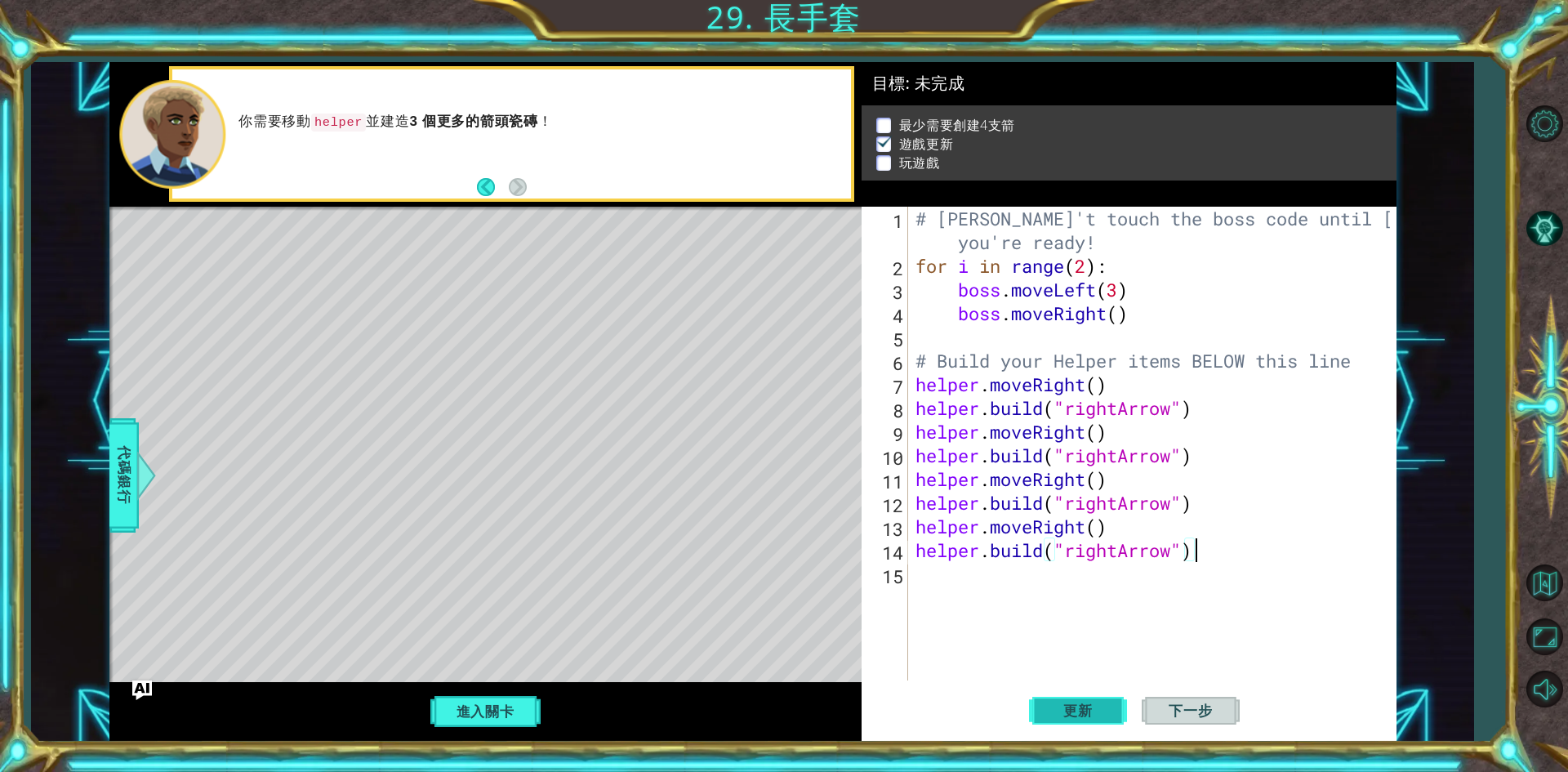
type textarea "[DOMAIN_NAME]("rightArrow")"
click at [1081, 714] on span "更新" at bounding box center [1079, 711] width 62 height 17
click at [967, 589] on div "# [PERSON_NAME]'t touch the boss code until [PERSON_NAME] says you're ready! fo…" at bounding box center [1156, 479] width 487 height 545
type textarea "h"
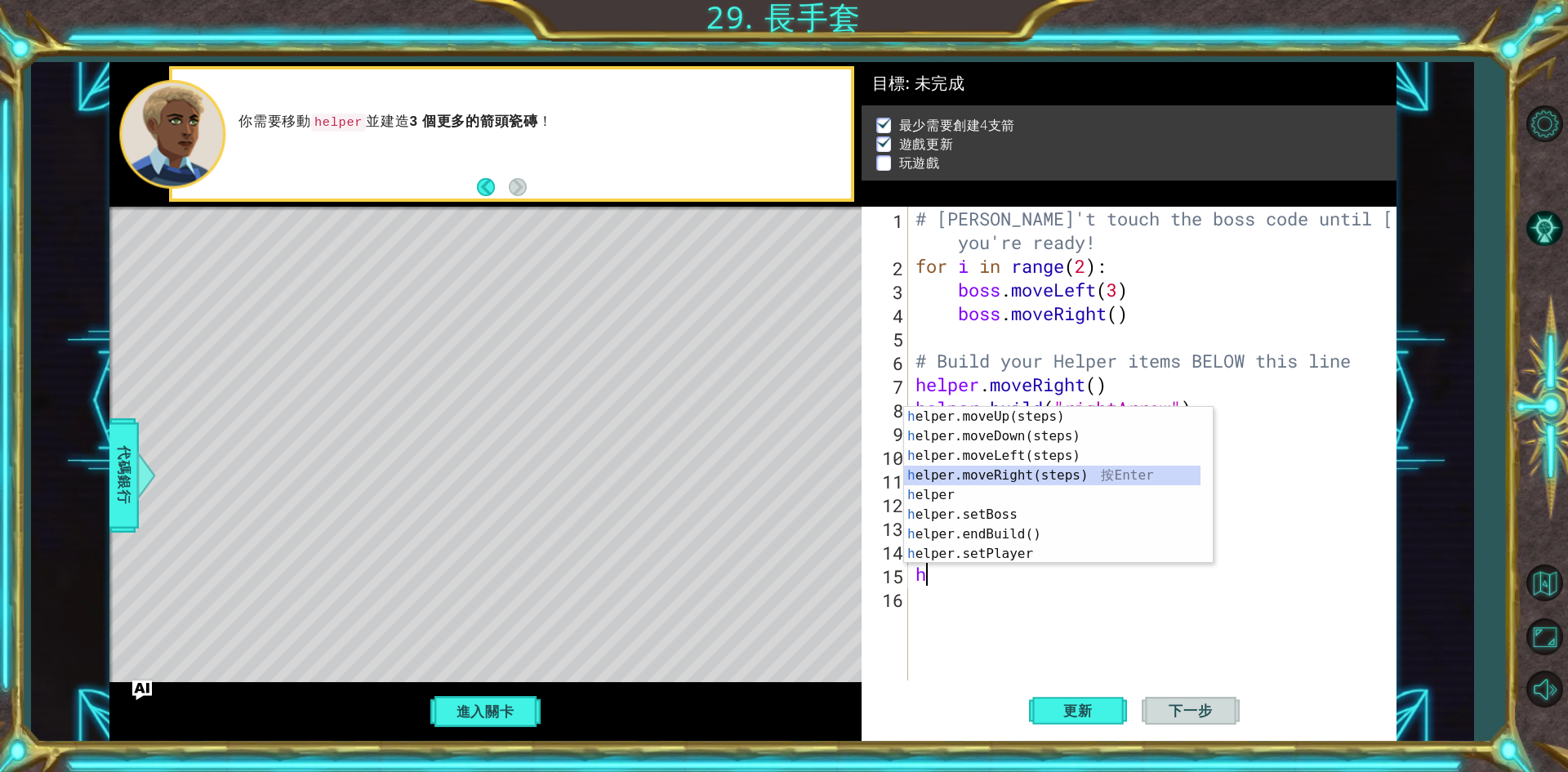
click at [1013, 477] on div "h elper.moveUp(steps) 按 Enter h elper.moveDown(steps) 按 Enter h elper.moveLeft(…" at bounding box center [1052, 504] width 296 height 196
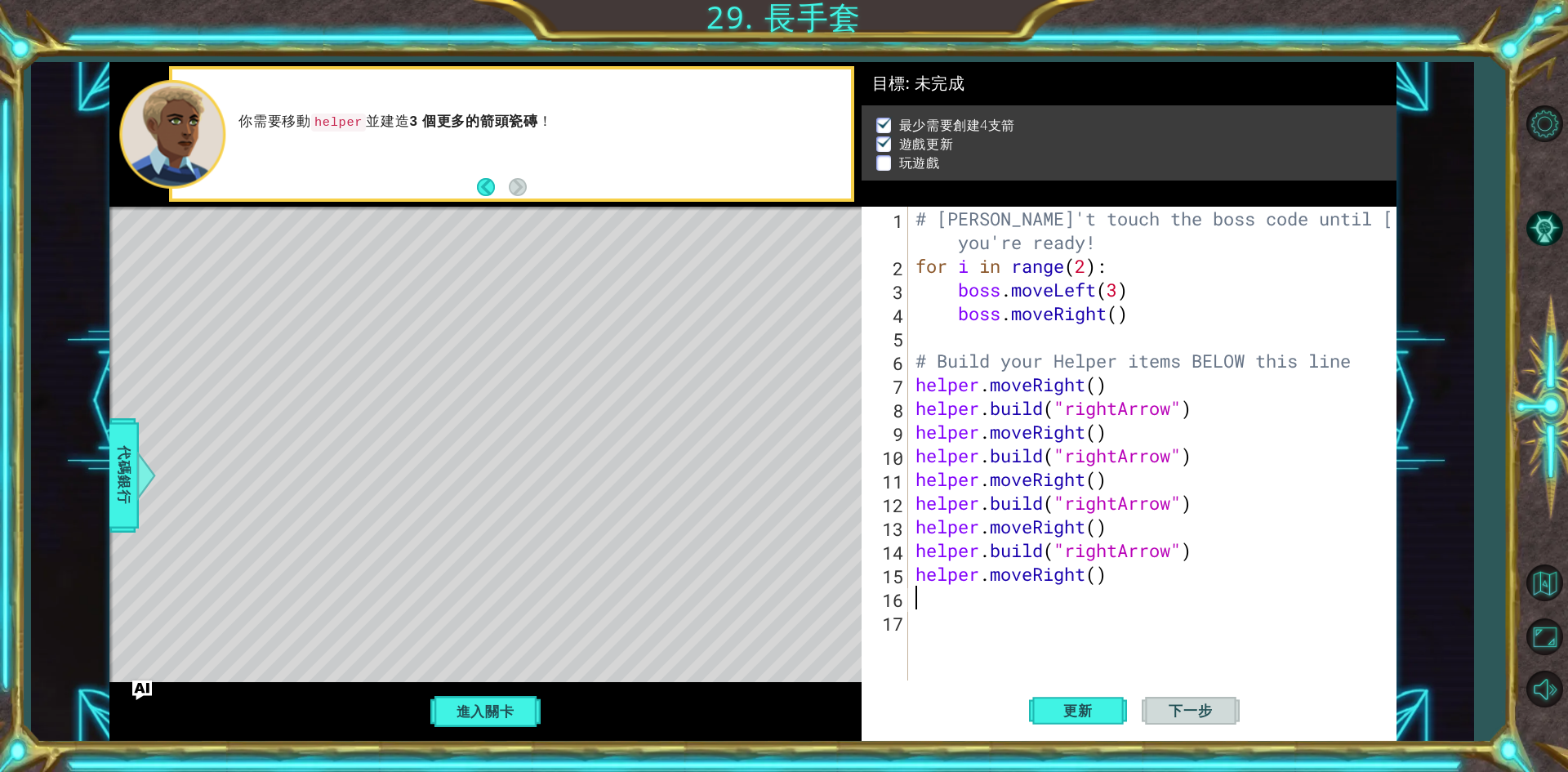
paste textarea "[DOMAIN_NAME]("rightArrow")"
type textarea "[DOMAIN_NAME]("rightArrow")"
click at [969, 628] on div "# [PERSON_NAME]'t touch the boss code until [PERSON_NAME] says you're ready! fo…" at bounding box center [1156, 479] width 487 height 545
type textarea "j"
type textarea "h"
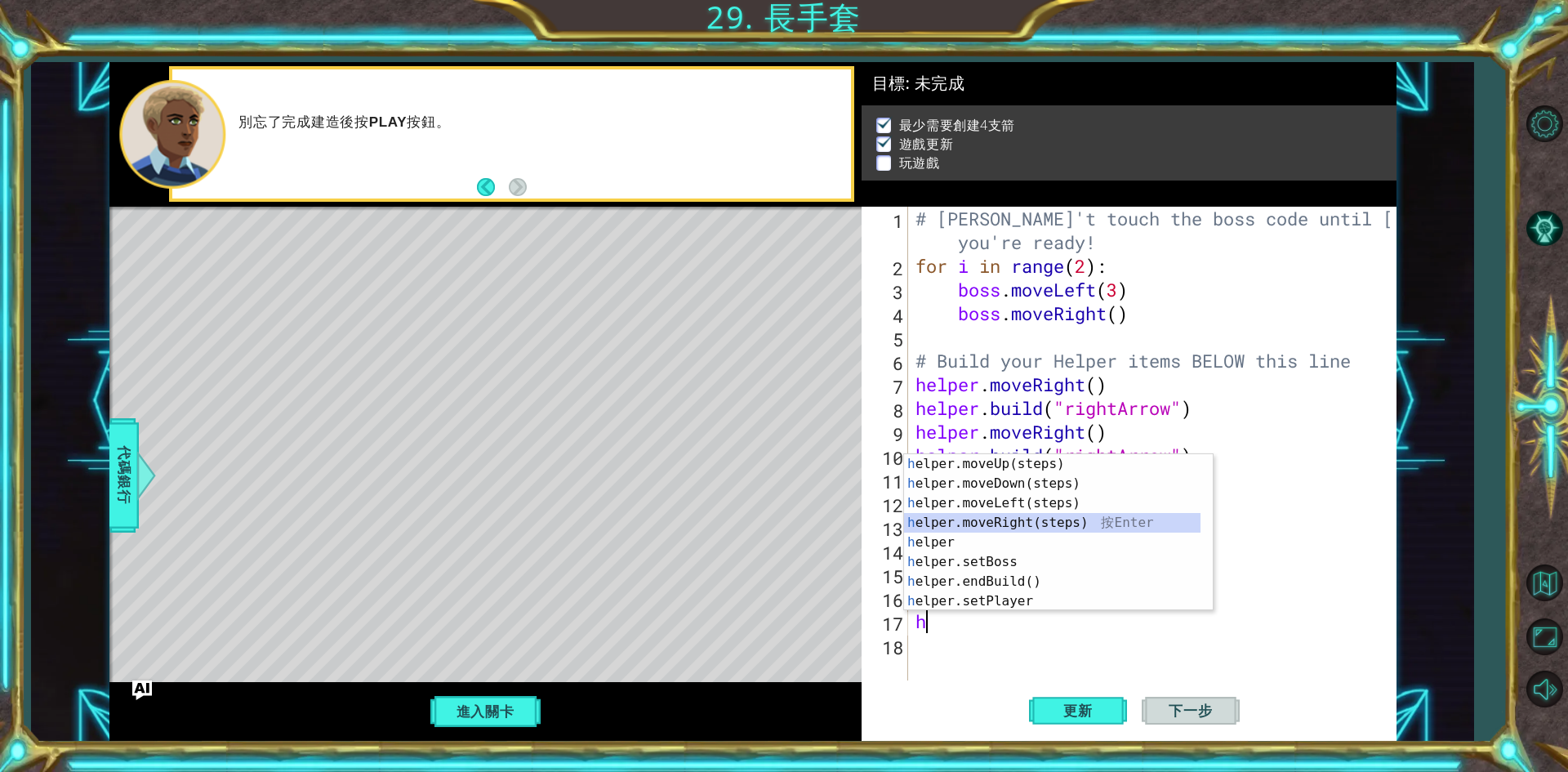
click at [996, 525] on div "h elper.moveUp(steps) 按 Enter h elper.moveDown(steps) 按 Enter h elper.moveLeft(…" at bounding box center [1052, 552] width 296 height 196
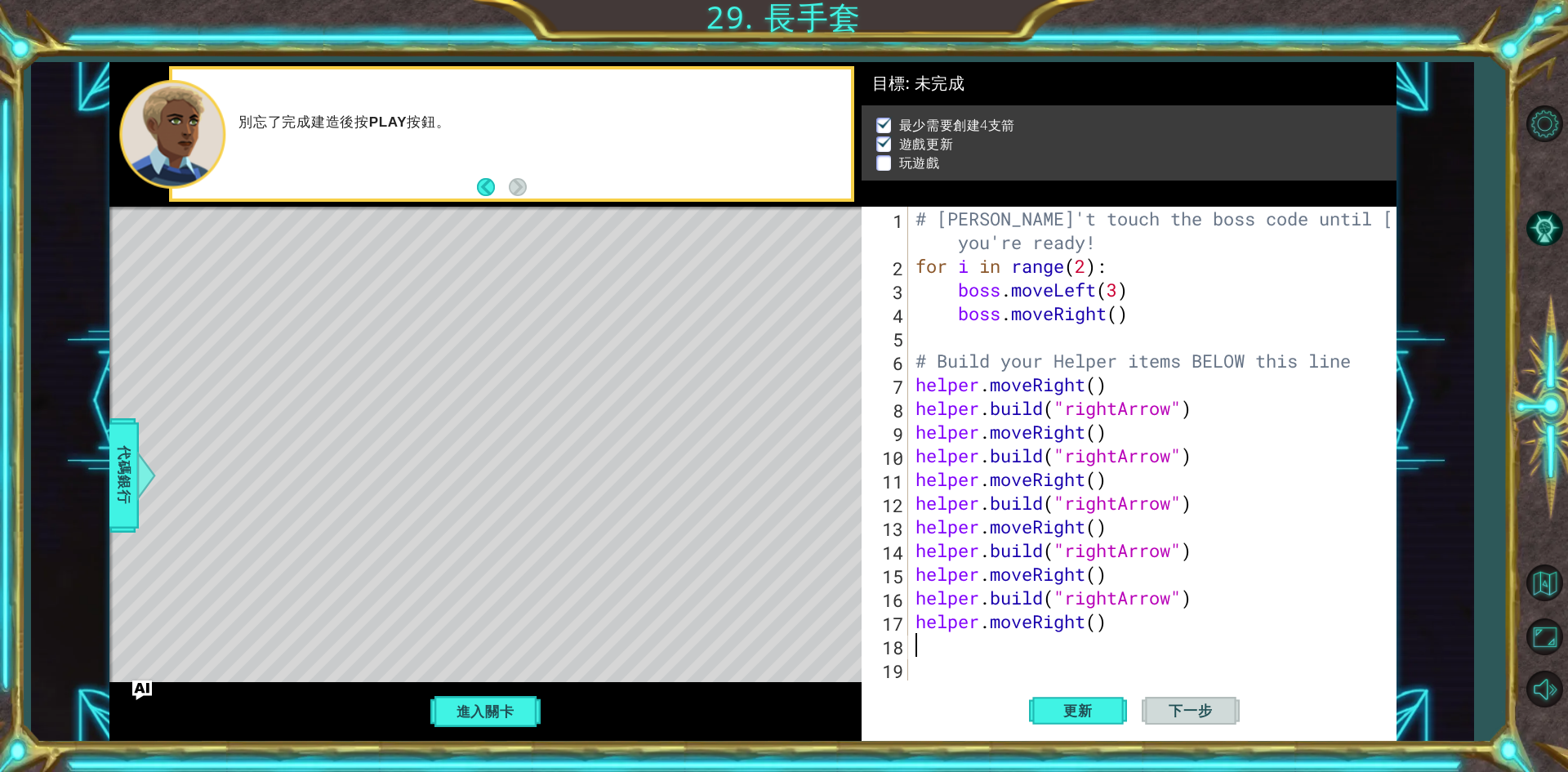
type textarea "h"
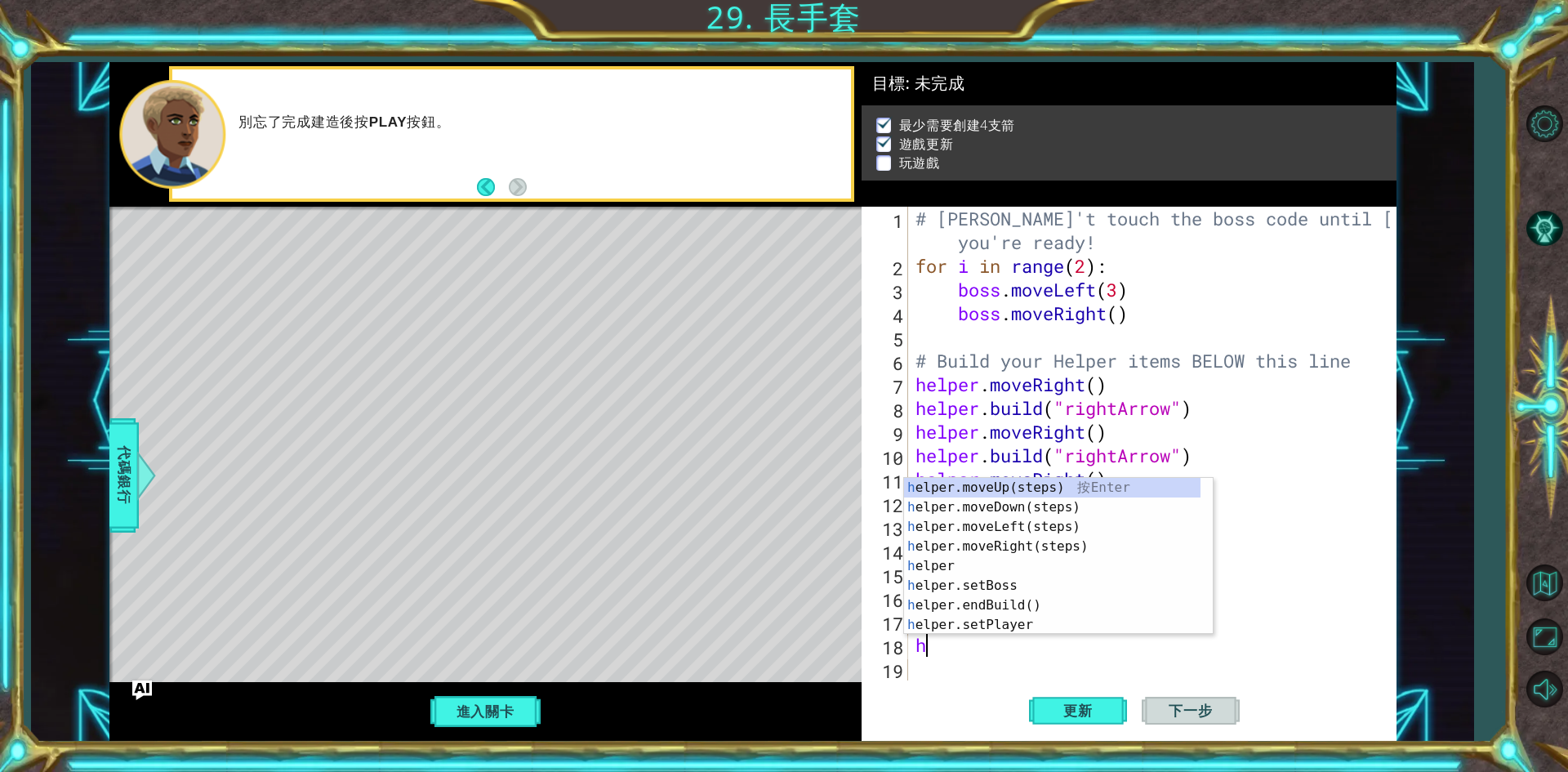
click at [983, 673] on div "# [PERSON_NAME]'t touch the boss code until [PERSON_NAME] says you're ready! fo…" at bounding box center [1156, 479] width 487 height 545
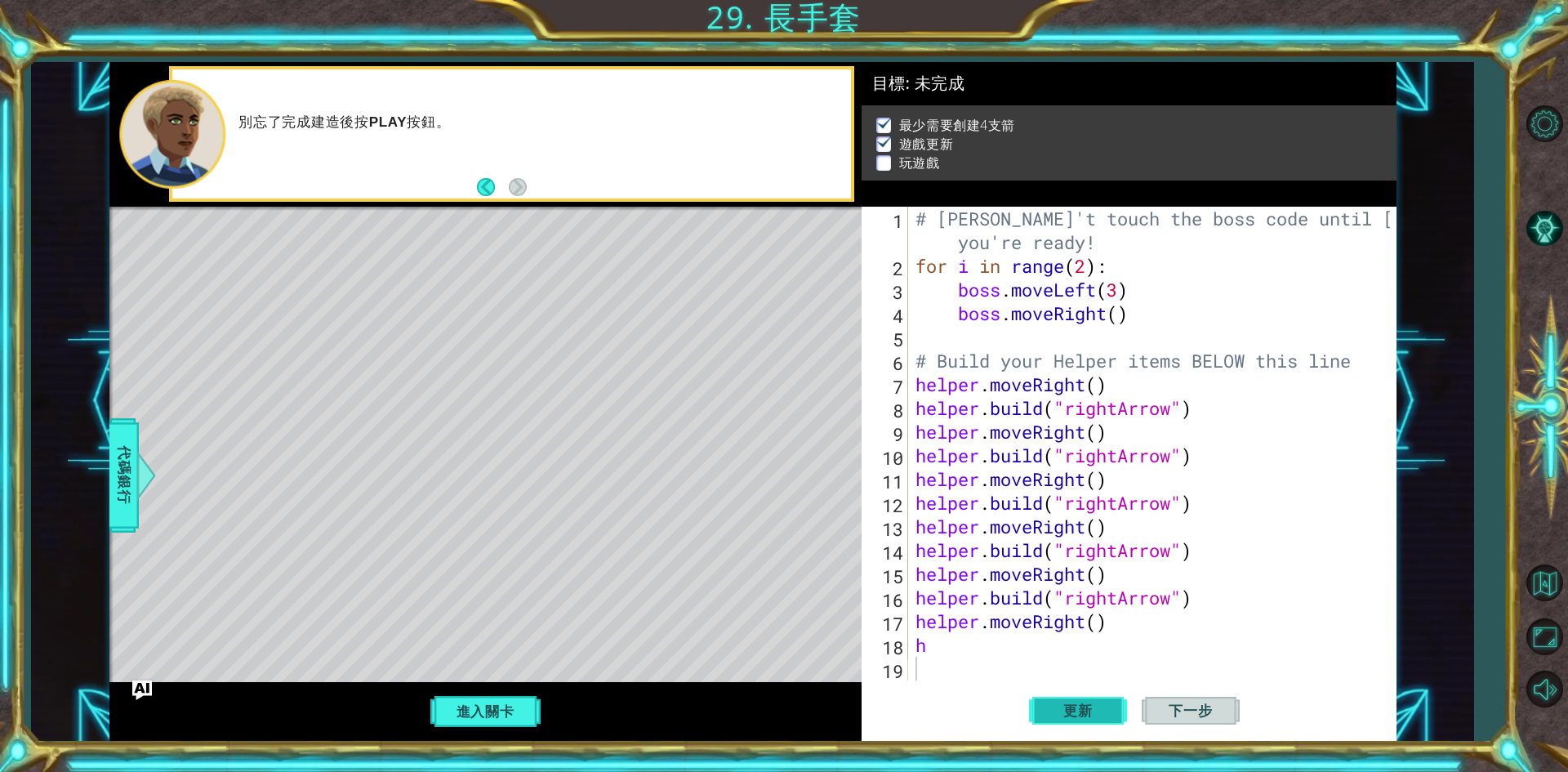
click at [1060, 705] on span "更新" at bounding box center [1079, 711] width 62 height 17
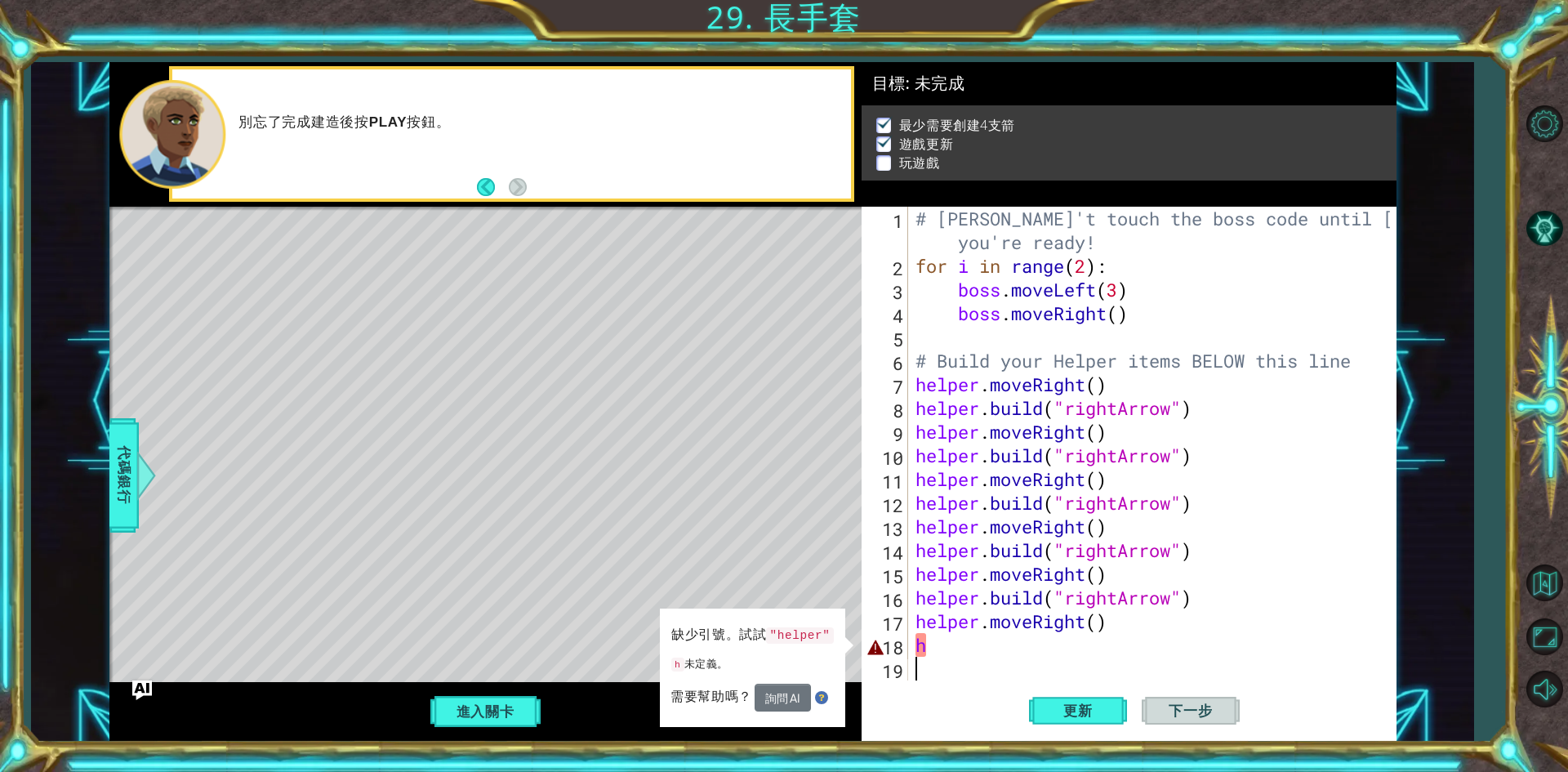
click at [977, 653] on div "# [PERSON_NAME]'t touch the boss code until [PERSON_NAME] says you're ready! fo…" at bounding box center [1156, 479] width 487 height 545
type textarea "h"
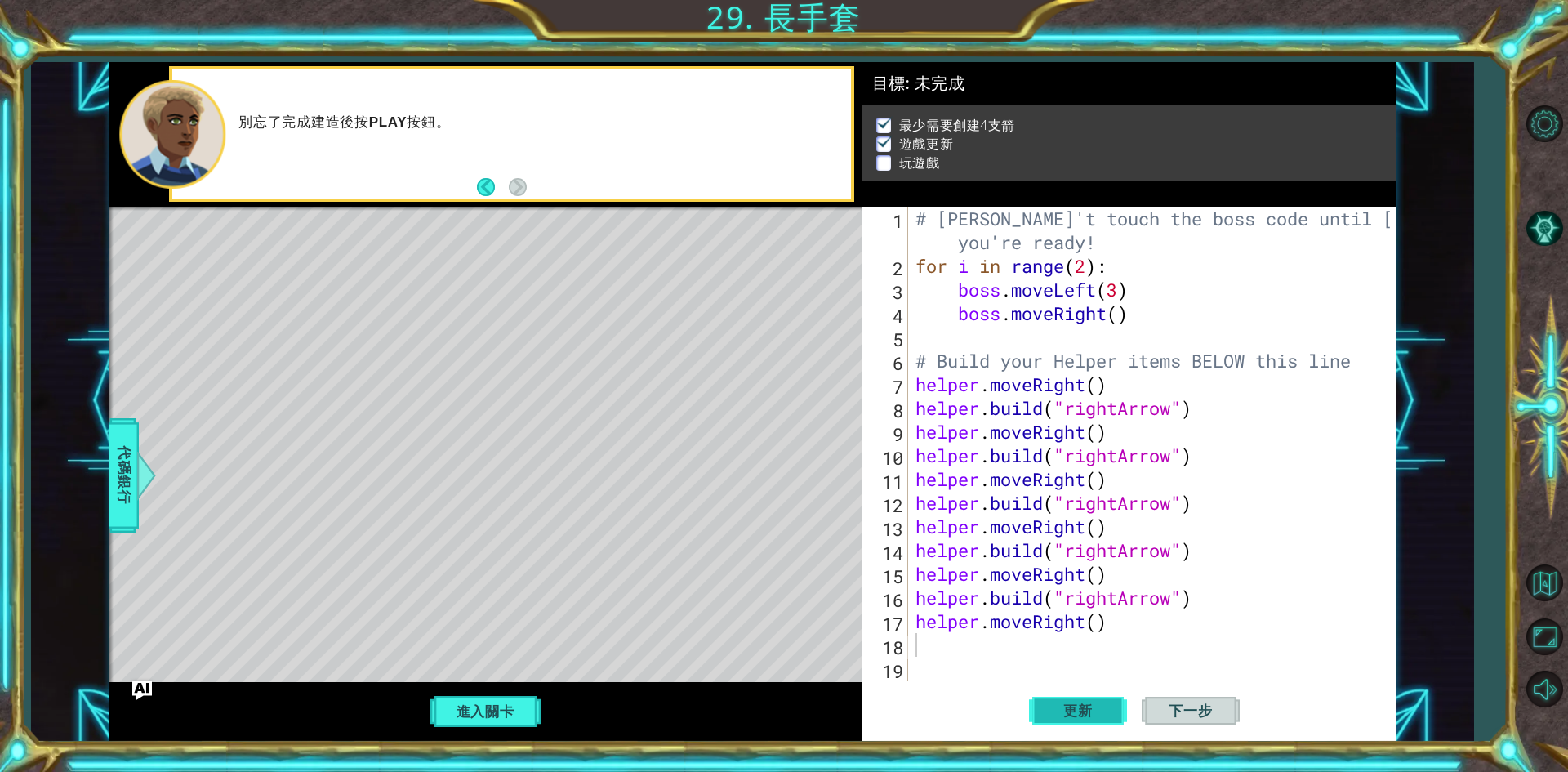
click at [1039, 705] on button "更新" at bounding box center [1078, 711] width 98 height 53
click at [484, 696] on button "進入關卡" at bounding box center [485, 712] width 117 height 31
click at [1219, 718] on span "下一步" at bounding box center [1191, 714] width 76 height 17
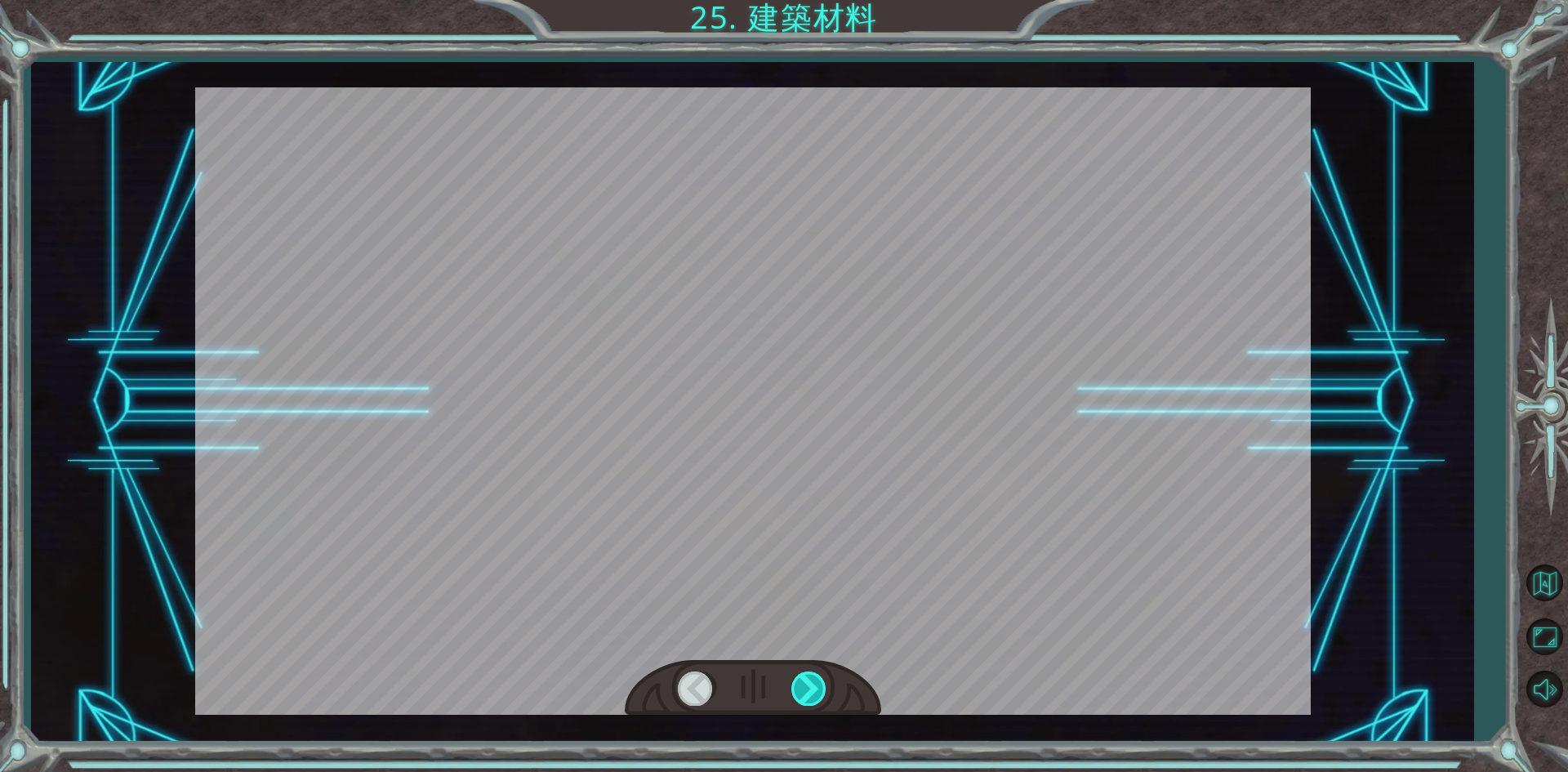
click at [820, 689] on div at bounding box center [810, 688] width 37 height 33
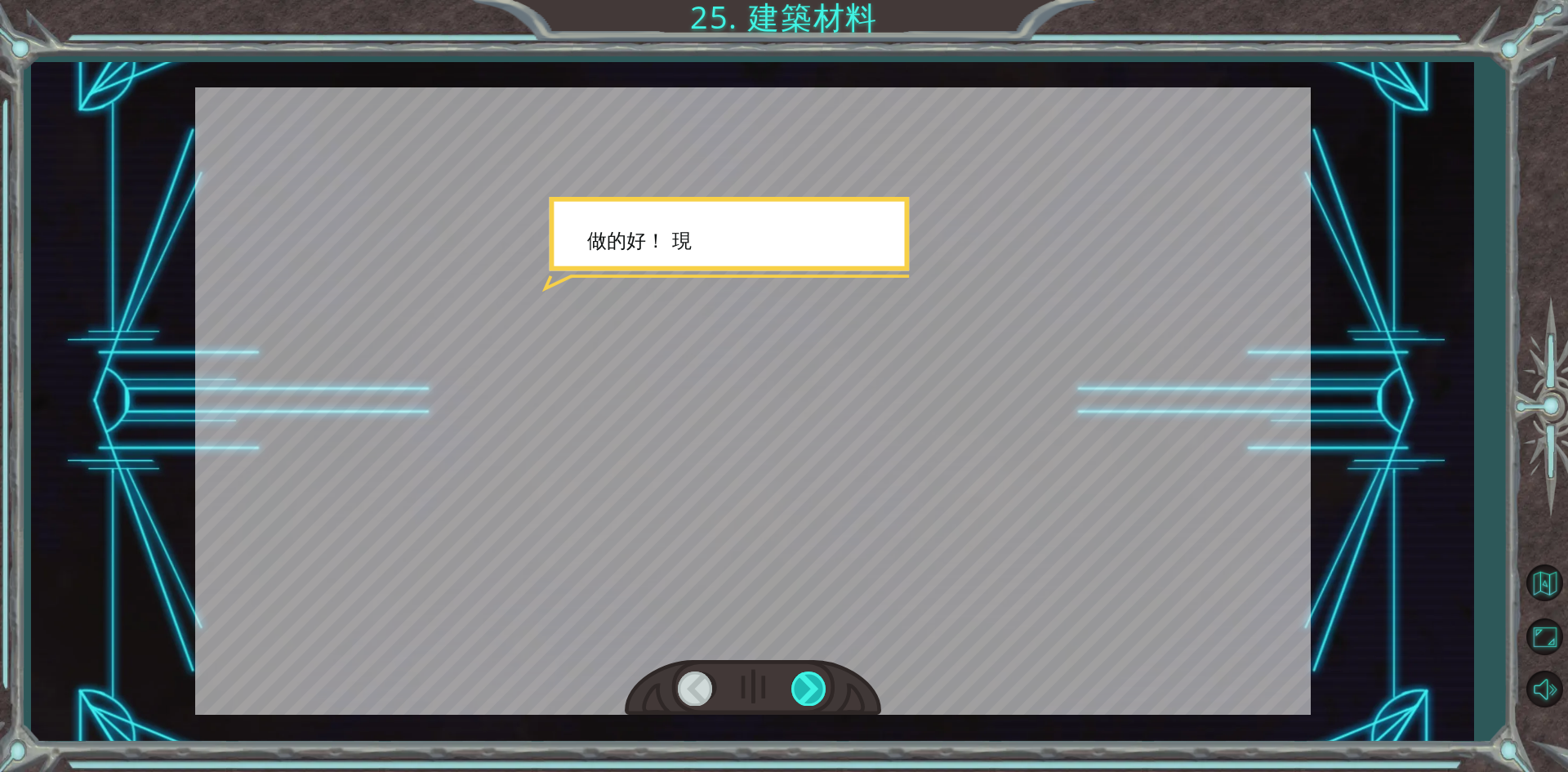
click at [820, 689] on div at bounding box center [810, 688] width 37 height 33
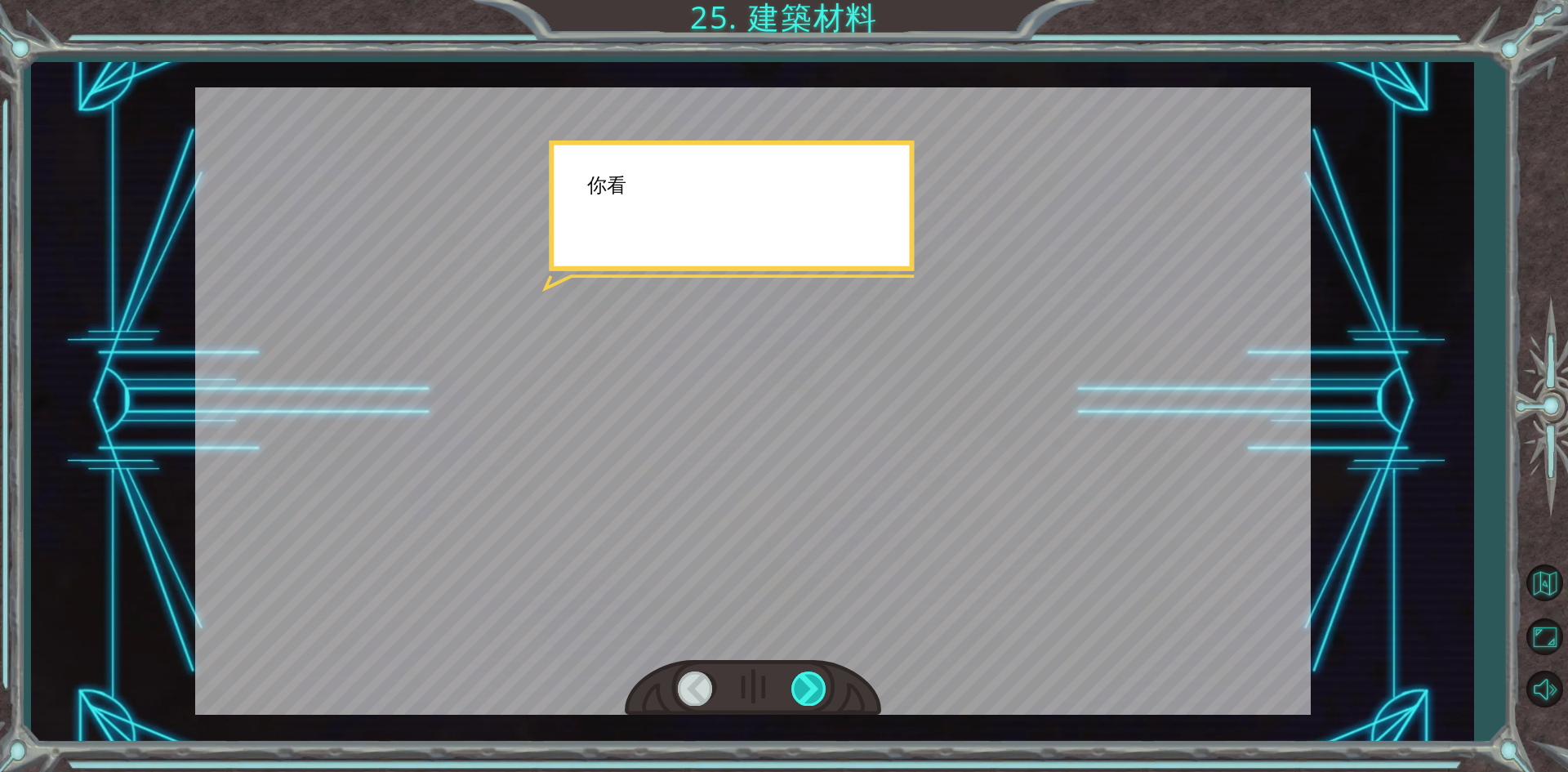
click at [820, 689] on div at bounding box center [810, 688] width 37 height 33
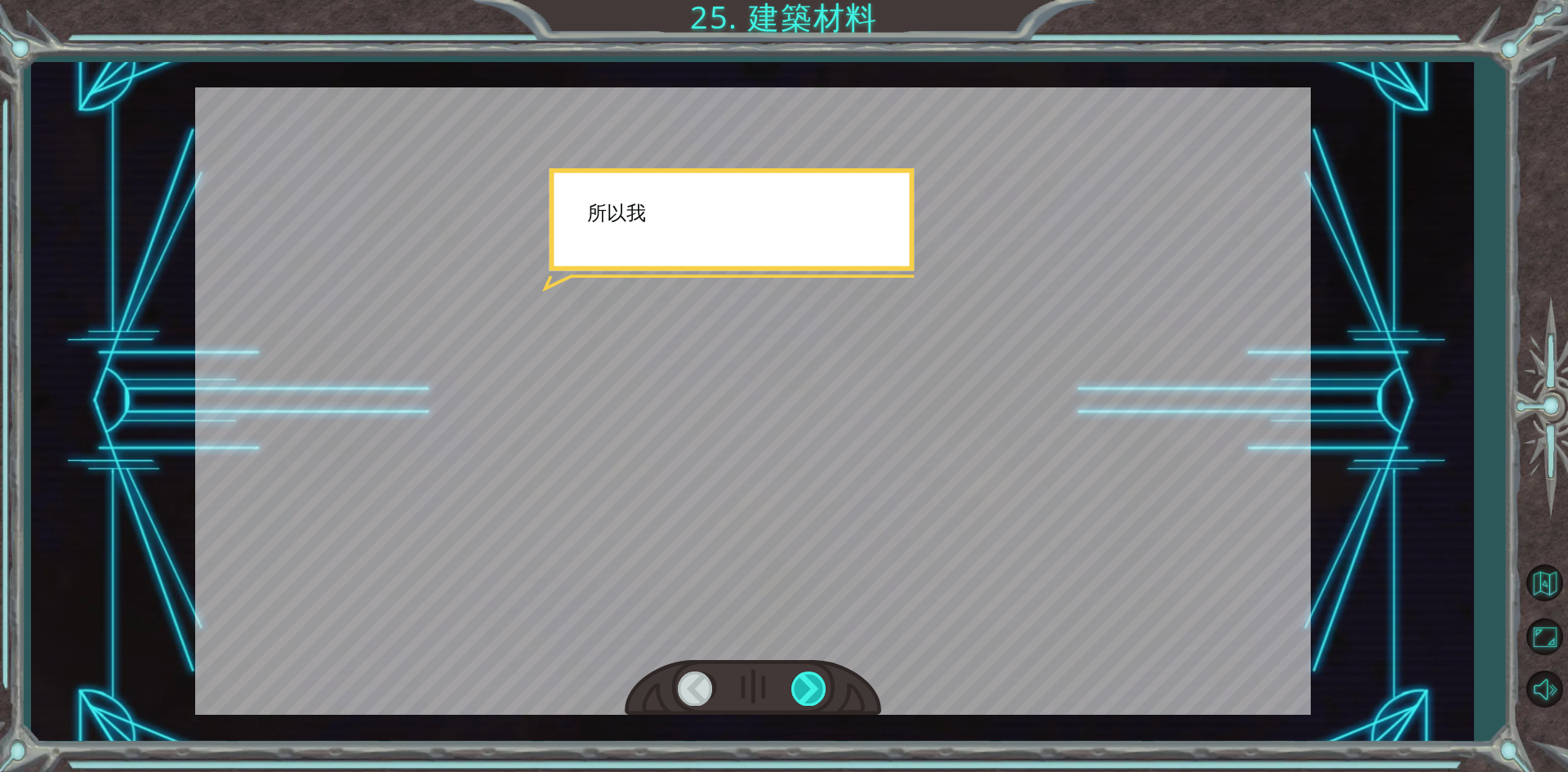
click at [820, 689] on div at bounding box center [810, 688] width 37 height 33
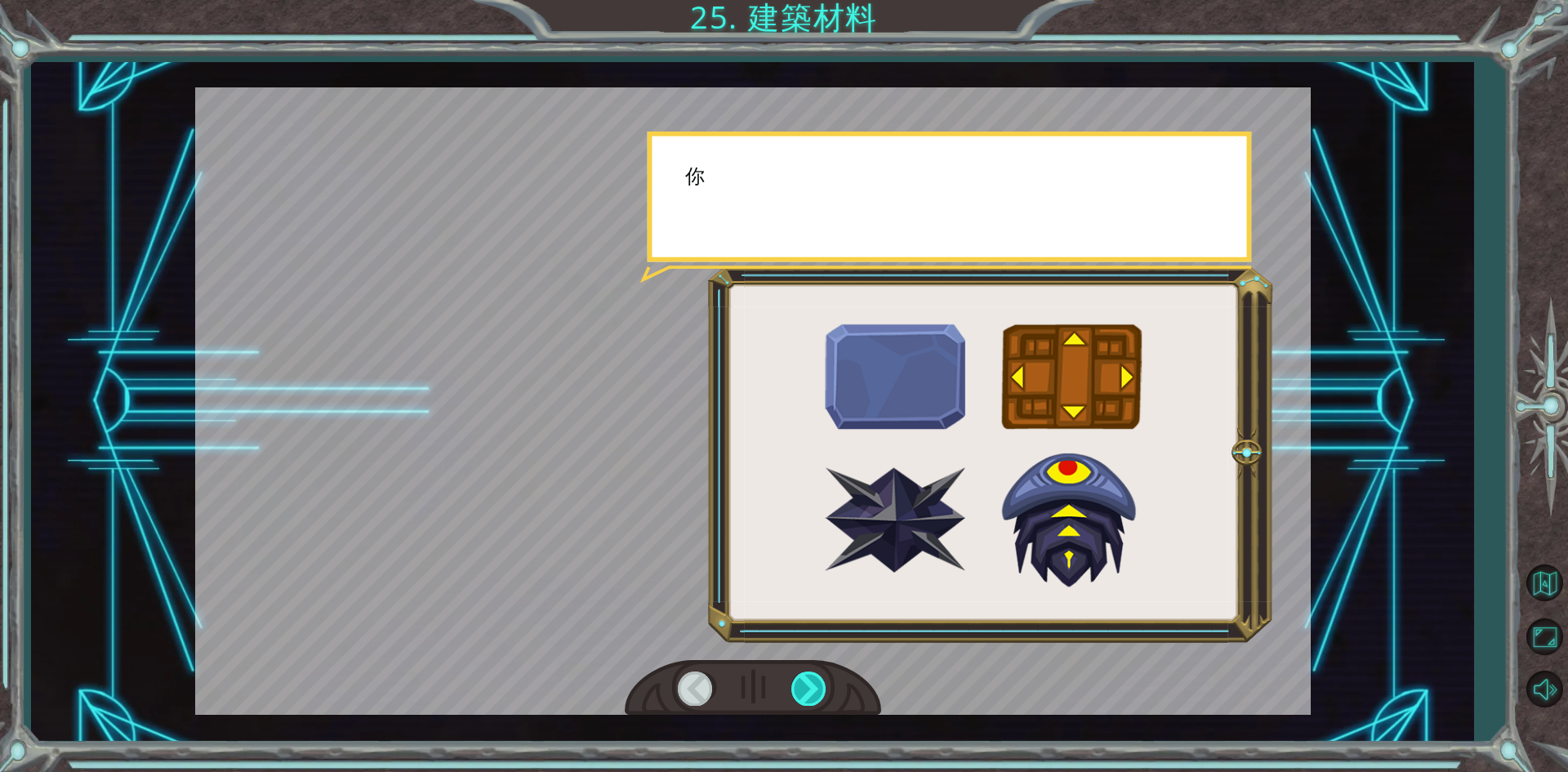
click at [820, 689] on div at bounding box center [810, 688] width 37 height 33
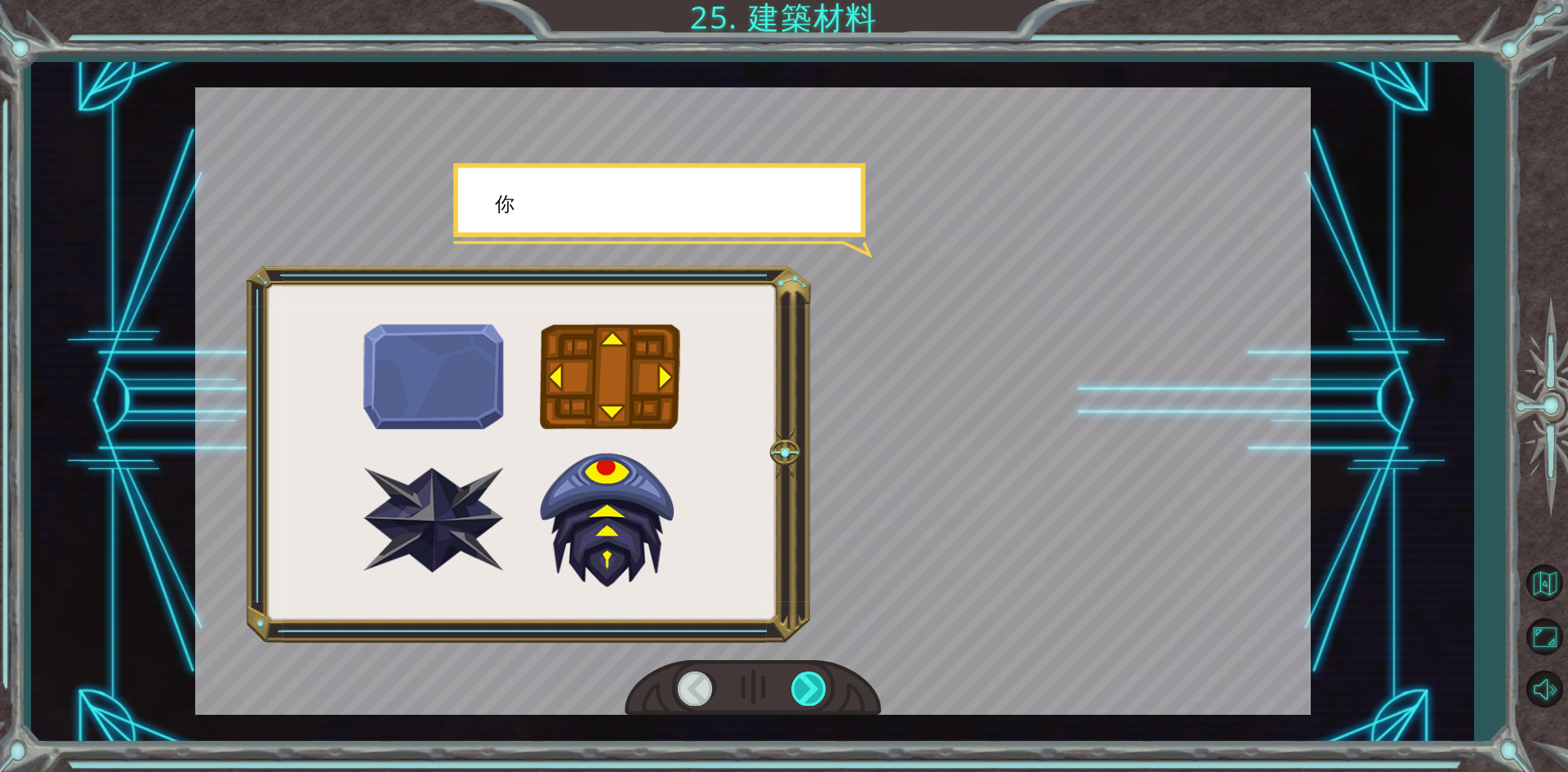
click at [820, 689] on div at bounding box center [810, 688] width 37 height 33
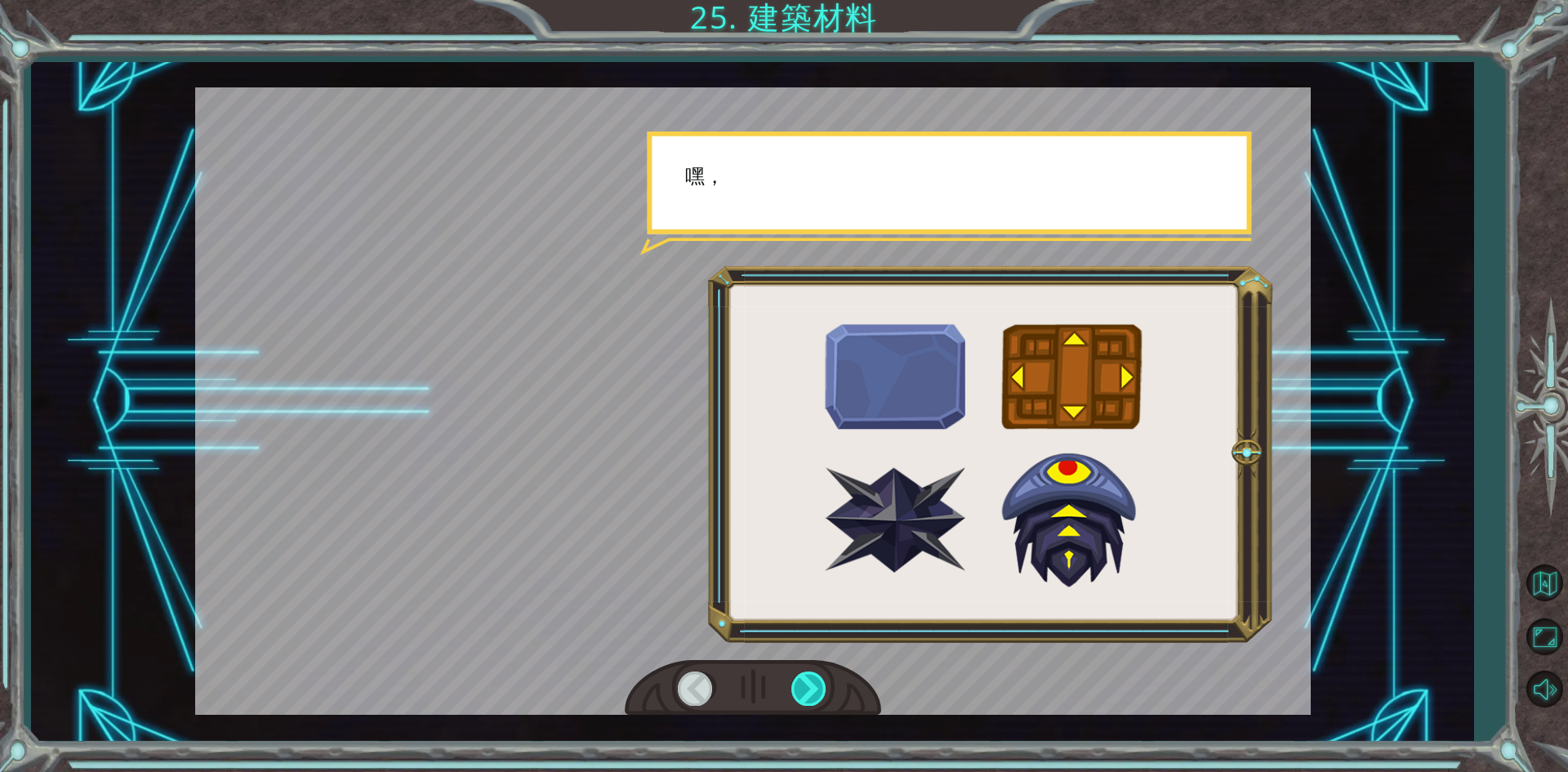
click at [820, 689] on div at bounding box center [810, 688] width 37 height 33
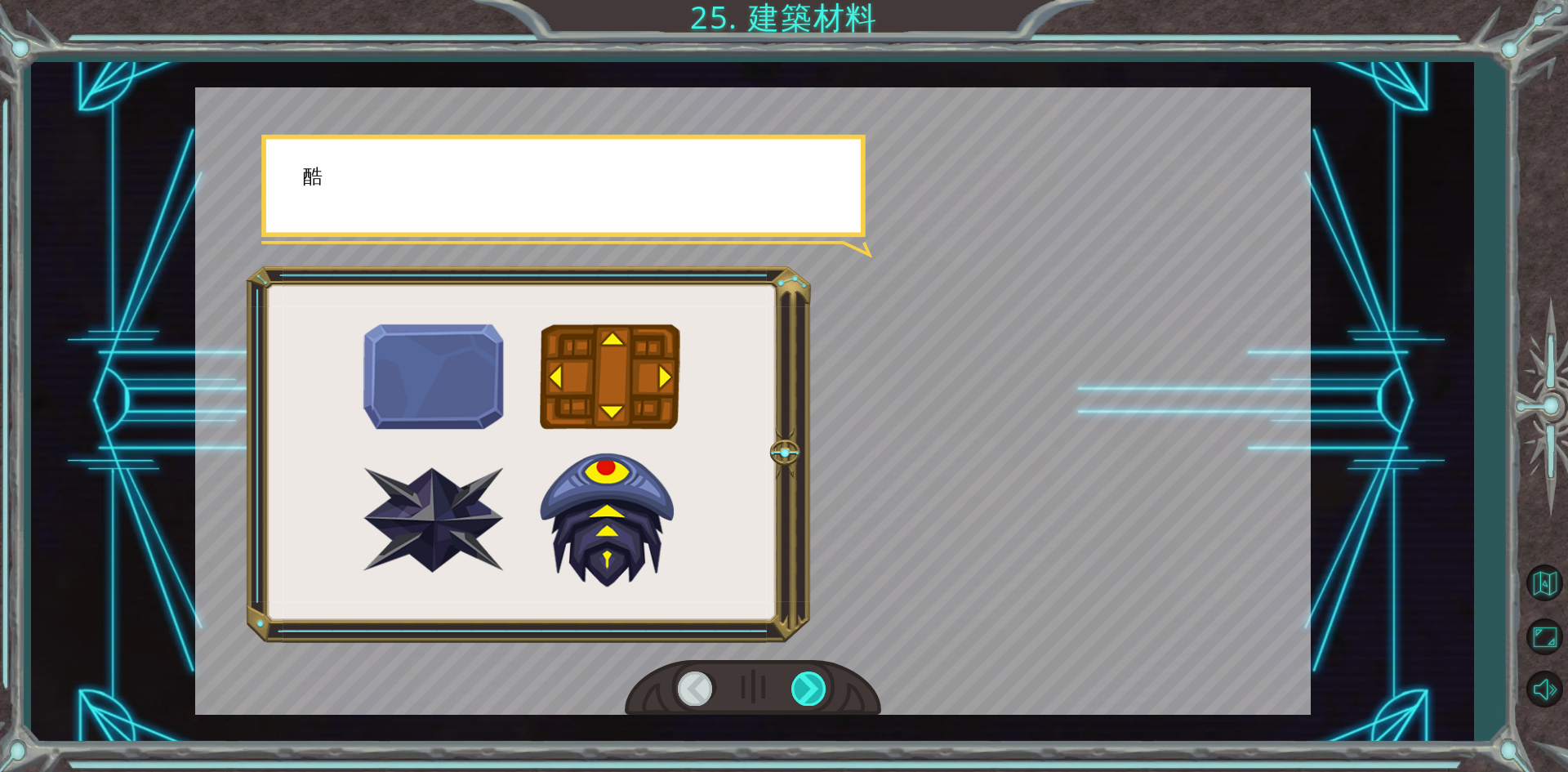
click at [820, 689] on div at bounding box center [810, 688] width 37 height 33
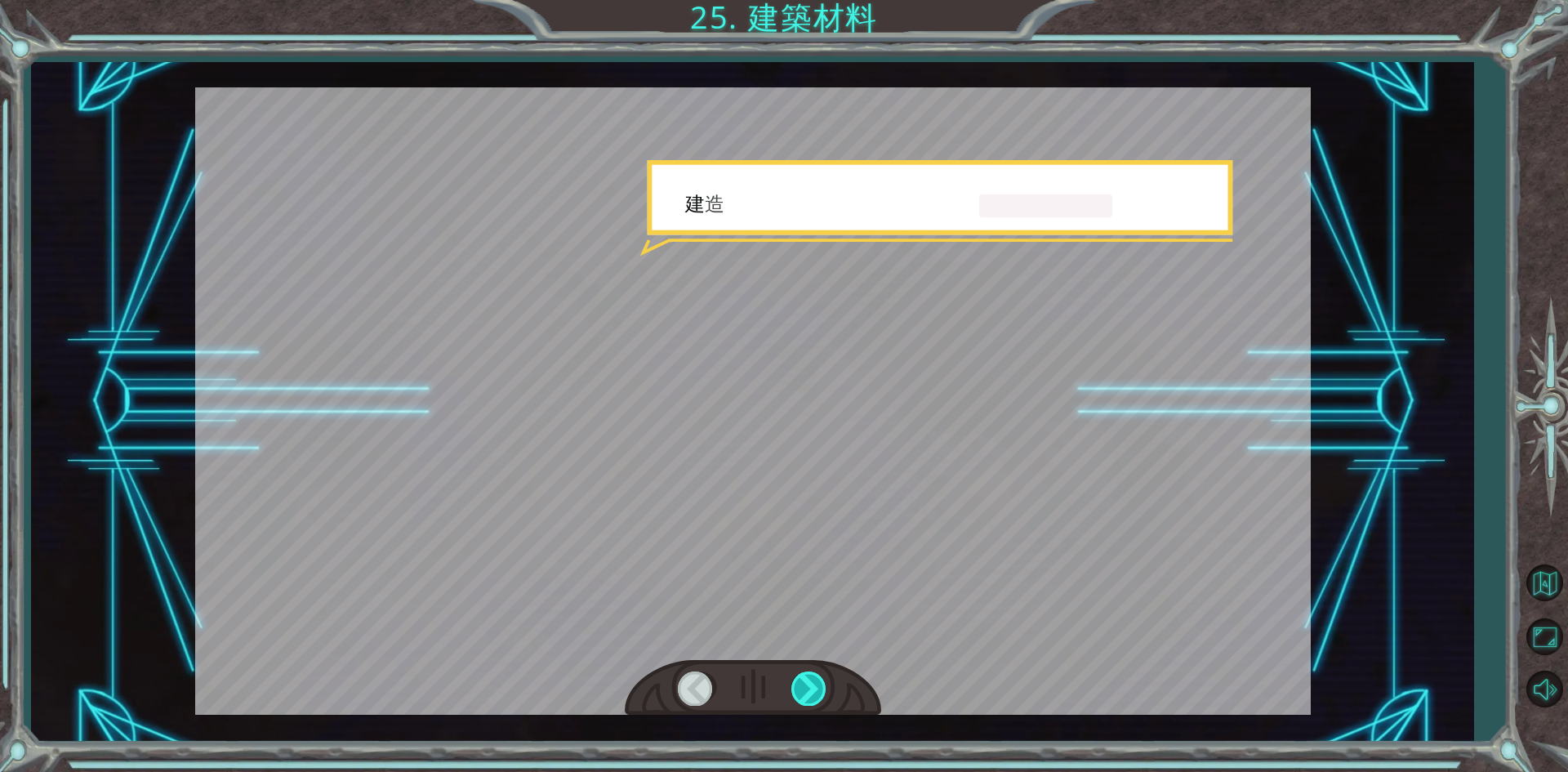
click at [820, 689] on div at bounding box center [810, 688] width 37 height 33
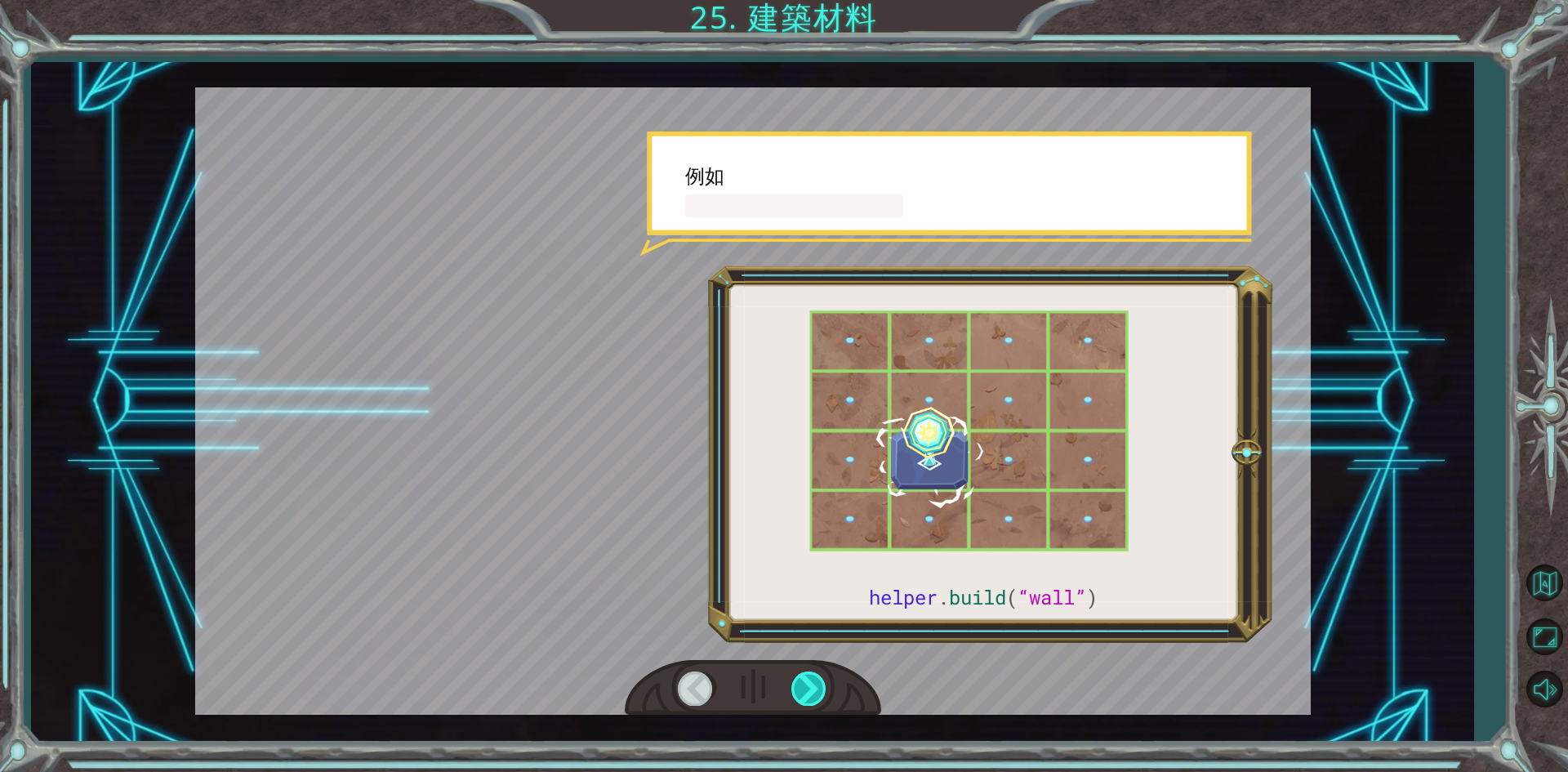
click at [820, 689] on div at bounding box center [810, 688] width 37 height 33
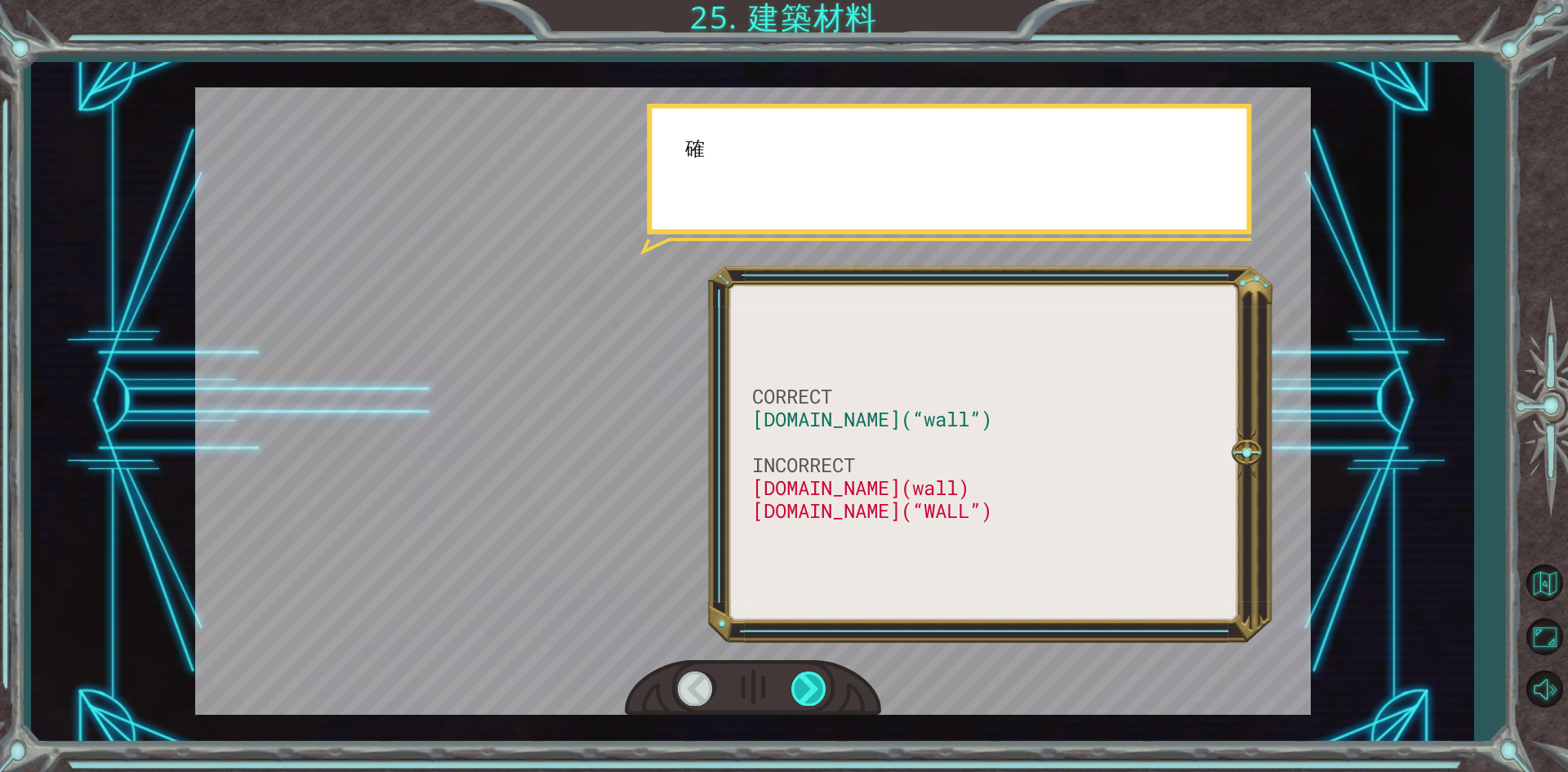
click at [820, 689] on div at bounding box center [810, 688] width 37 height 33
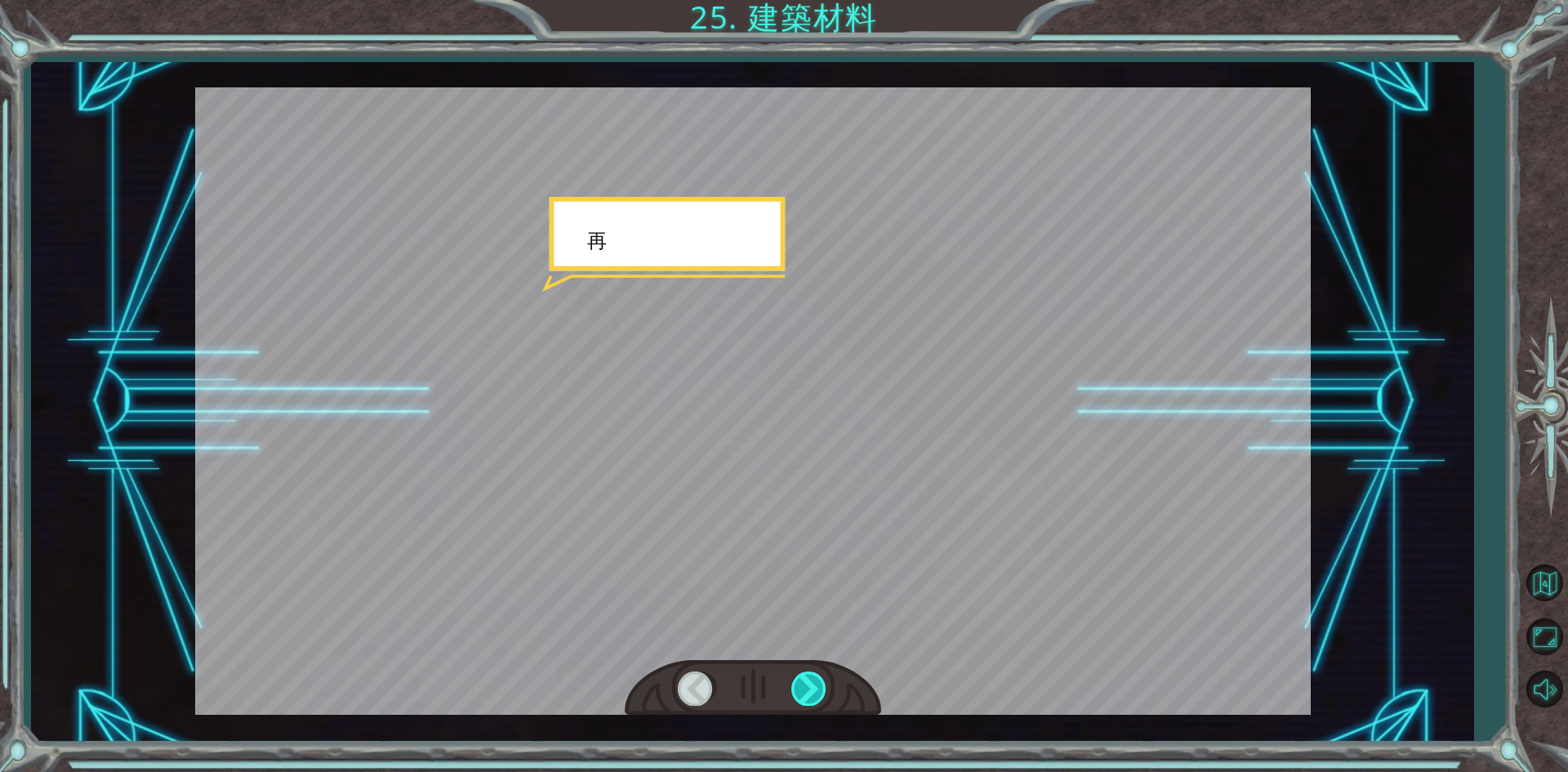
click at [820, 689] on div at bounding box center [810, 688] width 37 height 33
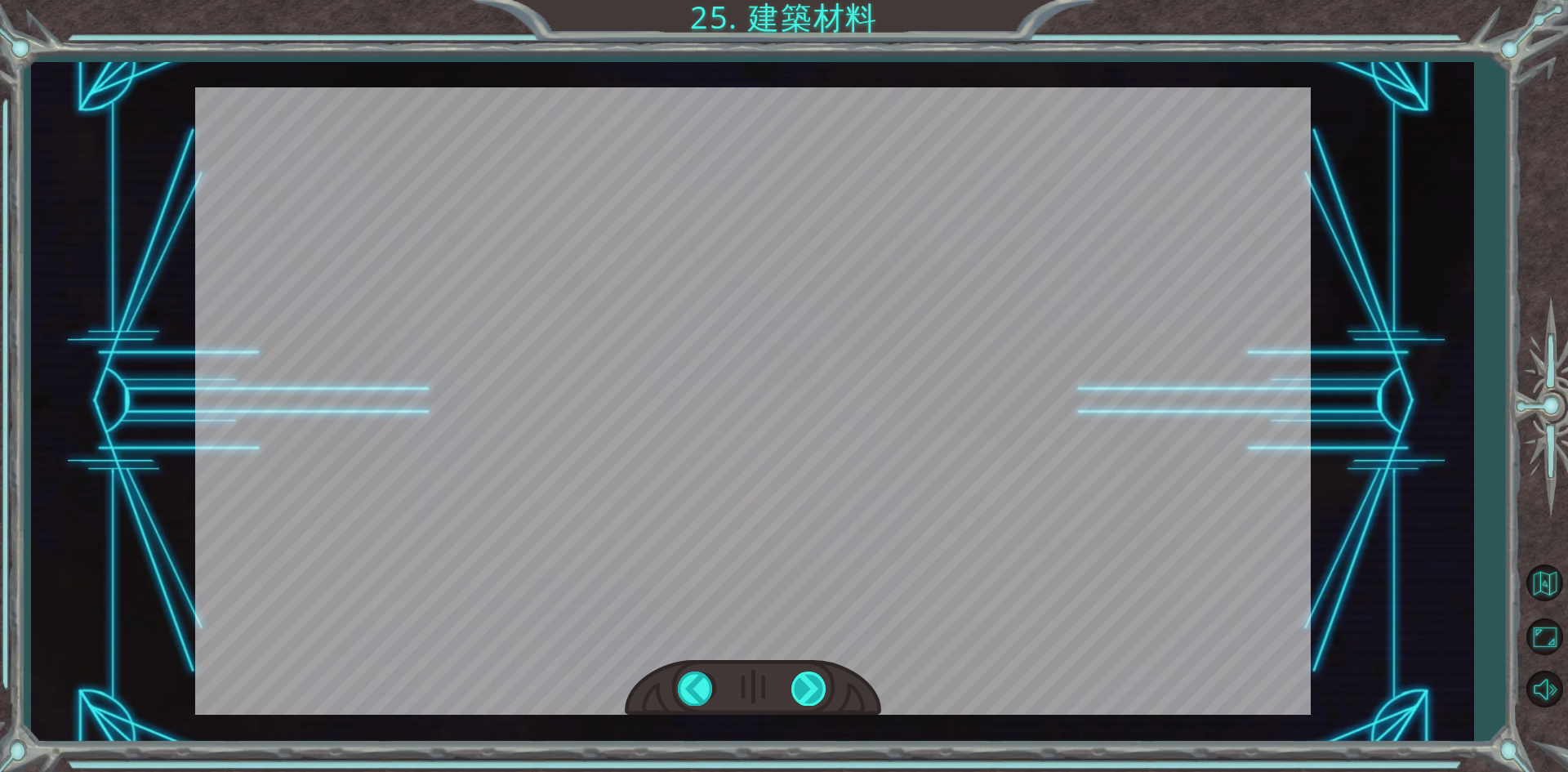
click at [820, 0] on div "CORRECT [DOMAIN_NAME](“wall”) INCORRECT [DOMAIN_NAME](wall) [DOMAIN_NAME](“WALL…" at bounding box center [784, 0] width 1568 height 0
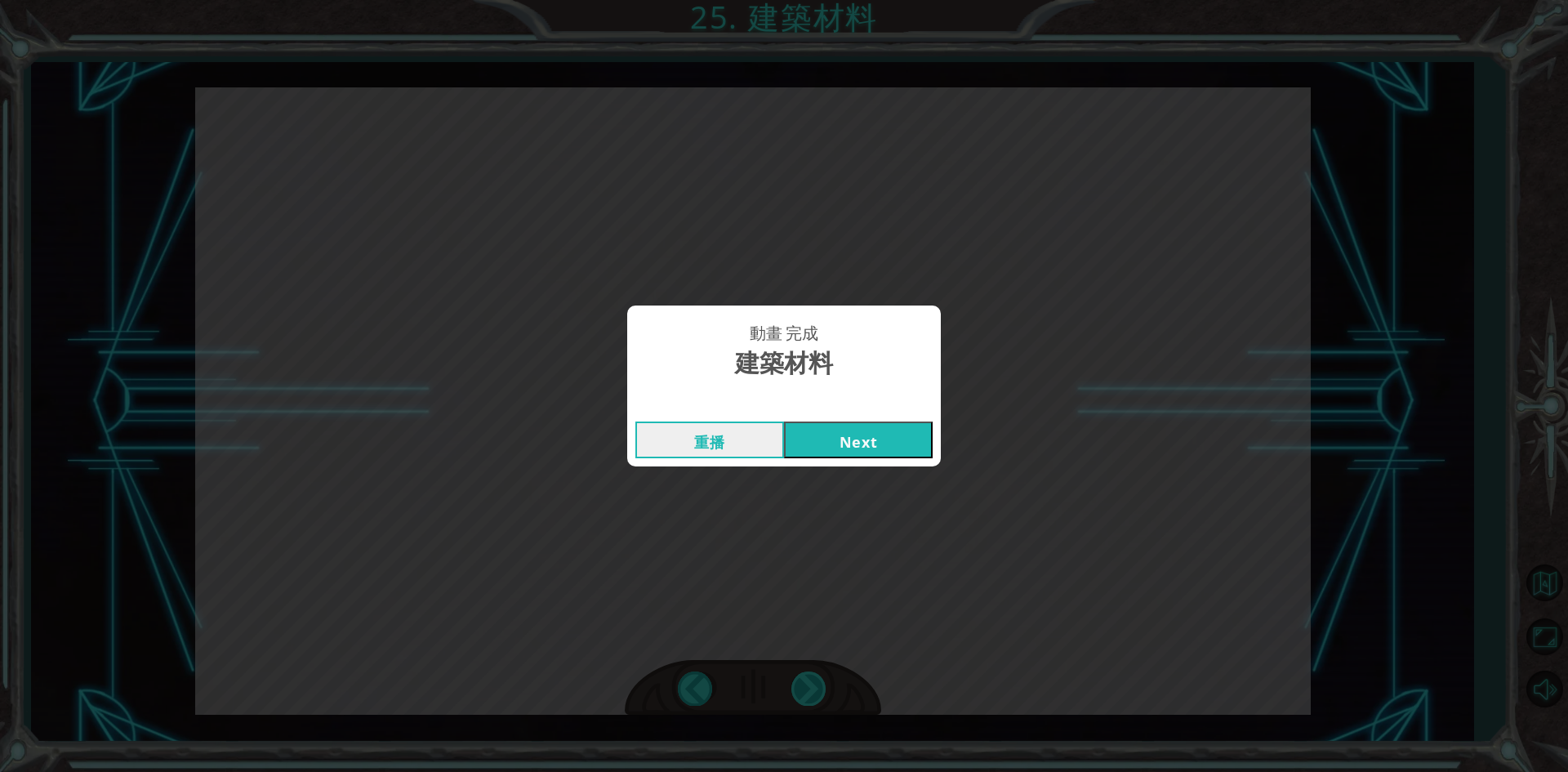
click at [820, 689] on div "動畫 完成 建築材料 重播 Next" at bounding box center [784, 386] width 1568 height 772
click at [870, 439] on button "Next" at bounding box center [859, 441] width 149 height 37
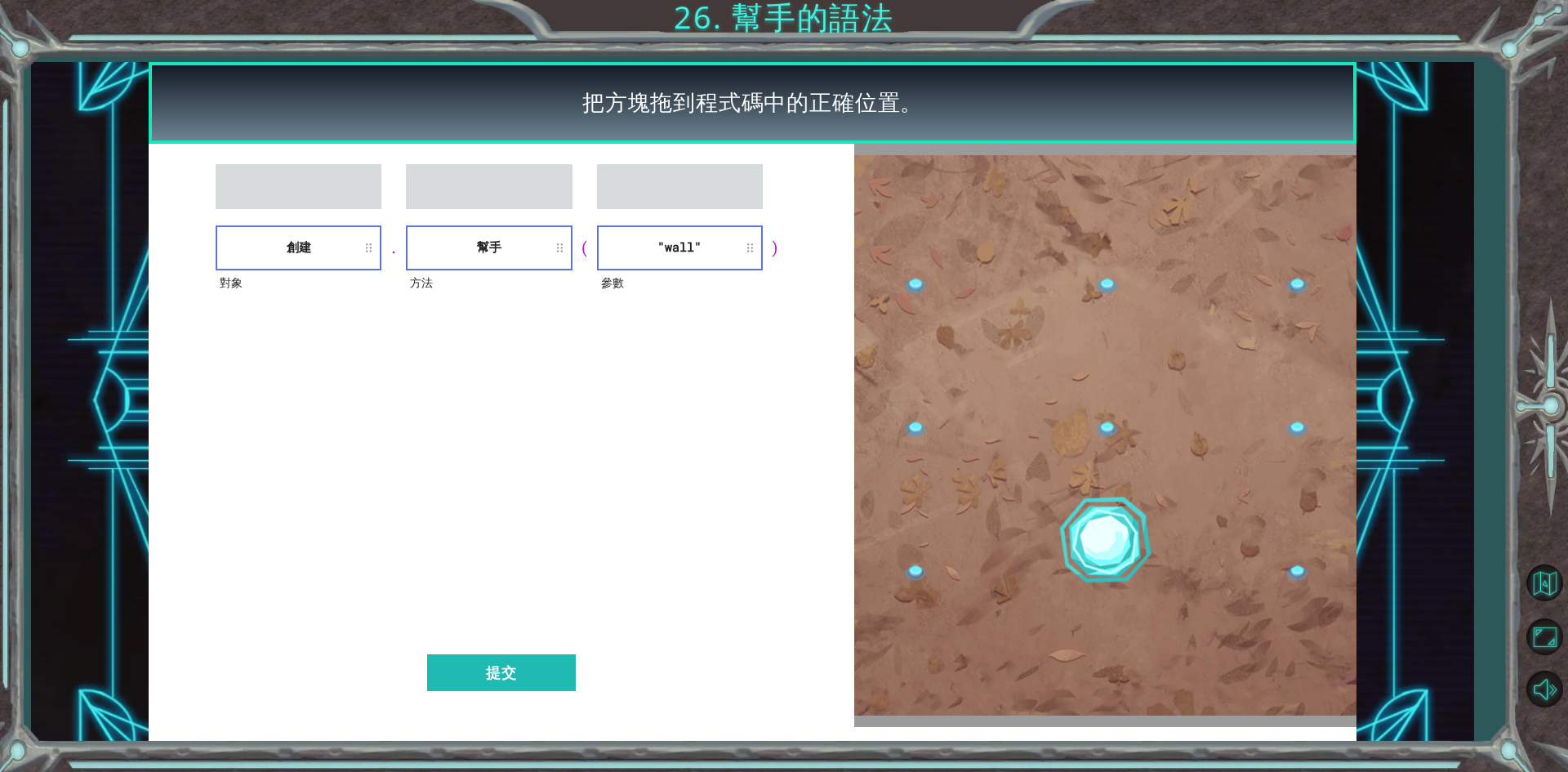
click at [551, 649] on div "對象 創建 . 方法 幫手 ( 參數 "wall" ) 提交" at bounding box center [501, 436] width 705 height 583
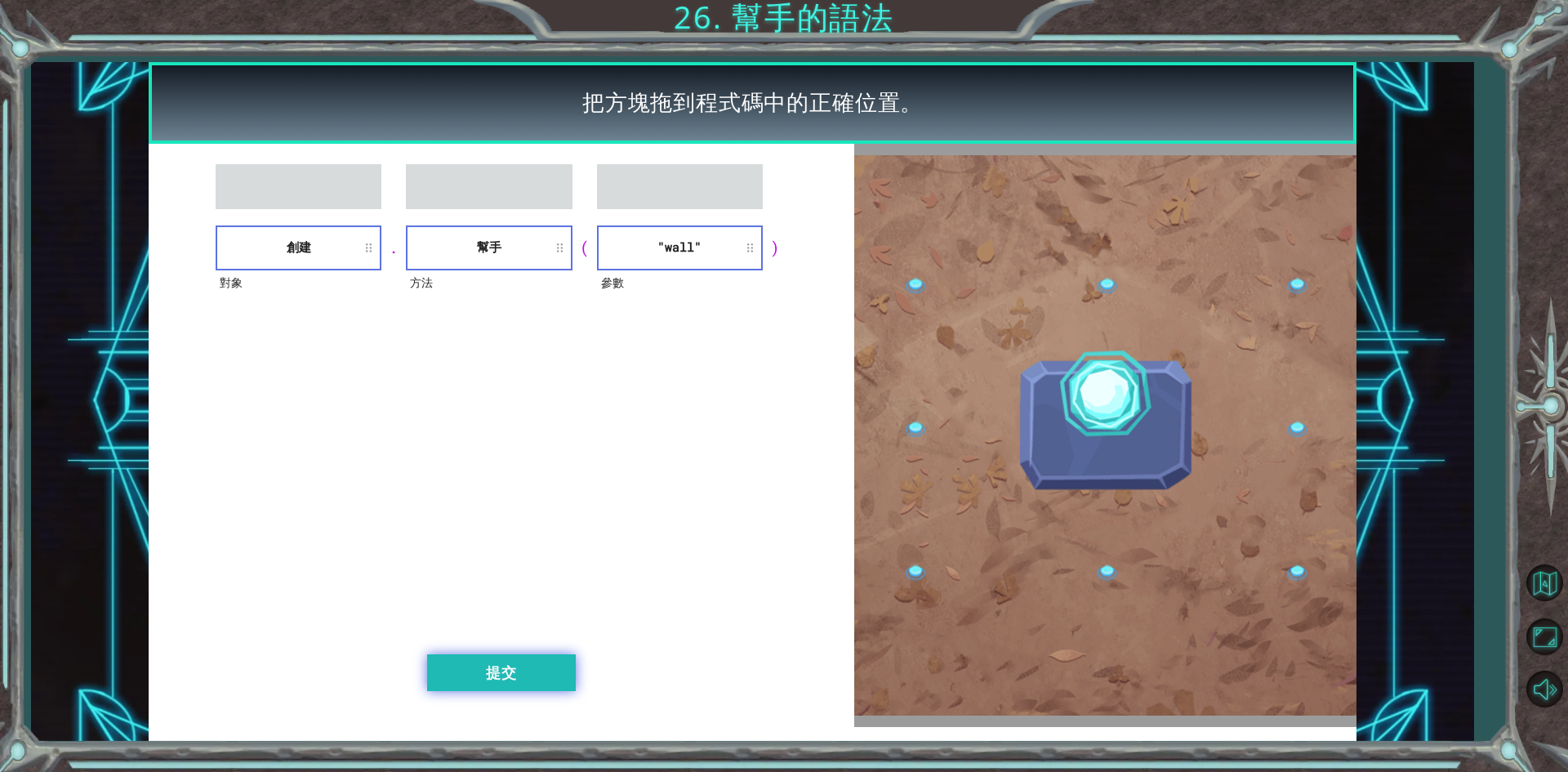
click at [534, 666] on button "提交" at bounding box center [501, 673] width 149 height 37
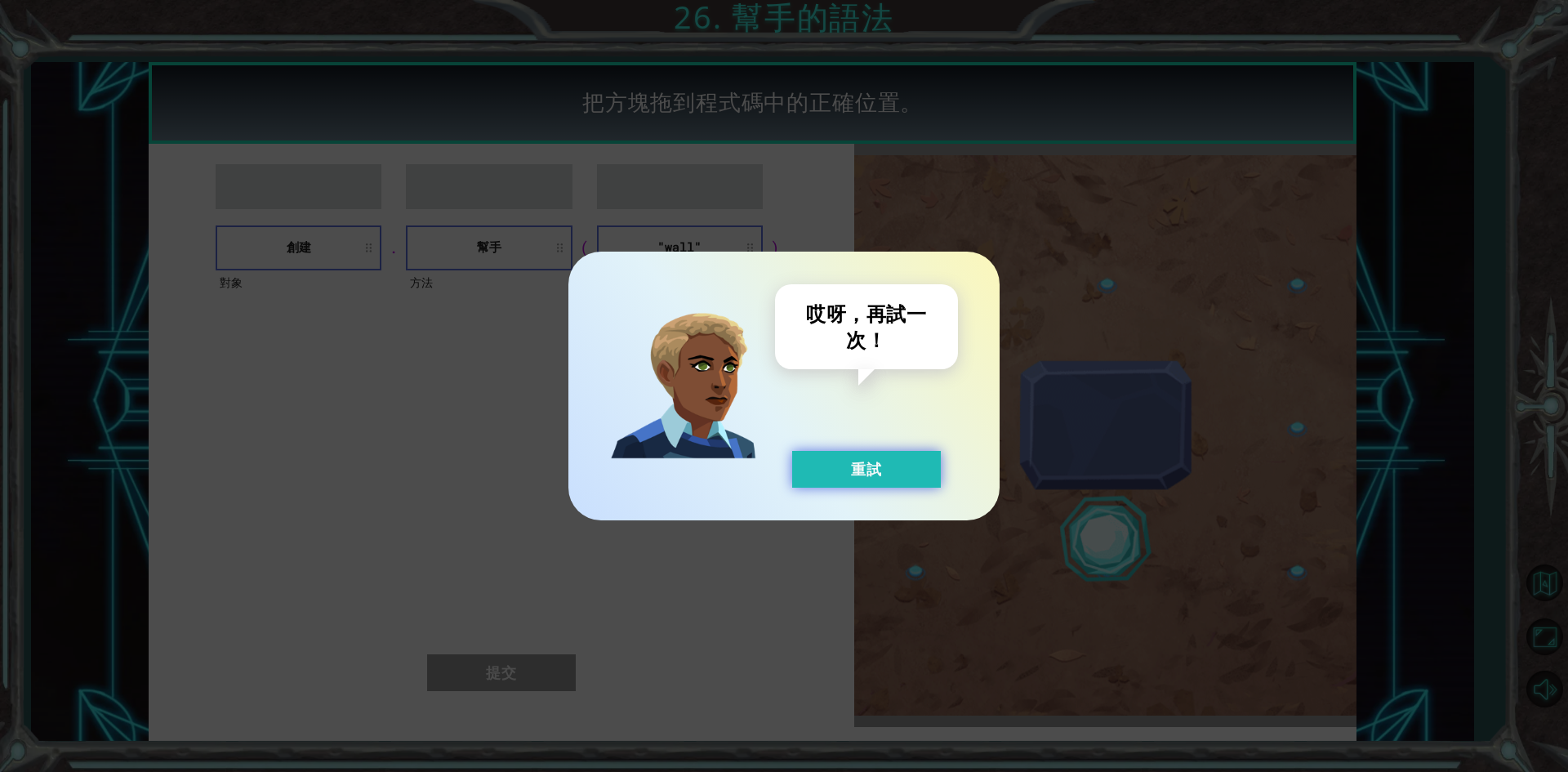
click at [893, 452] on button "重試" at bounding box center [866, 470] width 149 height 37
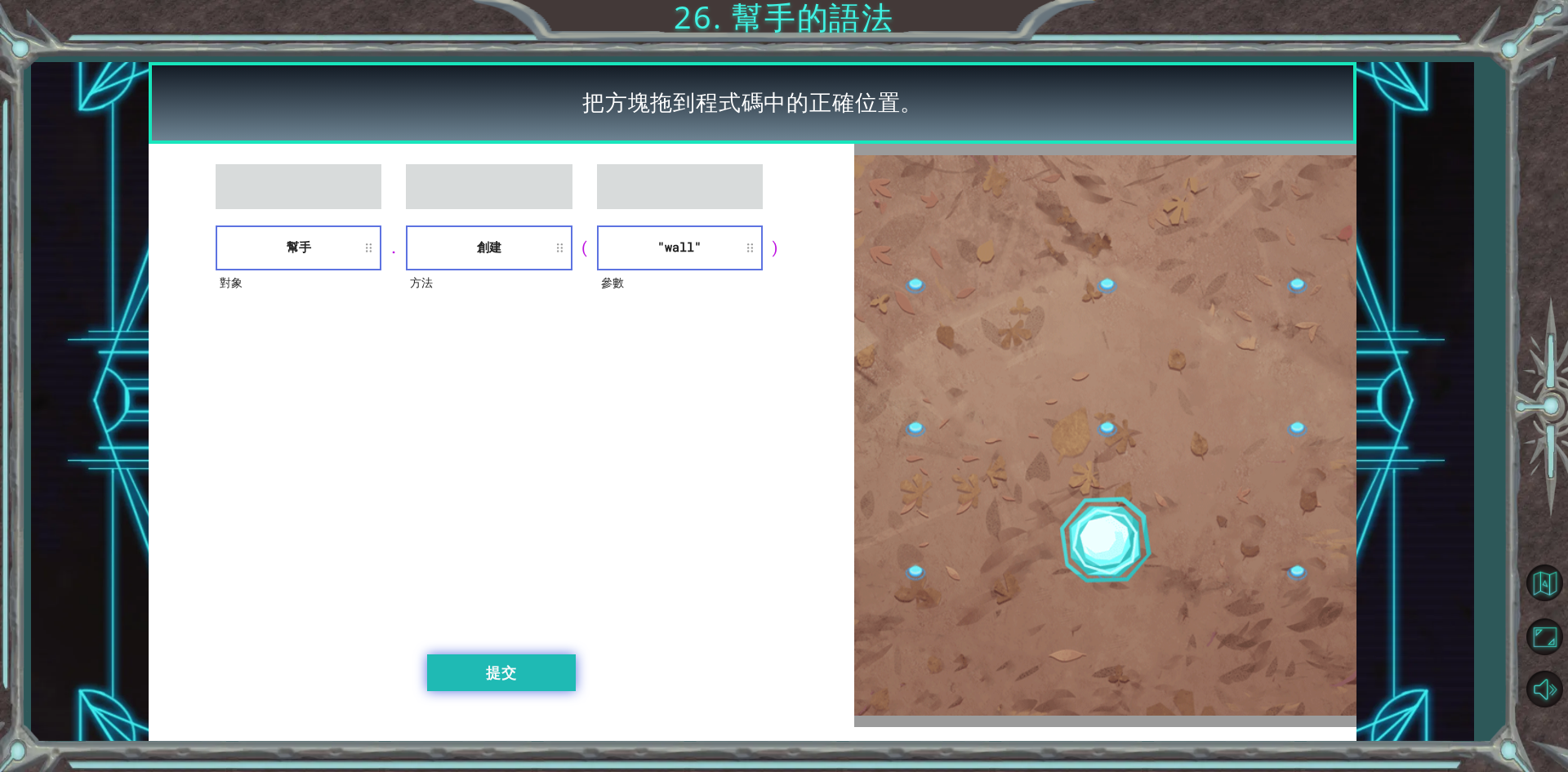
drag, startPoint x: 553, startPoint y: 698, endPoint x: 546, endPoint y: 676, distance: 23.1
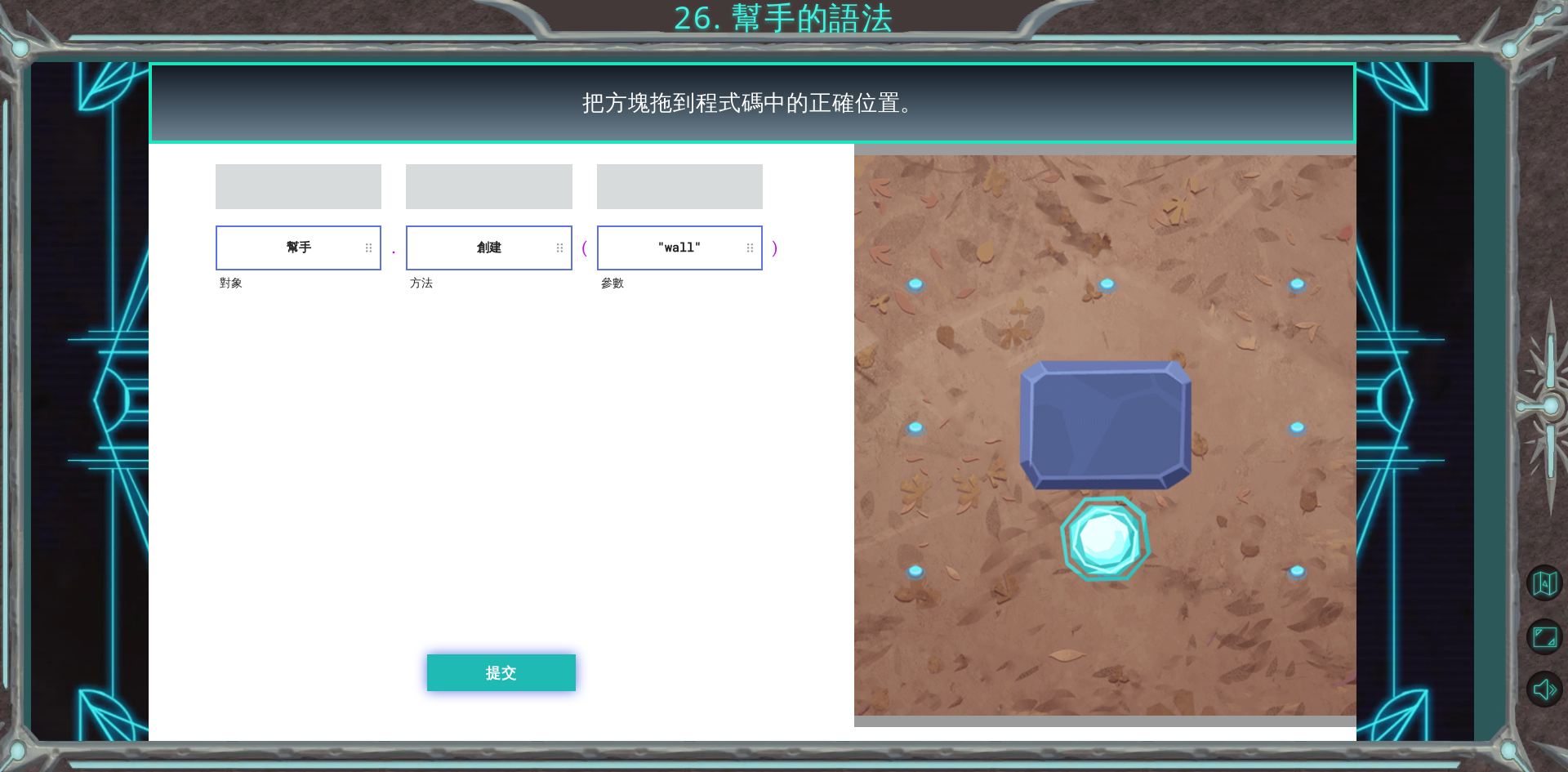
click at [554, 696] on div "對象 幫手 . 方法 創建 ( 參數 "wall" ) 提交" at bounding box center [501, 436] width 705 height 583
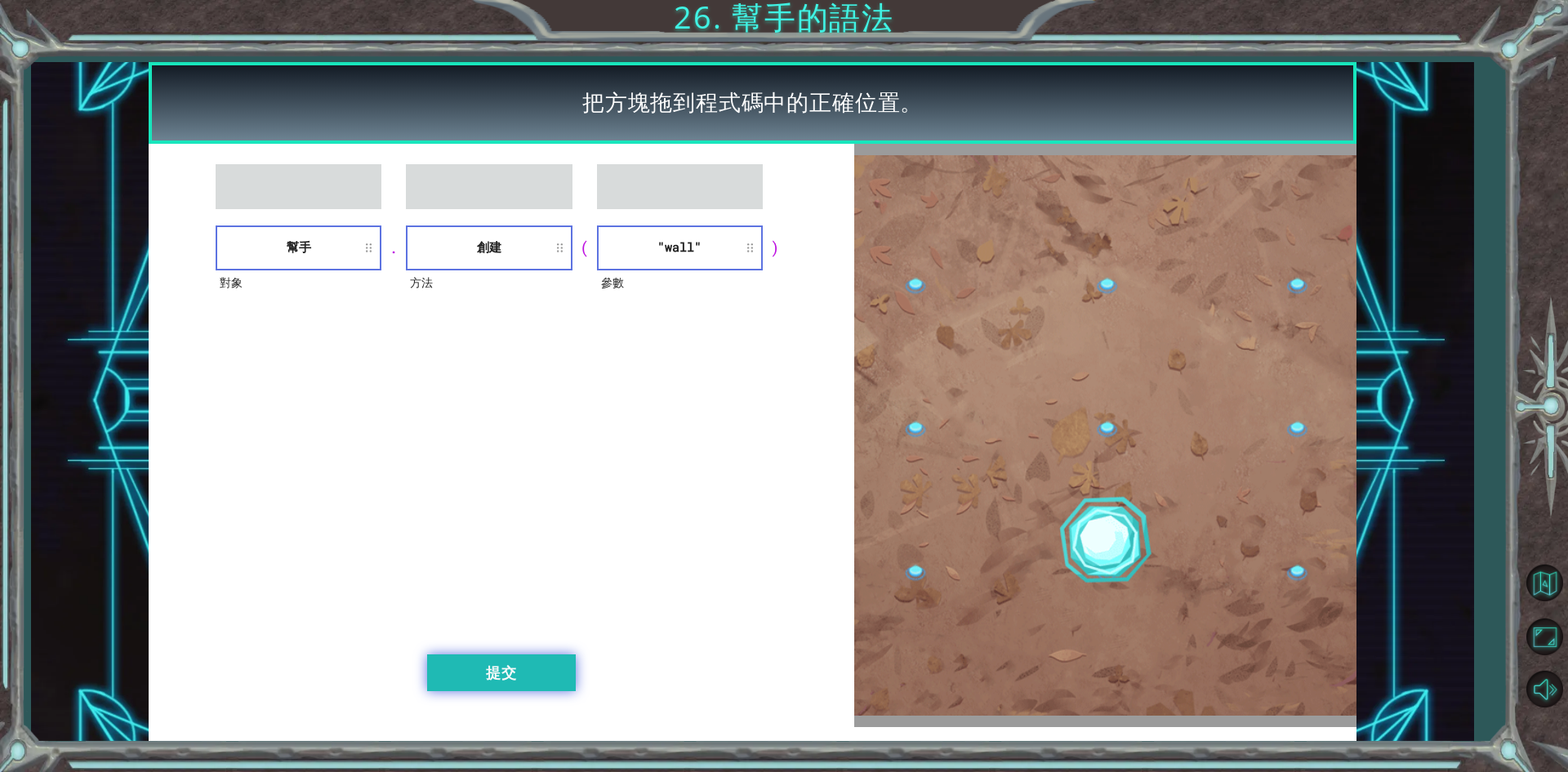
click at [546, 676] on button "提交" at bounding box center [501, 673] width 149 height 37
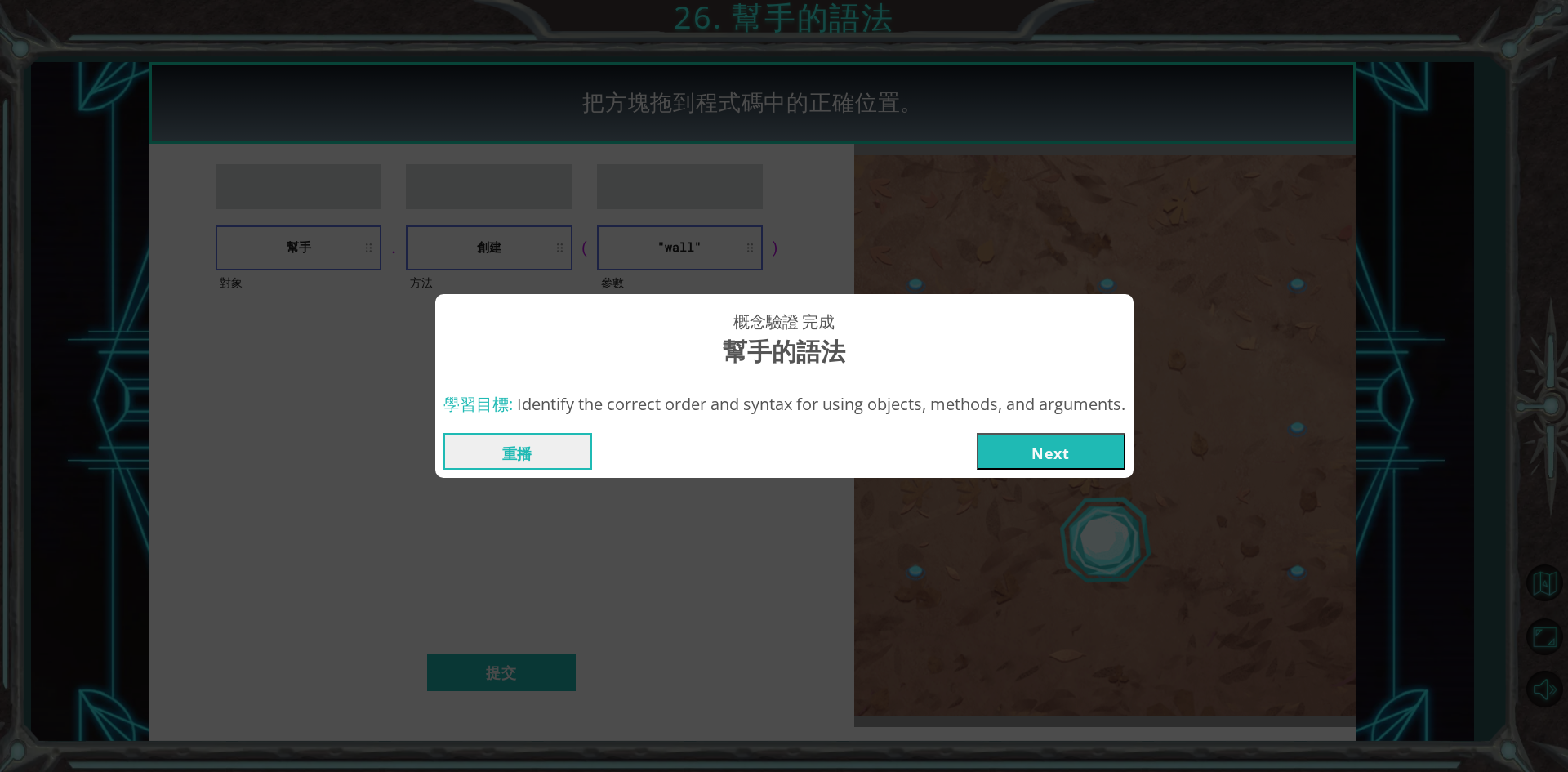
click at [1066, 457] on button "Next" at bounding box center [1052, 451] width 149 height 37
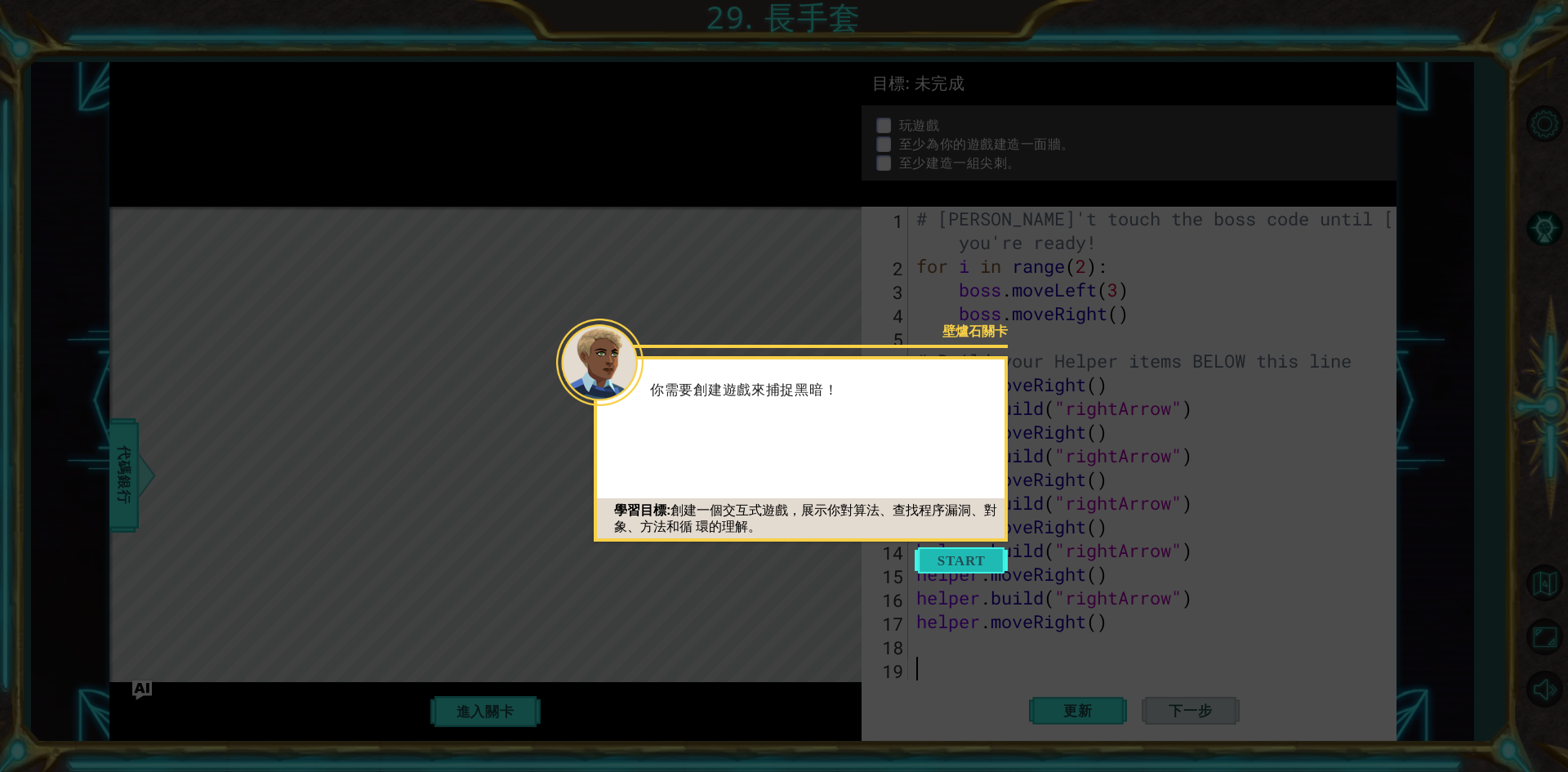
click at [952, 566] on button "Start" at bounding box center [962, 560] width 94 height 26
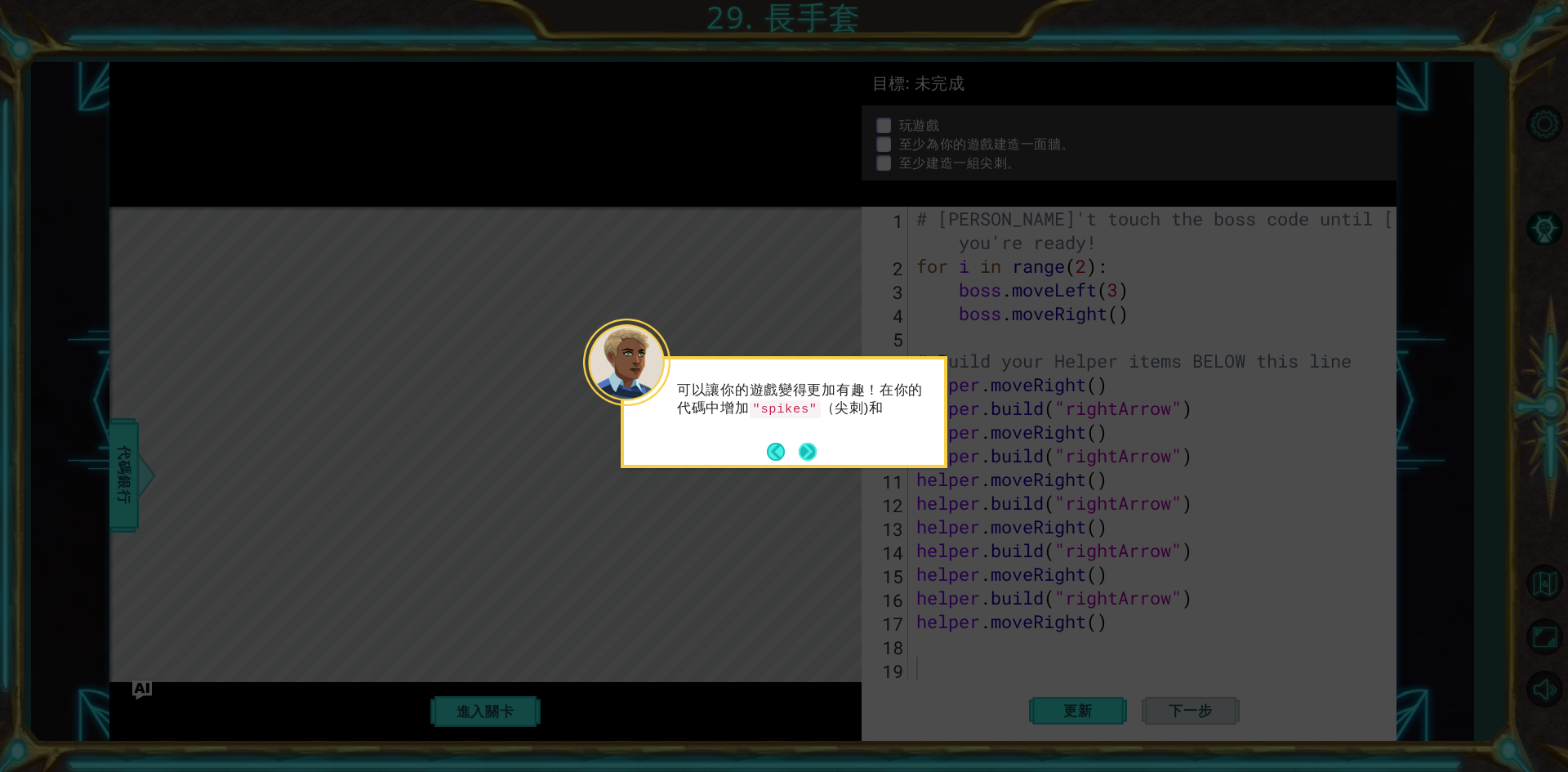
click at [812, 451] on button "Next" at bounding box center [808, 451] width 18 height 18
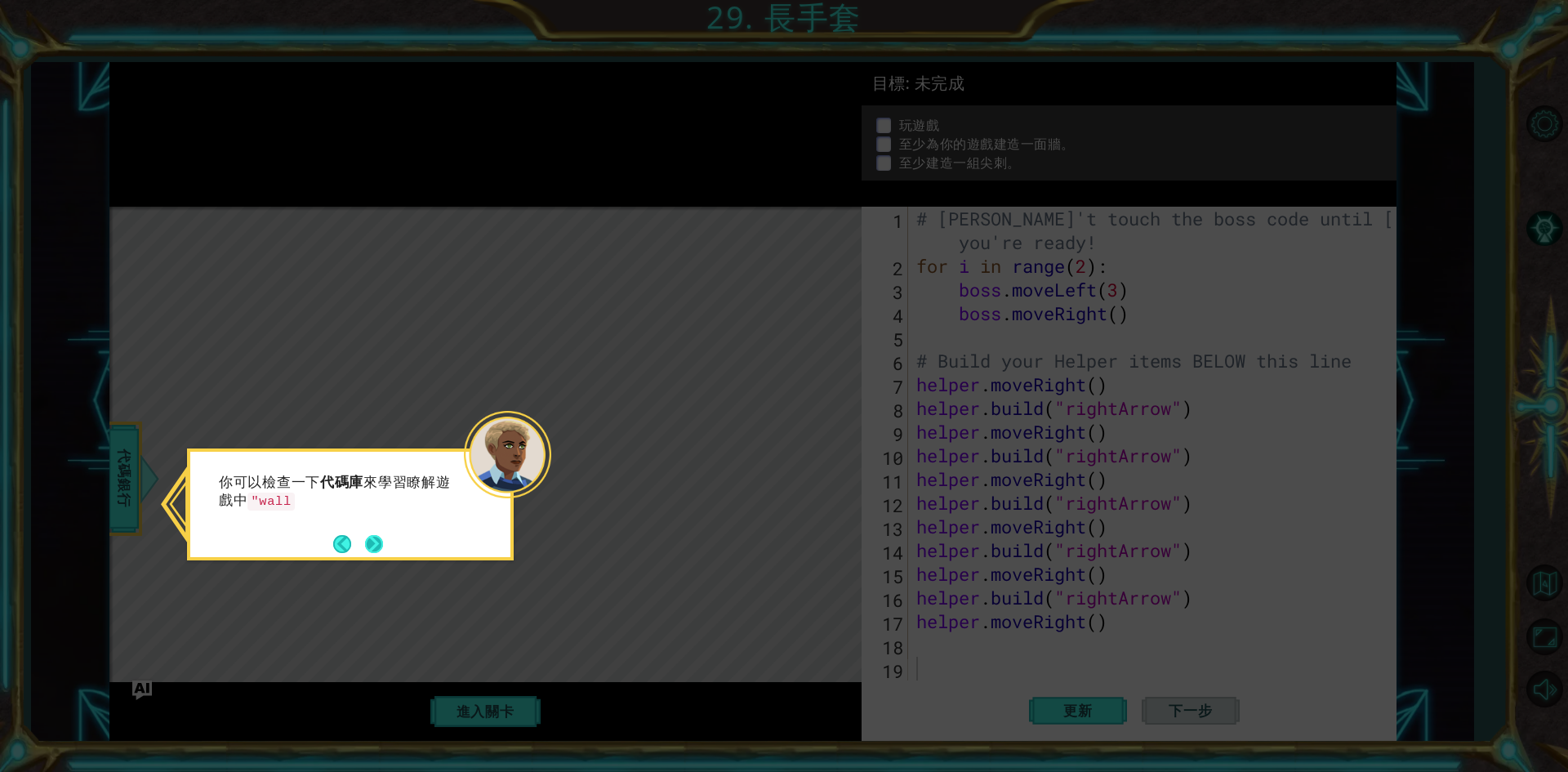
click at [371, 547] on button "Next" at bounding box center [374, 543] width 19 height 19
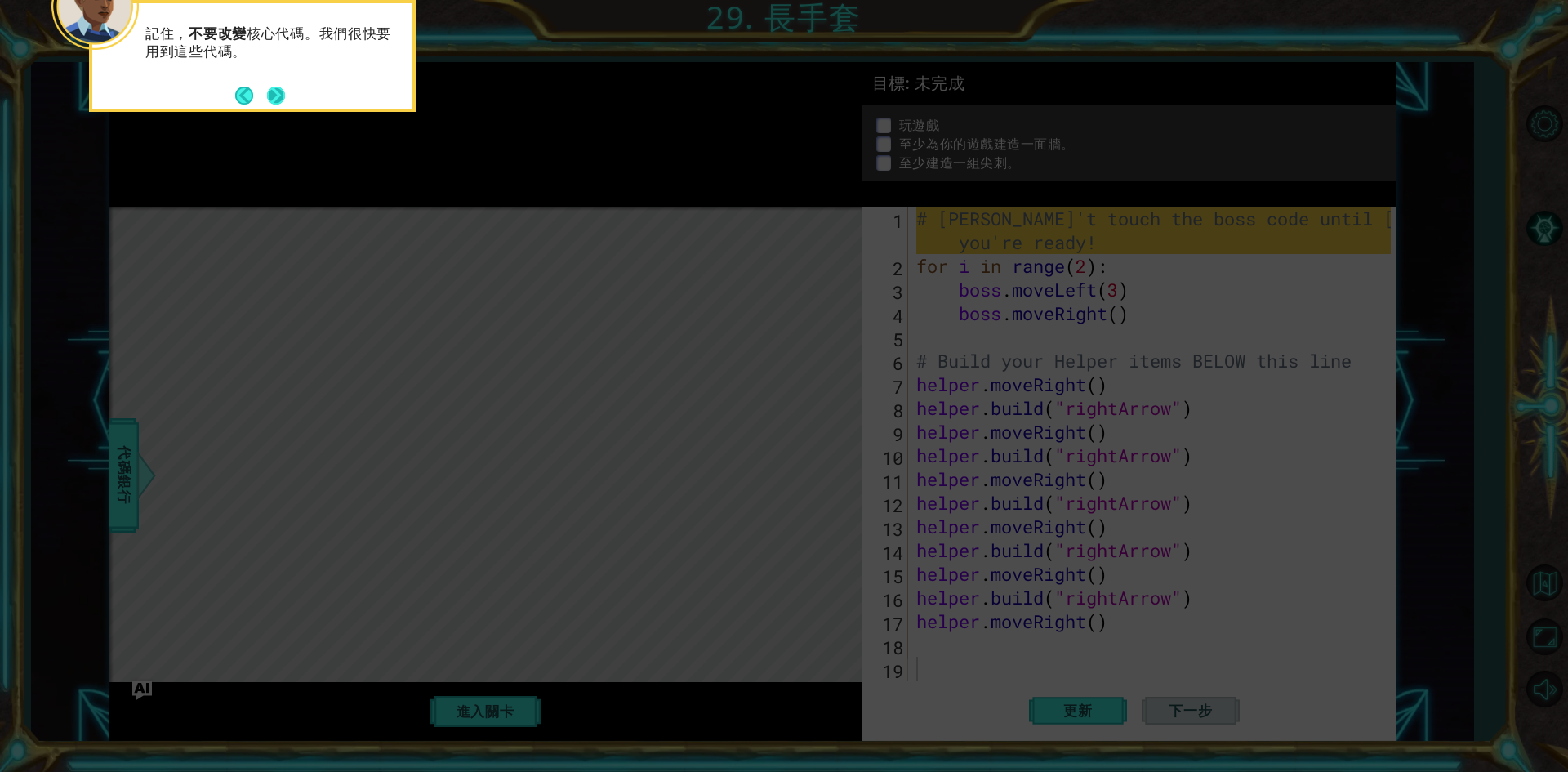
click at [282, 107] on button "Next" at bounding box center [276, 96] width 26 height 26
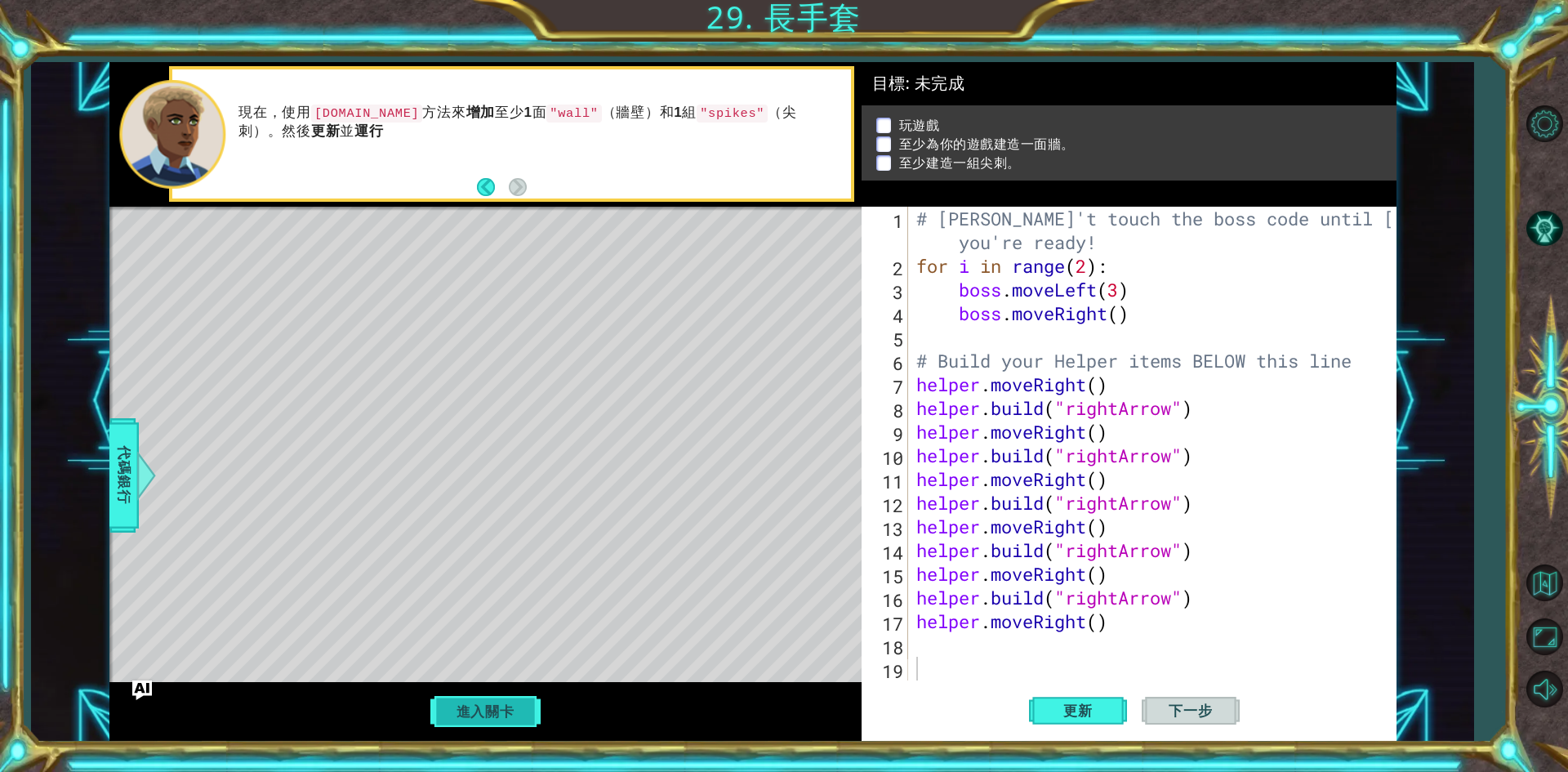
click at [474, 721] on button "進入關卡" at bounding box center [485, 712] width 117 height 31
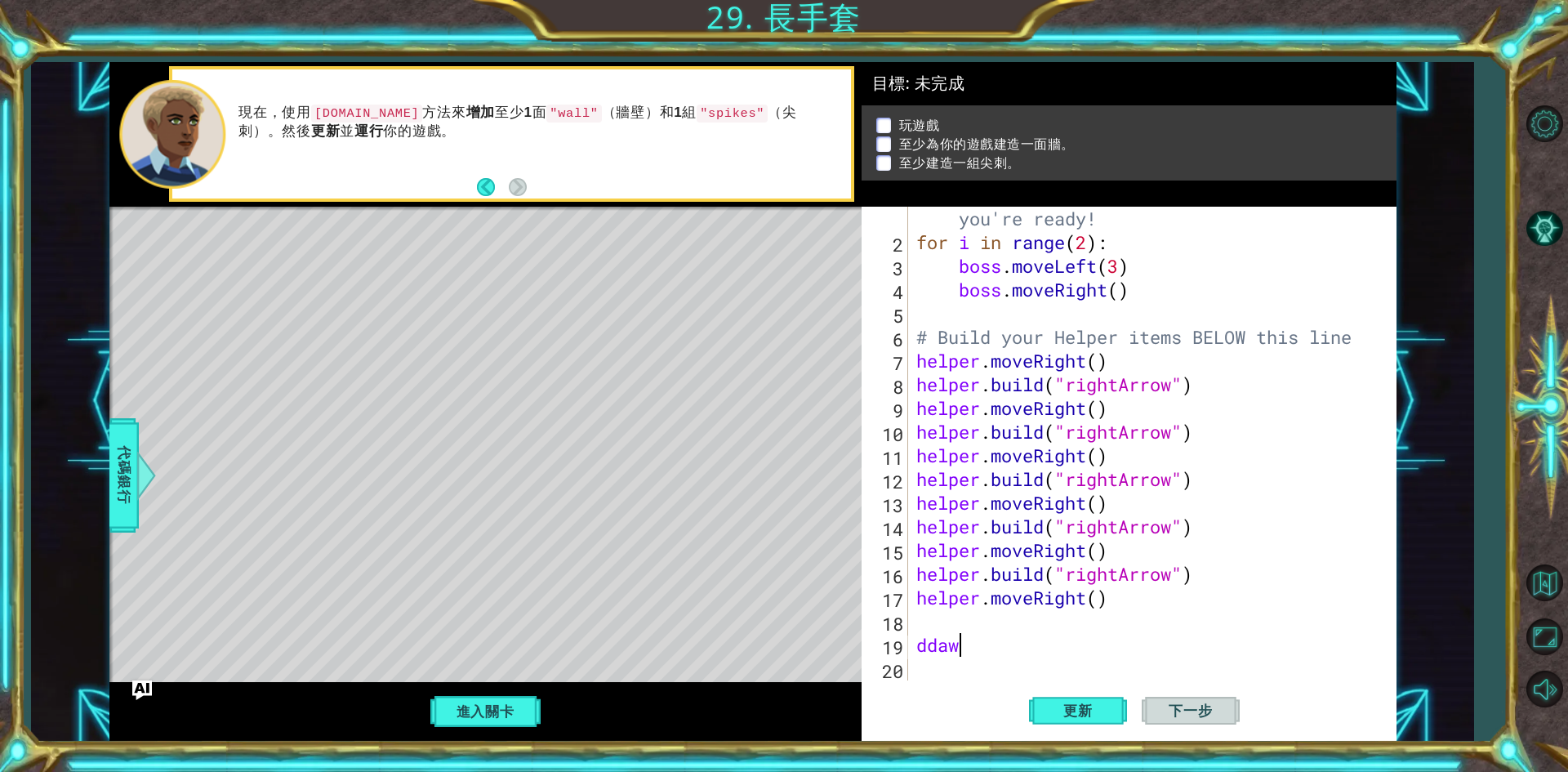
scroll to position [0, 1]
click at [485, 711] on button "進入關卡" at bounding box center [485, 712] width 117 height 31
click at [451, 714] on button "進入關卡" at bounding box center [485, 712] width 117 height 31
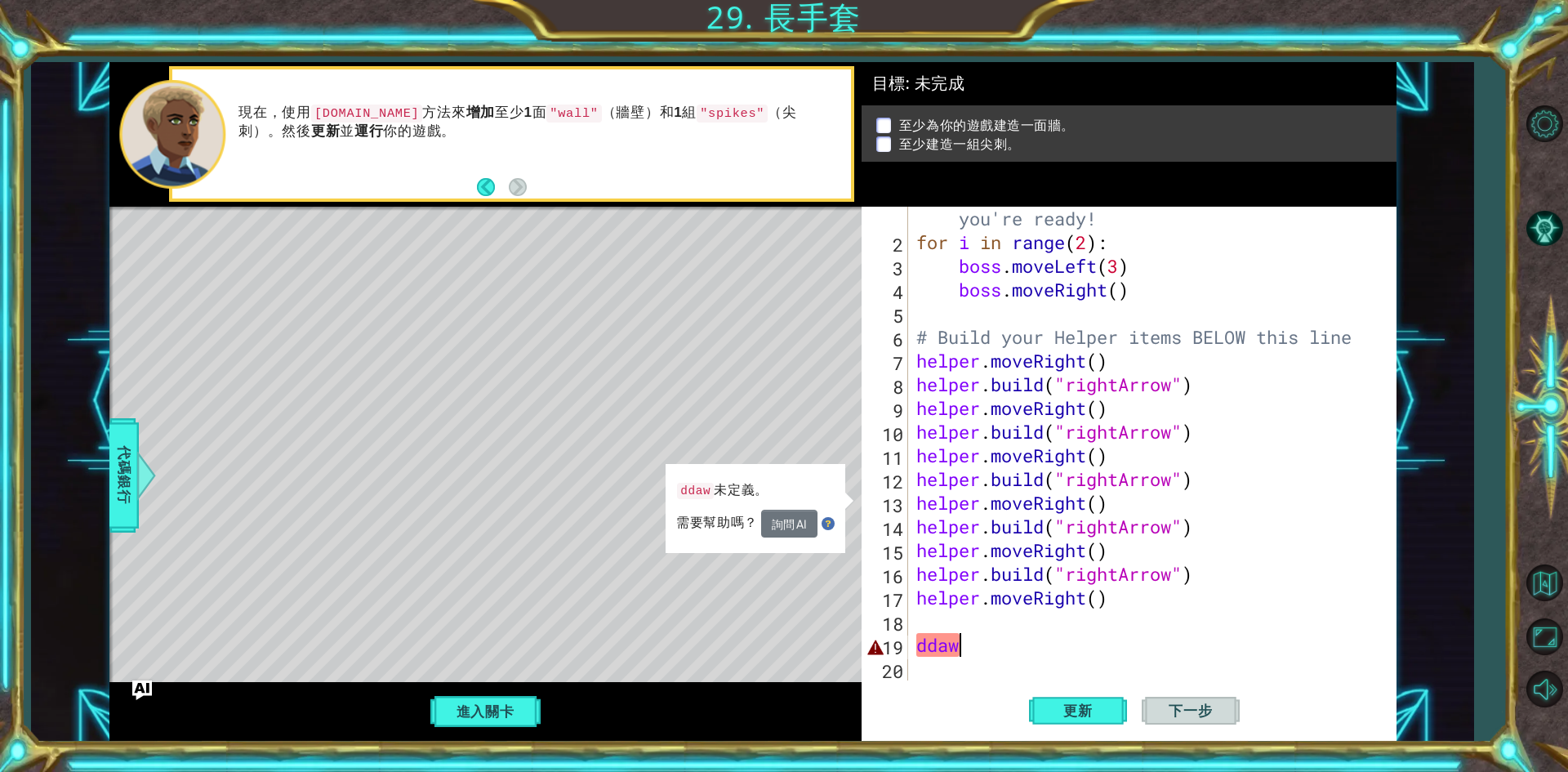
click at [965, 653] on div "# [PERSON_NAME]'t touch the boss code until [PERSON_NAME] says you're ready! fo…" at bounding box center [1150, 455] width 474 height 545
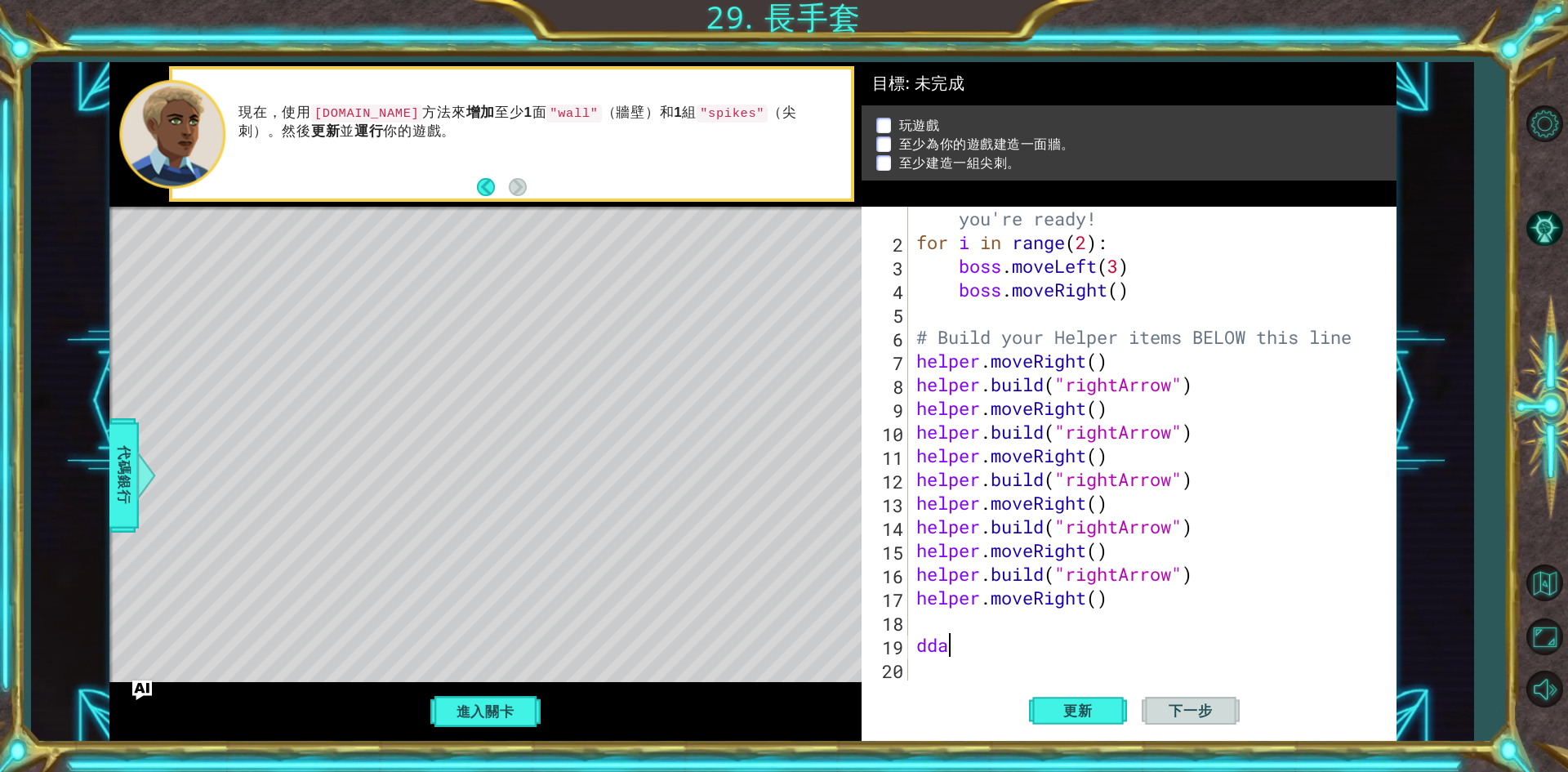
scroll to position [0, 0]
type textarea "d"
click at [952, 664] on div "# [PERSON_NAME]'t touch the boss code until [PERSON_NAME] says you're ready! fo…" at bounding box center [1150, 455] width 474 height 545
click at [486, 697] on button "進入關卡" at bounding box center [485, 712] width 117 height 31
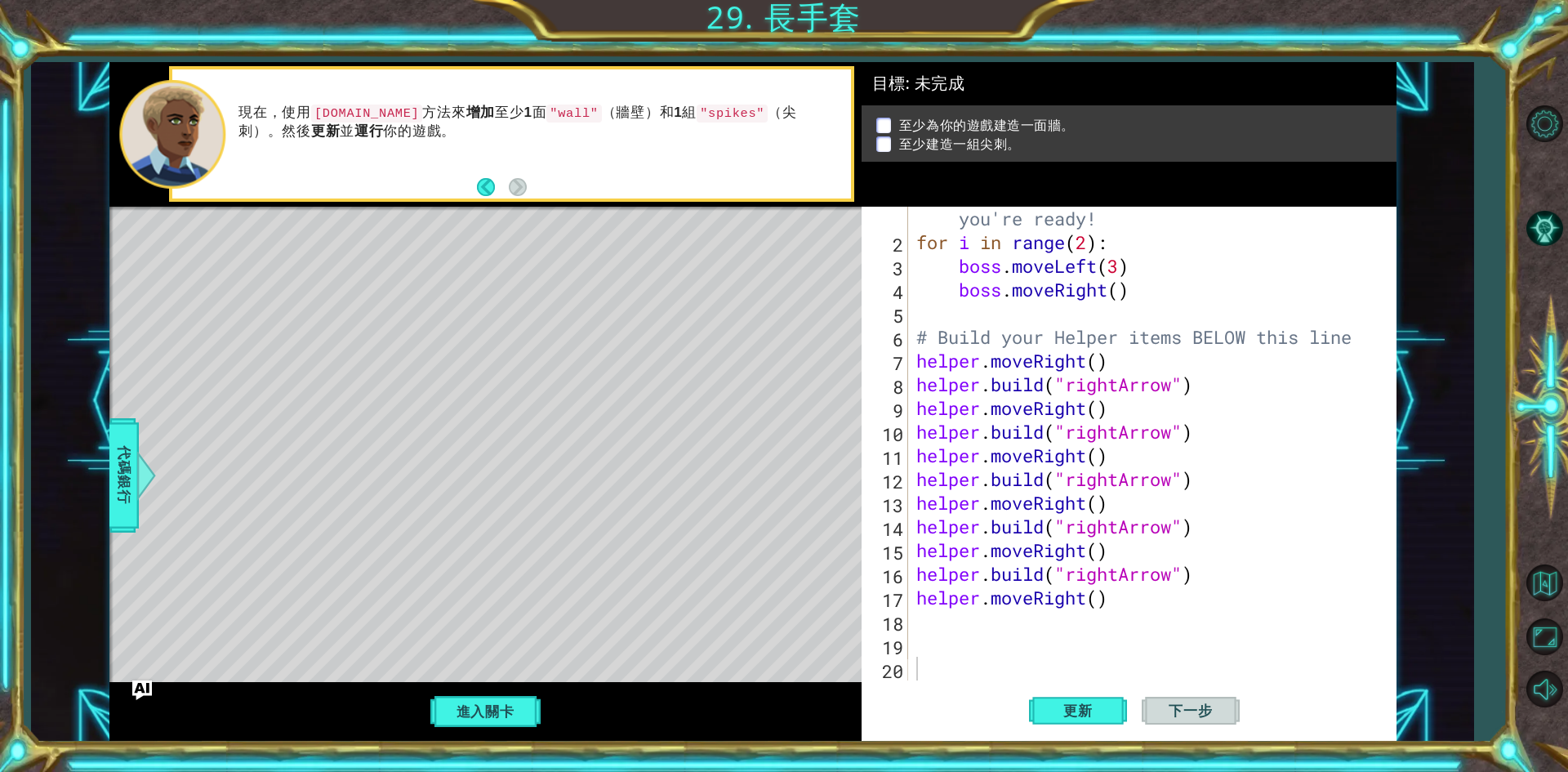
click at [478, 729] on div "進入關卡" at bounding box center [485, 712] width 752 height 58
click at [482, 717] on button "進入關卡" at bounding box center [485, 712] width 117 height 31
click at [1076, 705] on span "更新" at bounding box center [1079, 711] width 62 height 17
click at [1076, 704] on span "更新" at bounding box center [1079, 711] width 62 height 17
click at [485, 733] on div "進入關卡" at bounding box center [485, 712] width 752 height 58
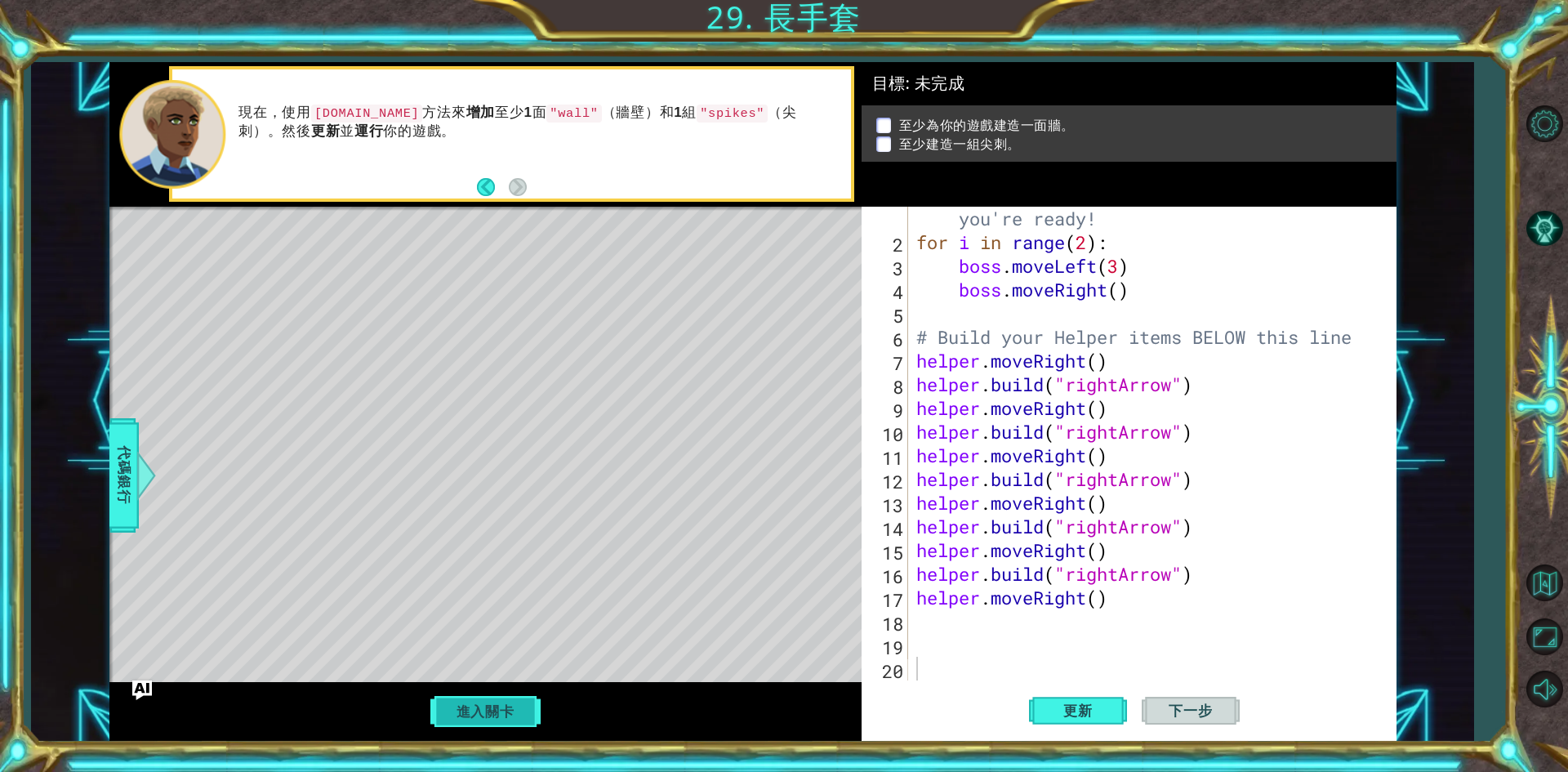
click at [482, 717] on button "進入關卡" at bounding box center [485, 712] width 117 height 31
drag, startPoint x: 1103, startPoint y: 722, endPoint x: 1101, endPoint y: 712, distance: 10.2
click at [1103, 717] on button "更新" at bounding box center [1078, 711] width 98 height 53
click at [1099, 709] on span "更新" at bounding box center [1079, 711] width 62 height 17
click at [967, 640] on div "# [PERSON_NAME]'t touch the boss code until [PERSON_NAME] says you're ready! fo…" at bounding box center [1150, 455] width 474 height 545
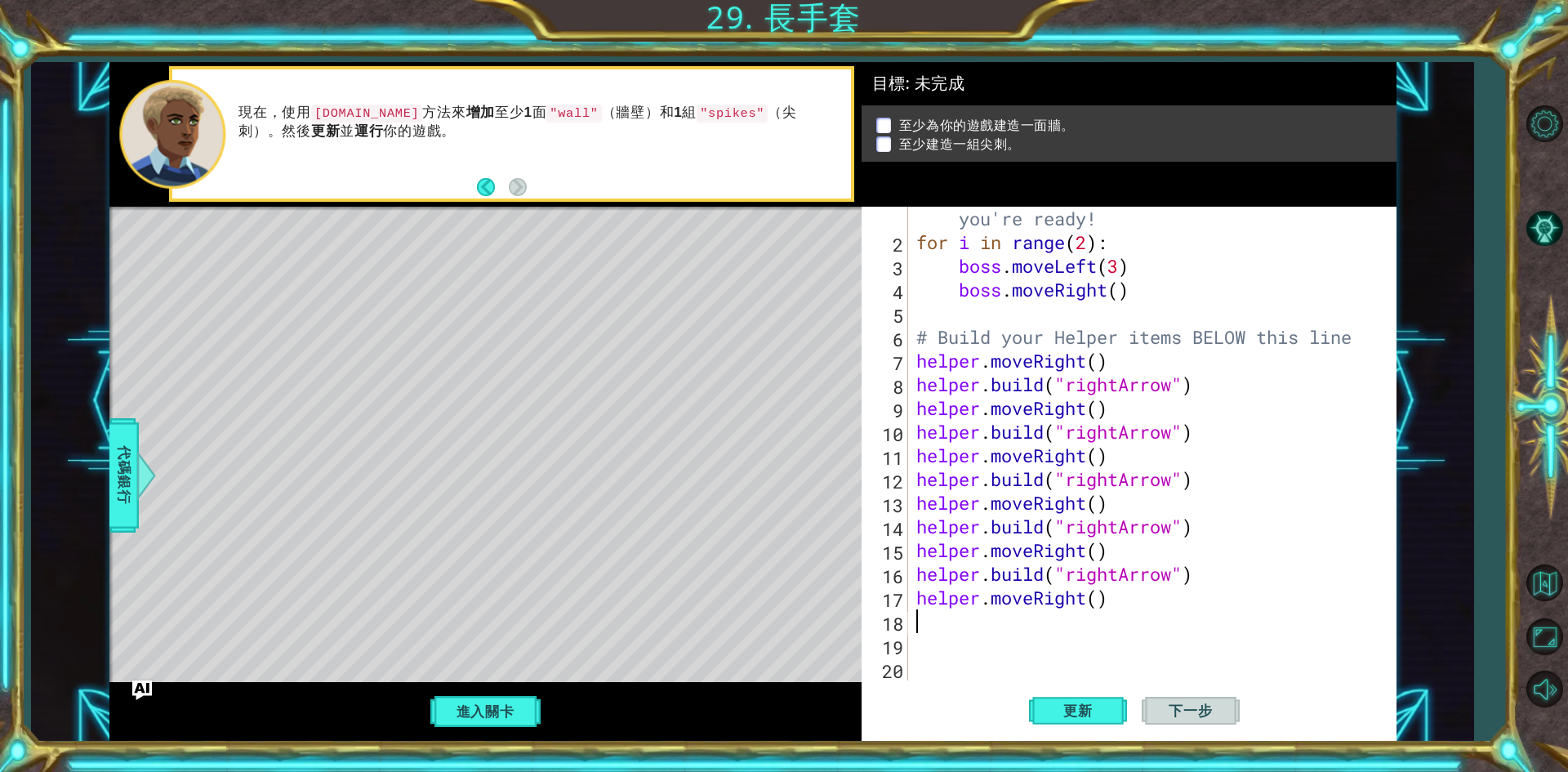
click at [948, 628] on div "# [PERSON_NAME]'t touch the boss code until [PERSON_NAME] says you're ready! fo…" at bounding box center [1150, 455] width 474 height 545
type textarea "f"
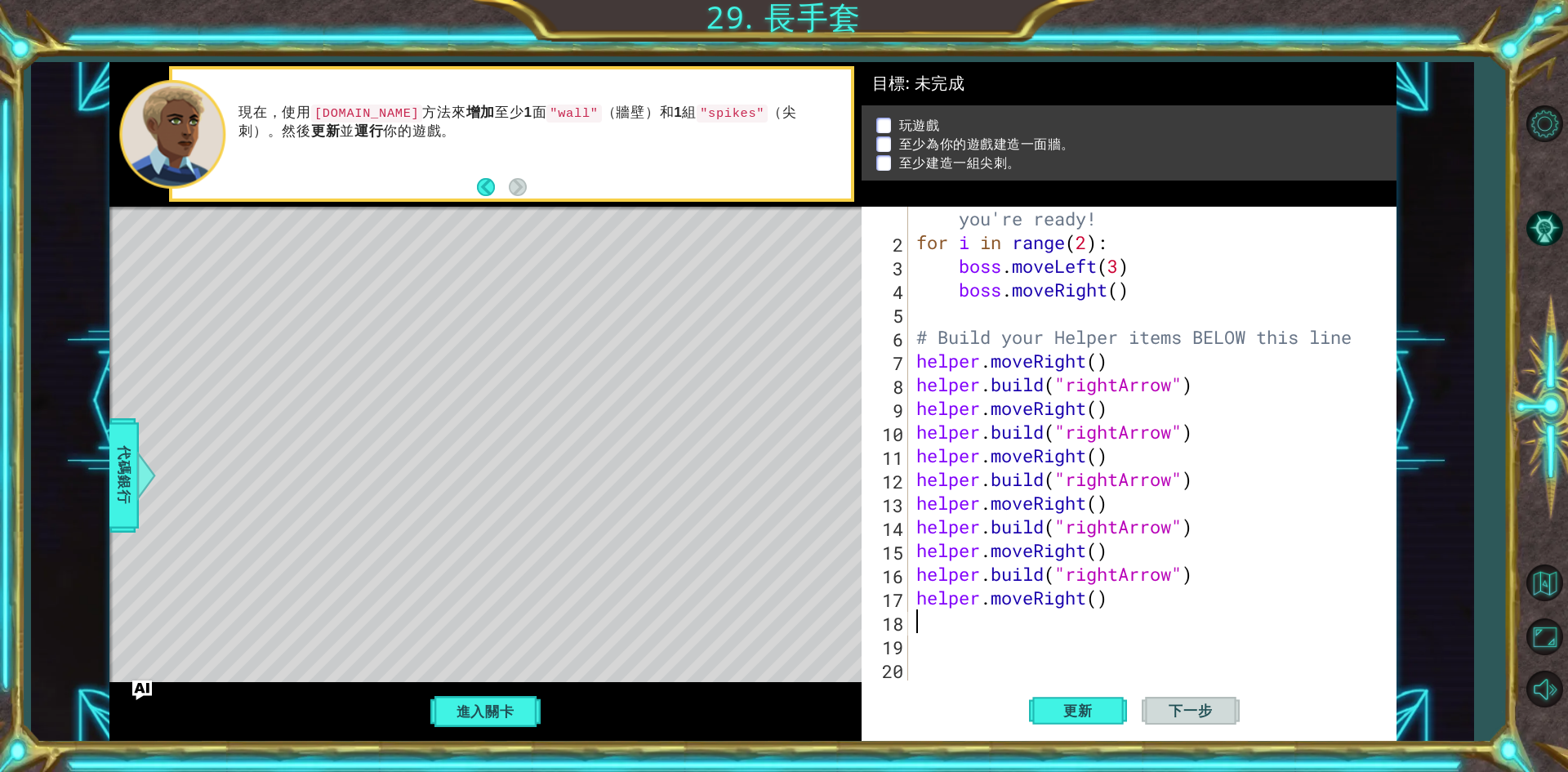
type textarea "h"
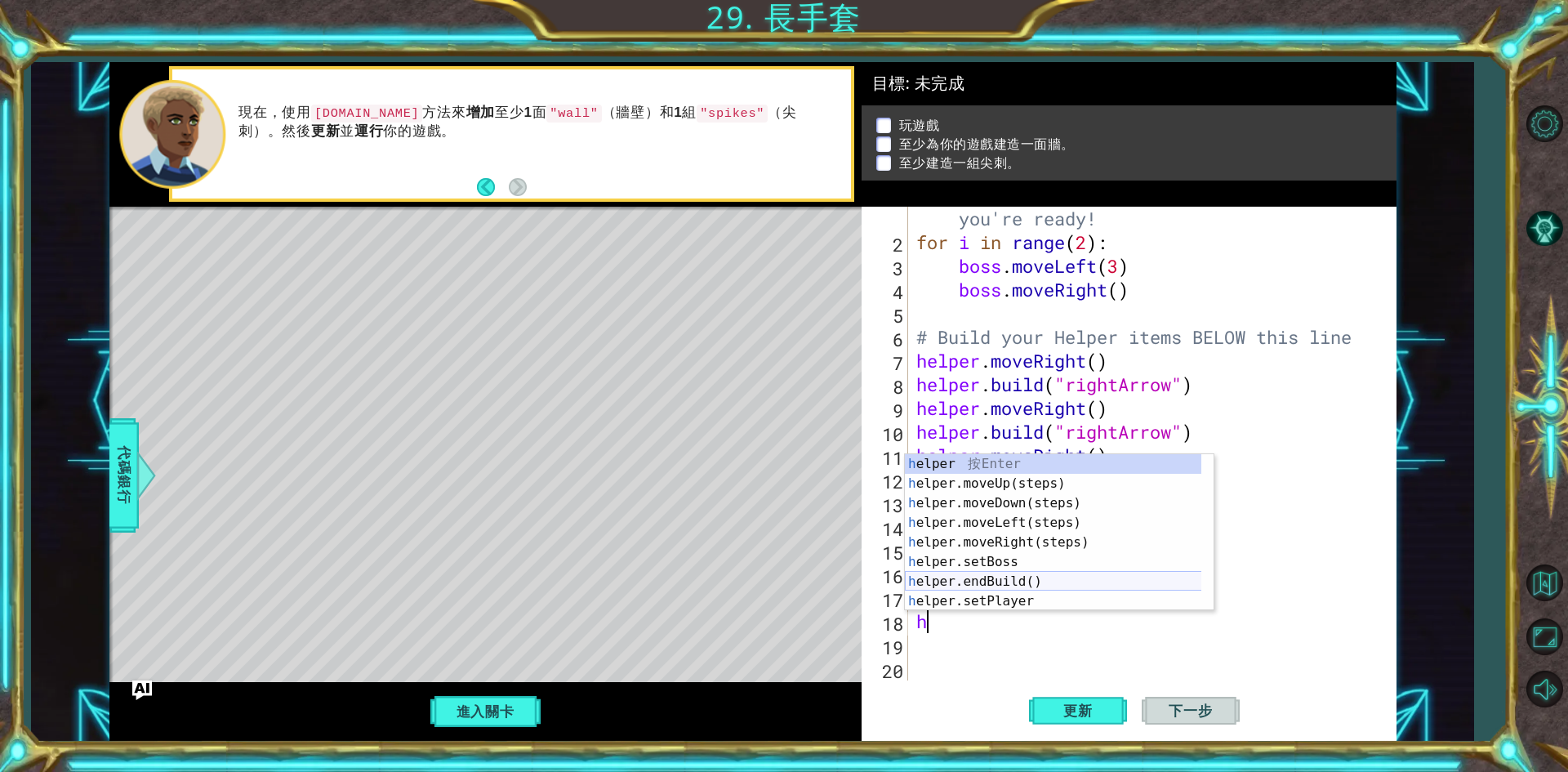
click at [1034, 585] on div "h elper 按 Enter h elper.moveUp(steps) 按 Enter h elper.moveDown(steps) 按 Enter h…" at bounding box center [1059, 552] width 309 height 196
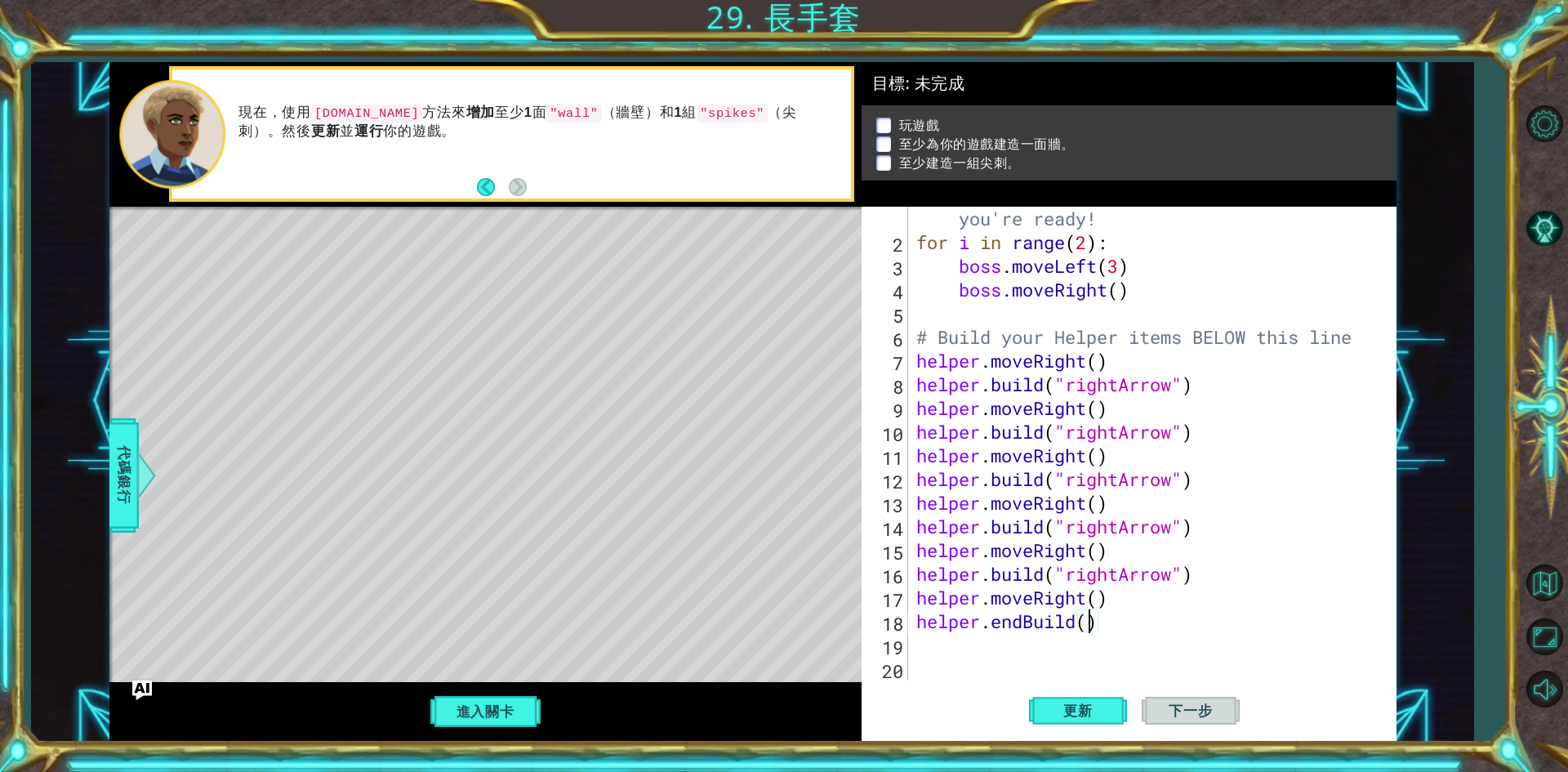
click at [1089, 621] on div "# [PERSON_NAME]'t touch the boss code until [PERSON_NAME] says you're ready! fo…" at bounding box center [1150, 455] width 474 height 545
click at [1117, 626] on div "# [PERSON_NAME]'t touch the boss code until [PERSON_NAME] says you're ready! fo…" at bounding box center [1150, 455] width 474 height 545
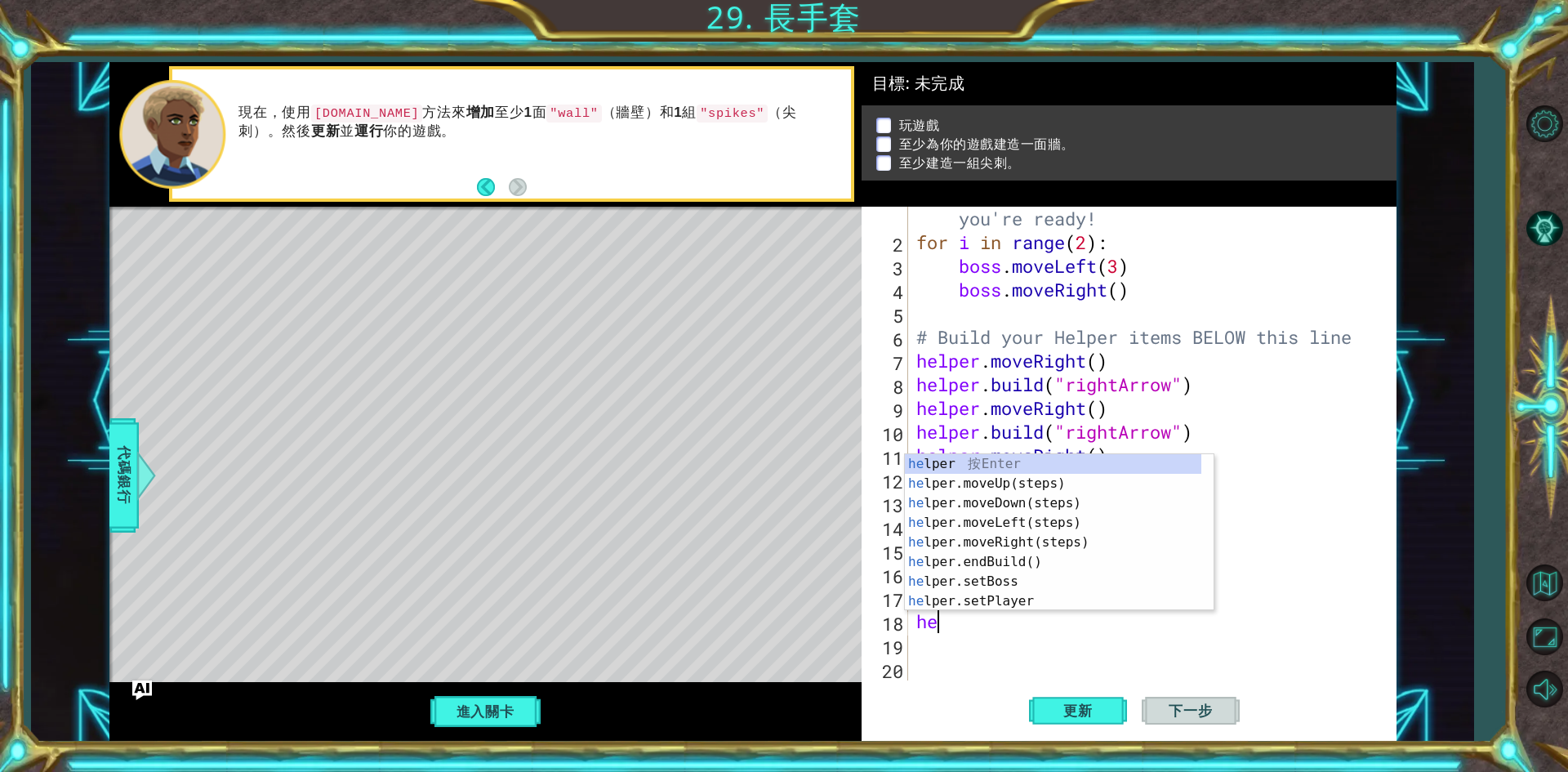
type textarea "h"
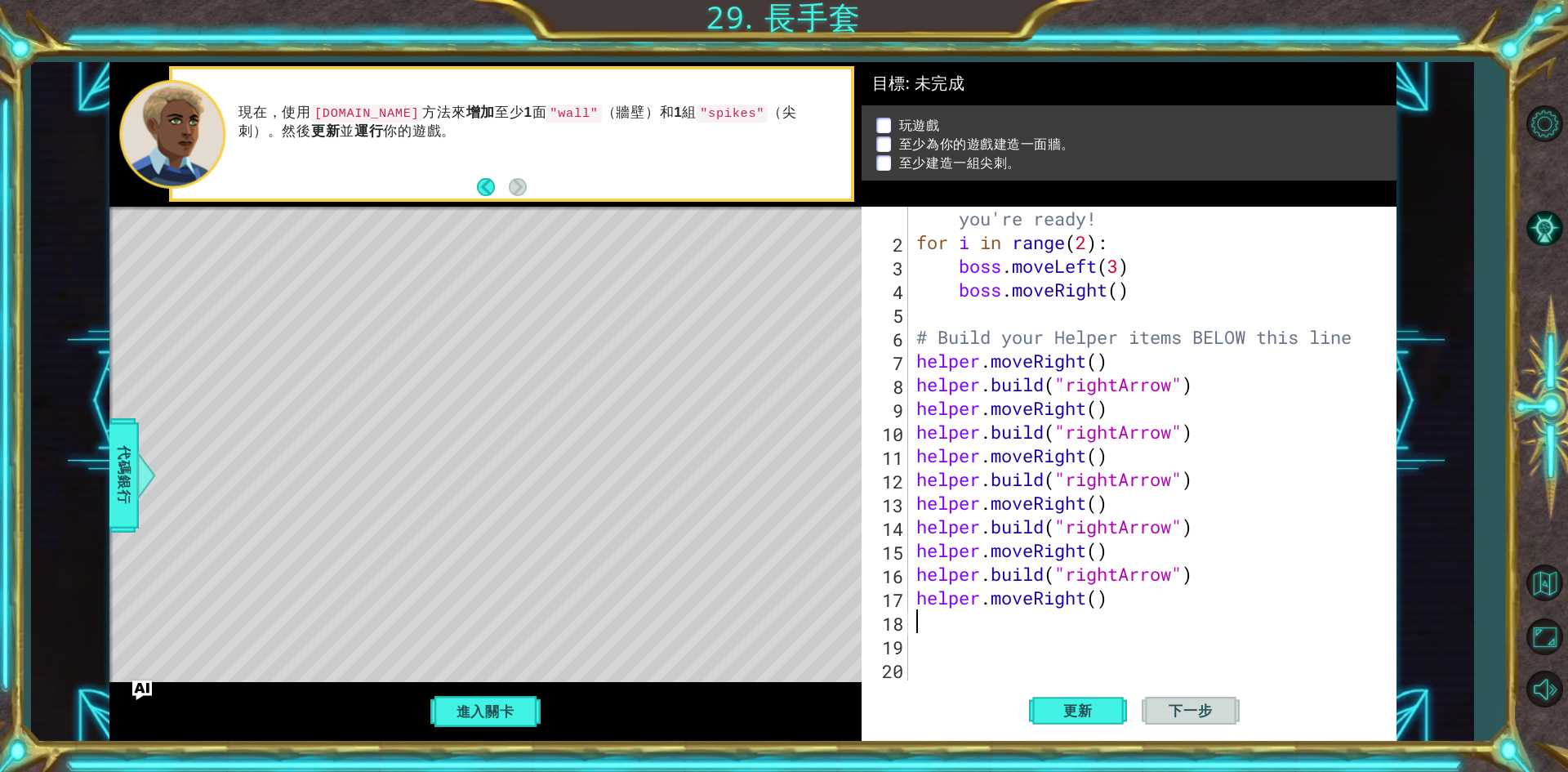
paste textarea "[DOMAIN_NAME]("rightArrow")"
click at [1171, 617] on div "# [PERSON_NAME]'t touch the boss code until [PERSON_NAME] says you're ready! fo…" at bounding box center [1150, 455] width 474 height 545
click at [1127, 610] on div "# [PERSON_NAME]'t touch the boss code until [PERSON_NAME] says you're ready! fo…" at bounding box center [1150, 455] width 474 height 545
click at [1090, 625] on div "# [PERSON_NAME]'t touch the boss code until [PERSON_NAME] says you're ready! fo…" at bounding box center [1150, 455] width 474 height 545
click at [1081, 601] on div ""r ightArrow" 按 Enter" at bounding box center [1199, 621] width 309 height 58
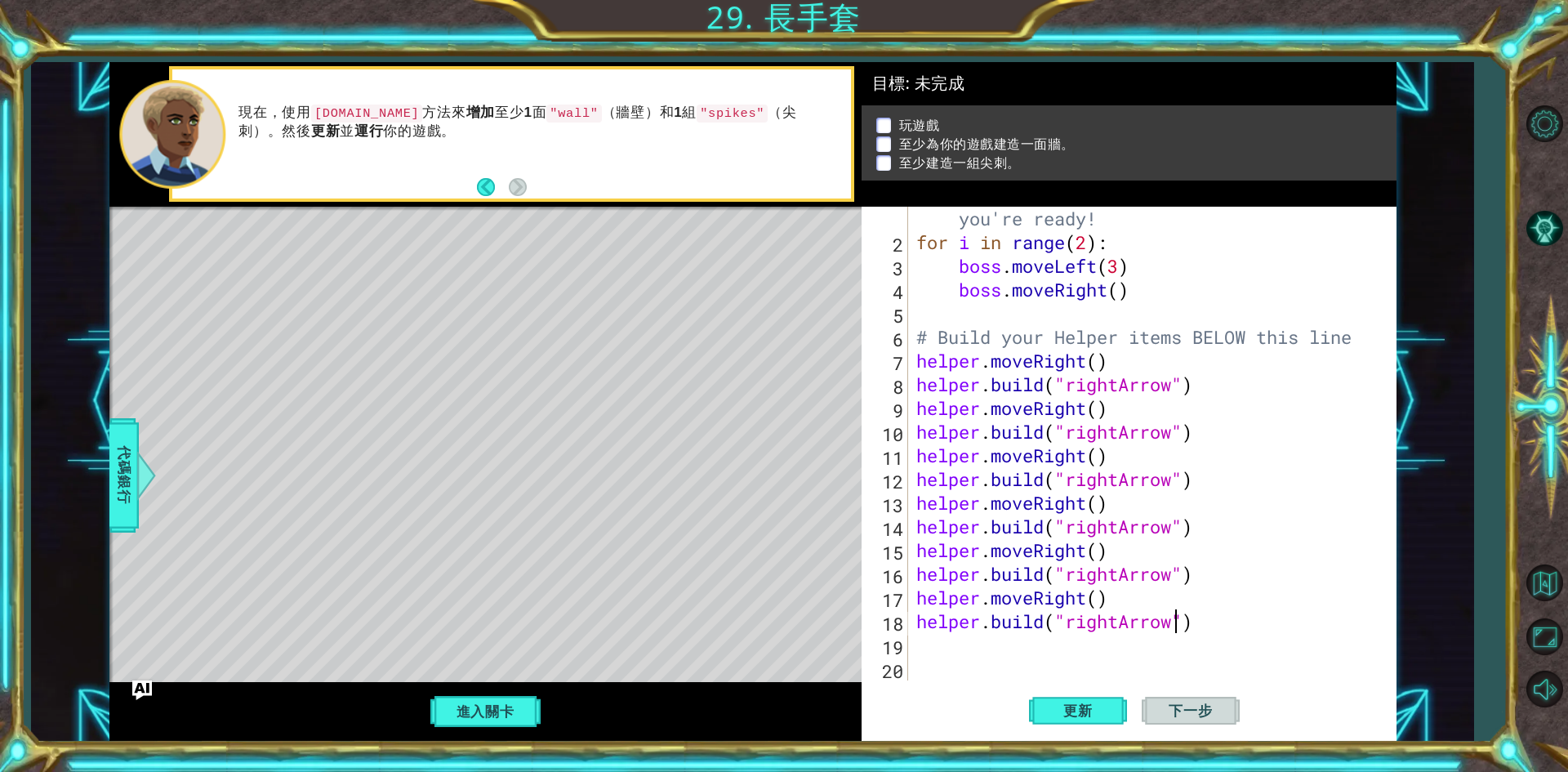
click at [1119, 621] on div "# [PERSON_NAME]'t touch the boss code until [PERSON_NAME] says you're ready! fo…" at bounding box center [1150, 455] width 474 height 545
click at [1090, 710] on span "更新" at bounding box center [1079, 711] width 62 height 17
type textarea "[DOMAIN_NAME]("downArrow")"
click at [1096, 719] on button "更新" at bounding box center [1078, 711] width 98 height 53
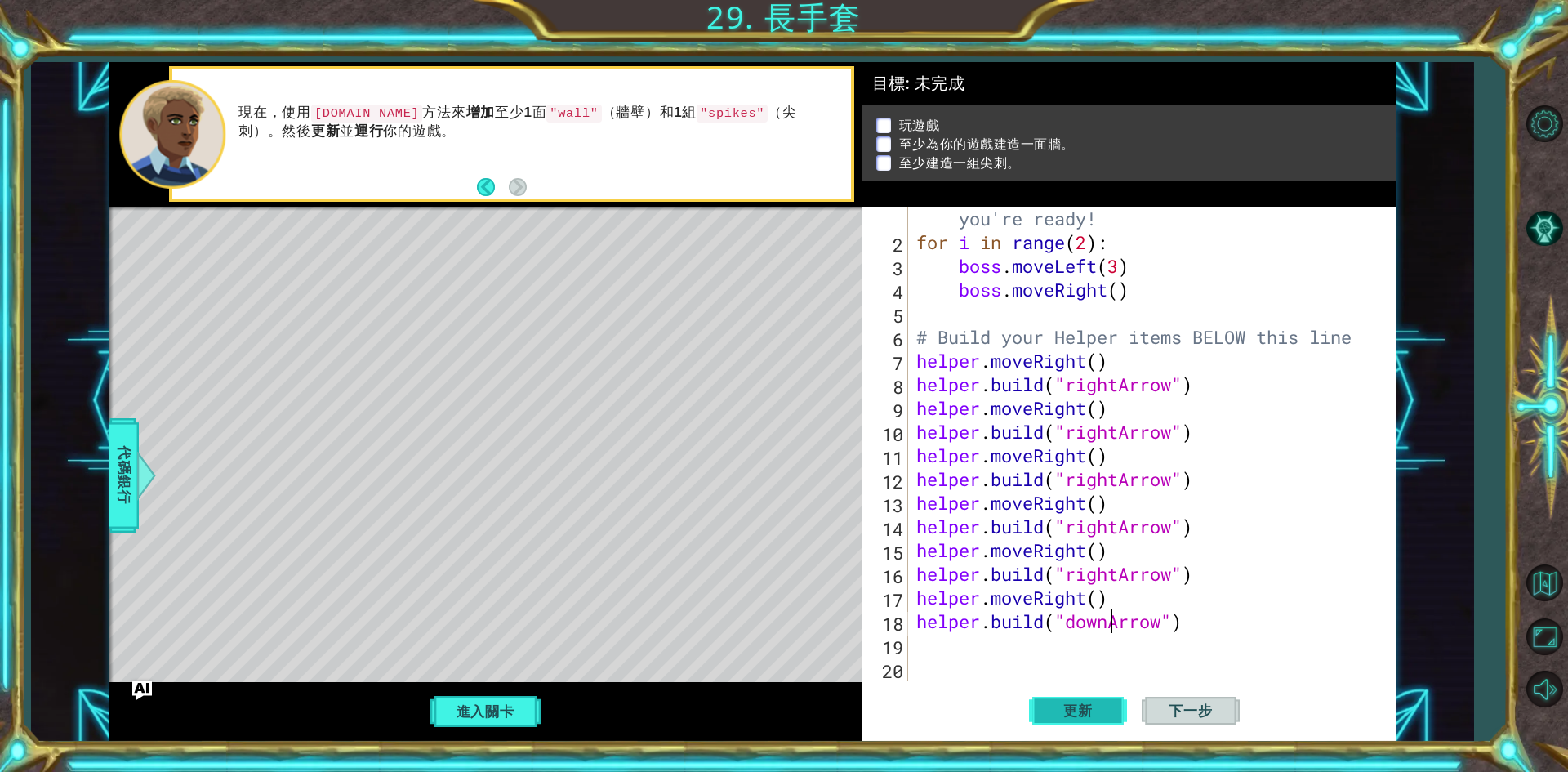
click at [1092, 709] on span "更新" at bounding box center [1079, 711] width 62 height 17
drag, startPoint x: 913, startPoint y: 622, endPoint x: 1212, endPoint y: 629, distance: 299.1
click at [1212, 629] on div "# [PERSON_NAME]'t touch the boss code until [PERSON_NAME] says you're ready! fo…" at bounding box center [1150, 455] width 474 height 545
click at [1016, 642] on div "# [PERSON_NAME]'t touch the boss code until [PERSON_NAME] says you're ready! fo…" at bounding box center [1150, 455] width 474 height 545
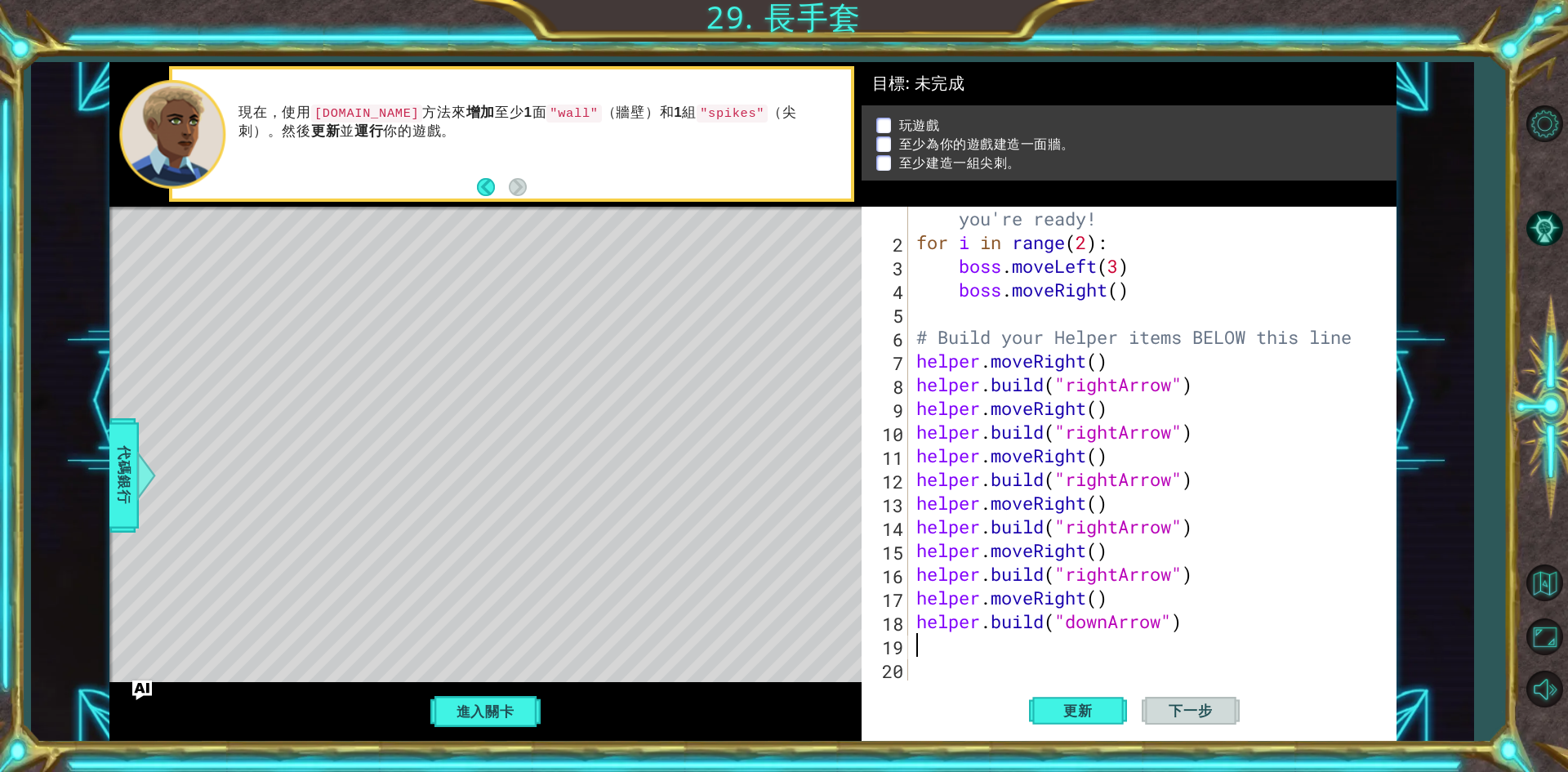
type textarea "n"
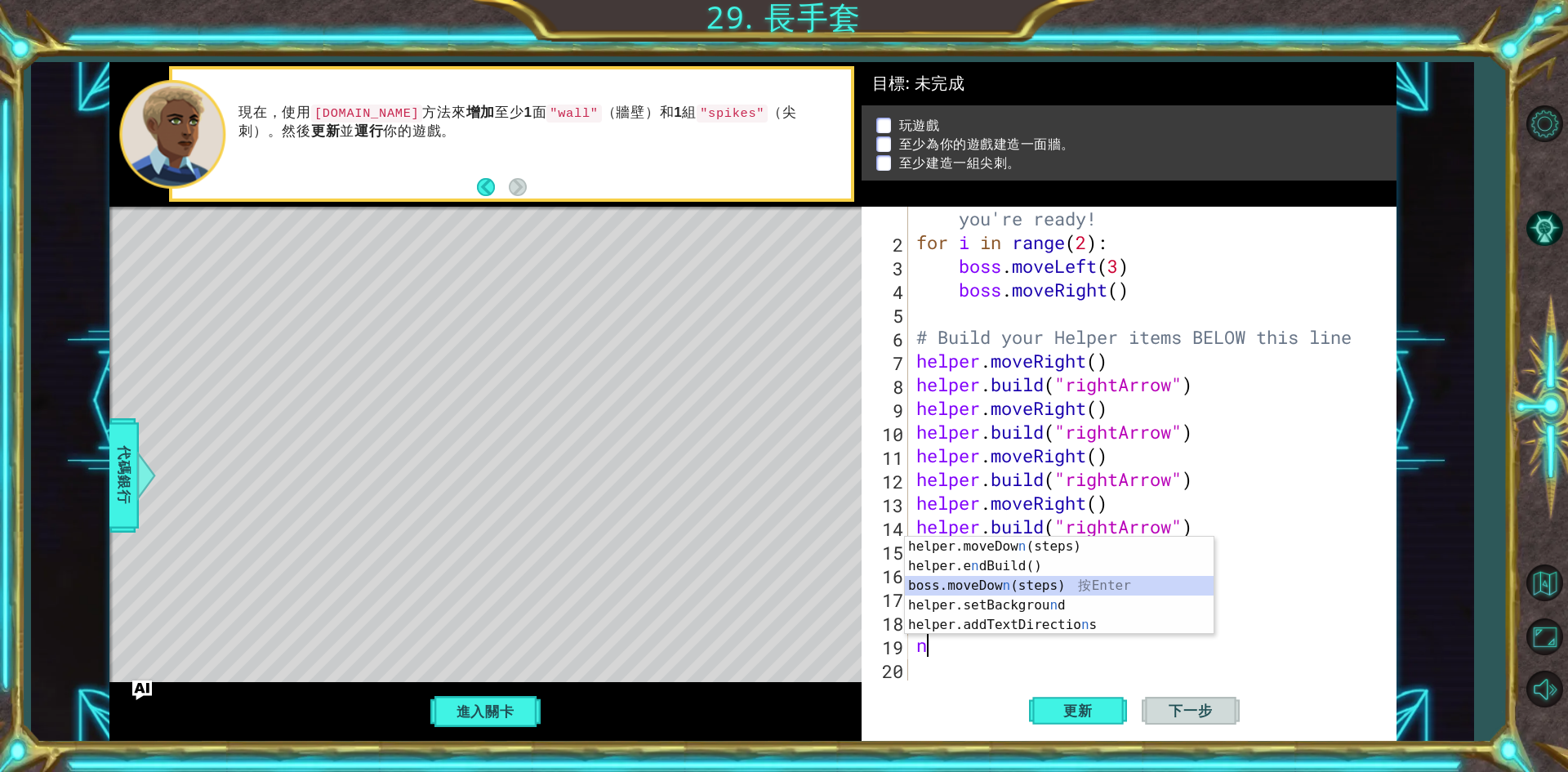
click at [987, 583] on div "helper.moveDow n (steps) 按 Enter helper.e n dBuild() 按 Enter boss.moveDow n (st…" at bounding box center [1059, 605] width 309 height 137
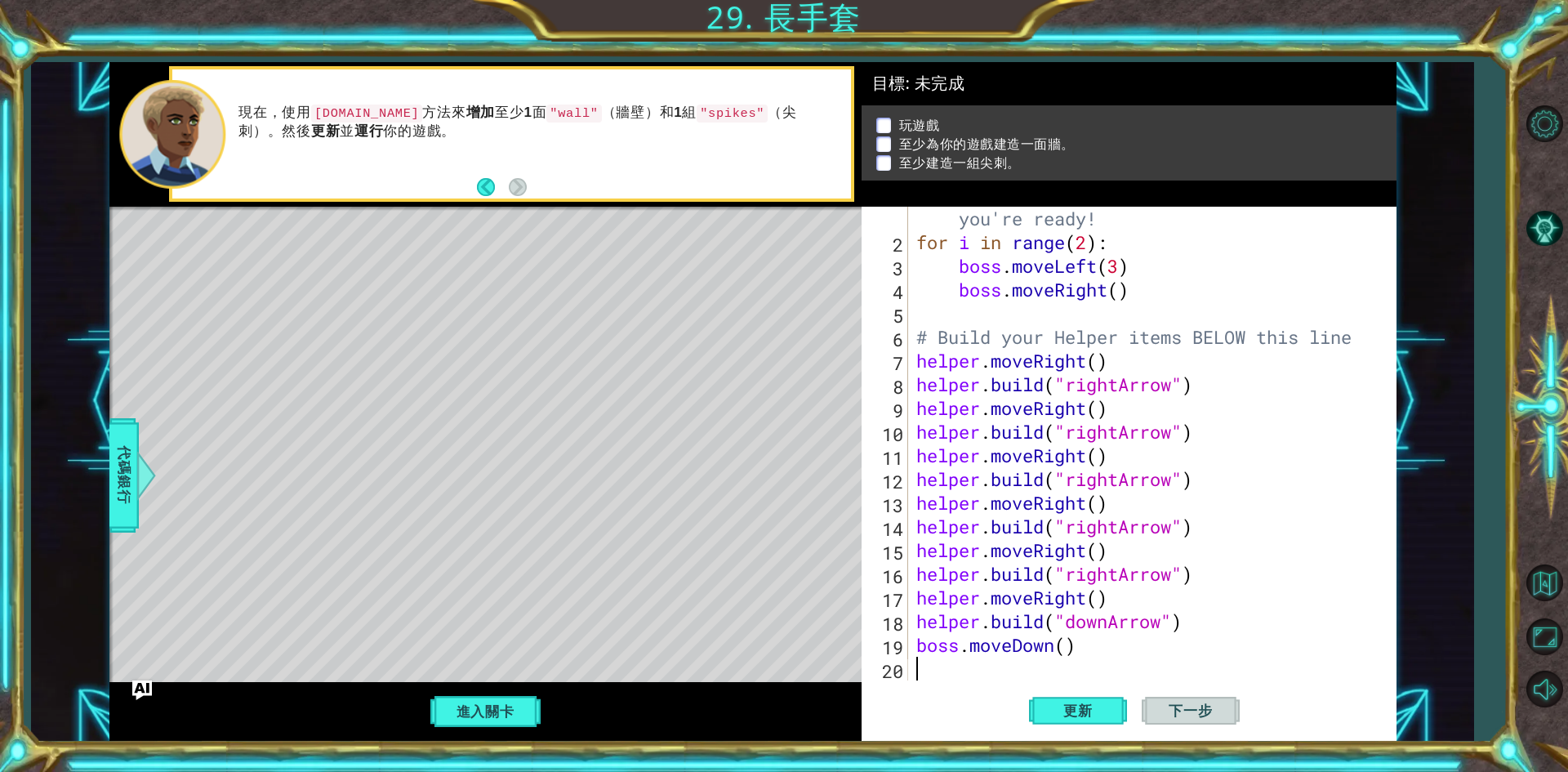
paste textarea "[DOMAIN_NAME]("downArrow")"
type textarea "[DOMAIN_NAME]("downArrow")"
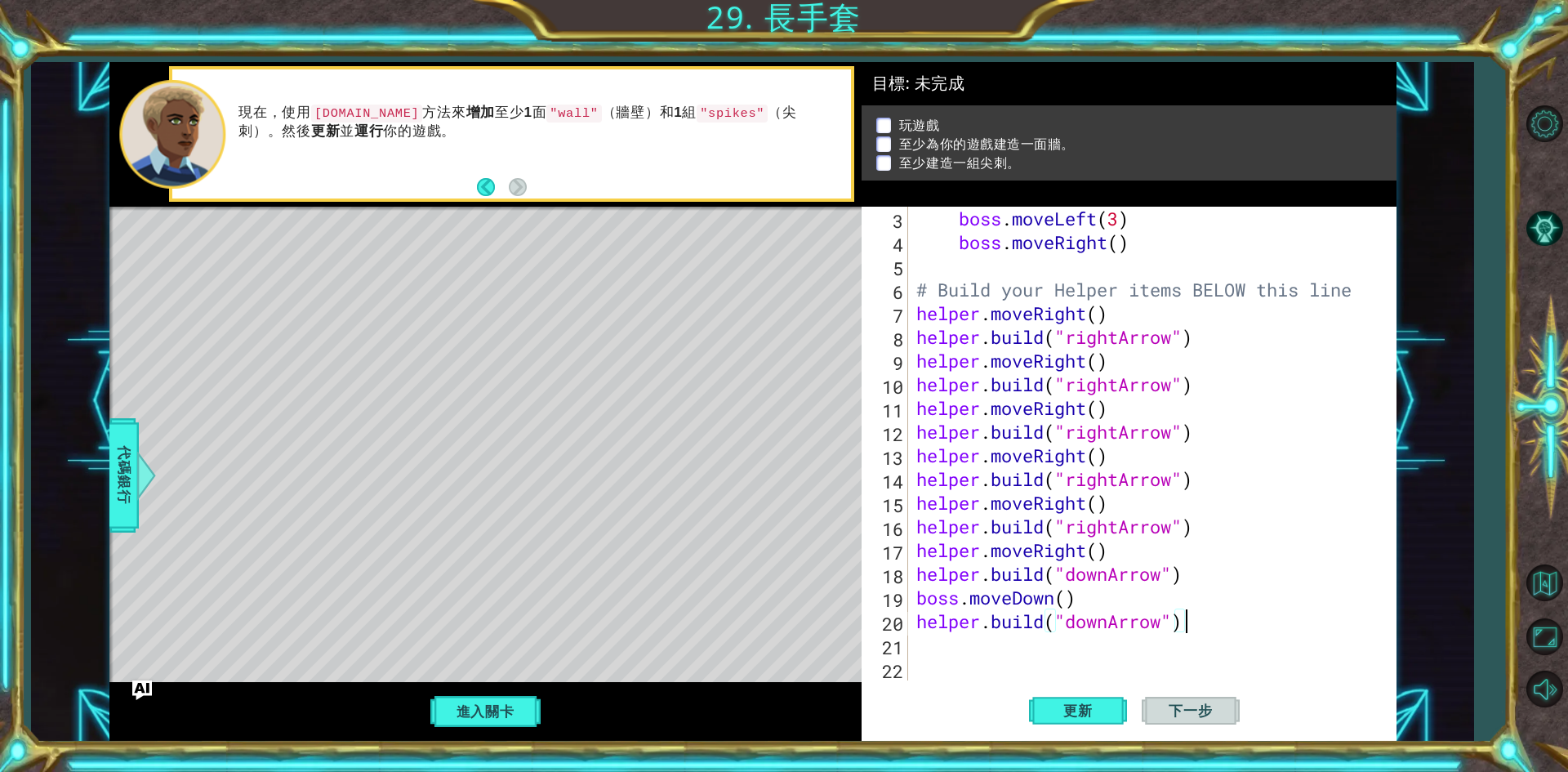
scroll to position [71, 0]
click at [996, 664] on div "boss . moveLeft ( 3 ) boss . moveRight ( ) # Build your Helper items BELOW this…" at bounding box center [1150, 467] width 474 height 521
click at [980, 649] on div "boss . moveLeft ( 3 ) boss . moveRight ( ) # Build your Helper items BELOW this…" at bounding box center [1150, 467] width 474 height 521
type textarea "n"
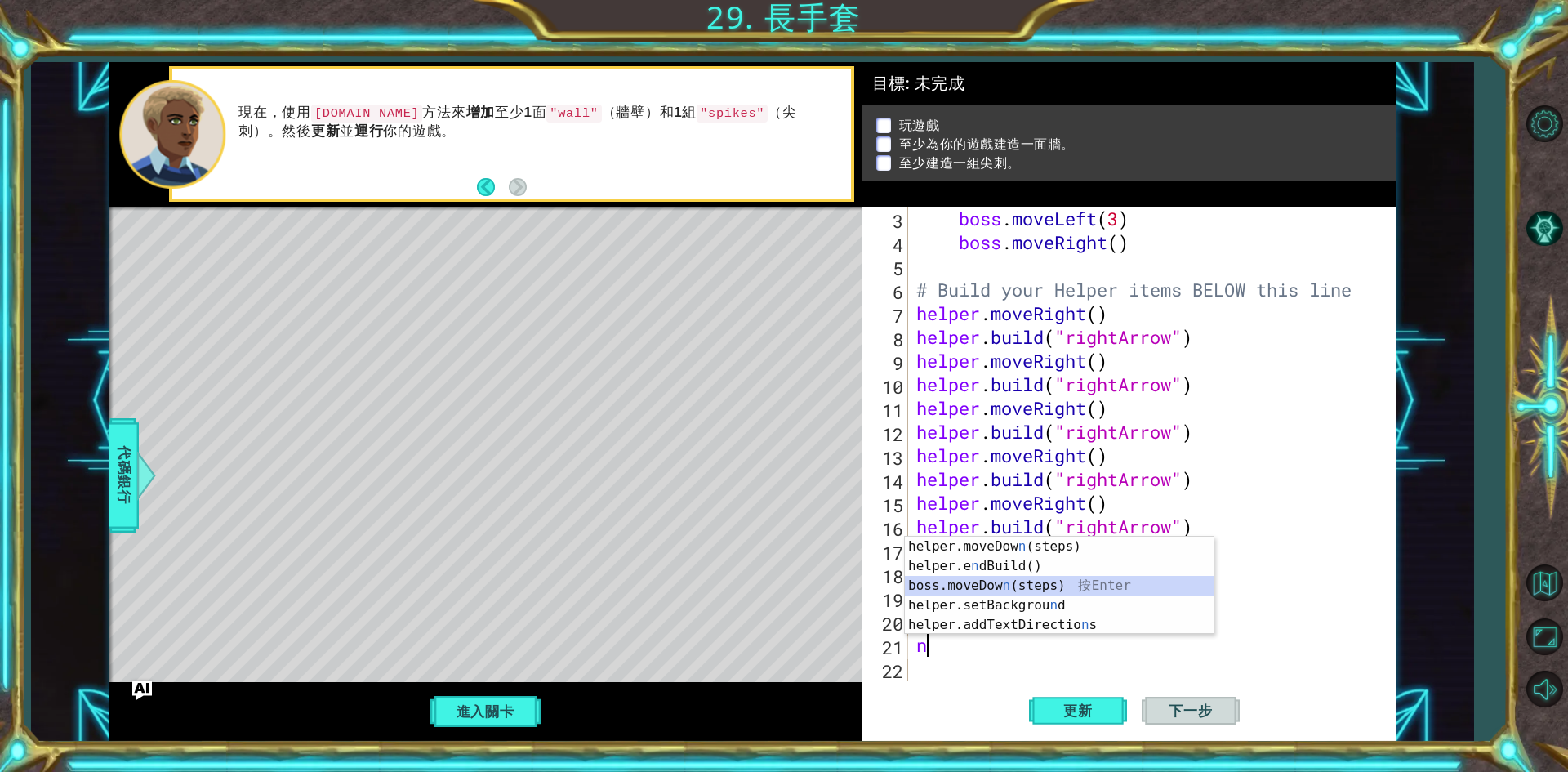
click at [981, 581] on div "helper.moveDow n (steps) 按 Enter helper.e n dBuild() 按 Enter boss.moveDow n (st…" at bounding box center [1059, 605] width 309 height 137
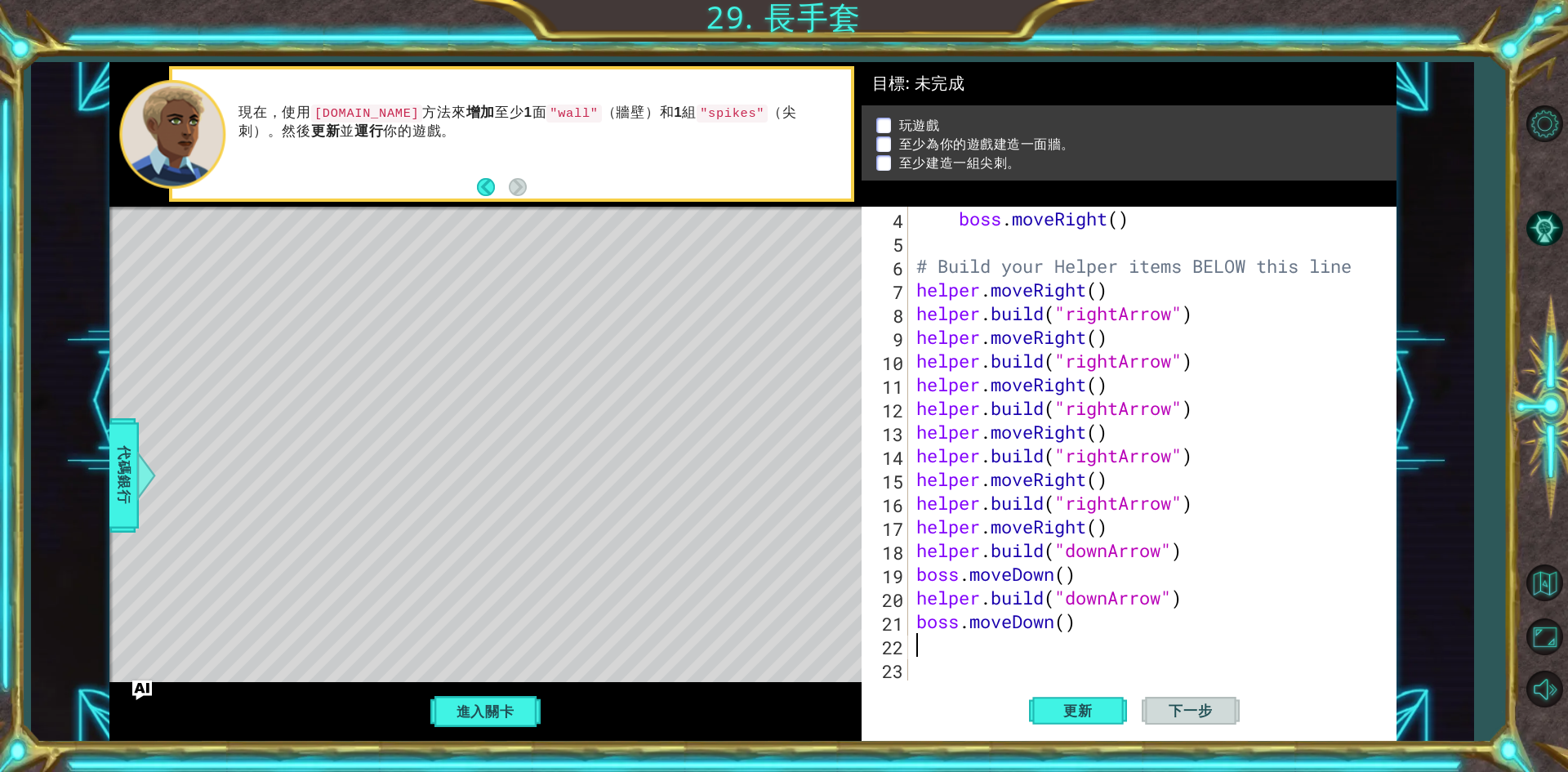
drag, startPoint x: 975, startPoint y: 649, endPoint x: 921, endPoint y: 647, distance: 54.0
click at [921, 647] on div "boss . moveRight ( ) # Build your Helper items BELOW this line helper . moveRig…" at bounding box center [1150, 467] width 474 height 521
click at [1084, 709] on span "更新" at bounding box center [1079, 711] width 62 height 17
click at [1105, 706] on span "更新" at bounding box center [1079, 711] width 62 height 17
click at [957, 584] on div "boss . moveRight ( ) # Build your Helper items BELOW this line helper . moveRig…" at bounding box center [1150, 467] width 474 height 521
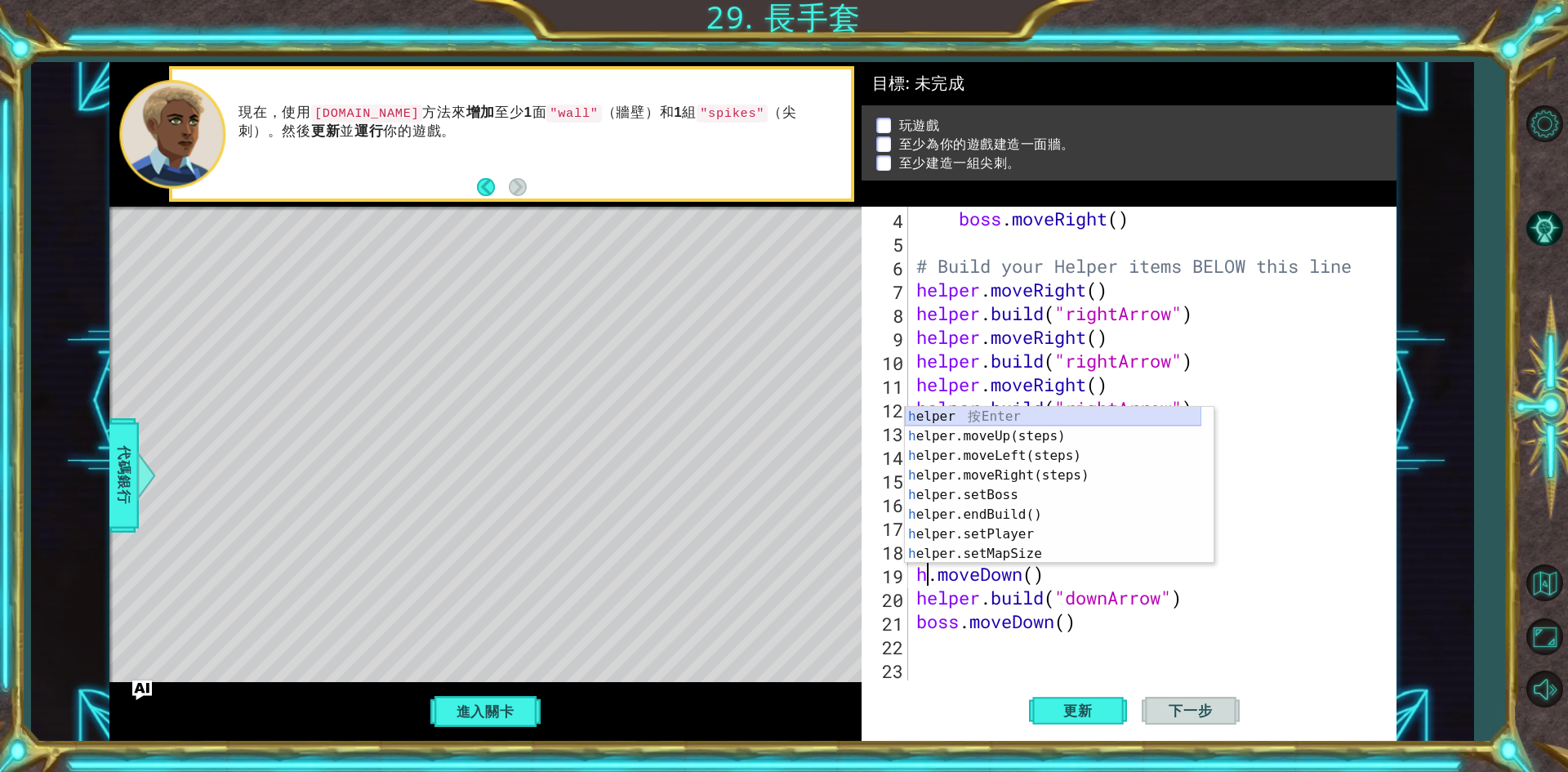
click at [932, 417] on div "h elper 按 Enter h elper.moveUp(steps) 按 Enter h elper.moveLeft(steps) 按 Enter h…" at bounding box center [1053, 504] width 296 height 196
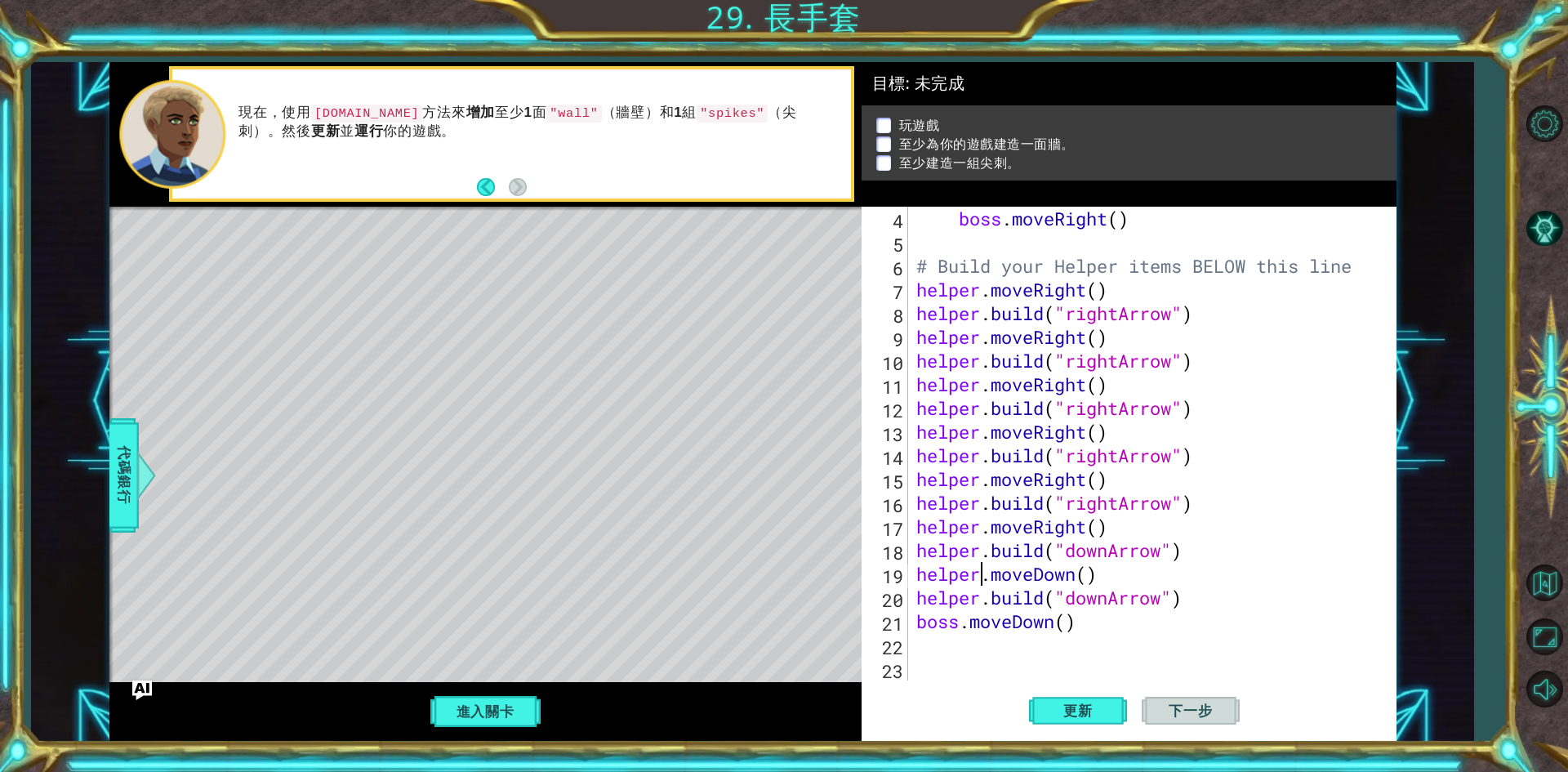
click at [956, 625] on div "boss . moveRight ( ) # Build your Helper items BELOW this line helper . moveRig…" at bounding box center [1150, 467] width 474 height 521
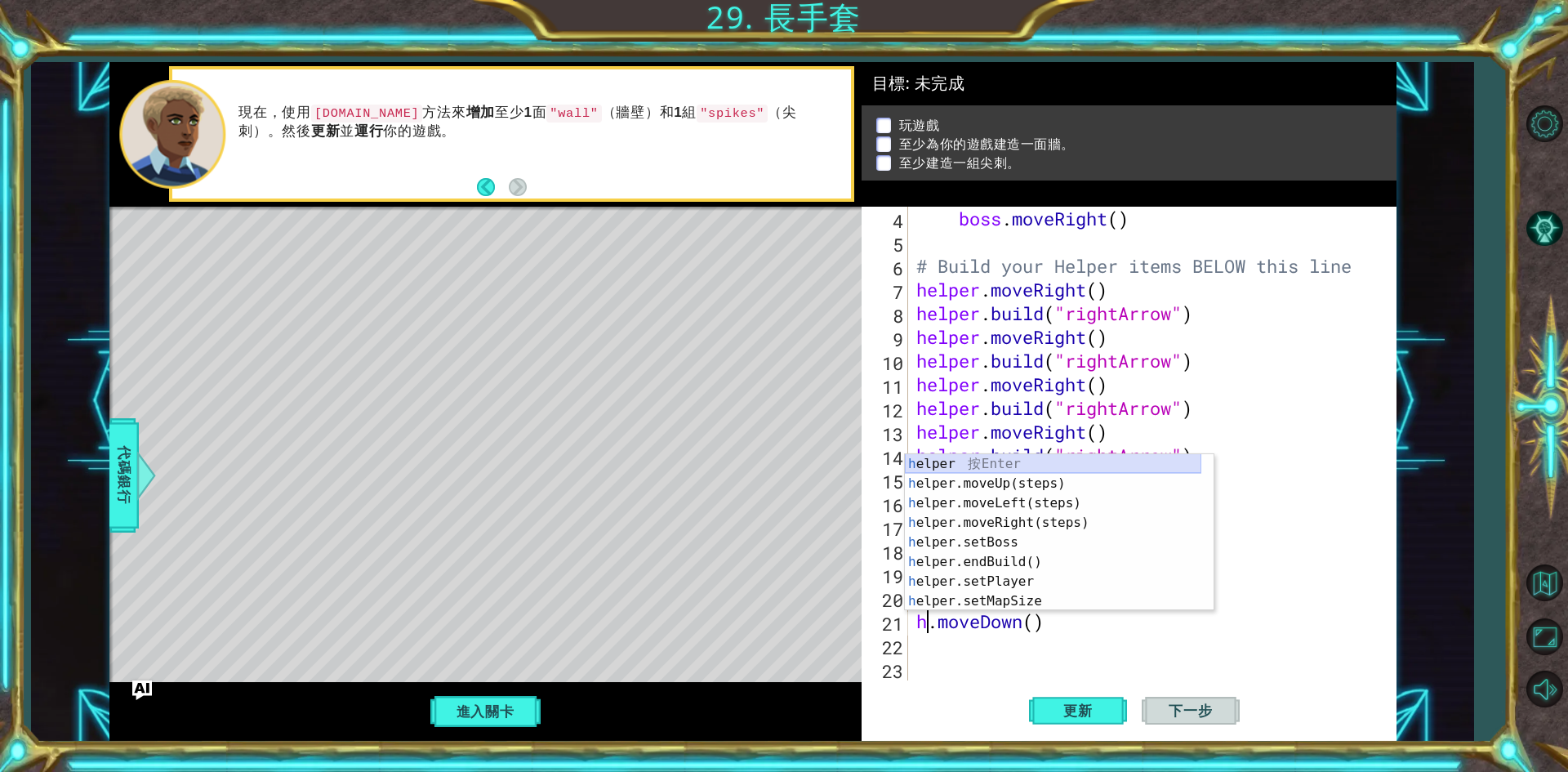
click at [950, 466] on div "h elper 按 Enter h elper.moveUp(steps) 按 Enter h elper.moveLeft(steps) 按 Enter h…" at bounding box center [1053, 552] width 296 height 196
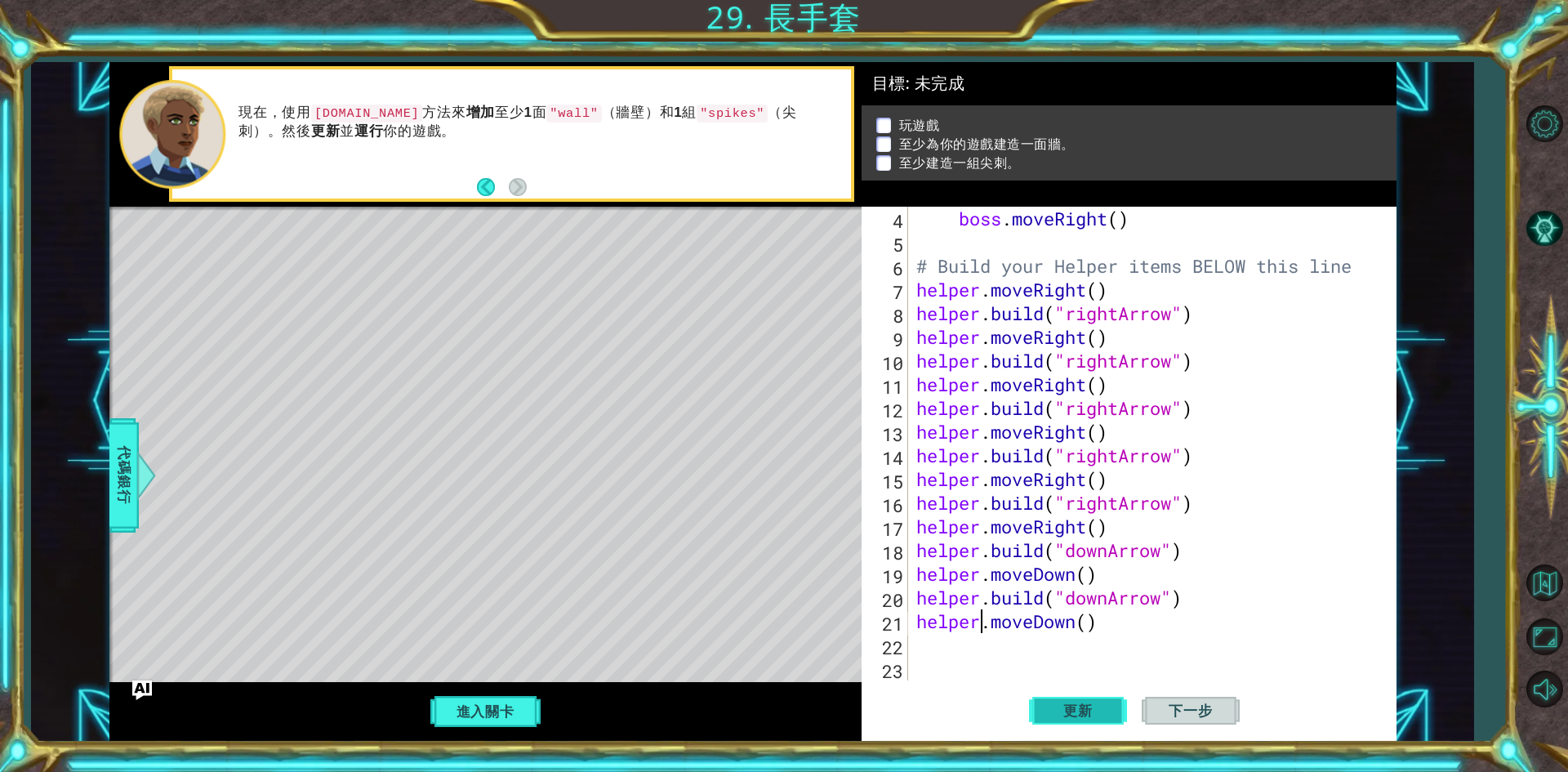
type textarea "helper.moveDown()"
click at [1088, 710] on span "更新" at bounding box center [1079, 711] width 62 height 17
paste textarea "[DOMAIN_NAME]("downArrow")"
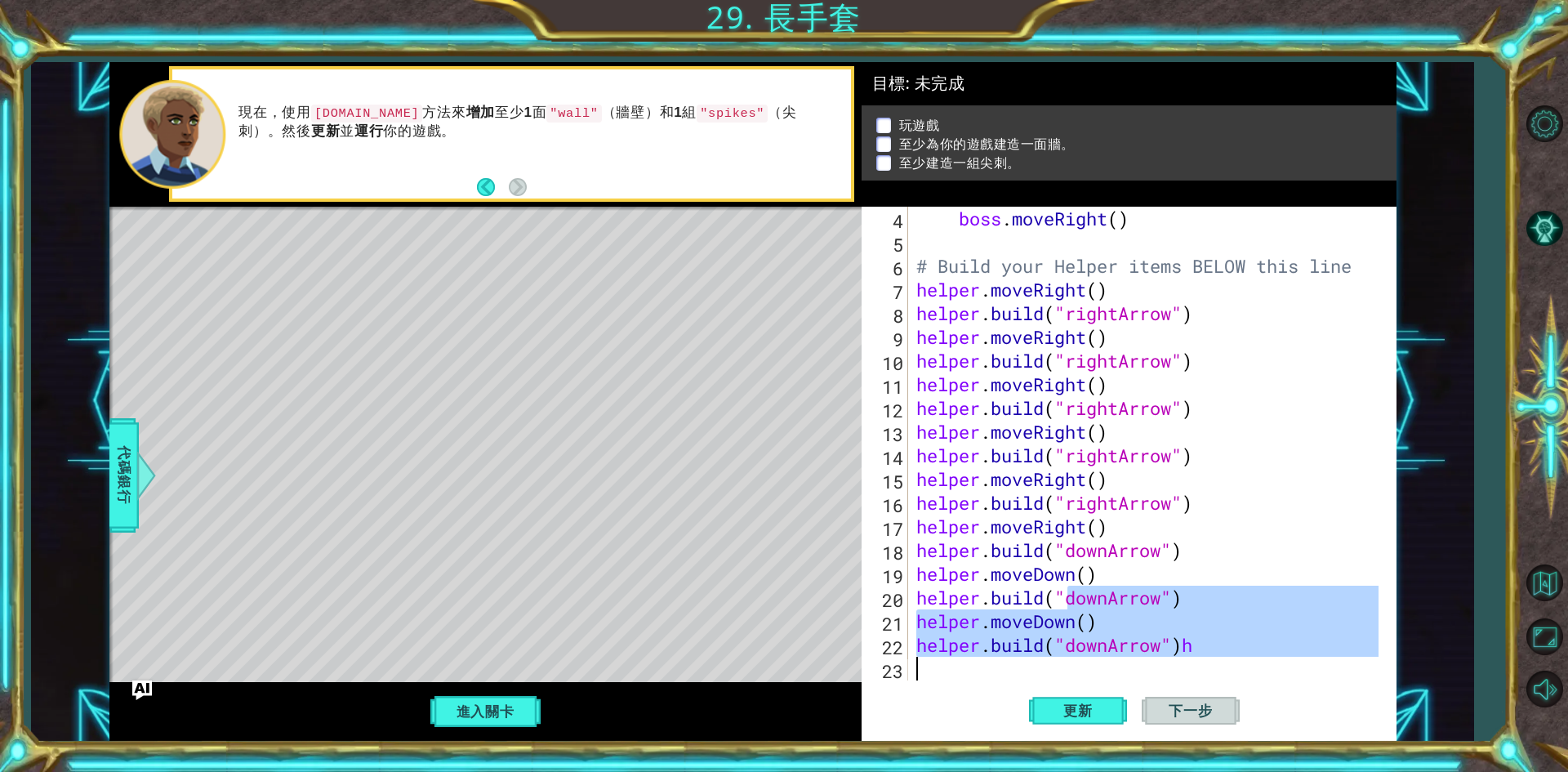
drag, startPoint x: 1073, startPoint y: 619, endPoint x: 1022, endPoint y: 721, distance: 114.0
click at [1023, 721] on div "[DOMAIN_NAME]("downArrow")h 4 5 6 7 8 9 10 11 12 13 14 15 16 17 18 19 20 21 22 …" at bounding box center [1128, 474] width 535 height 534
type textarea "[DOMAIN_NAME]("downArrow")h"
click at [962, 669] on div "boss . moveRight ( ) # Build your Helper items BELOW this line helper . moveRig…" at bounding box center [1146, 444] width 466 height 474
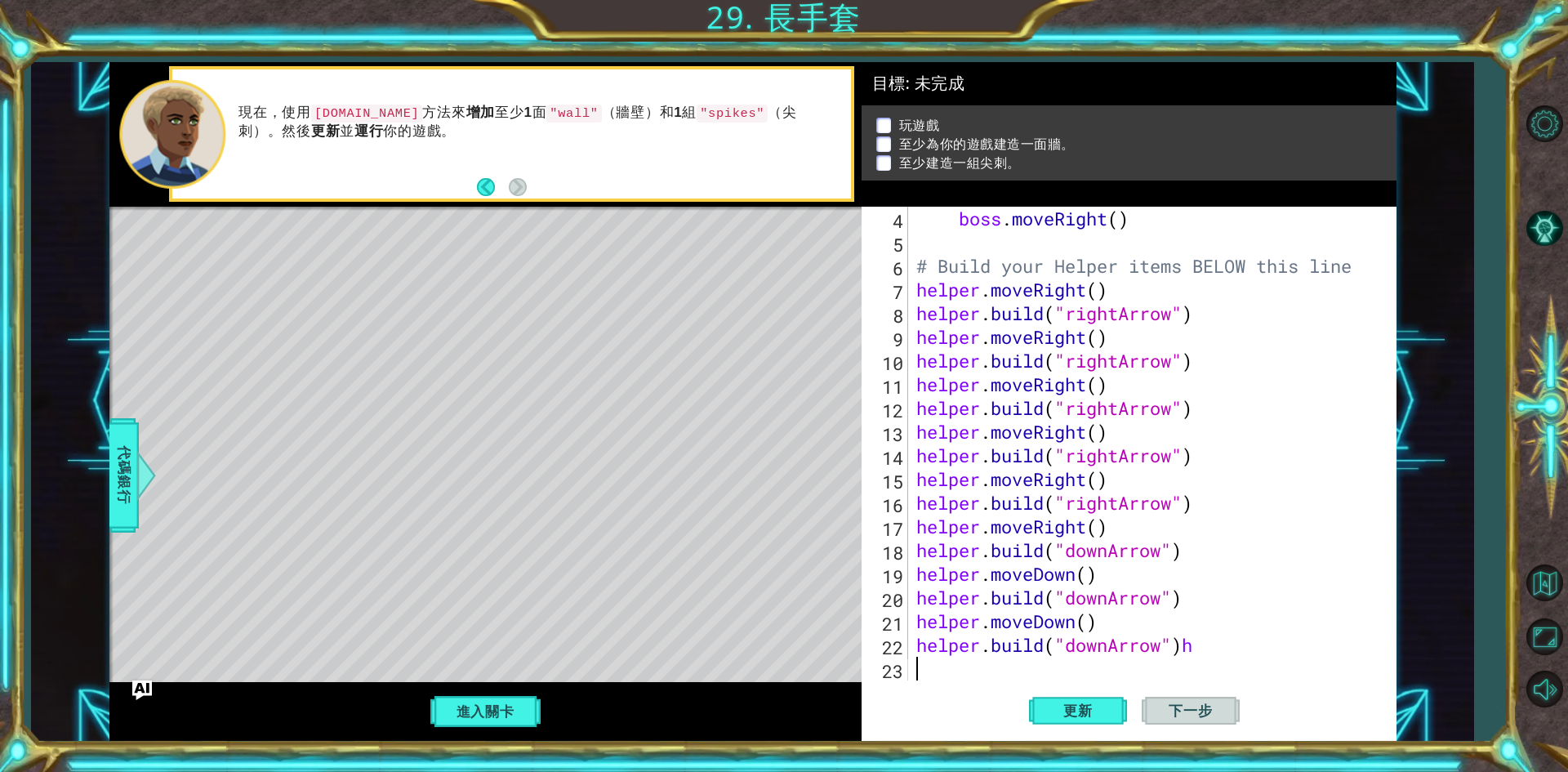
click at [939, 664] on div "boss . moveRight ( ) # Build your Helper items BELOW this line helper . moveRig…" at bounding box center [1150, 467] width 474 height 521
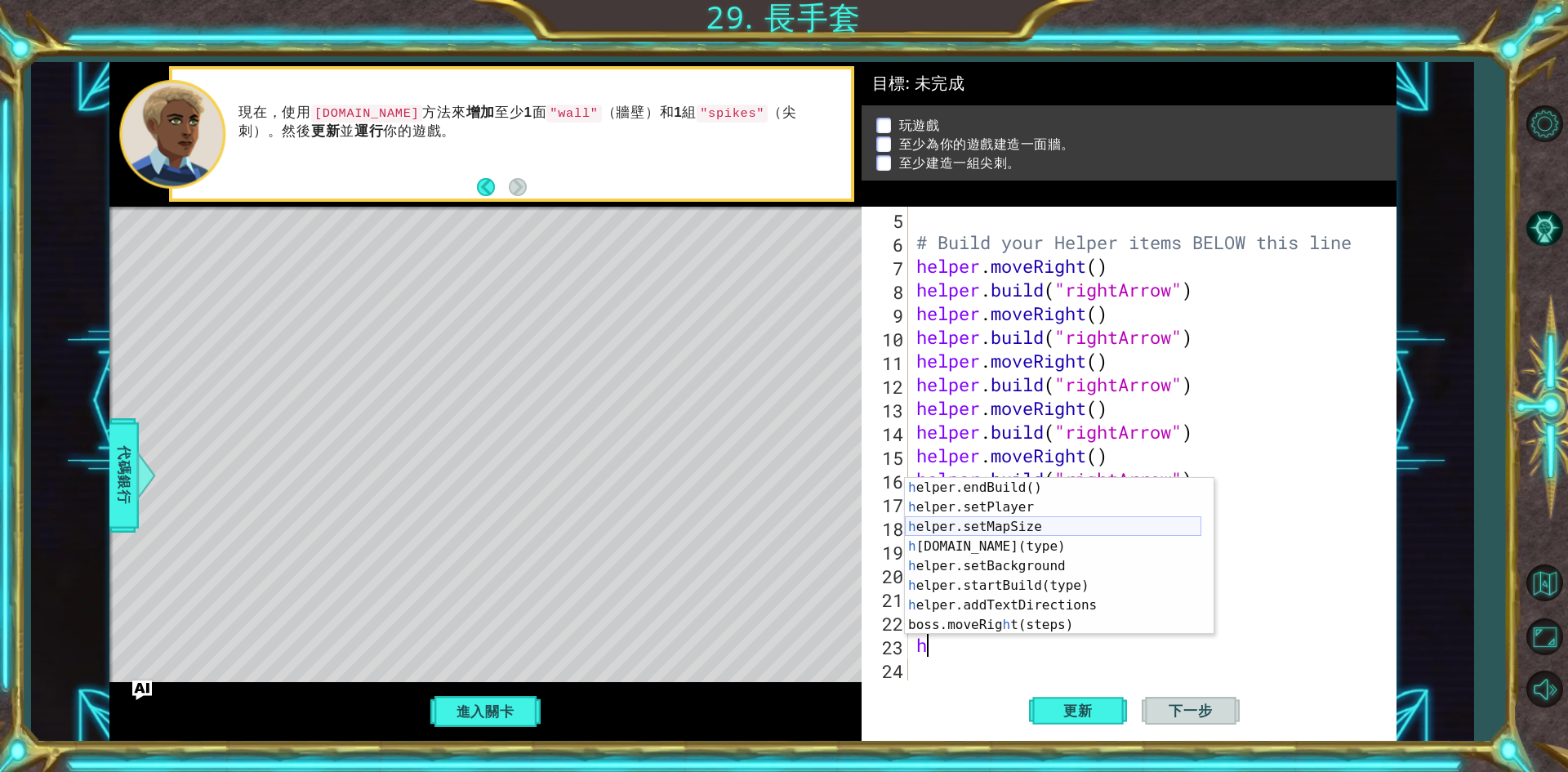
scroll to position [118, 0]
click at [990, 543] on div "h elper.endBuild() 按 Enter h elper.setPlayer 按 Enter h elper.setMapSize 按 Enter…" at bounding box center [1053, 575] width 296 height 196
type textarea "[DOMAIN_NAME]("wall")"
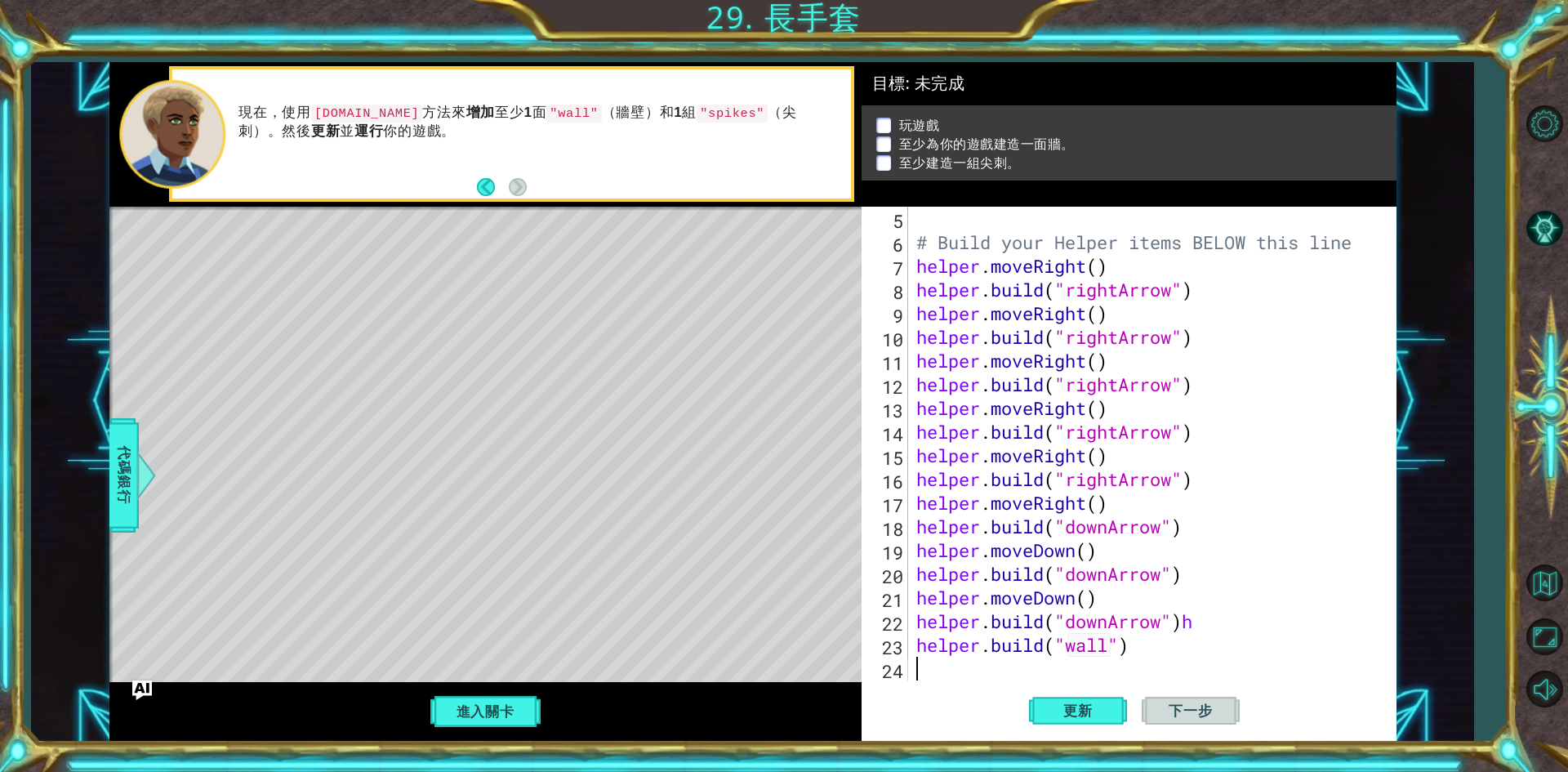
click at [970, 675] on div "# Build your Helper items BELOW this line helper . moveRight ( ) helper . build…" at bounding box center [1150, 467] width 474 height 521
type textarea "n"
type textarea "[DOMAIN_NAME]("wall")"
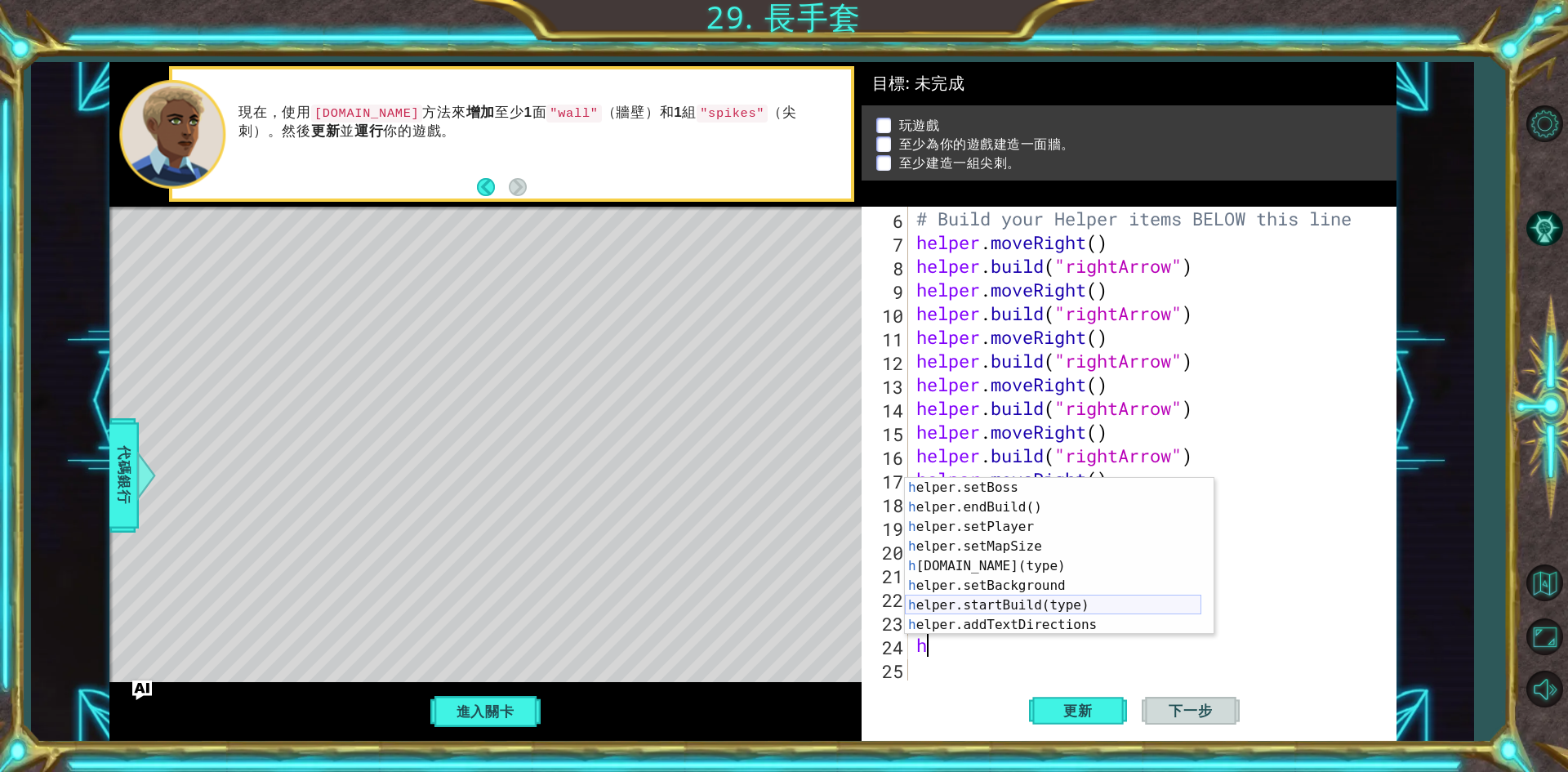
scroll to position [118, 0]
click at [1030, 553] on div "h elper.endBuild() 按 Enter h elper.setPlayer 按 Enter h elper.setMapSize 按 Enter…" at bounding box center [1053, 575] width 296 height 196
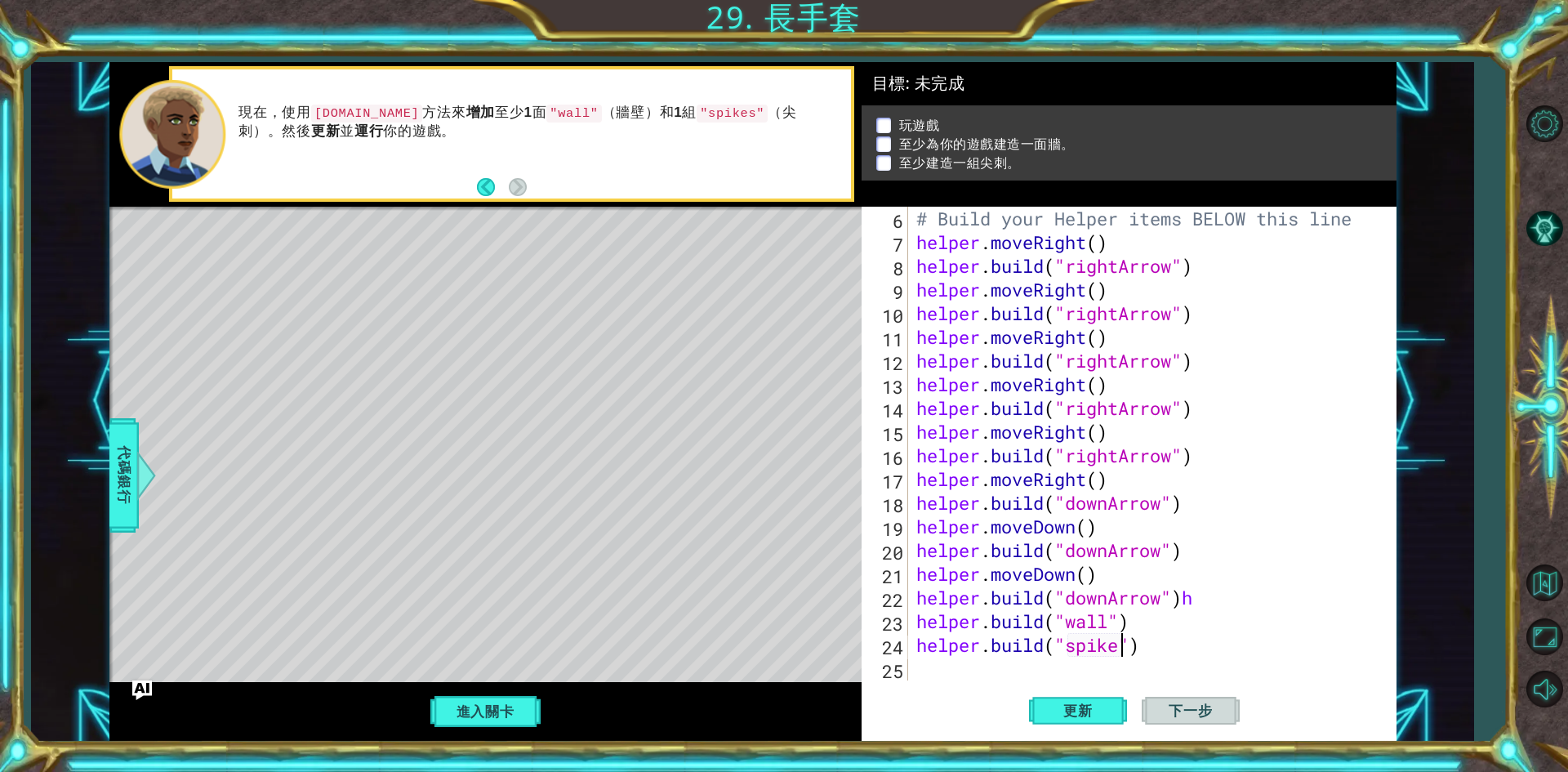
scroll to position [0, 10]
drag, startPoint x: 1103, startPoint y: 714, endPoint x: 1080, endPoint y: 714, distance: 23.0
click at [1093, 715] on span "更新" at bounding box center [1079, 711] width 62 height 17
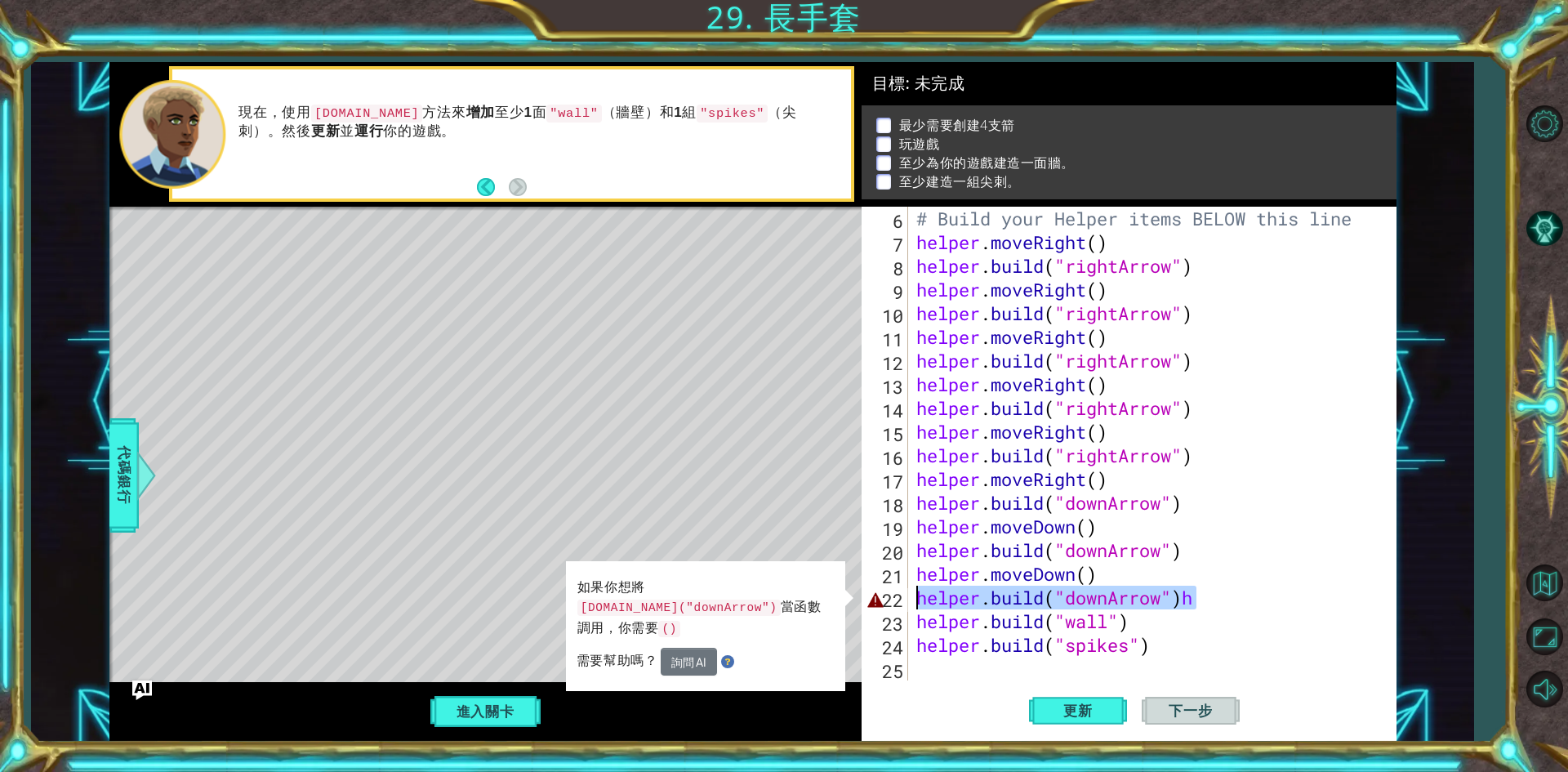
drag, startPoint x: 1220, startPoint y: 592, endPoint x: 884, endPoint y: 594, distance: 336.0
click at [911, 595] on div "[DOMAIN_NAME]("spikes") 6 7 8 9 10 11 12 13 14 15 16 17 18 19 20 21 22 23 24 25…" at bounding box center [1126, 444] width 529 height 474
type textarea "[DOMAIN_NAME]("downArrow")h"
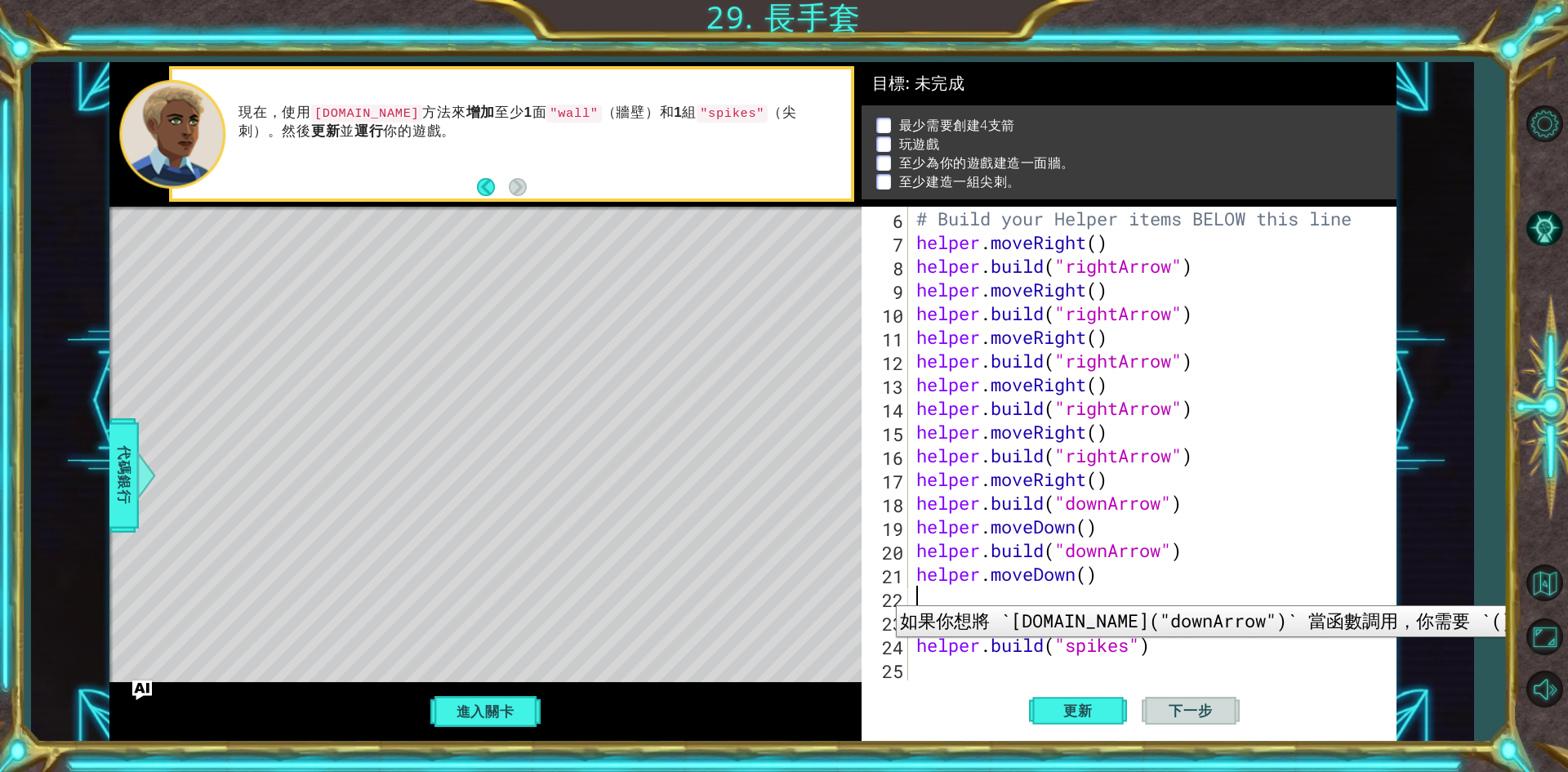
scroll to position [0, 0]
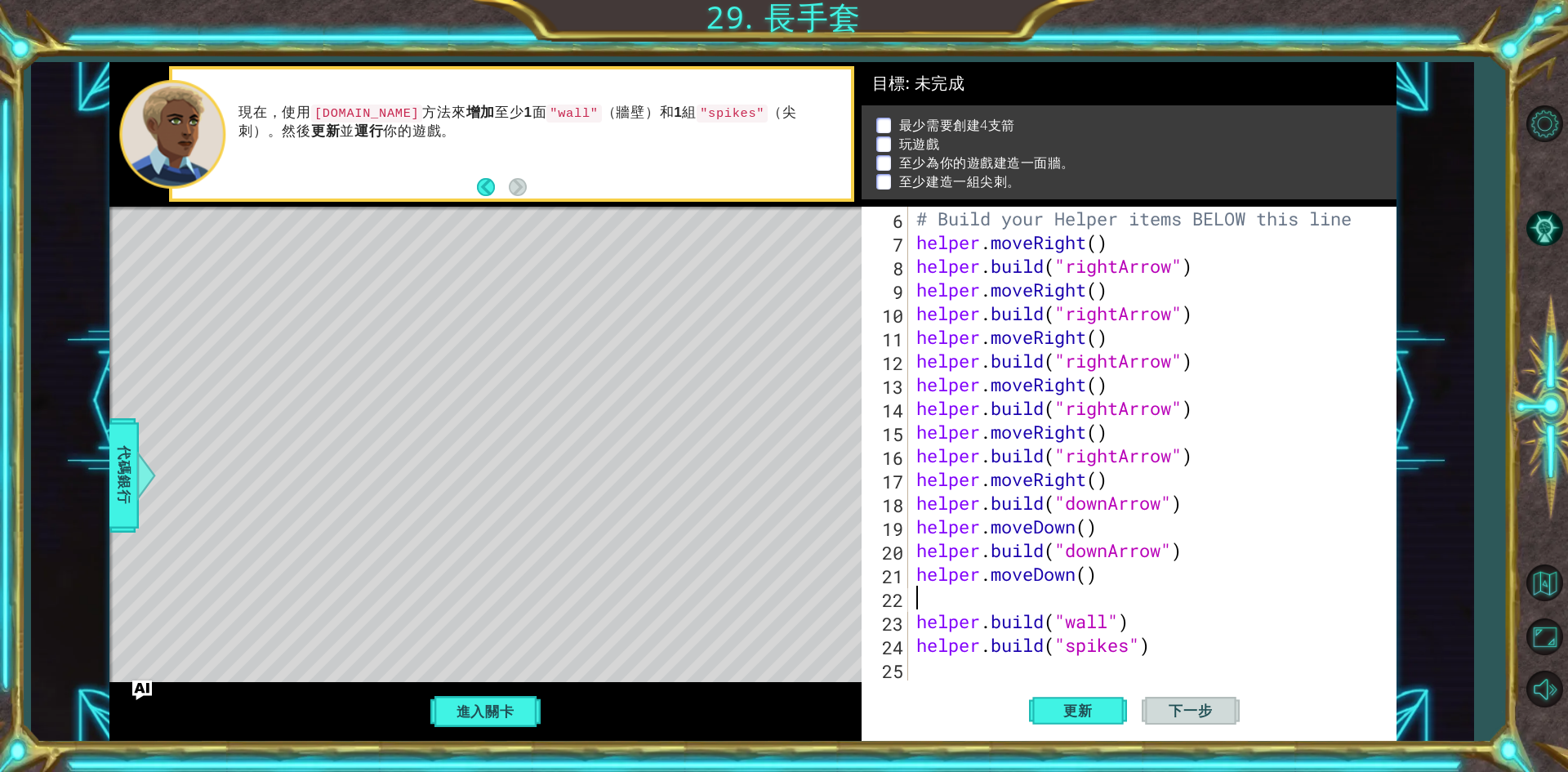
type textarea "helper.moveDown()"
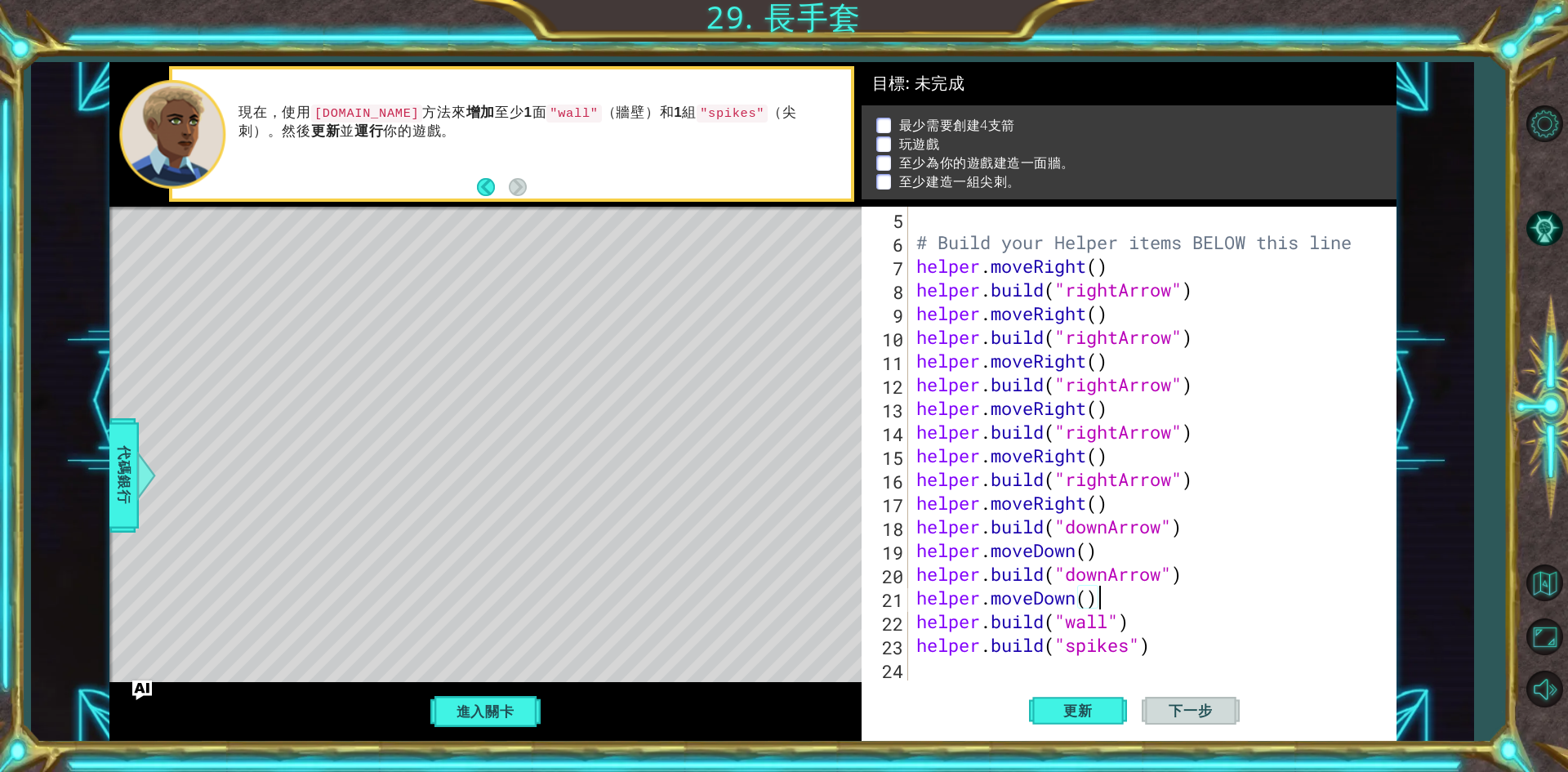
scroll to position [119, 0]
click at [1113, 722] on button "更新" at bounding box center [1078, 711] width 98 height 53
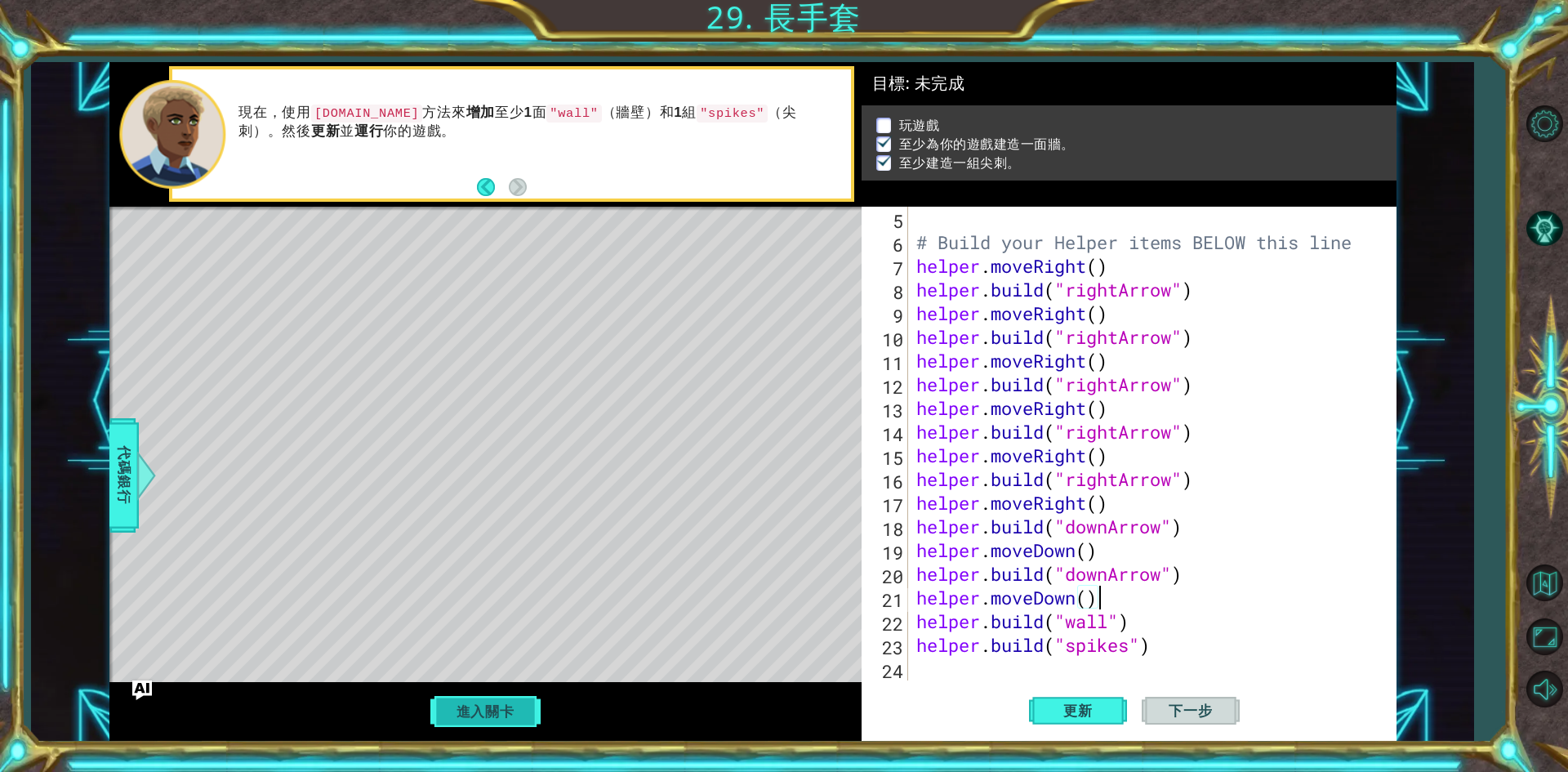
click at [522, 704] on button "進入關卡" at bounding box center [485, 712] width 117 height 31
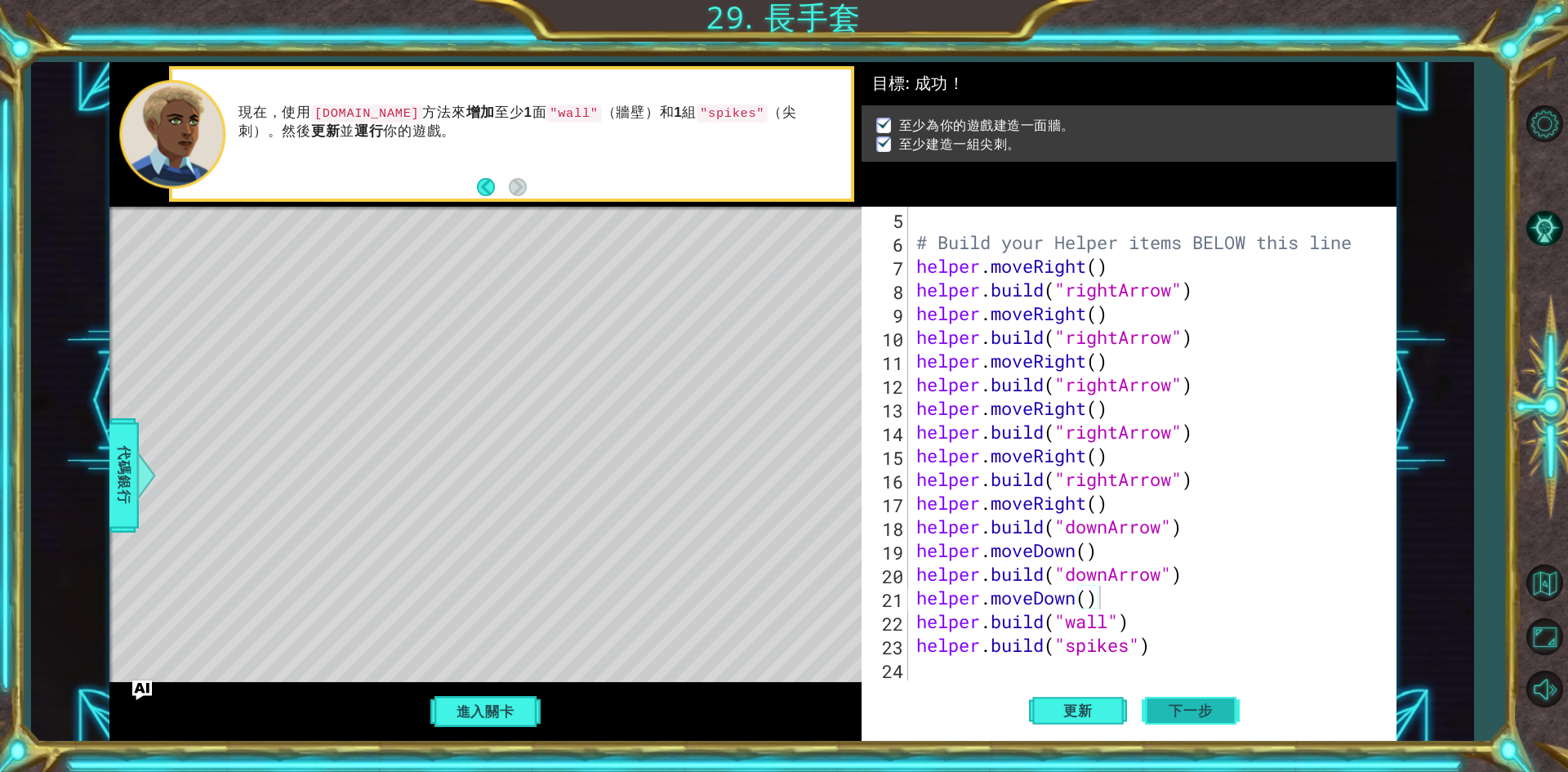
click at [1216, 716] on span "下一步" at bounding box center [1191, 714] width 76 height 17
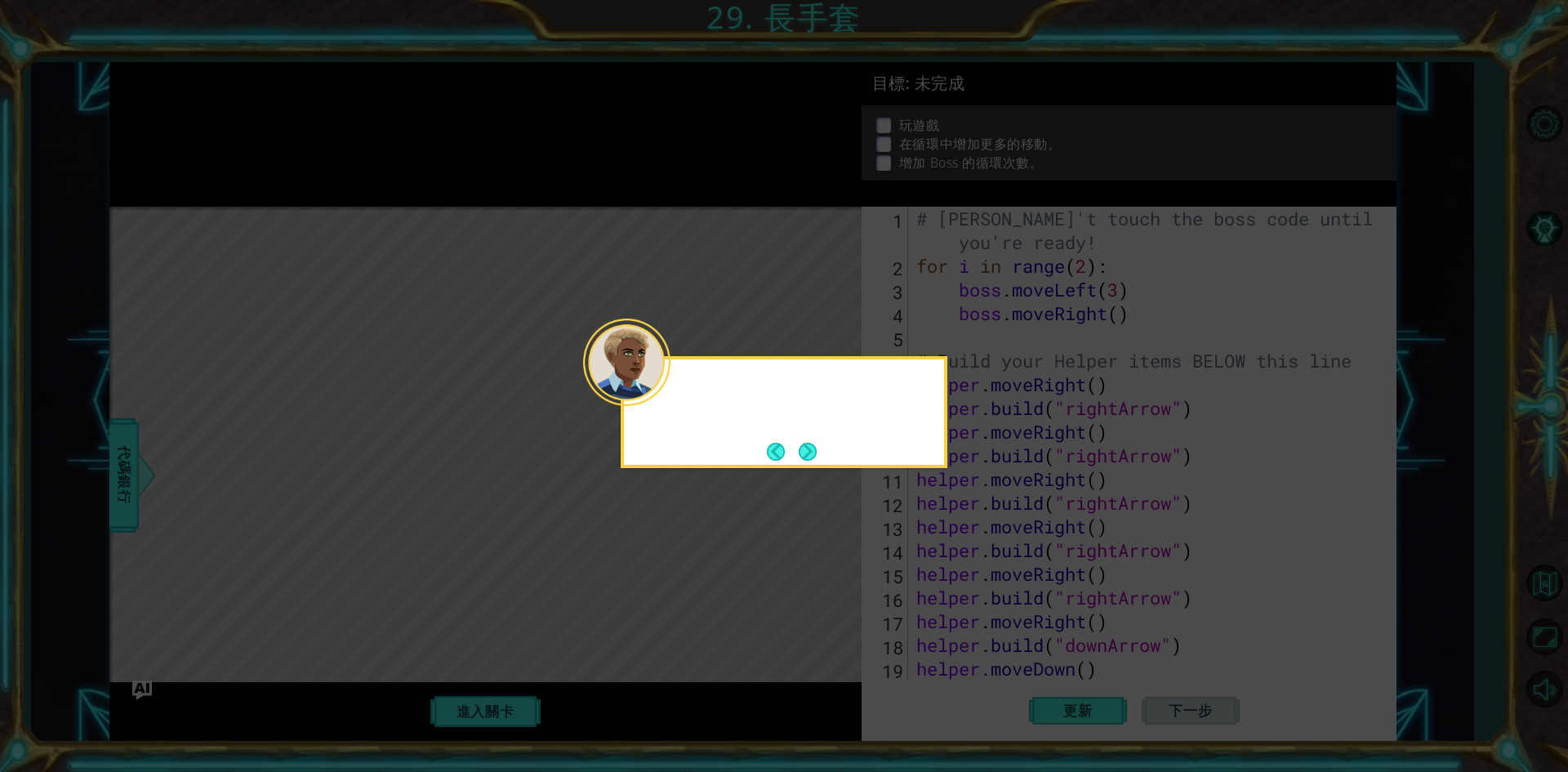
scroll to position [0, 0]
click at [817, 458] on button "Next" at bounding box center [808, 451] width 18 height 18
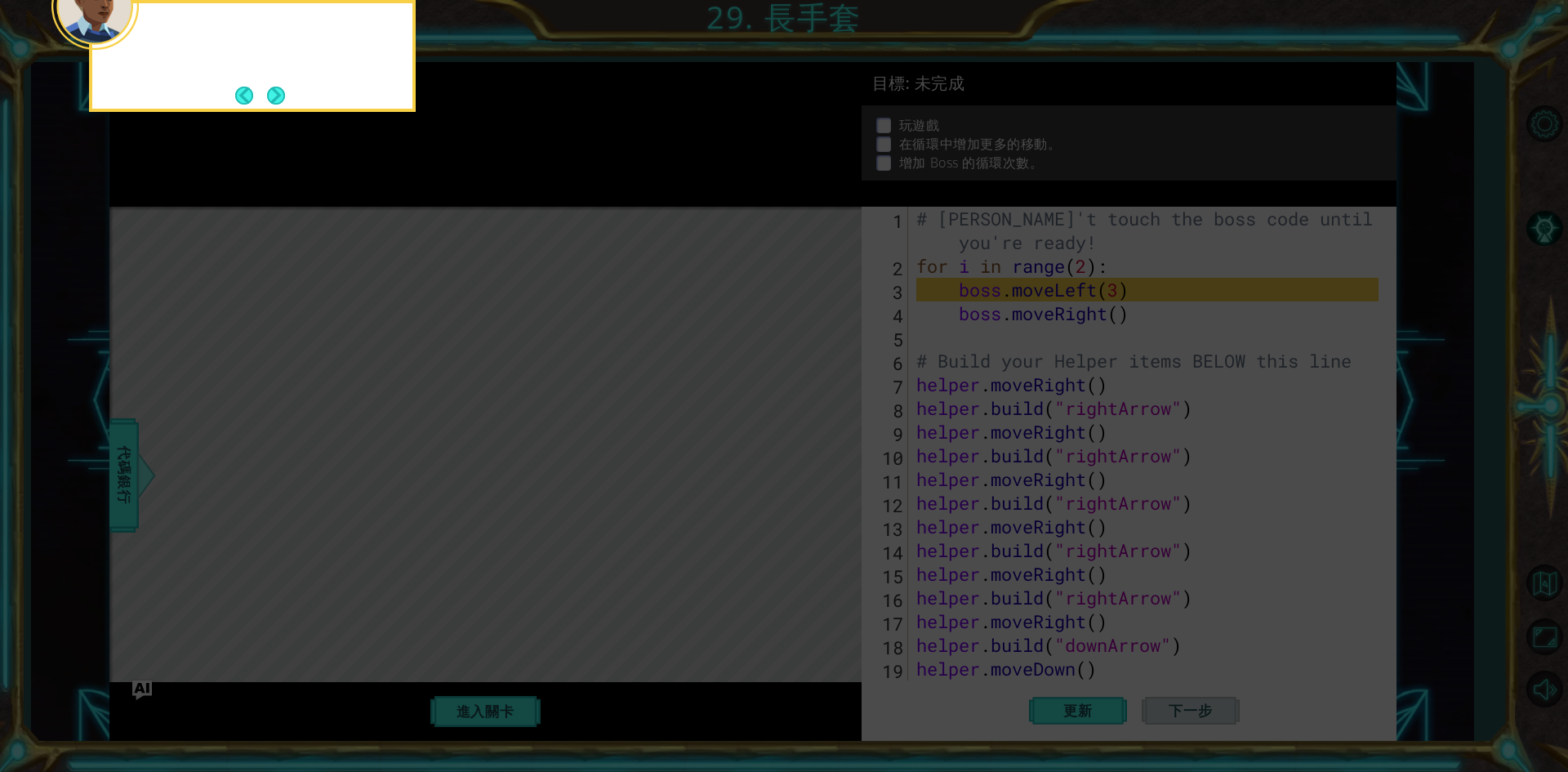
click at [821, 457] on icon at bounding box center [784, 386] width 1568 height 772
click at [821, 453] on icon at bounding box center [784, 386] width 1568 height 772
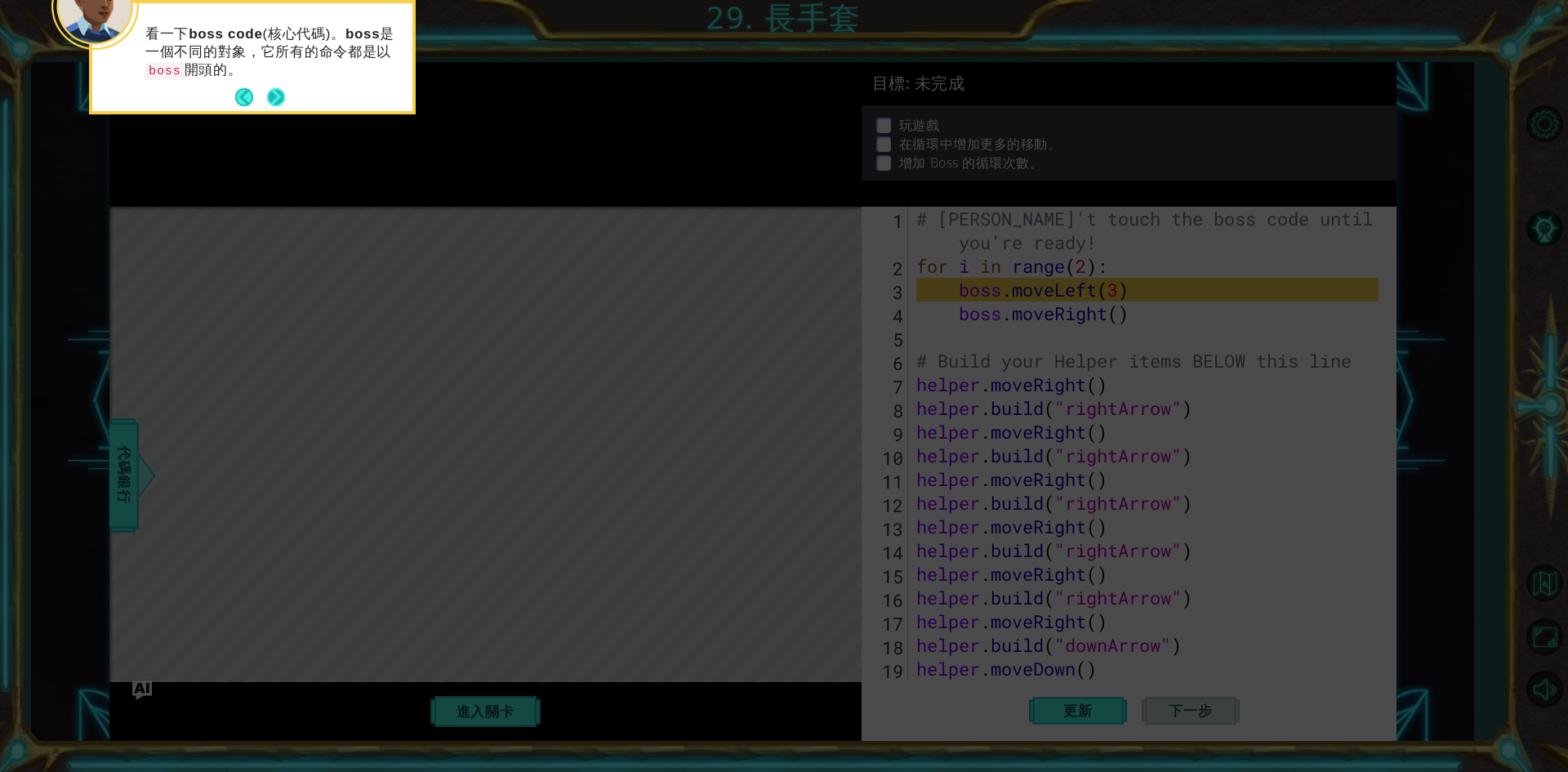
click at [284, 96] on button "Next" at bounding box center [276, 96] width 28 height 28
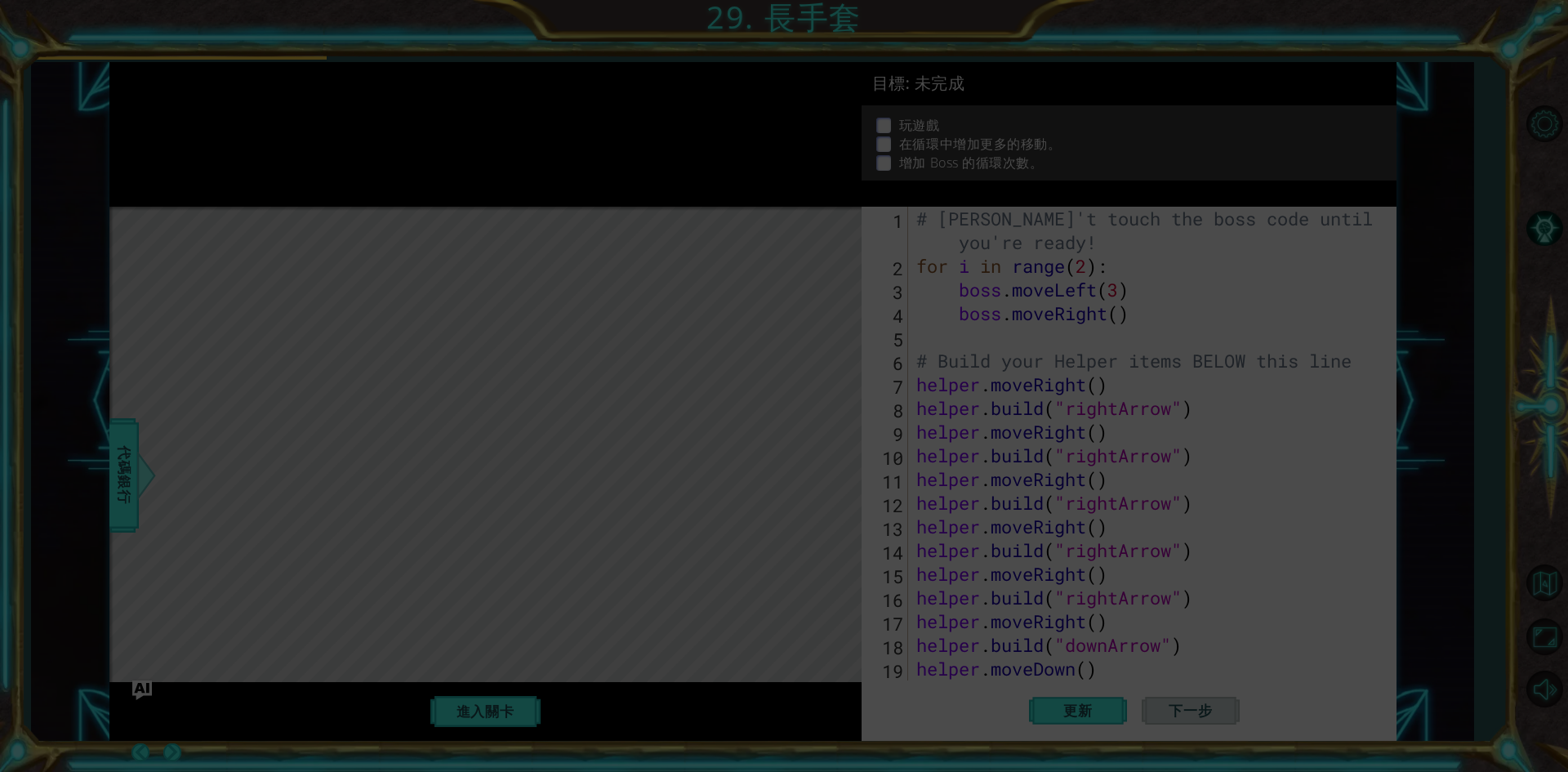
click at [284, 96] on icon at bounding box center [784, 386] width 1568 height 772
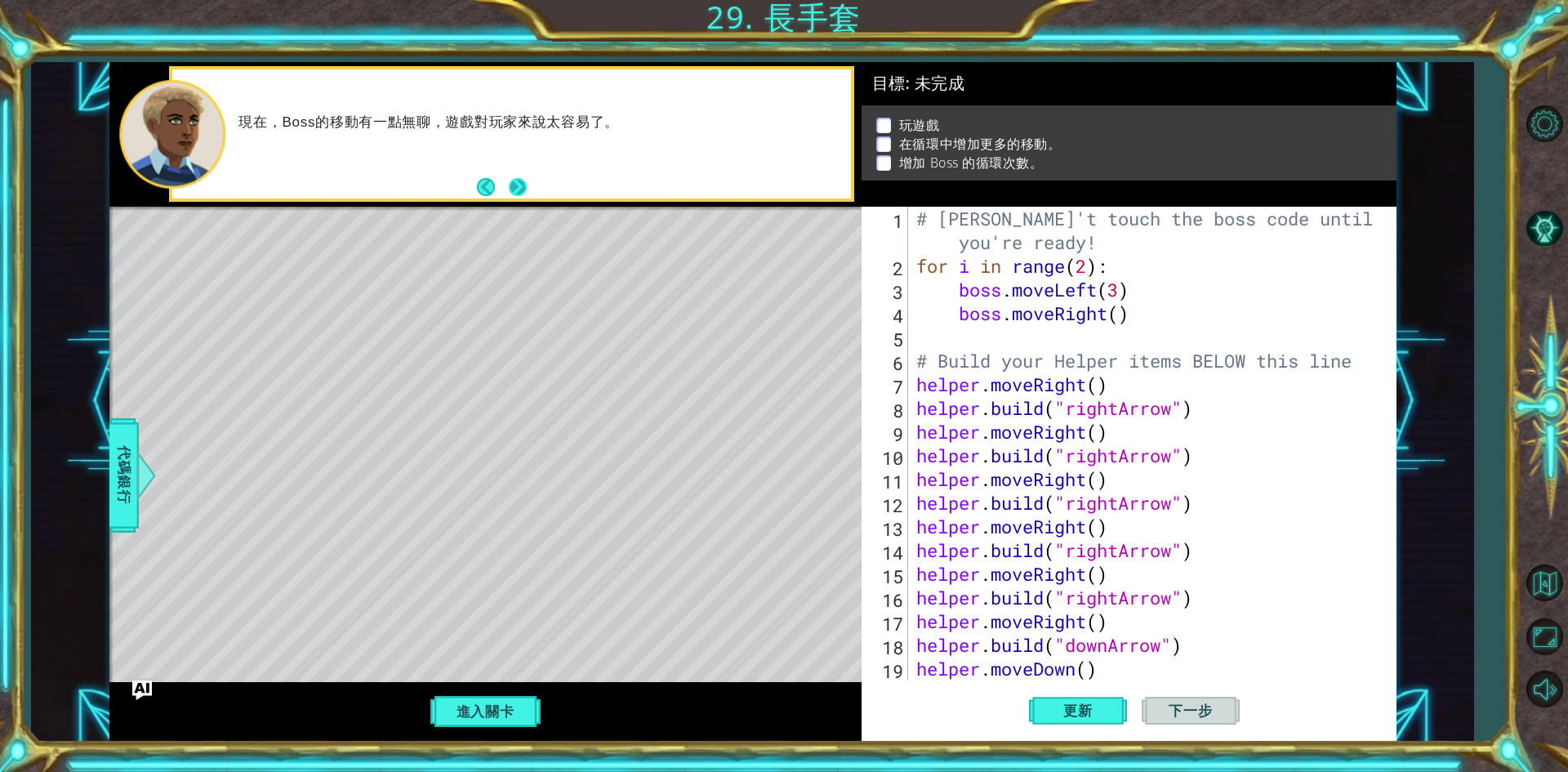
click at [525, 185] on button "Next" at bounding box center [517, 187] width 18 height 18
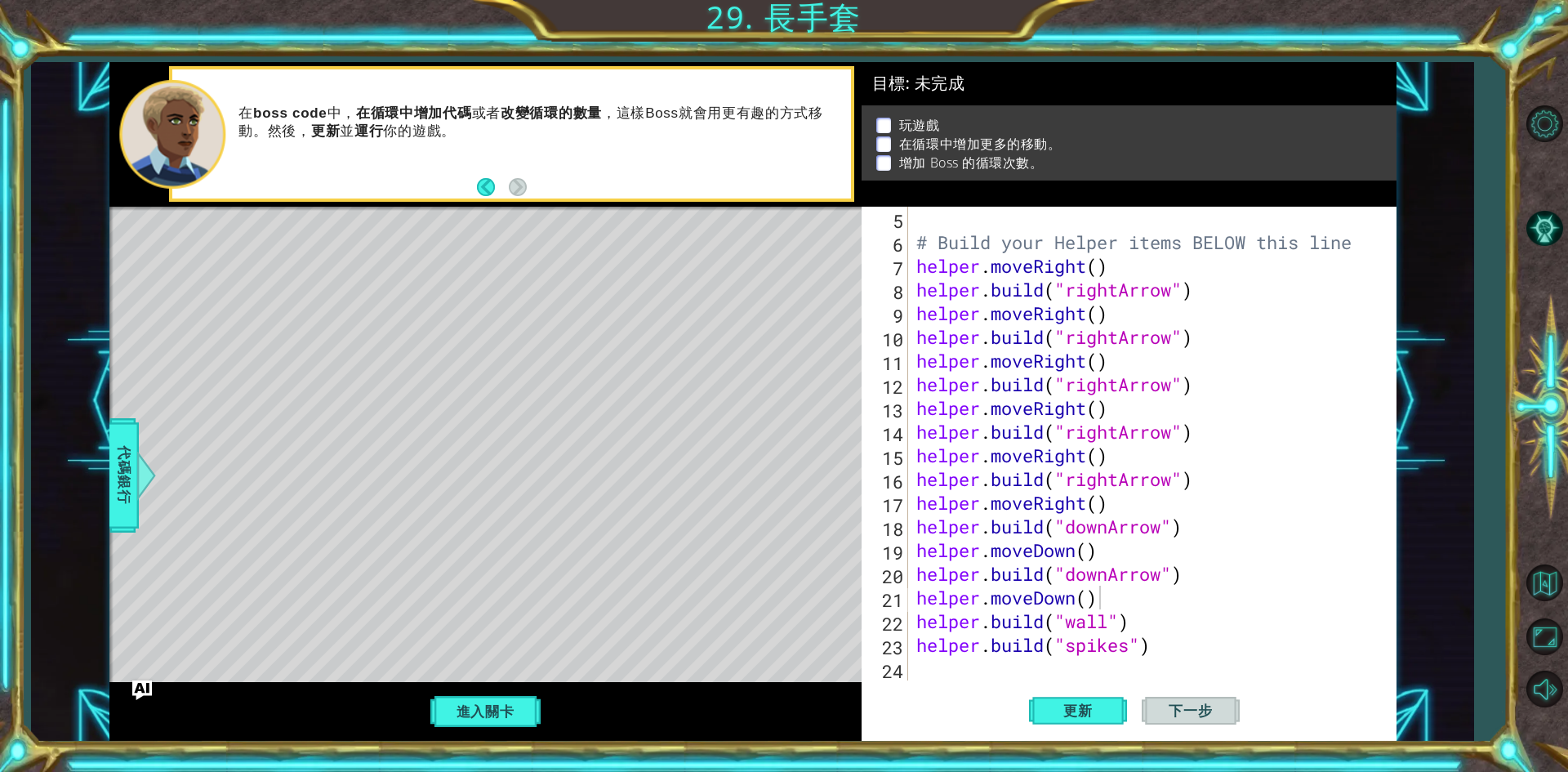
scroll to position [119, 0]
click at [1006, 679] on div "# Build your Helper items BELOW this line helper . moveRight ( ) helper . build…" at bounding box center [1150, 467] width 474 height 521
type textarea "b"
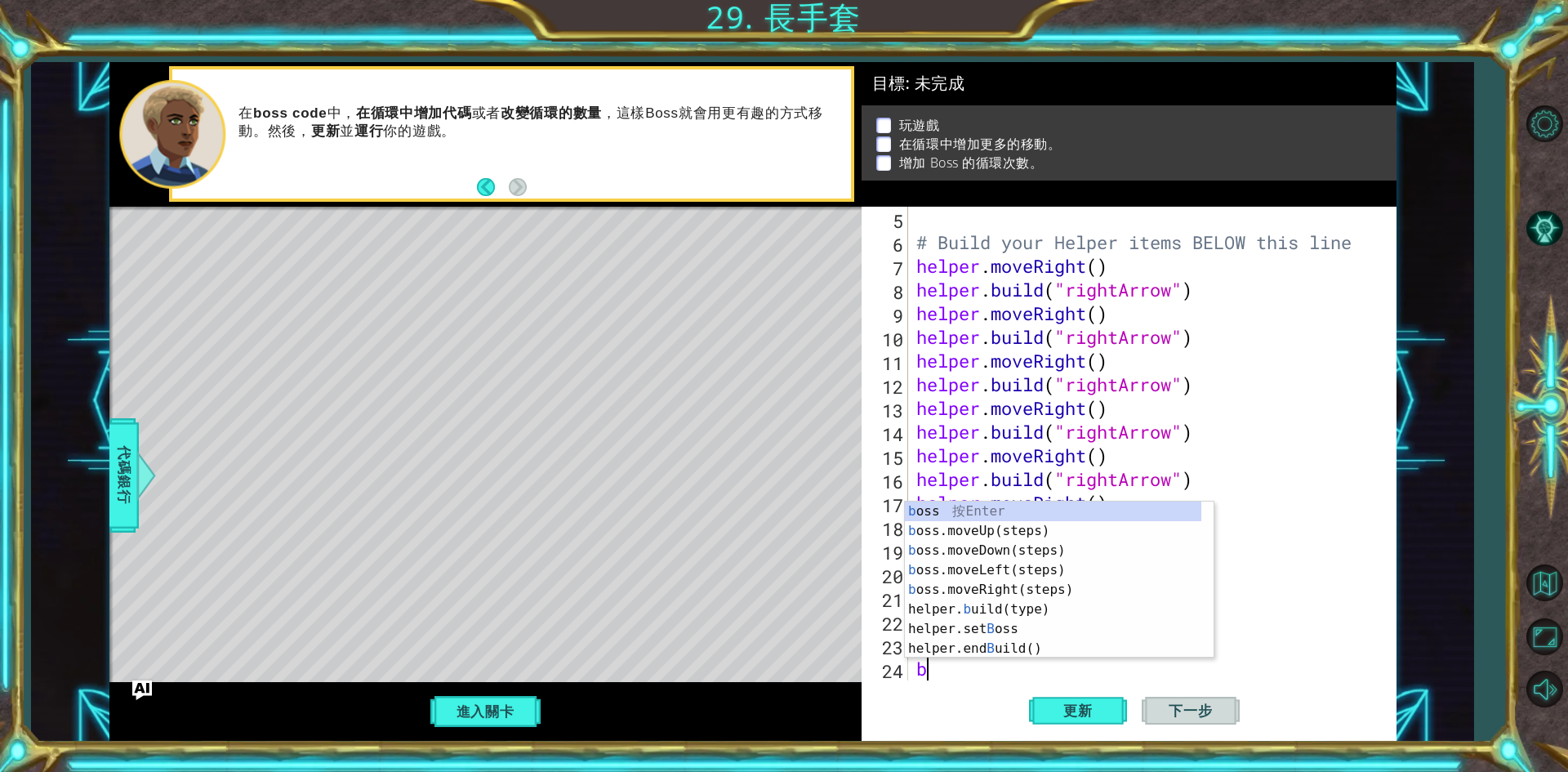
scroll to position [142, 0]
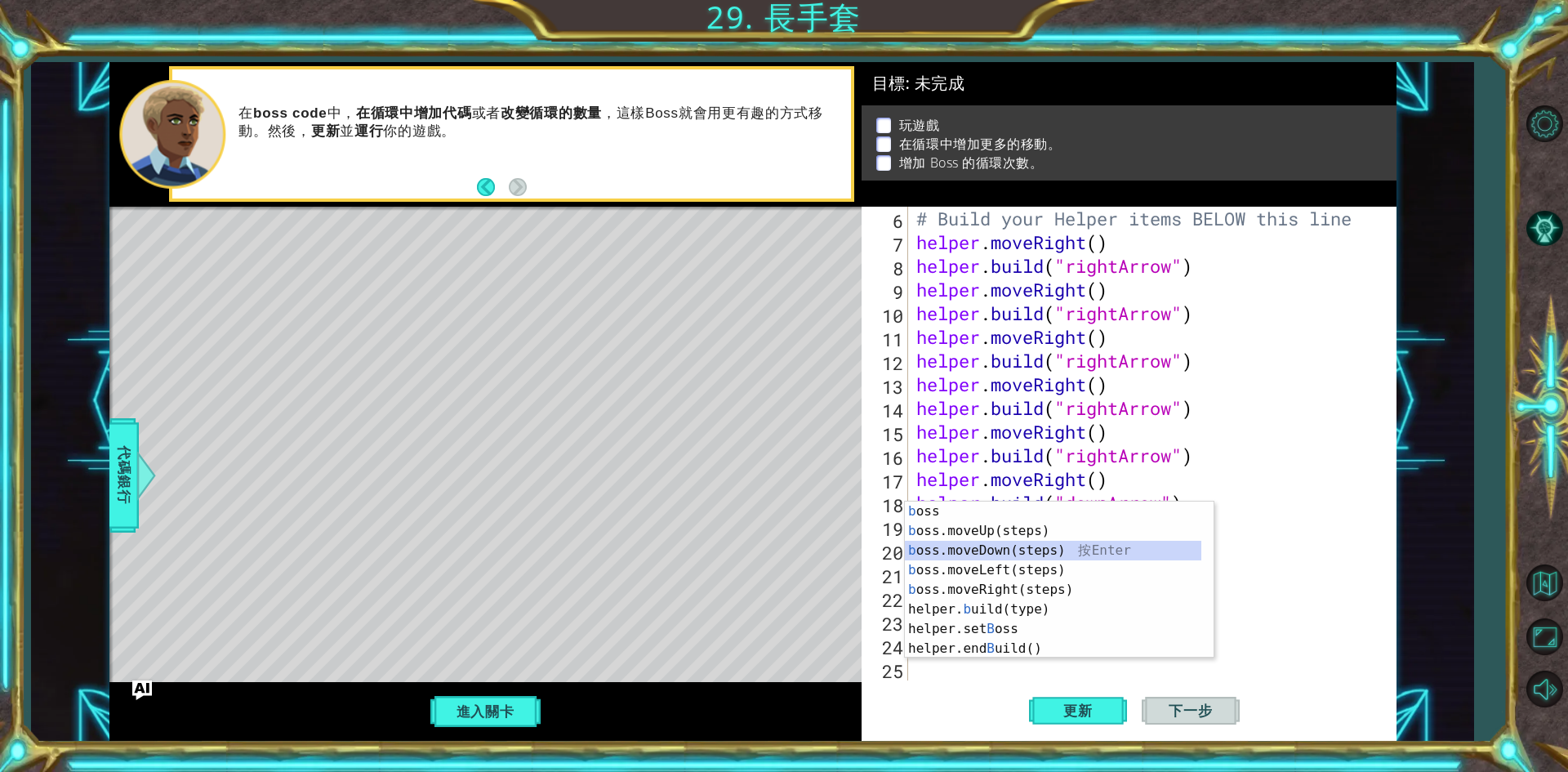
click at [956, 544] on div "b oss 按 Enter b oss.moveUp(steps) 按 Enter b oss.moveDown(steps) 按 Enter b oss.m…" at bounding box center [1053, 599] width 296 height 196
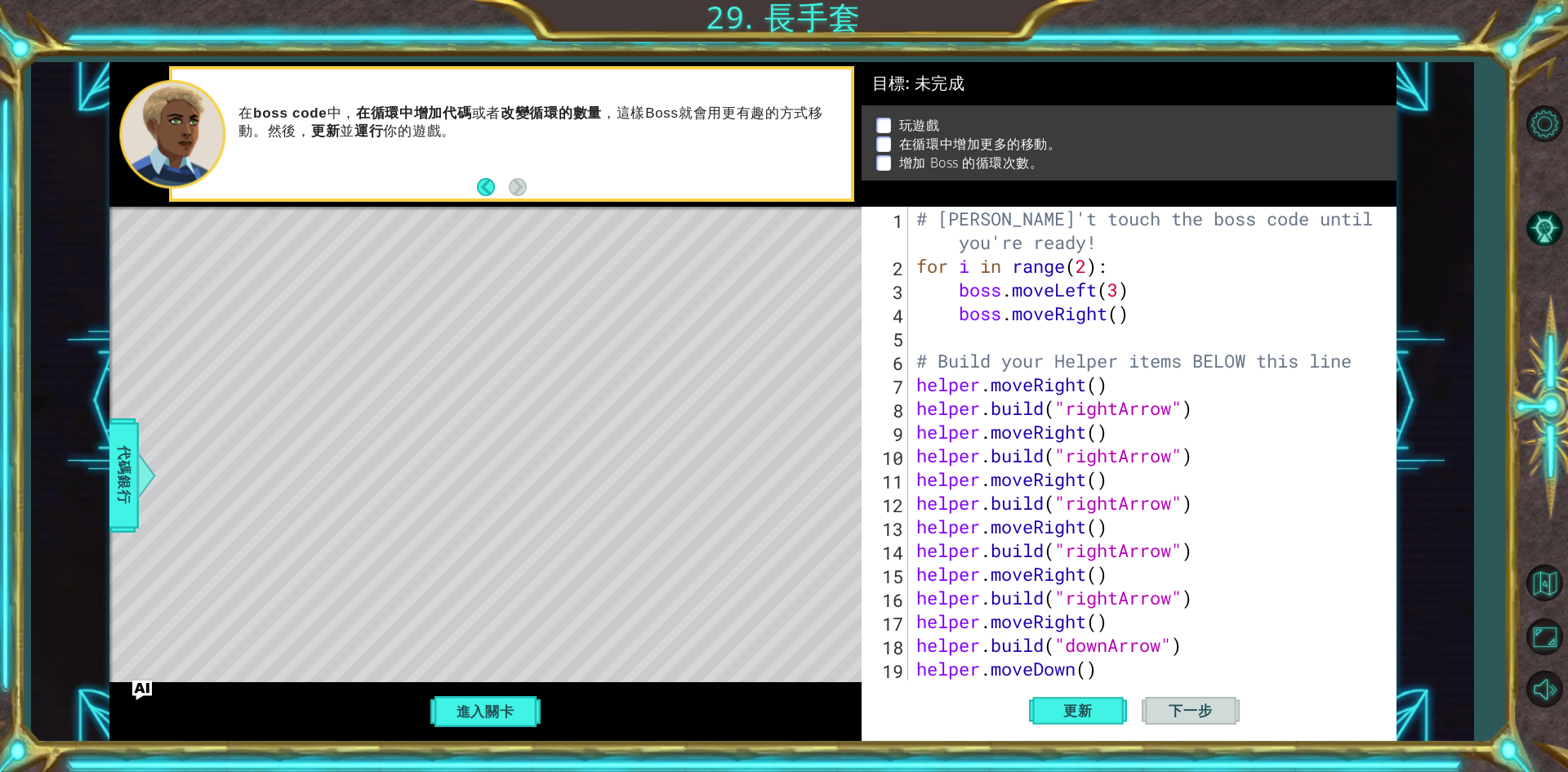
scroll to position [0, 0]
click at [1119, 316] on div "# [PERSON_NAME]'t touch the boss code until [PERSON_NAME] says you're ready! fo…" at bounding box center [1150, 479] width 474 height 545
click at [1088, 271] on div "# [PERSON_NAME]'t touch the boss code until [PERSON_NAME] says you're ready! fo…" at bounding box center [1150, 479] width 474 height 545
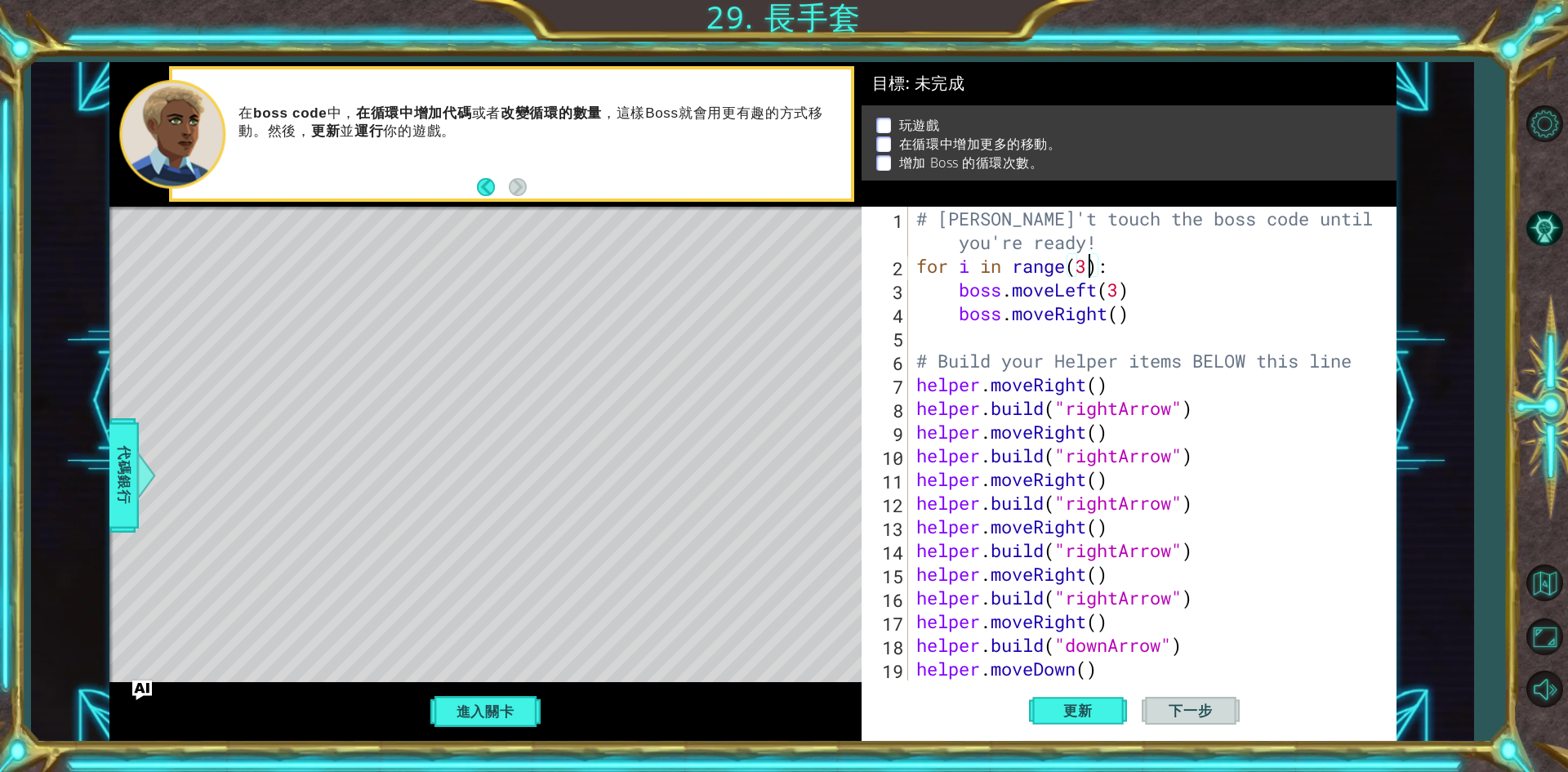
type textarea "for i in range(3):"
drag, startPoint x: 1094, startPoint y: 745, endPoint x: 1081, endPoint y: 714, distance: 33.6
click at [1081, 714] on div "1 ההההההההההההההההההההההההההההההההההההההההההההההההההההההההההההההההההההההההההההה…" at bounding box center [784, 386] width 1568 height 772
drag, startPoint x: 1081, startPoint y: 714, endPoint x: 1110, endPoint y: 698, distance: 33.1
click at [1091, 716] on span "更新" at bounding box center [1079, 711] width 62 height 17
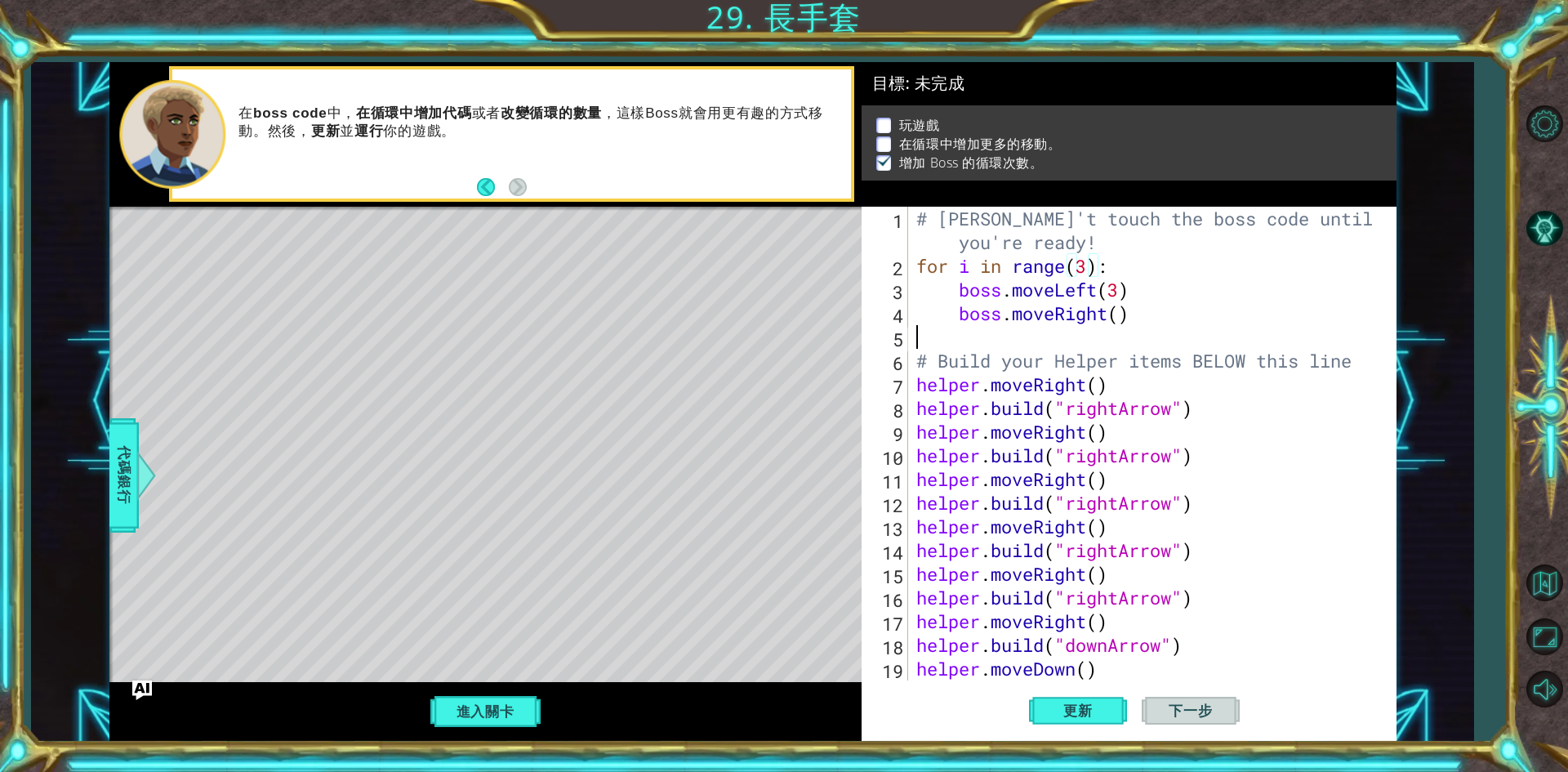
click at [1038, 339] on div "# [PERSON_NAME]'t touch the boss code until [PERSON_NAME] says you're ready! fo…" at bounding box center [1150, 479] width 474 height 545
click at [1032, 332] on div "# [PERSON_NAME]'t touch the boss code until [PERSON_NAME] says you're ready! fo…" at bounding box center [1150, 479] width 474 height 545
type textarea "b"
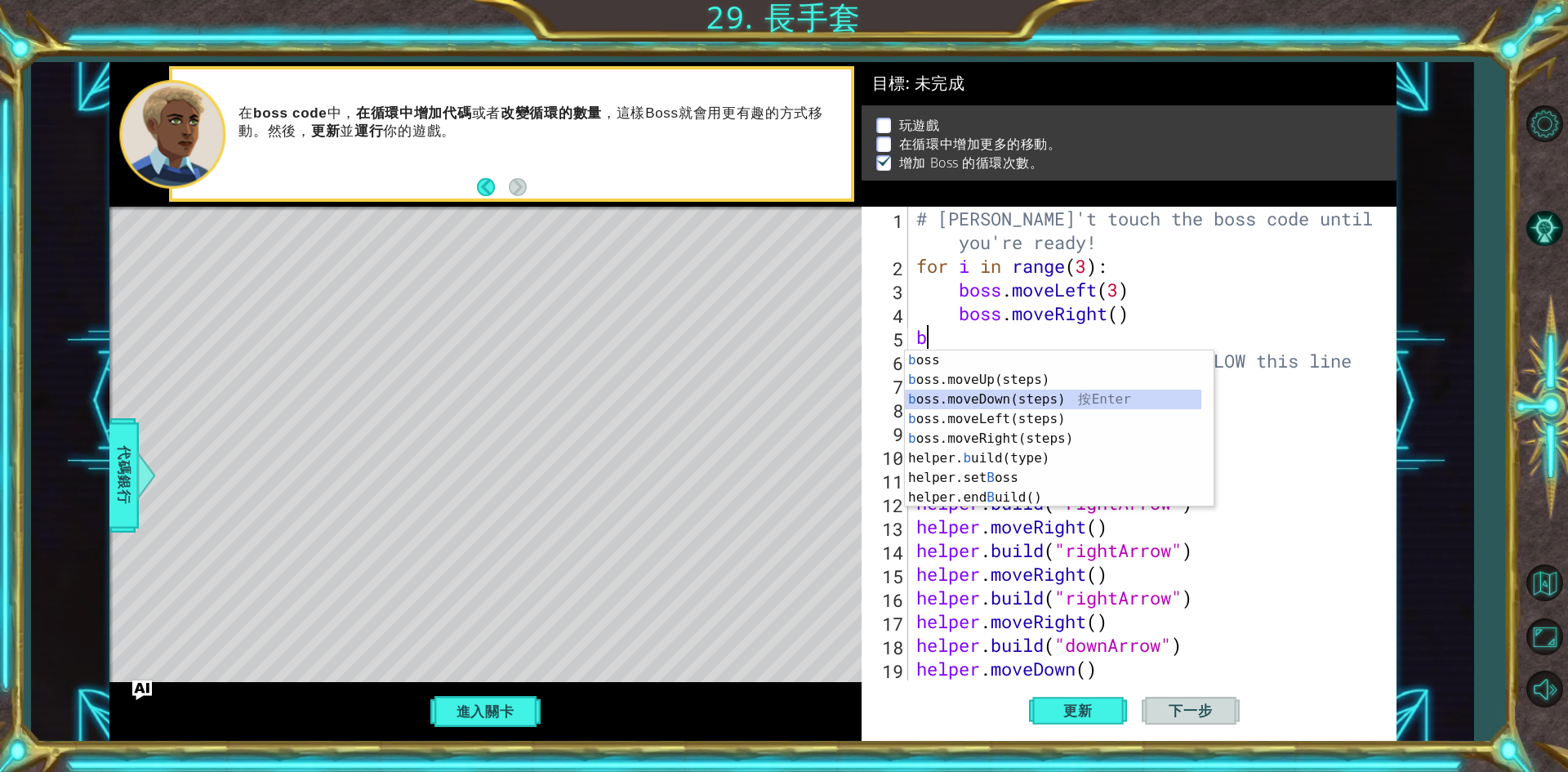
click at [1007, 397] on div "b oss 按 Enter b oss.moveUp(steps) 按 Enter b oss.moveDown(steps) 按 Enter b oss.m…" at bounding box center [1053, 448] width 296 height 196
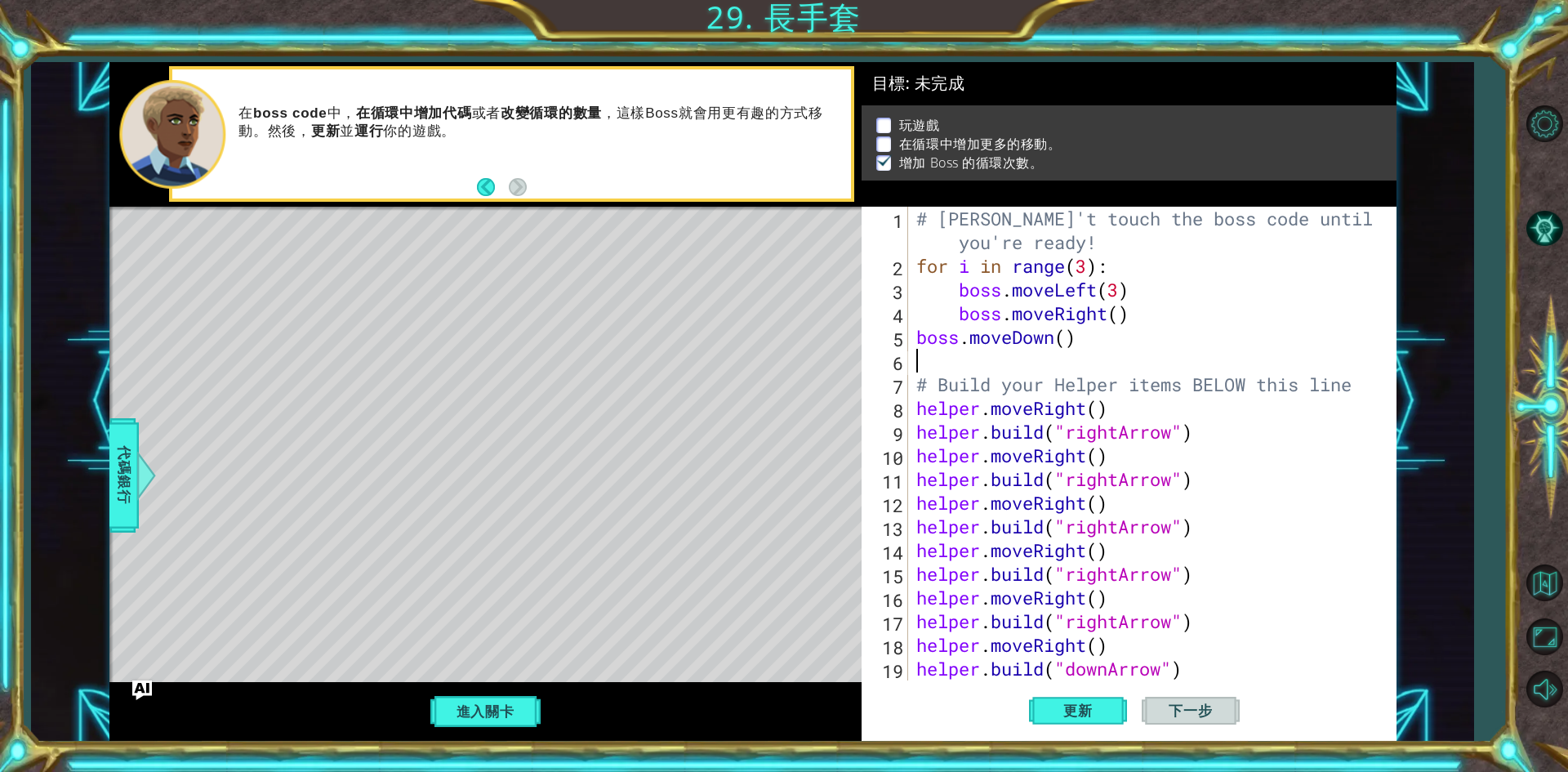
click at [911, 339] on div "1 2 3 4 5 6 7 8 9 10 11 12 13 14 15 16 17 18 19 20 # [PERSON_NAME]'t touch the …" at bounding box center [1126, 444] width 529 height 474
click at [915, 330] on div "# [PERSON_NAME]'t touch the boss code until [PERSON_NAME] says you're ready! fo…" at bounding box center [1150, 479] width 474 height 545
type textarea "boss.moveDown()"
drag, startPoint x: 1073, startPoint y: 693, endPoint x: 1081, endPoint y: 699, distance: 10.0
click at [1074, 694] on button "更新" at bounding box center [1078, 711] width 98 height 53
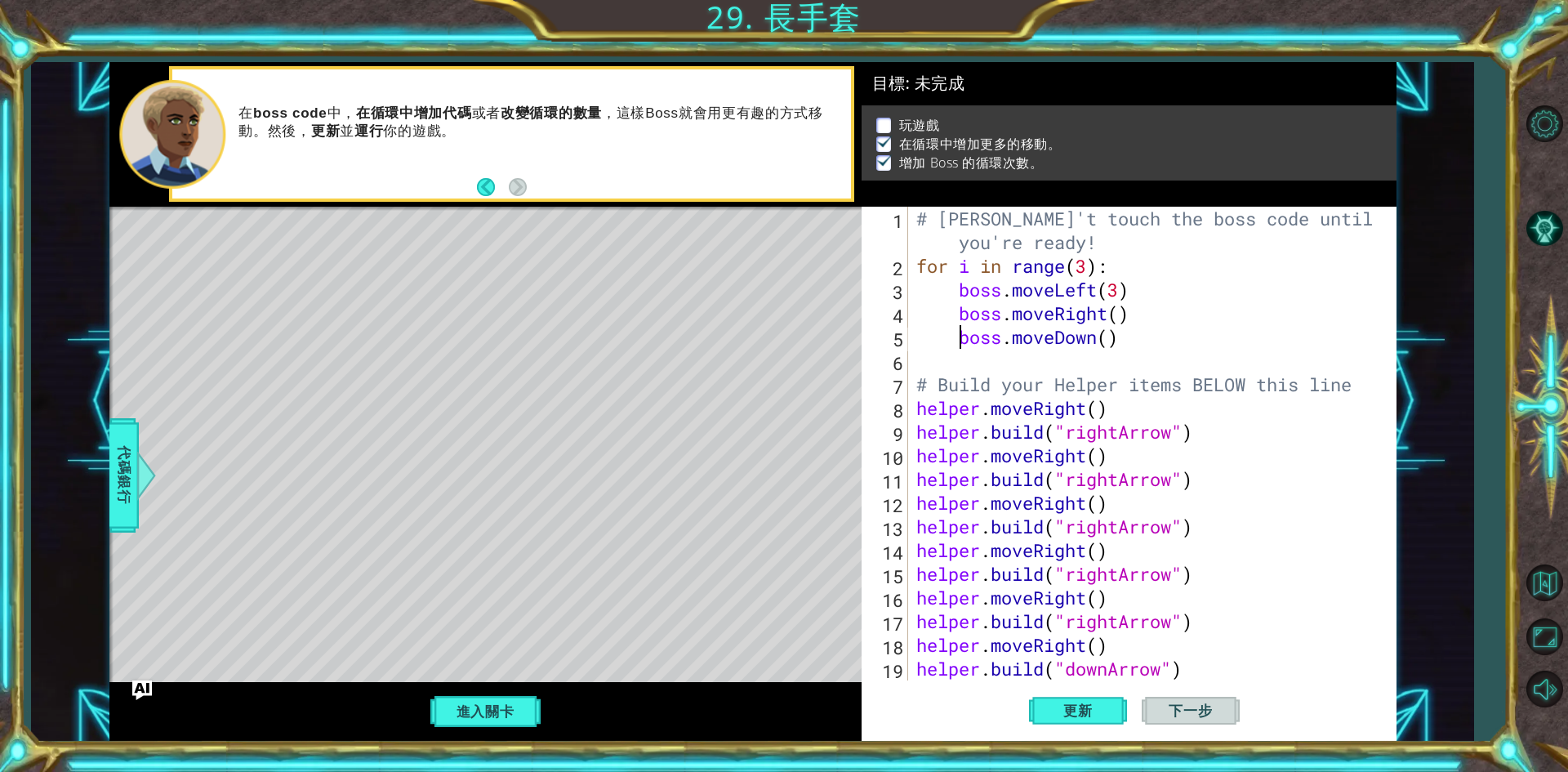
click at [521, 707] on button "進入關卡" at bounding box center [485, 712] width 117 height 31
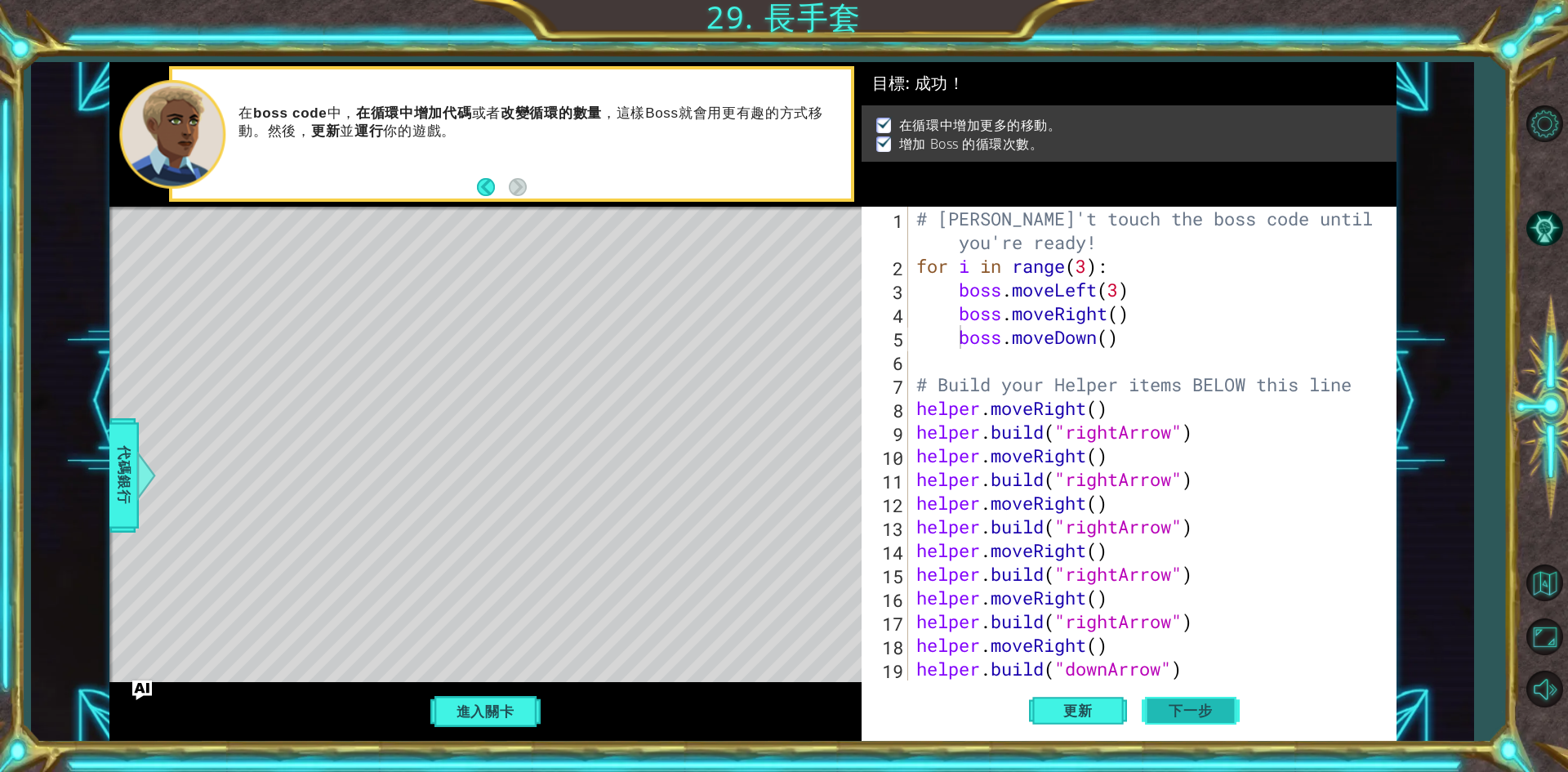
click at [1220, 719] on button "下一步" at bounding box center [1191, 712] width 98 height 53
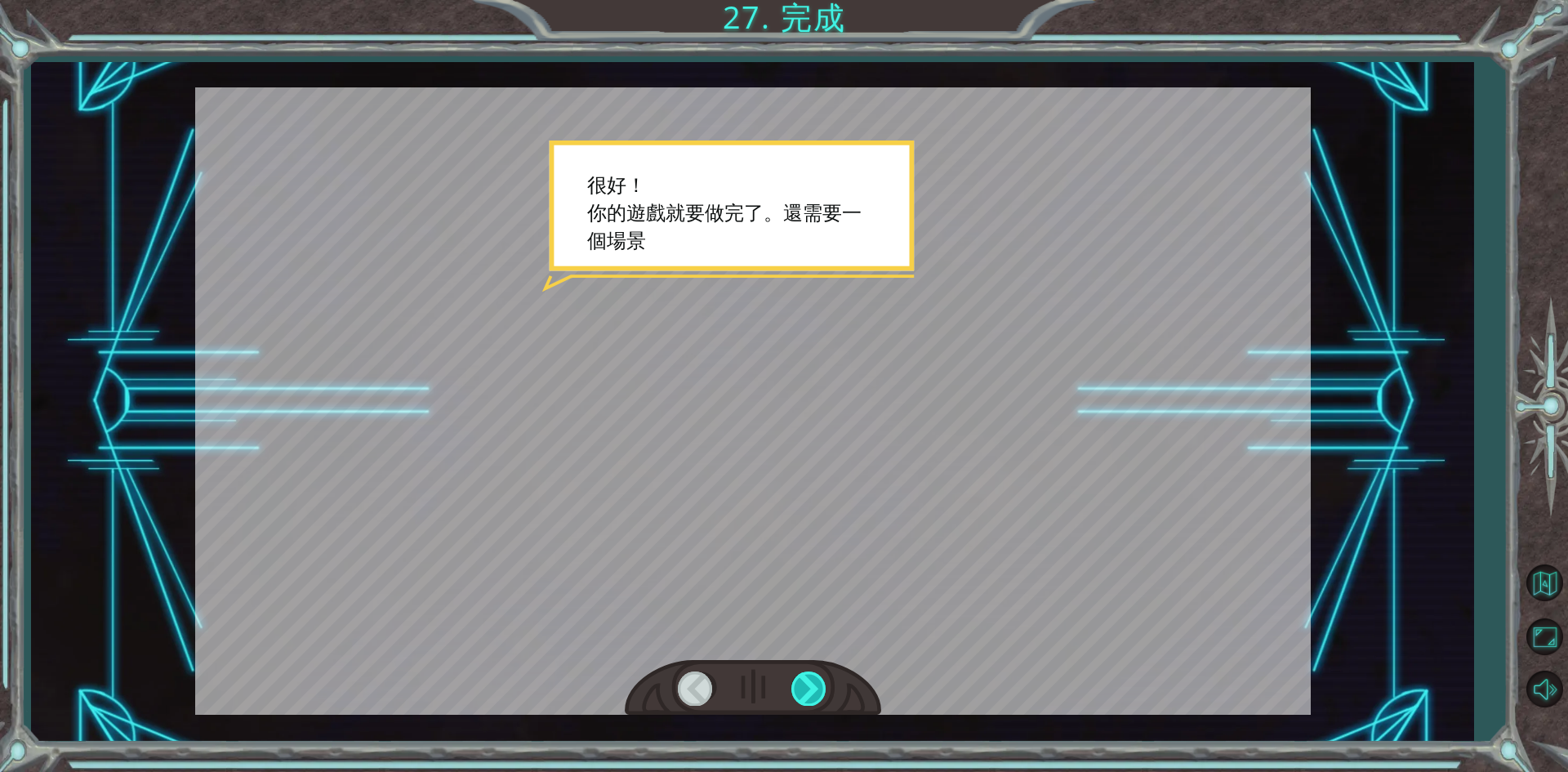
click at [813, 676] on div at bounding box center [810, 688] width 37 height 33
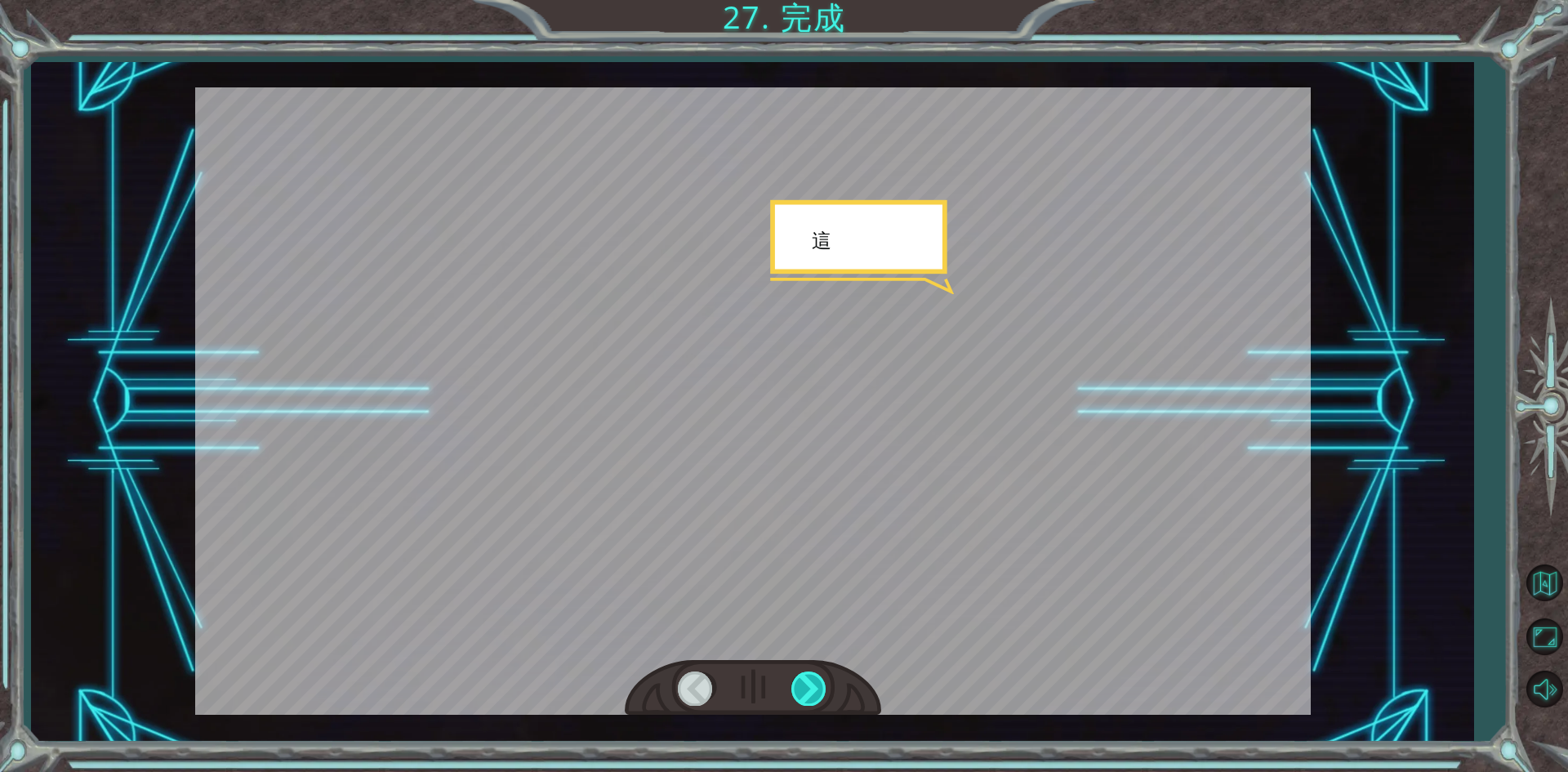
click at [813, 676] on div at bounding box center [810, 688] width 37 height 33
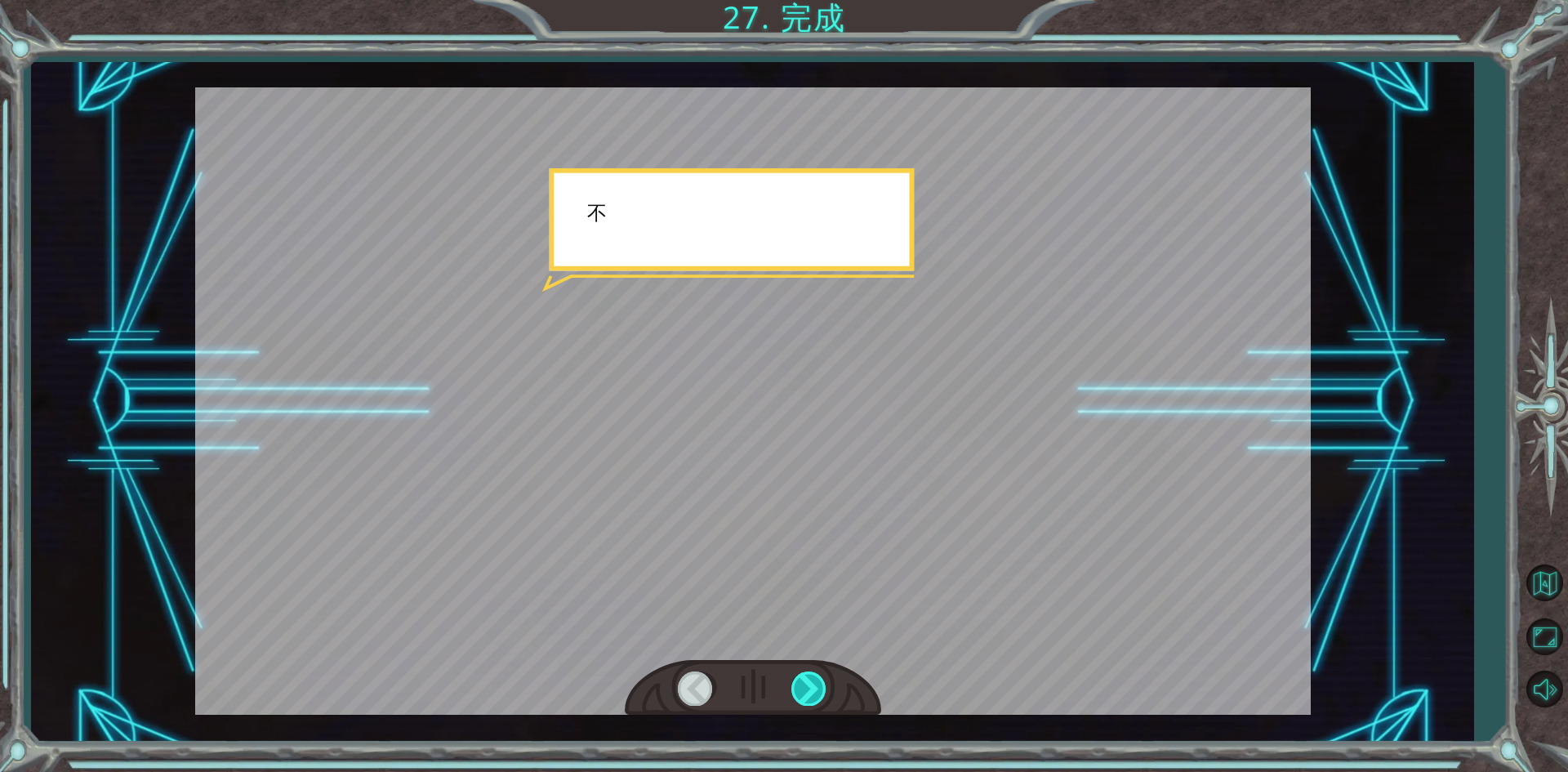
click at [813, 676] on div at bounding box center [810, 688] width 37 height 33
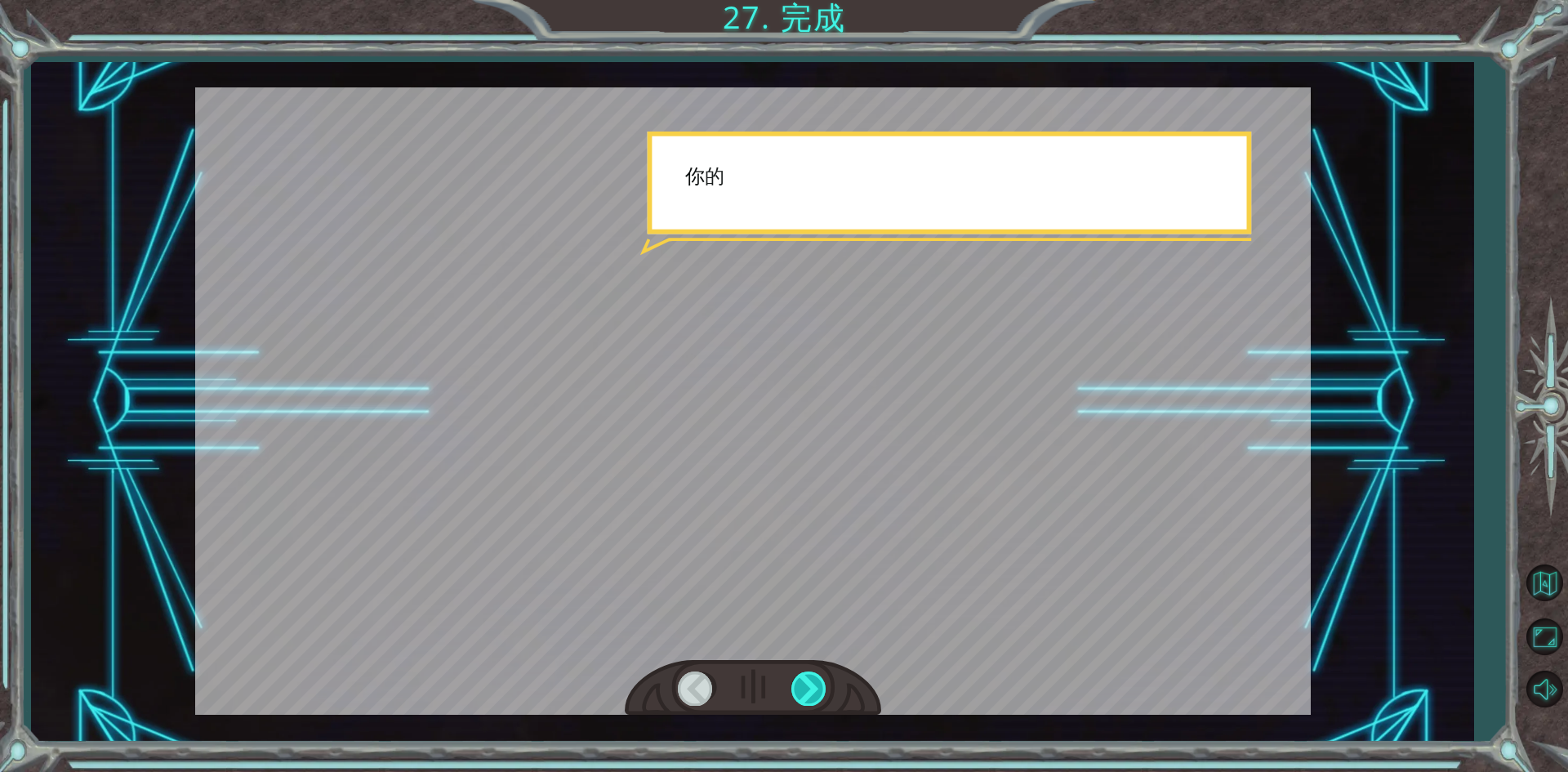
click at [813, 676] on div at bounding box center [810, 688] width 37 height 33
click at [813, 675] on div at bounding box center [810, 688] width 37 height 33
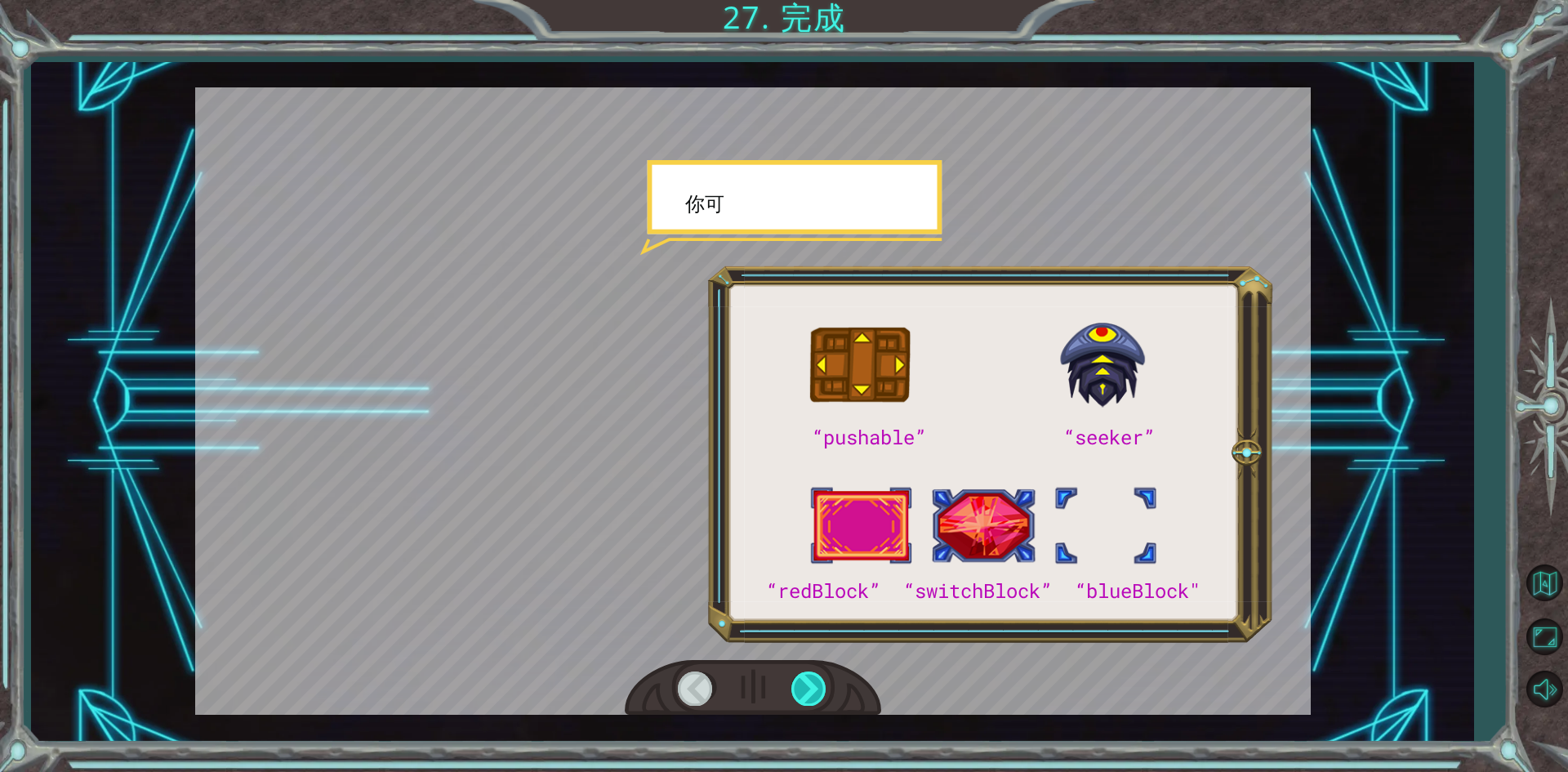
drag, startPoint x: 812, startPoint y: 674, endPoint x: 834, endPoint y: 704, distance: 37.2
click at [812, 675] on div at bounding box center [810, 688] width 37 height 33
click at [834, 705] on div at bounding box center [752, 688] width 256 height 57
click at [828, 693] on div at bounding box center [752, 688] width 256 height 57
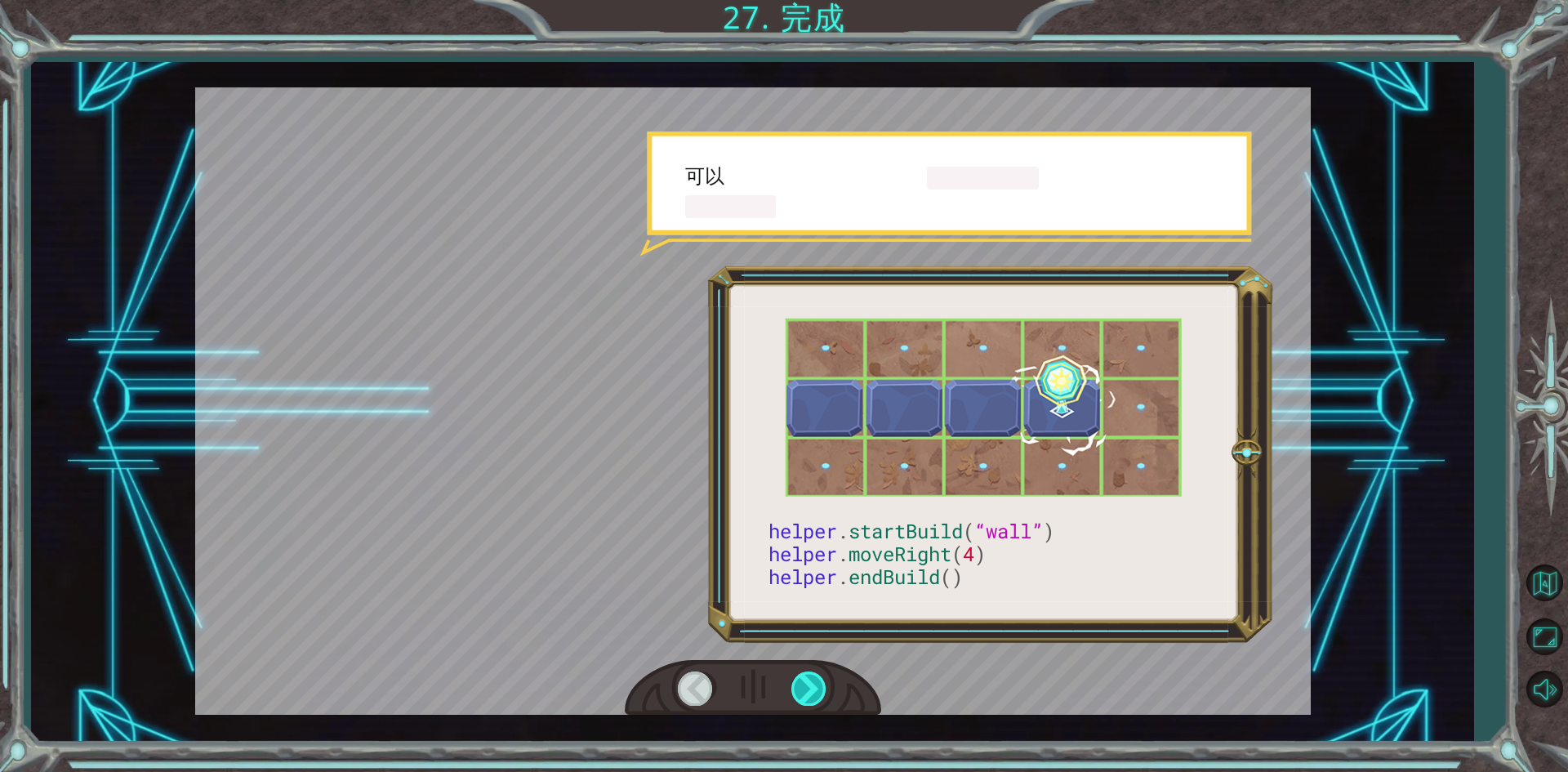
click at [825, 693] on div at bounding box center [810, 688] width 37 height 33
click at [816, 694] on div at bounding box center [810, 688] width 37 height 33
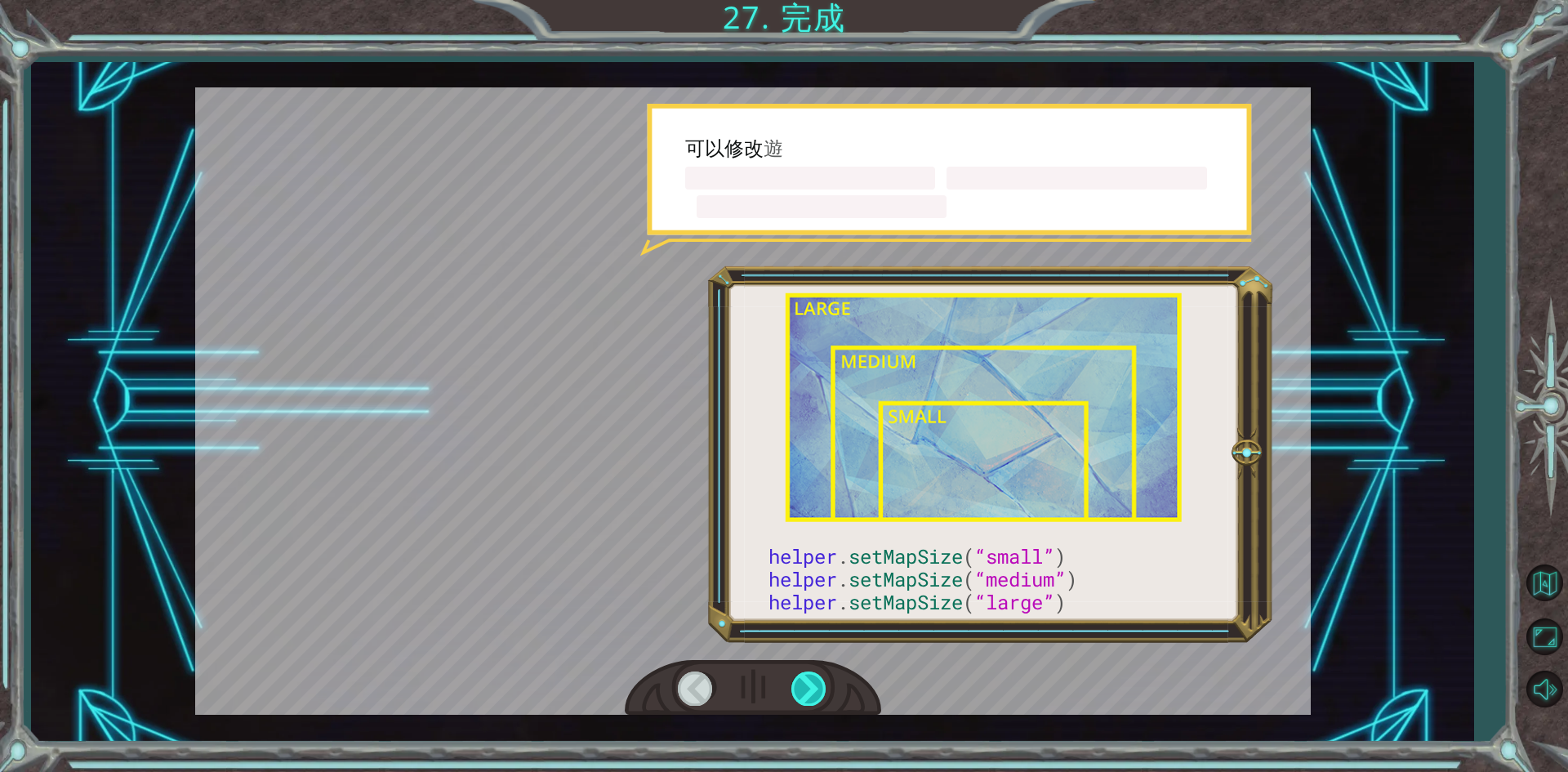
click at [808, 692] on div at bounding box center [810, 688] width 37 height 33
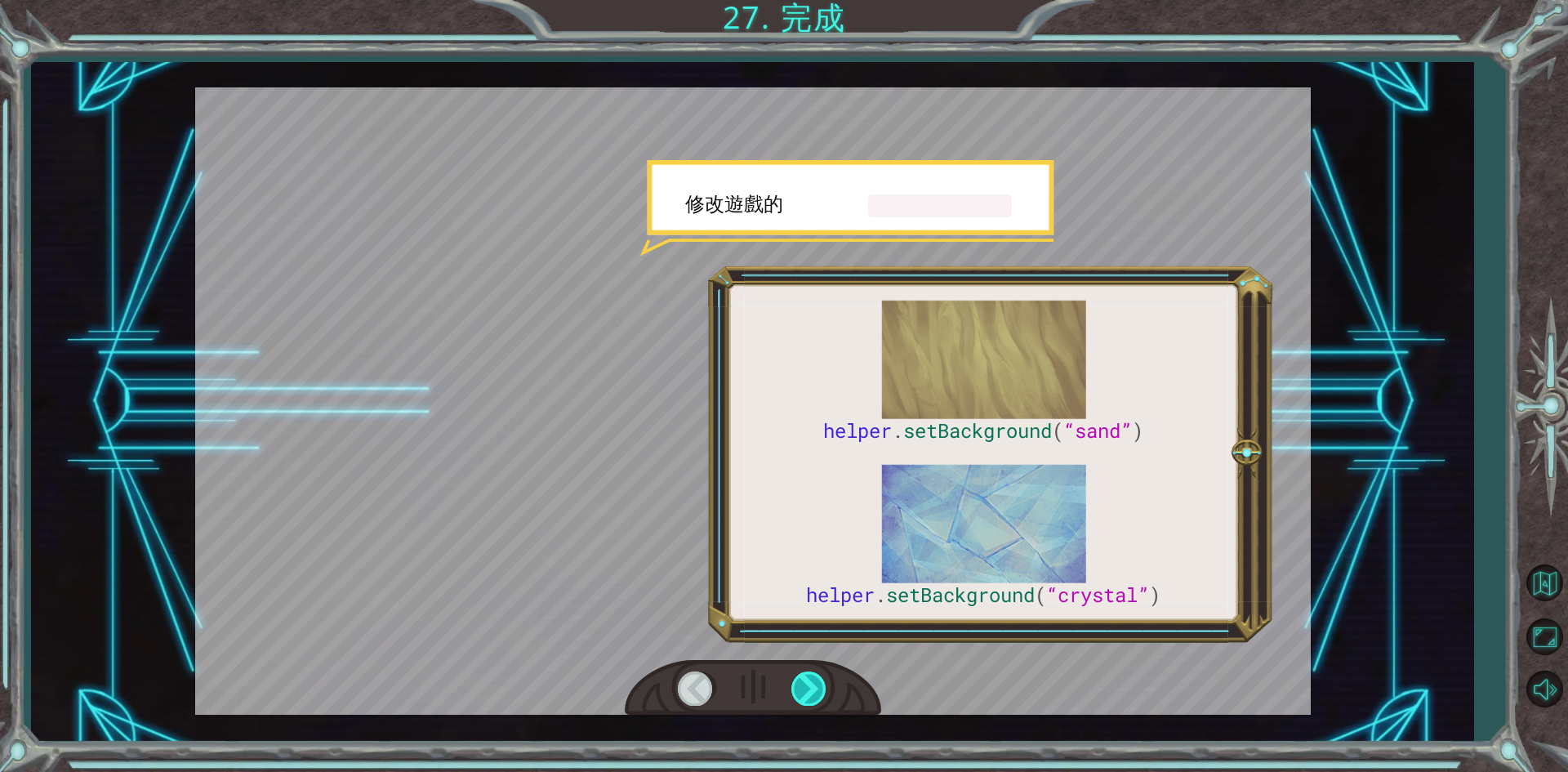
click at [798, 677] on div at bounding box center [810, 688] width 37 height 33
click at [802, 689] on div at bounding box center [810, 688] width 37 height 33
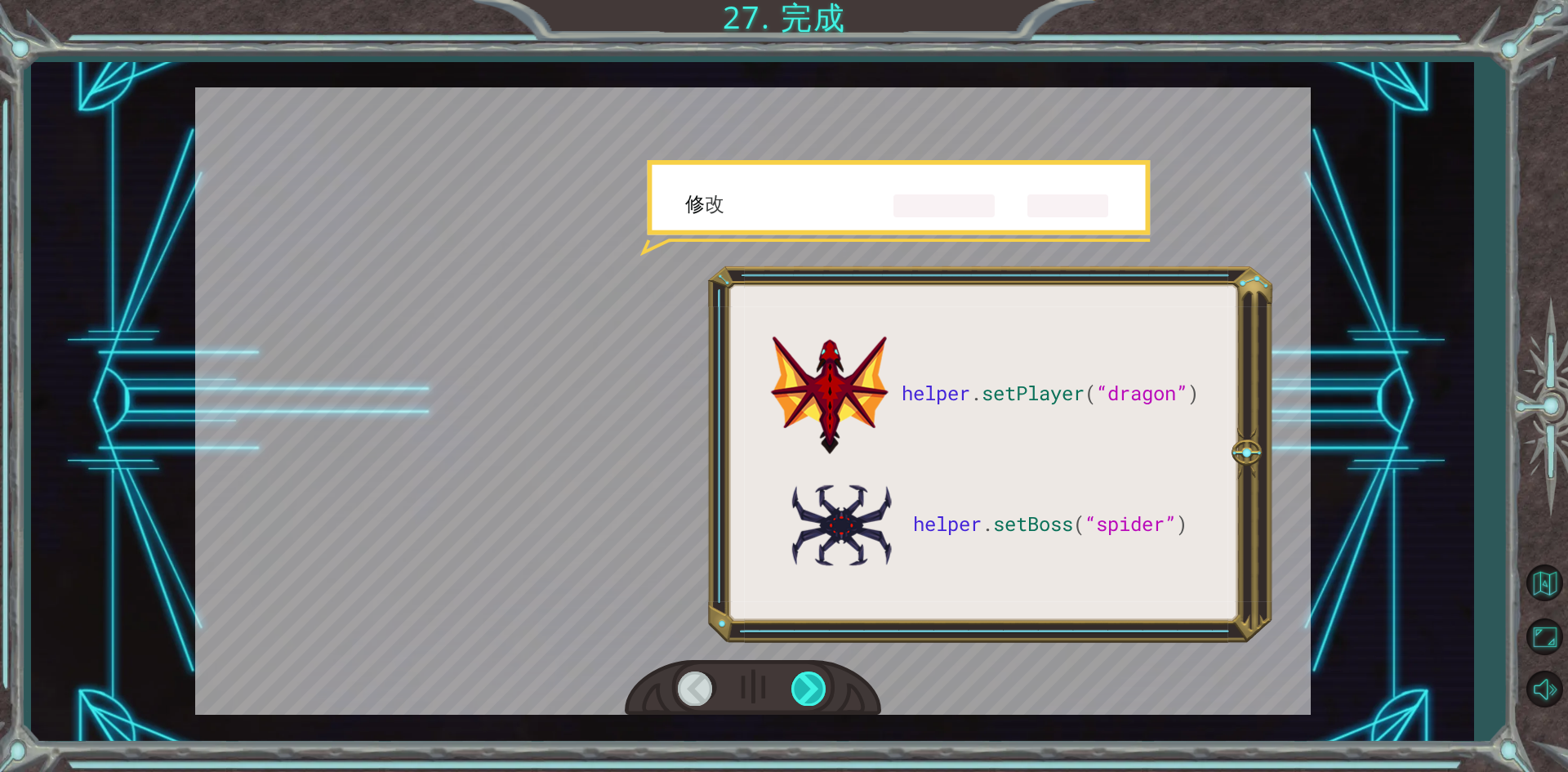
click at [801, 689] on div at bounding box center [810, 688] width 37 height 33
click at [801, 686] on div at bounding box center [810, 688] width 37 height 33
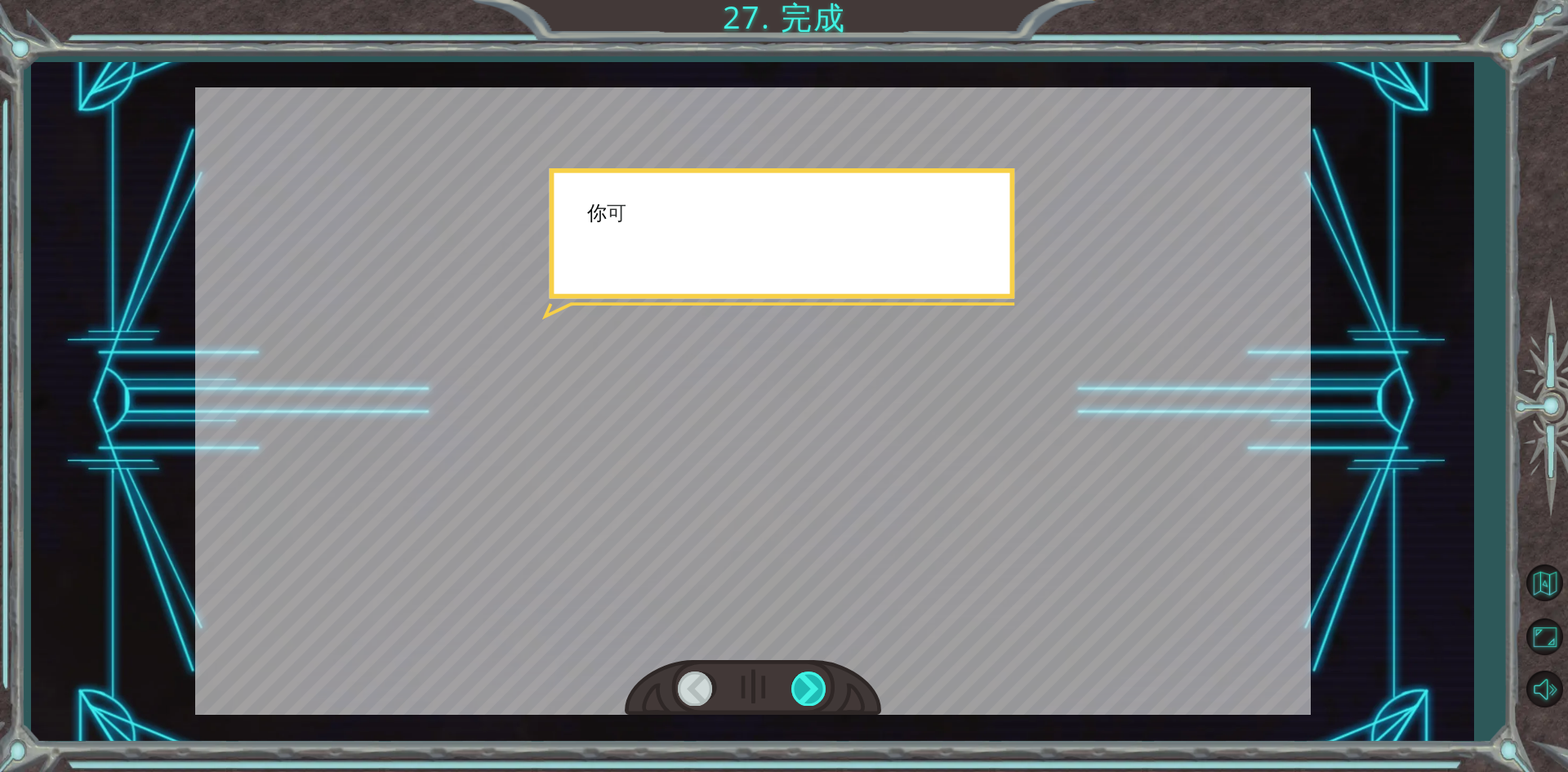
click at [801, 686] on div at bounding box center [810, 688] width 37 height 33
click at [805, 686] on div at bounding box center [810, 688] width 37 height 33
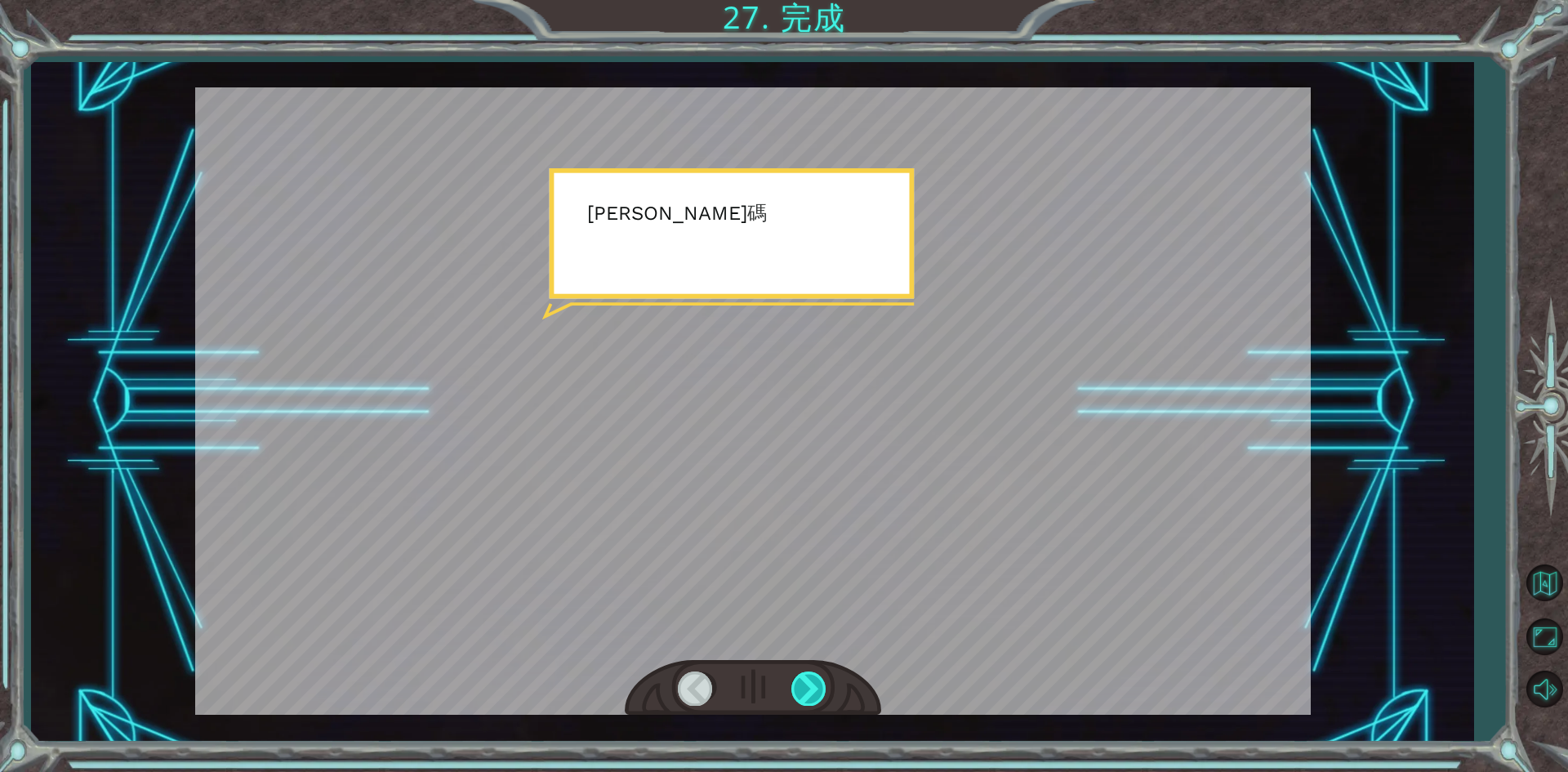
click at [806, 686] on div at bounding box center [810, 688] width 37 height 33
click at [803, 688] on div at bounding box center [810, 688] width 37 height 33
click at [806, 688] on div at bounding box center [810, 688] width 37 height 33
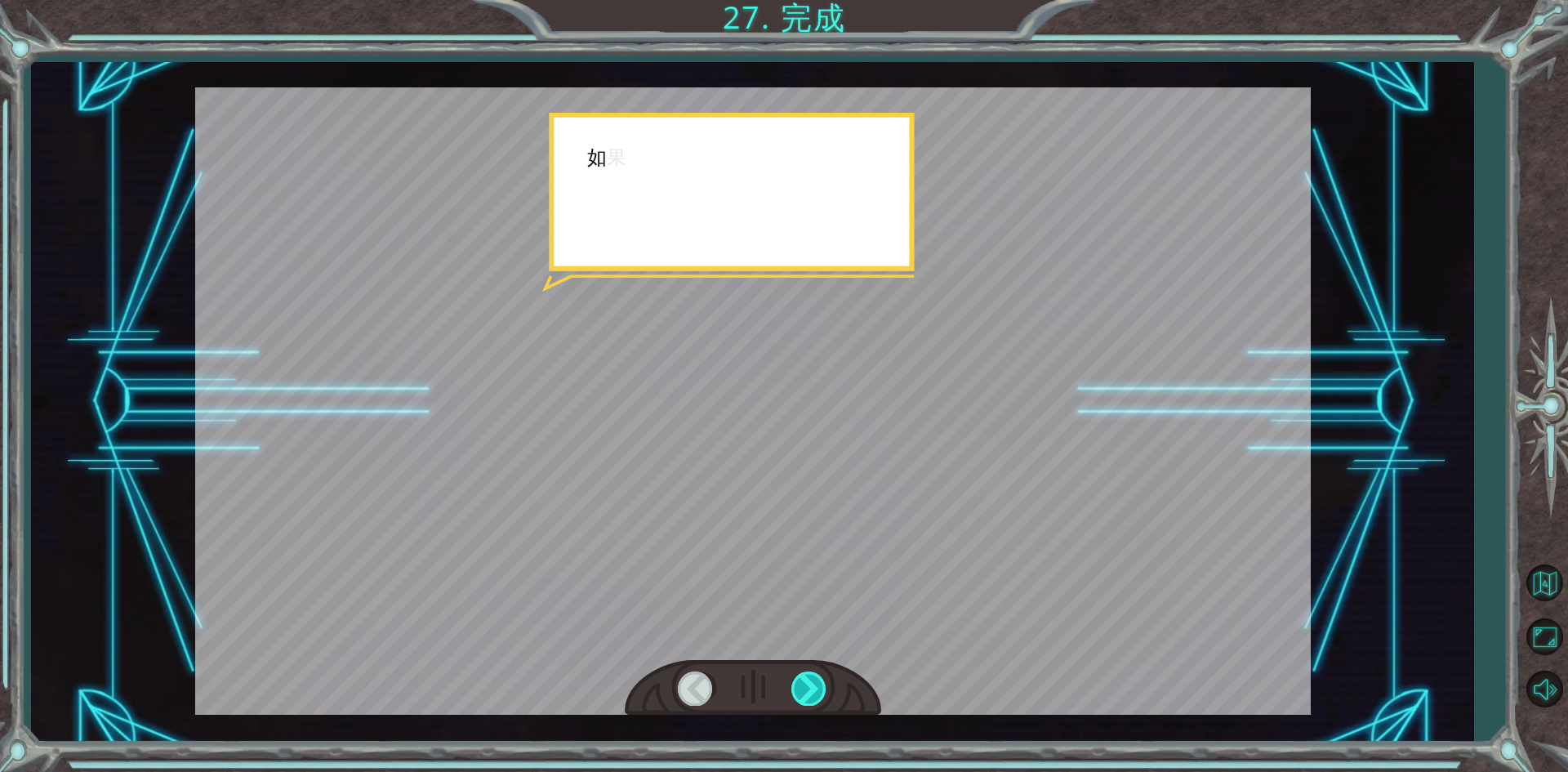
click at [807, 688] on div at bounding box center [810, 688] width 37 height 33
click at [808, 688] on div at bounding box center [810, 688] width 37 height 33
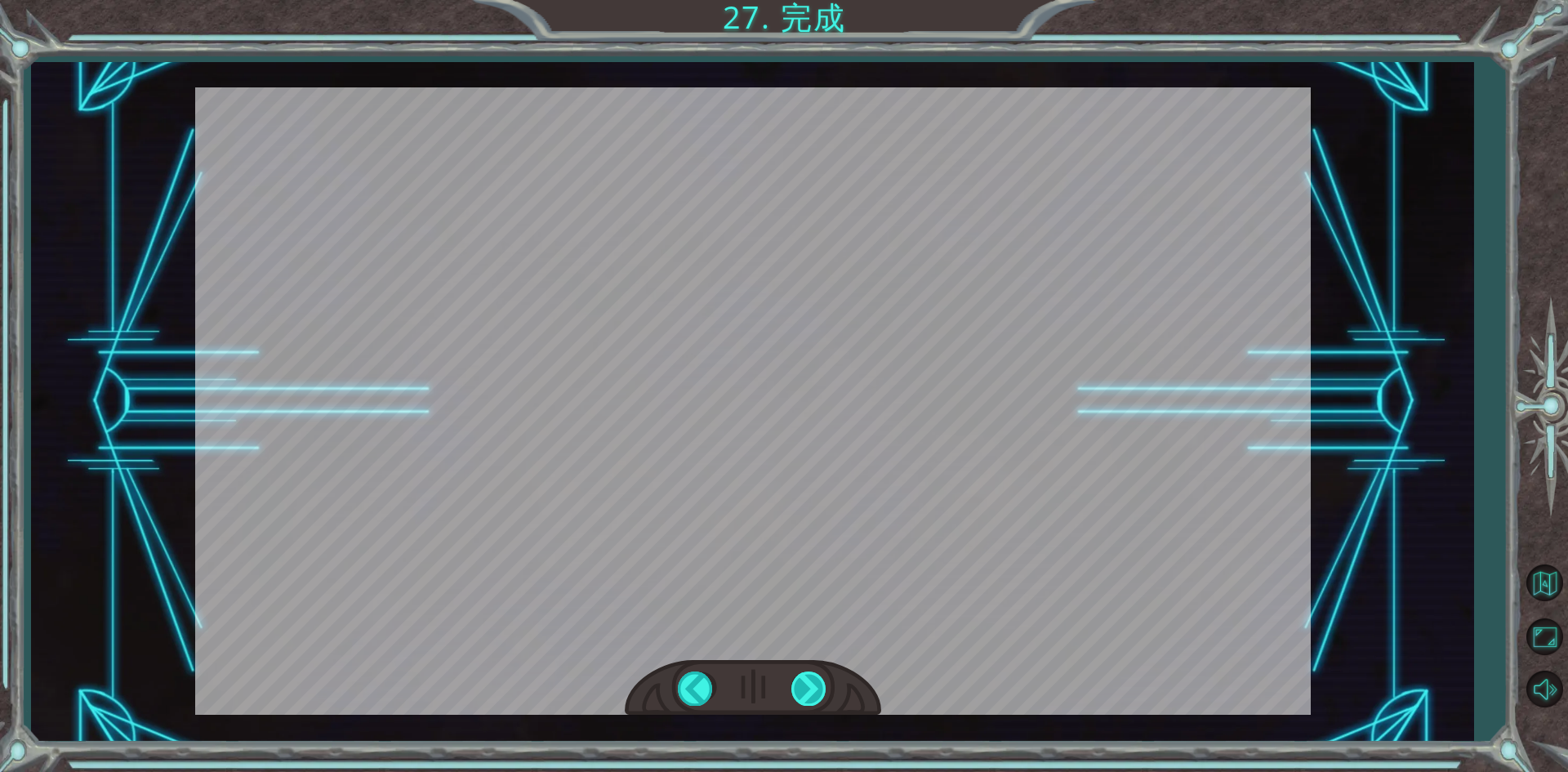
click at [808, 688] on div at bounding box center [810, 688] width 37 height 33
click at [810, 688] on div at bounding box center [810, 688] width 37 height 33
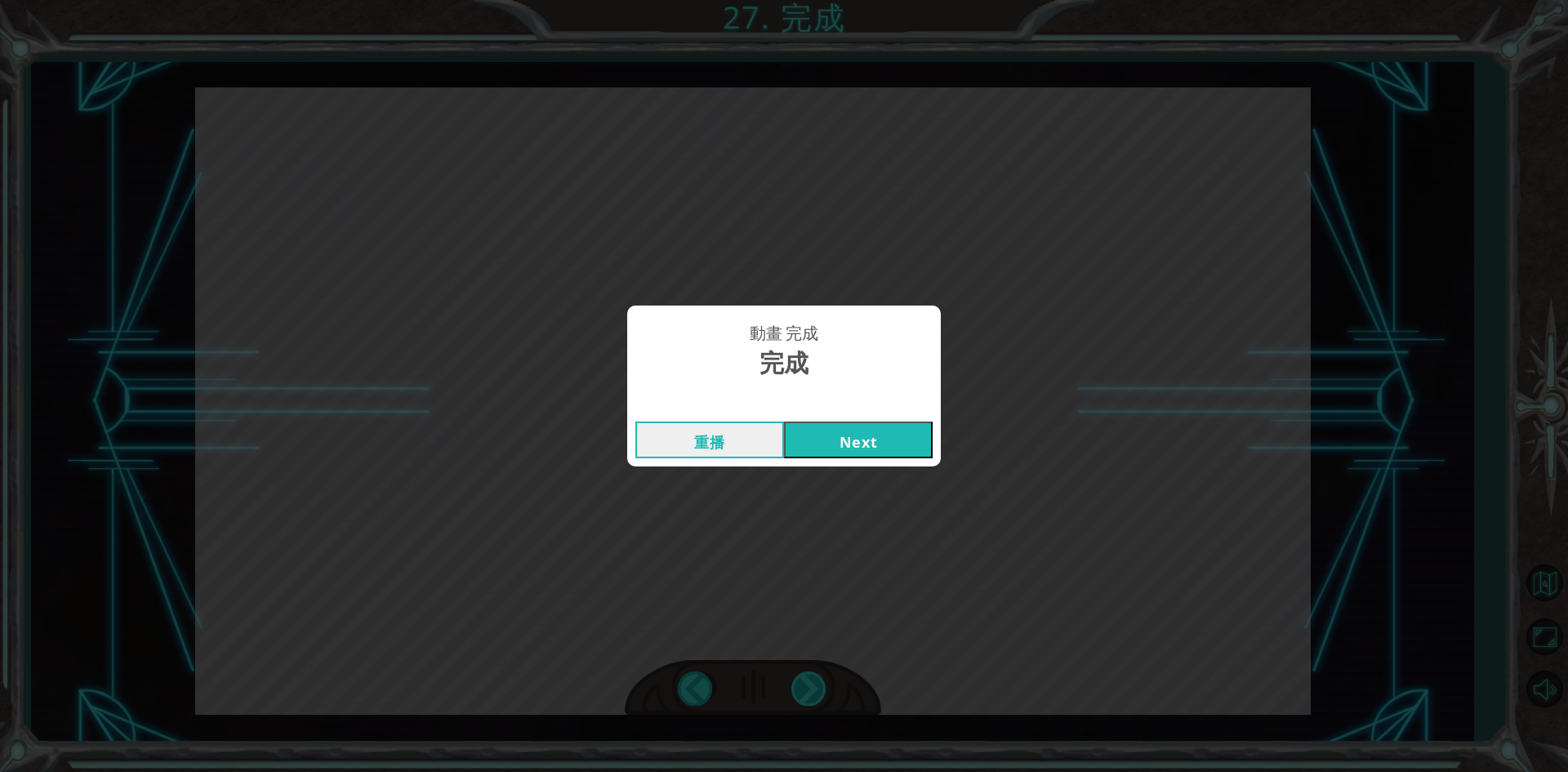
click at [812, 688] on div "動畫 完成 完成 重播 Next" at bounding box center [784, 386] width 1568 height 772
click at [835, 461] on div "重播 Next" at bounding box center [784, 440] width 314 height 53
drag, startPoint x: 835, startPoint y: 461, endPoint x: 828, endPoint y: 450, distance: 13.0
click at [833, 457] on div "重播 Next" at bounding box center [784, 440] width 314 height 53
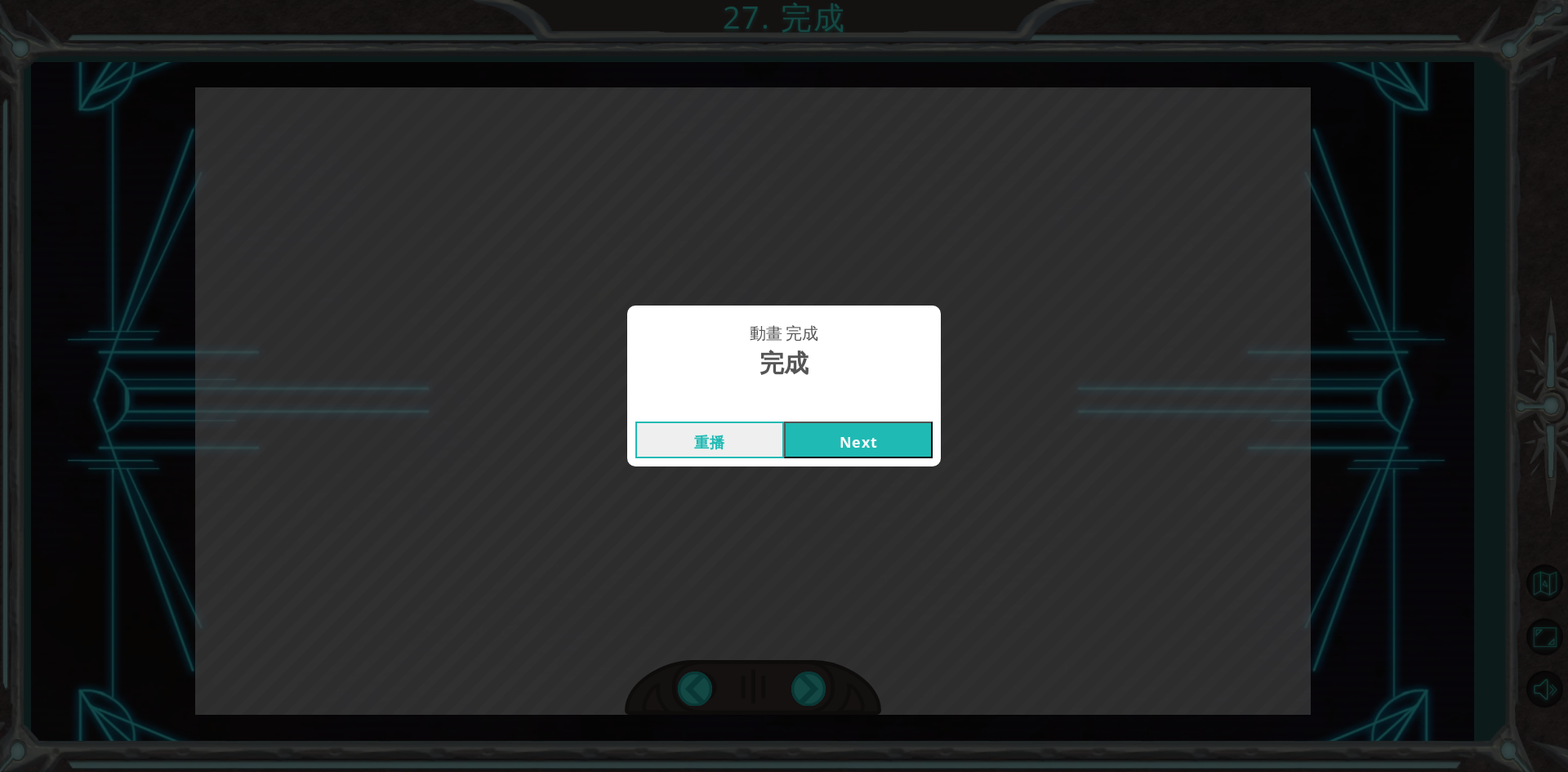
click at [828, 450] on button "Next" at bounding box center [859, 441] width 149 height 37
click at [828, 449] on button "Next" at bounding box center [859, 441] width 149 height 37
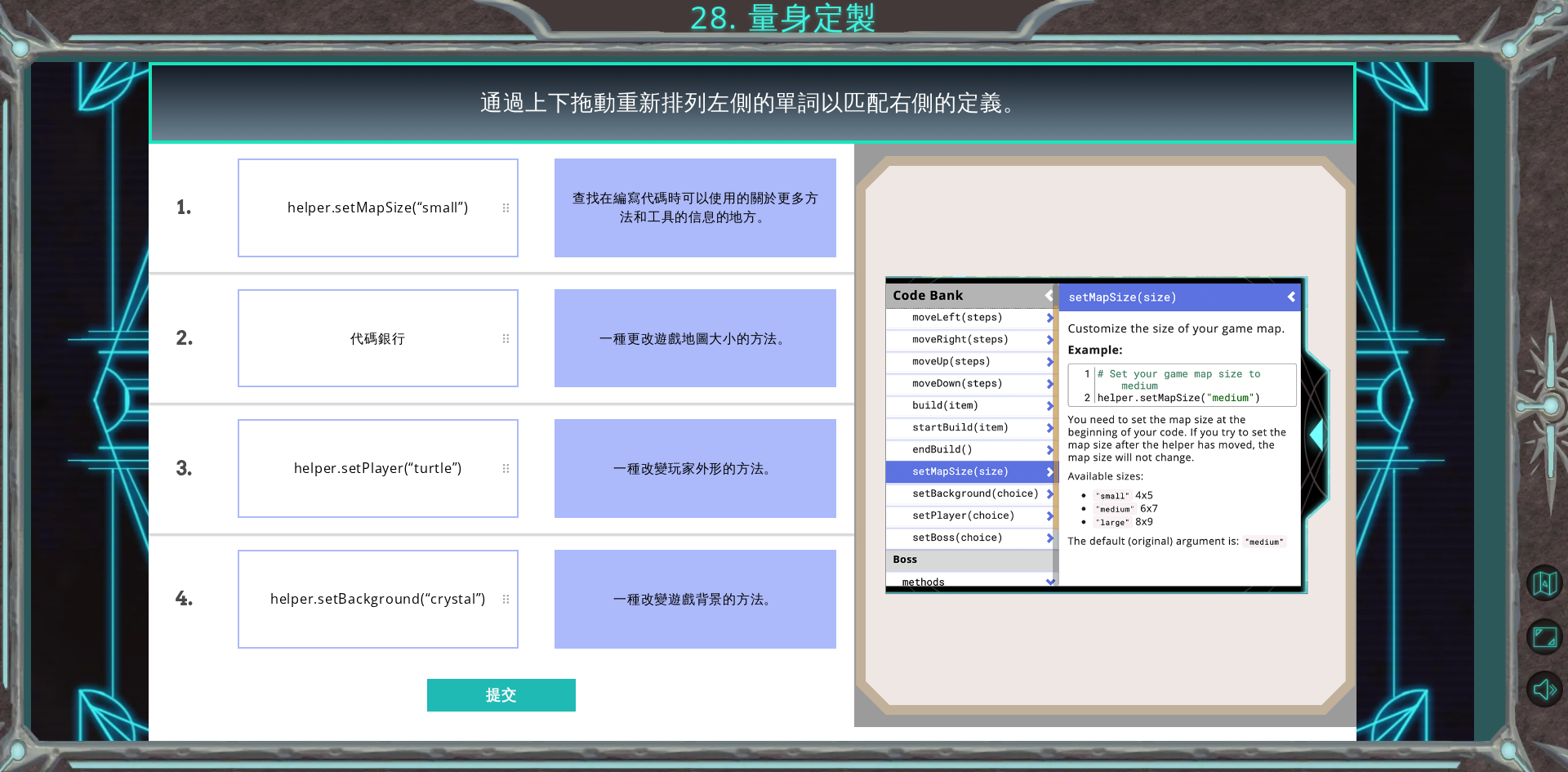
click at [477, 676] on div "1. 2. 3. 4. helper.setMapSize(“small”) 代碼銀行 helper.setPlayer(“turtle”) helper.s…" at bounding box center [501, 436] width 705 height 583
click at [483, 692] on button "提交" at bounding box center [501, 696] width 149 height 33
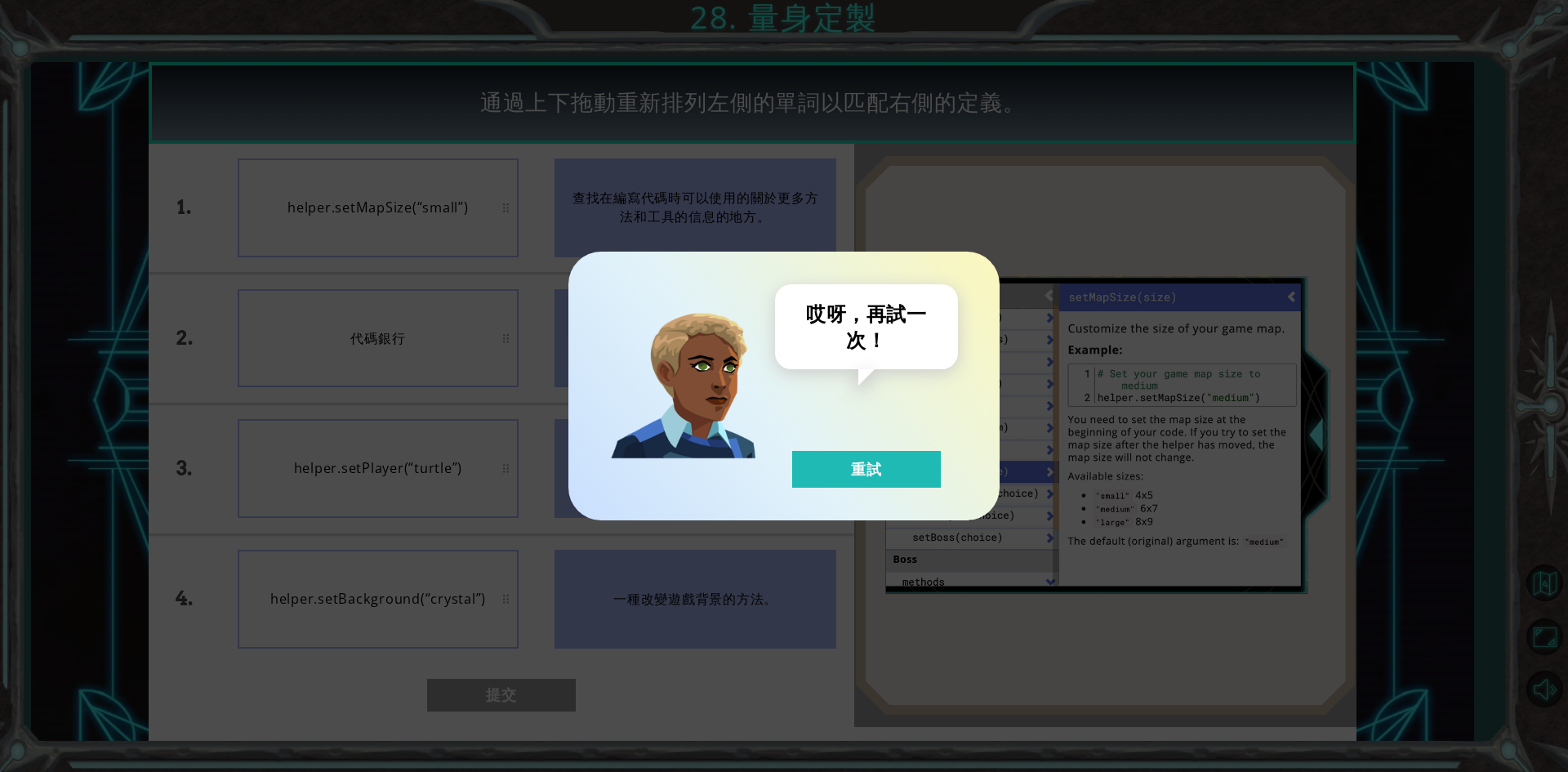
drag, startPoint x: 948, startPoint y: 403, endPoint x: 934, endPoint y: 422, distance: 23.6
click at [934, 421] on div "哎呀，再試一次！ 重試" at bounding box center [866, 386] width 183 height 204
drag, startPoint x: 834, startPoint y: 478, endPoint x: 825, endPoint y: 482, distance: 9.8
click at [830, 480] on button "重試" at bounding box center [866, 470] width 149 height 37
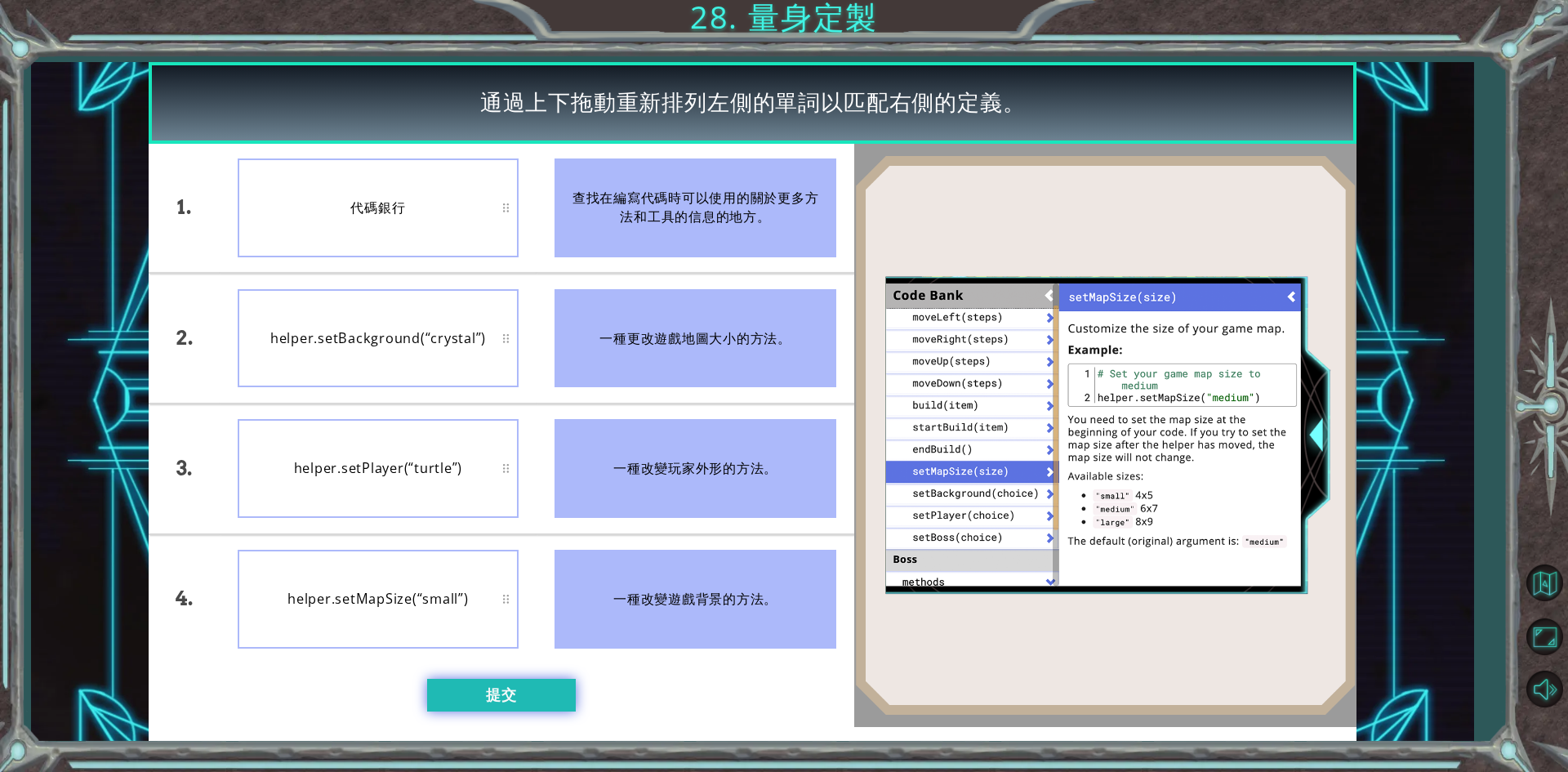
click at [549, 698] on button "提交" at bounding box center [501, 696] width 149 height 33
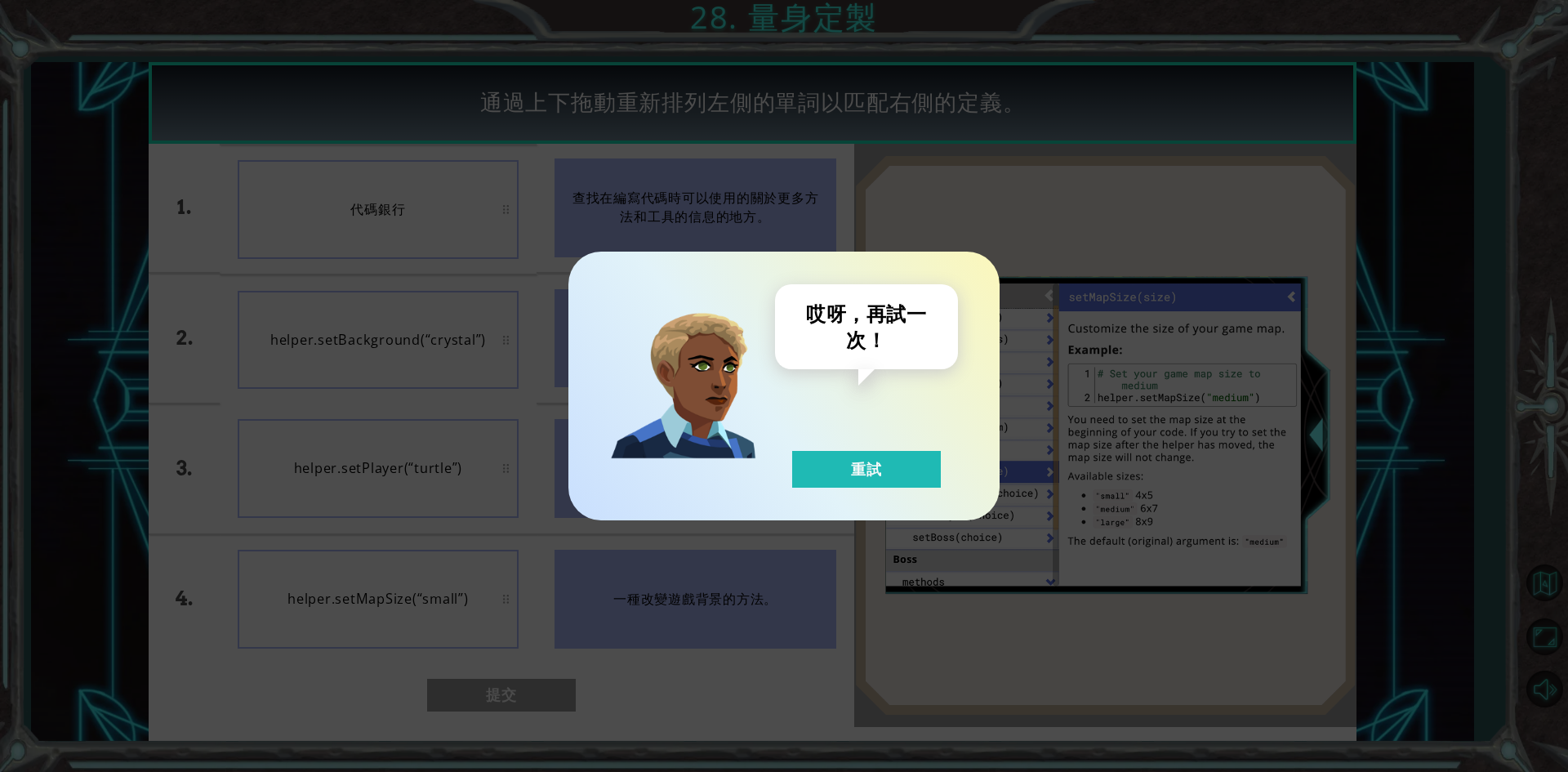
click at [946, 447] on div "哎呀，再試一次！ 重試" at bounding box center [866, 386] width 183 height 204
click at [929, 455] on button "重試" at bounding box center [866, 470] width 149 height 37
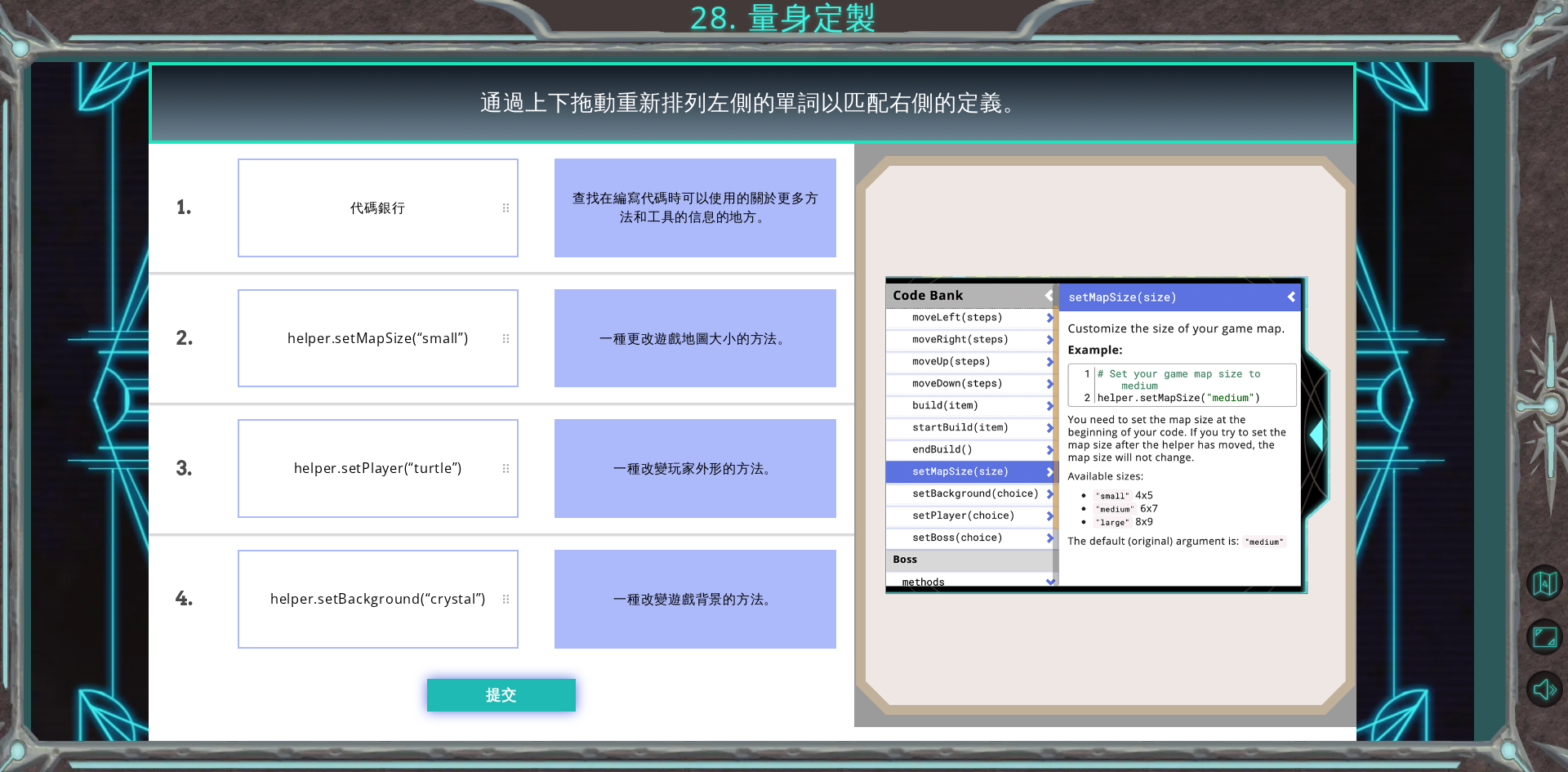
click at [515, 694] on button "提交" at bounding box center [501, 696] width 149 height 33
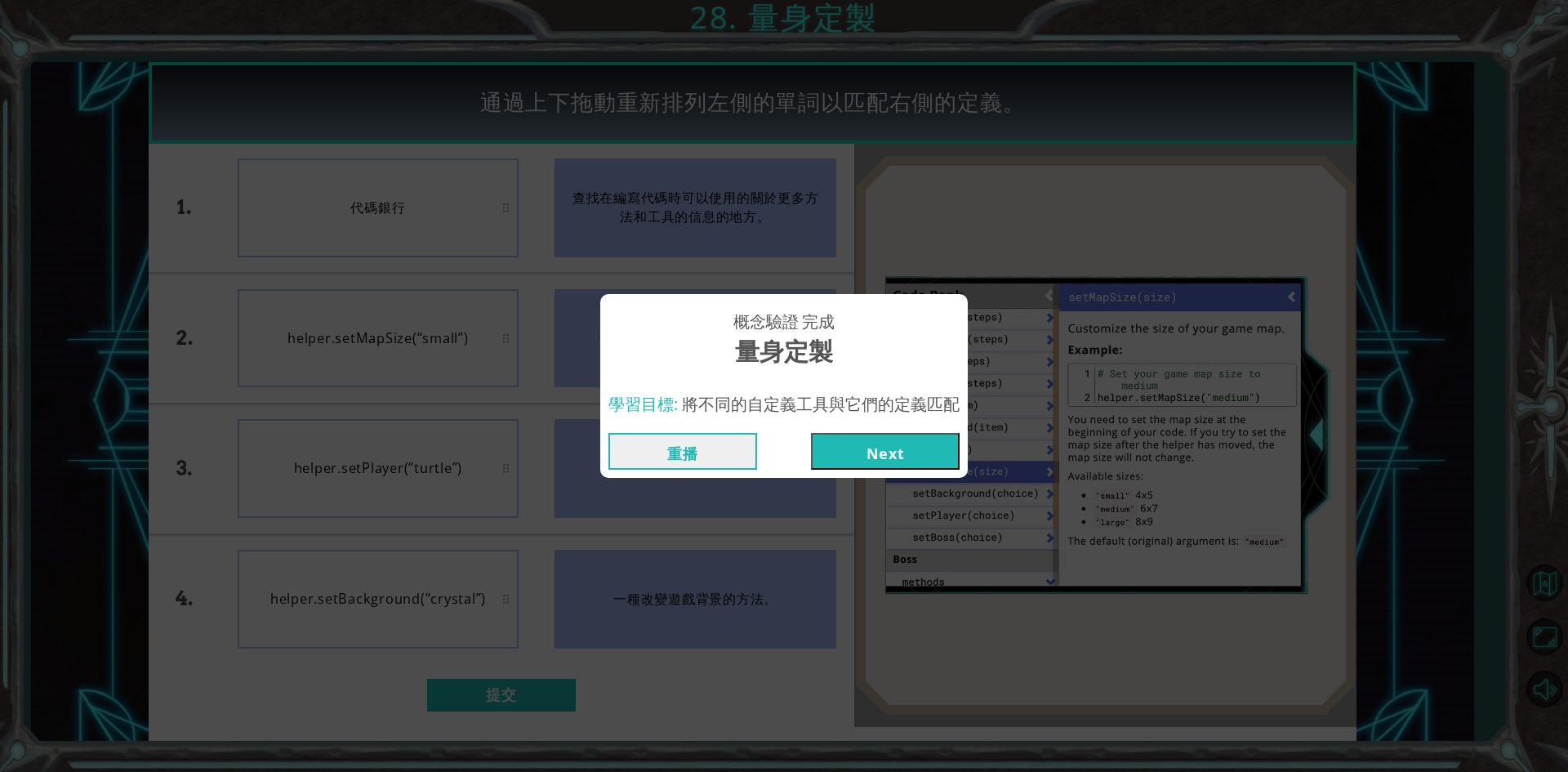
click at [883, 481] on div "概念驗證 完成 量身定製 學習目標: 將不同的自定義工具與它們的定義匹配 重播 Next" at bounding box center [784, 386] width 1568 height 772
click at [878, 464] on button "Next" at bounding box center [885, 451] width 149 height 37
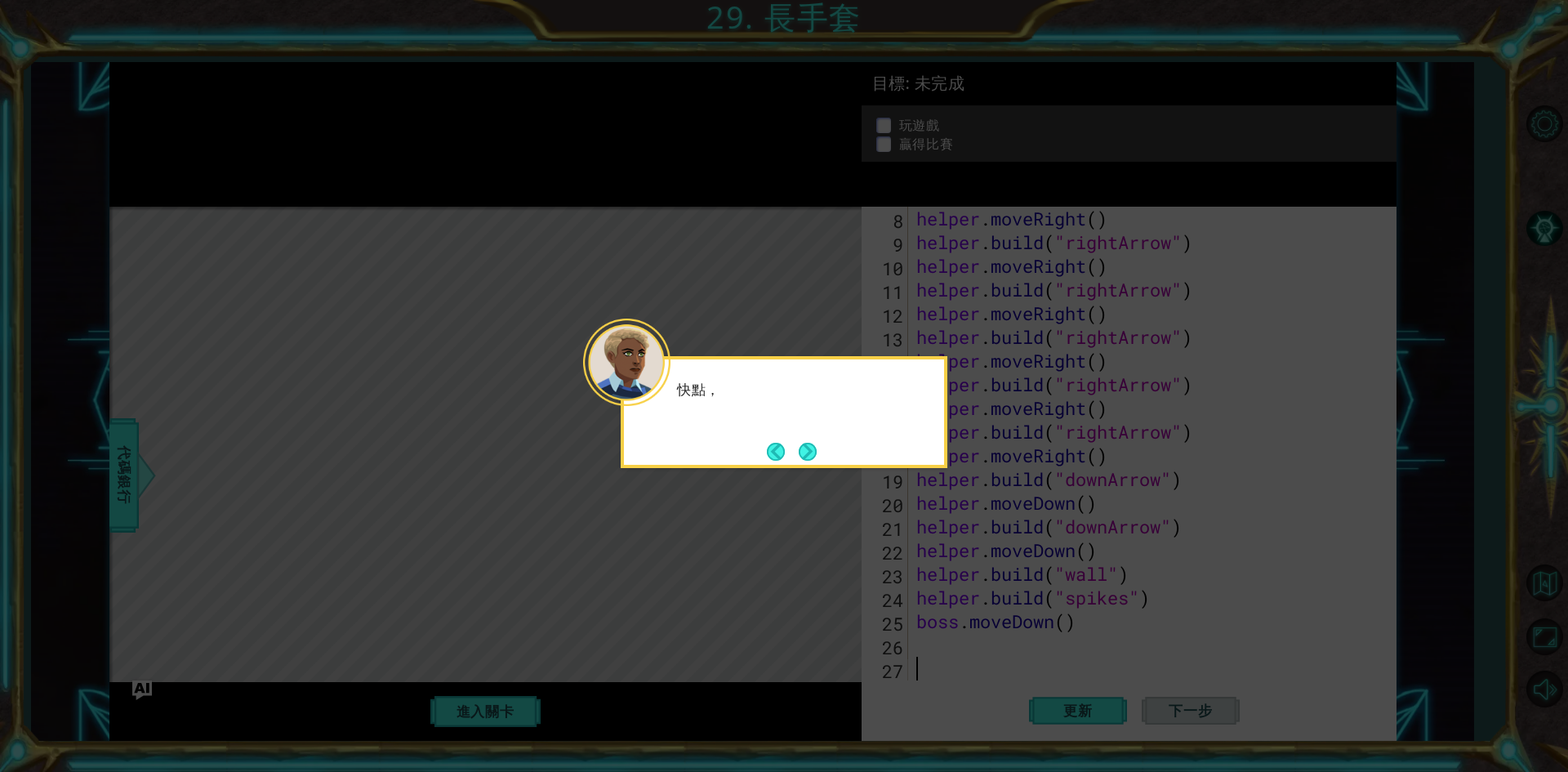
scroll to position [189, 0]
click at [694, 386] on p "快點，我們就要超時" at bounding box center [805, 390] width 255 height 18
drag, startPoint x: 765, startPoint y: 437, endPoint x: 811, endPoint y: 446, distance: 46.9
click at [800, 446] on div "快點，我們就要超時了！還需要修改一些代碼，這樣的遊戲可以很好地 捕捉黑暗" at bounding box center [784, 413] width 321 height 107
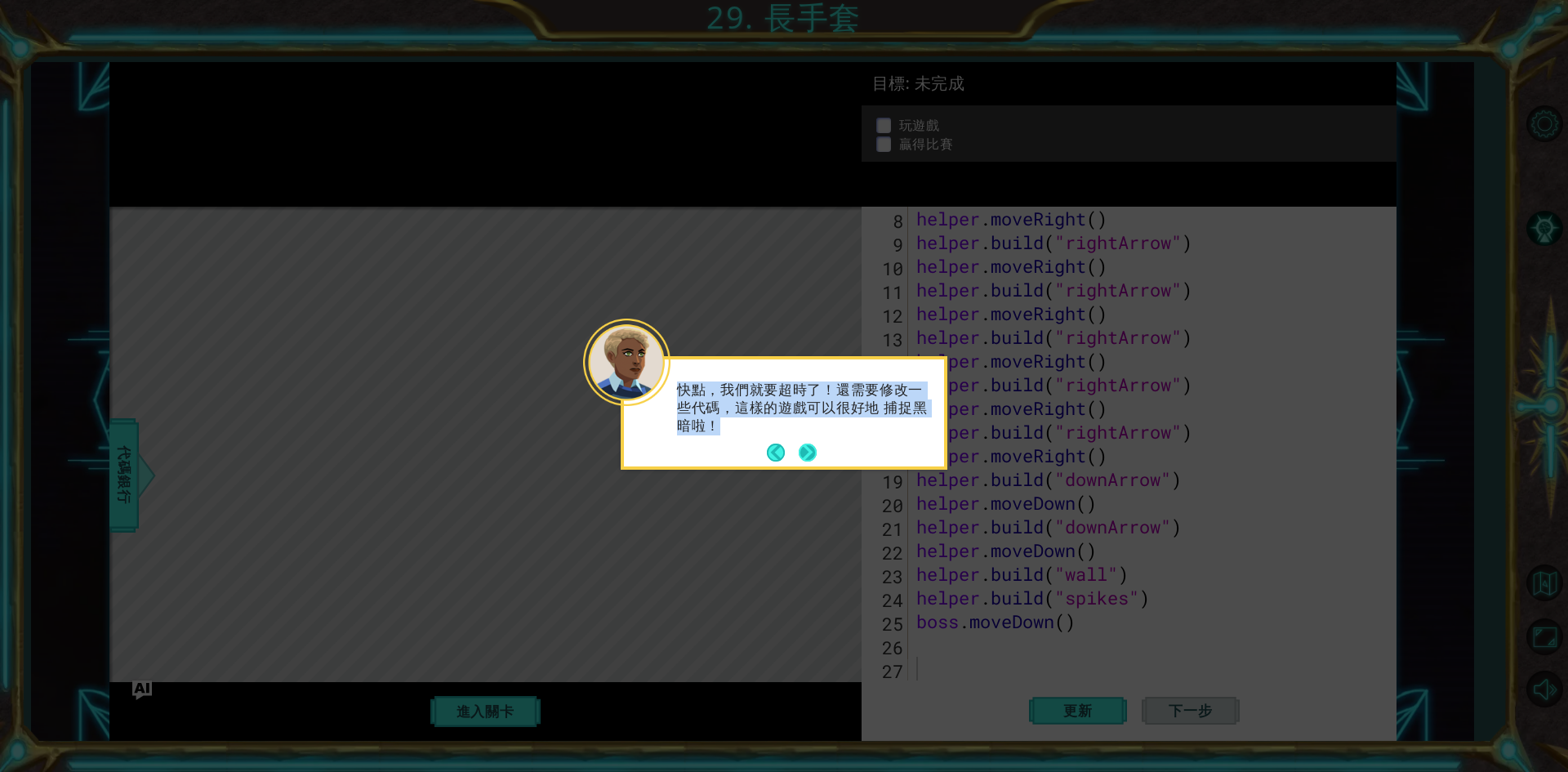
click at [815, 446] on button "Next" at bounding box center [808, 452] width 18 height 18
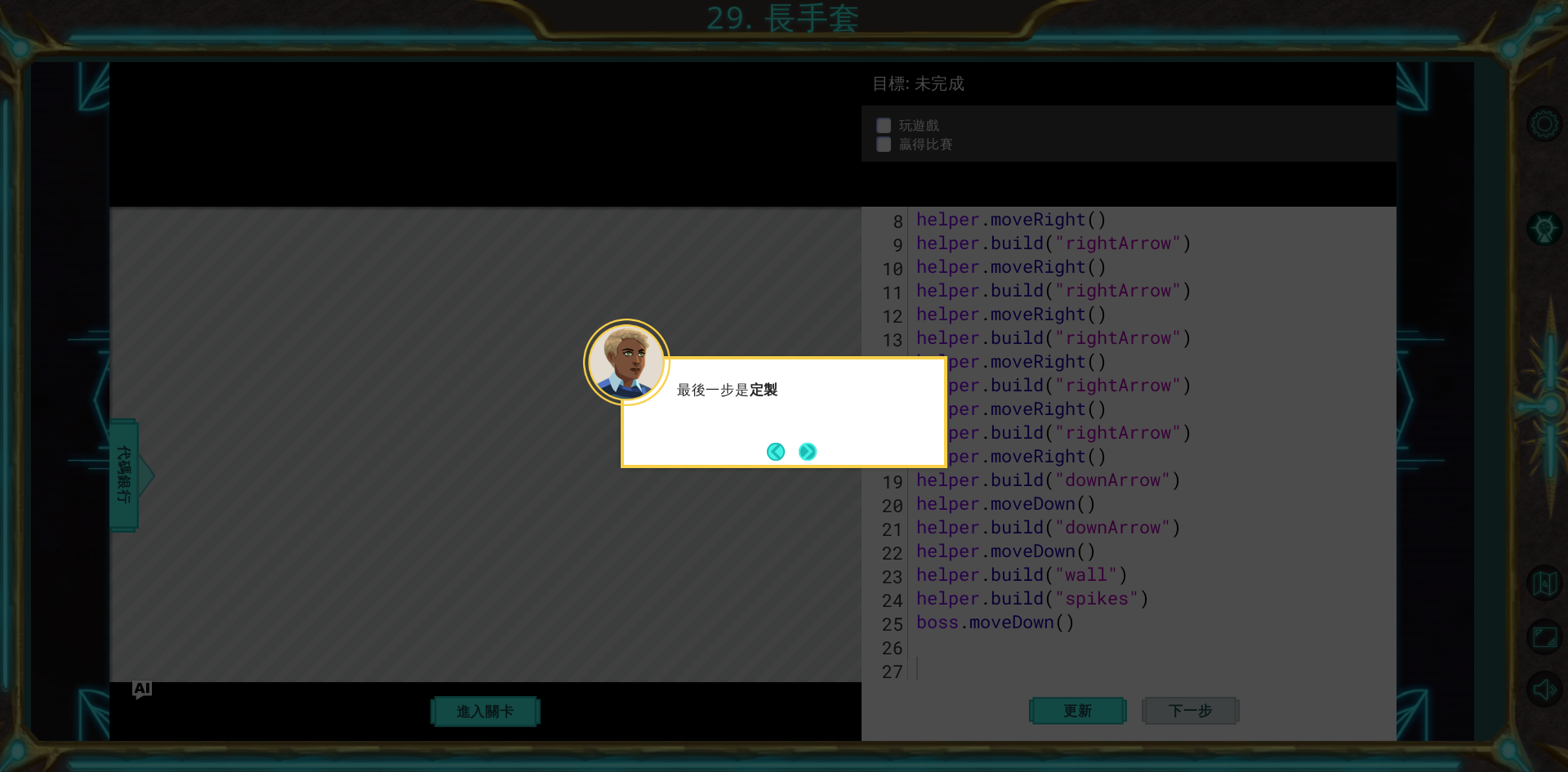
click at [817, 446] on button "Next" at bounding box center [808, 451] width 18 height 18
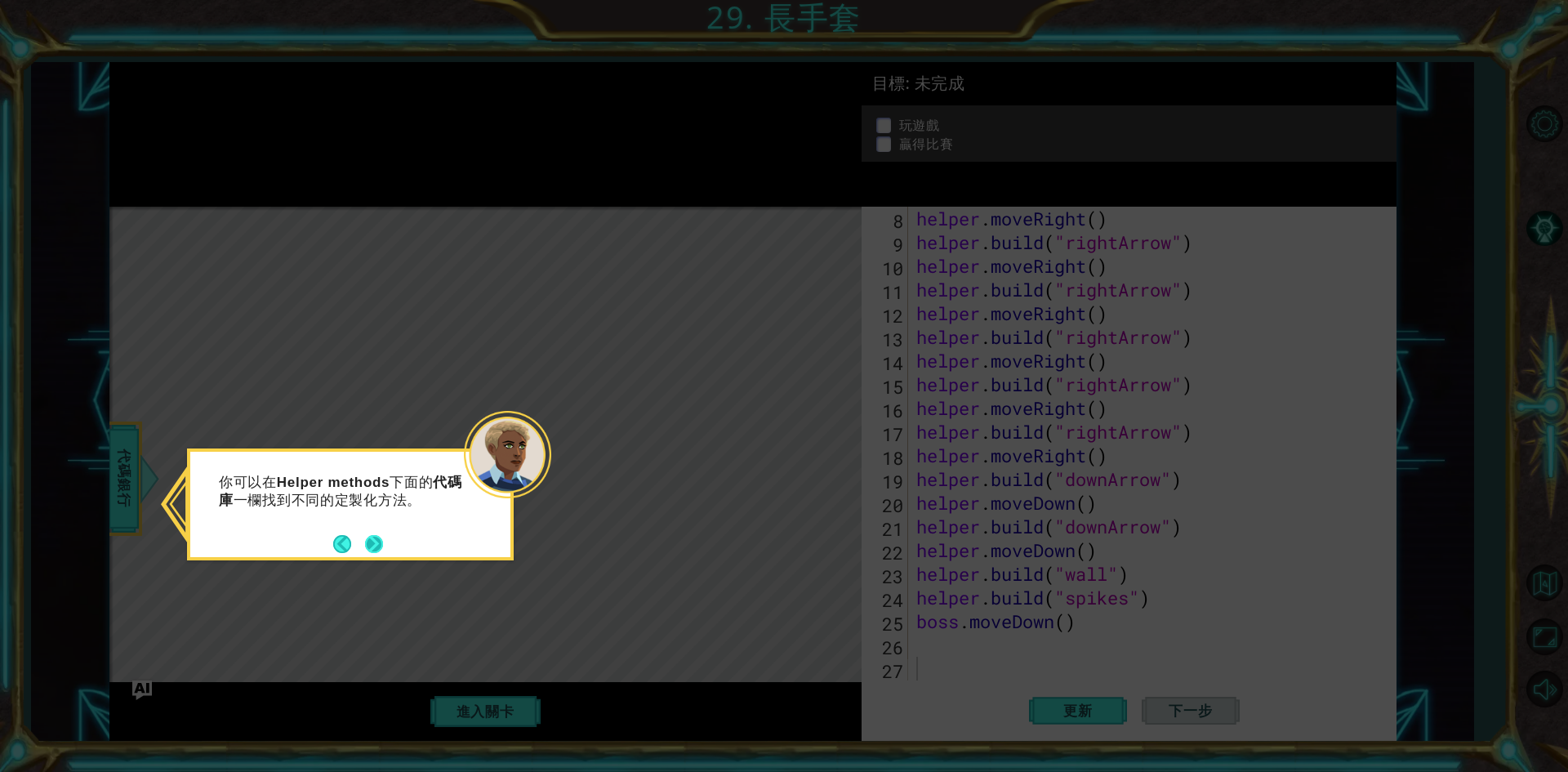
click at [375, 538] on button "Next" at bounding box center [373, 543] width 19 height 19
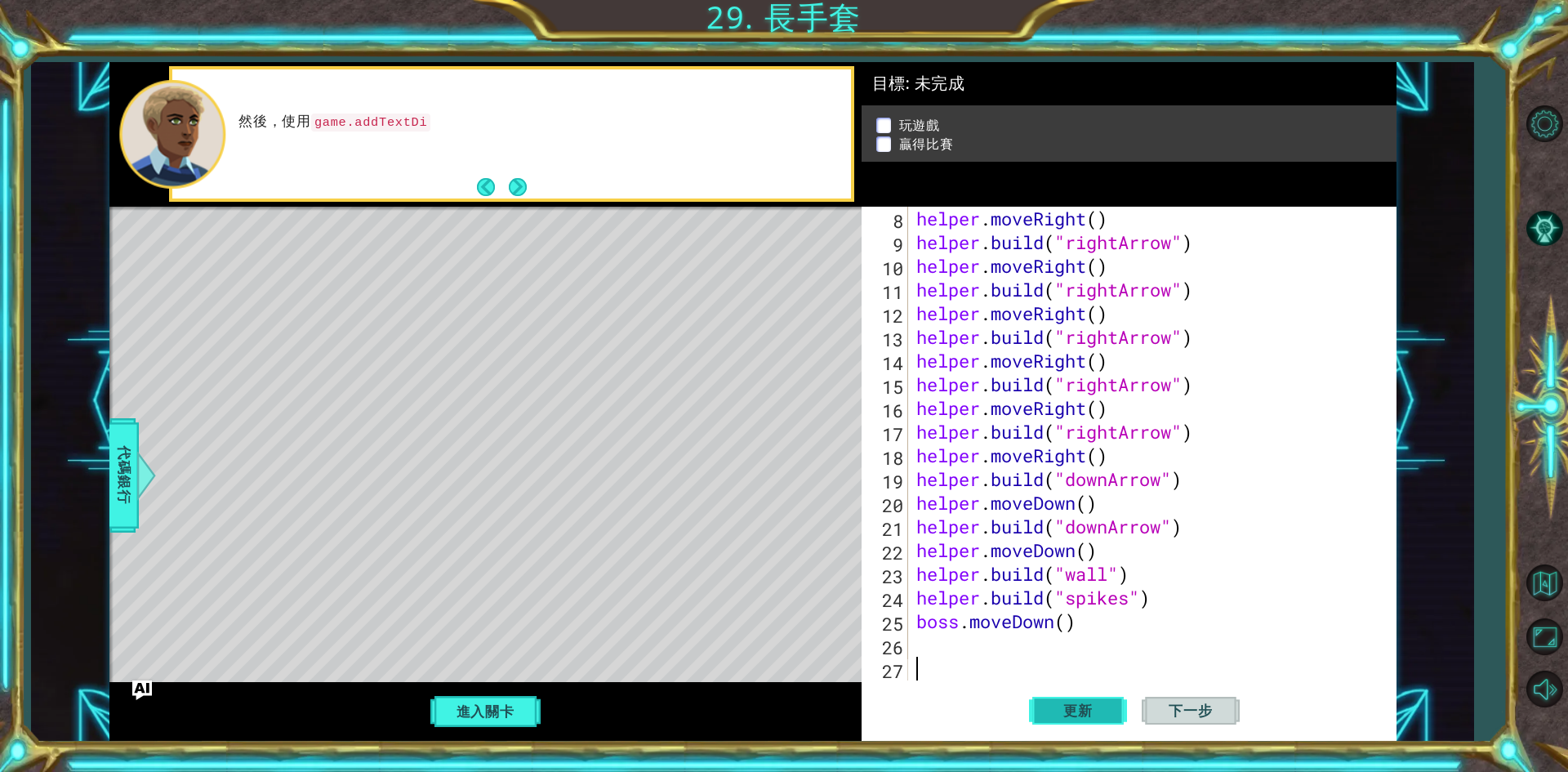
click at [1099, 714] on span "更新" at bounding box center [1079, 711] width 62 height 17
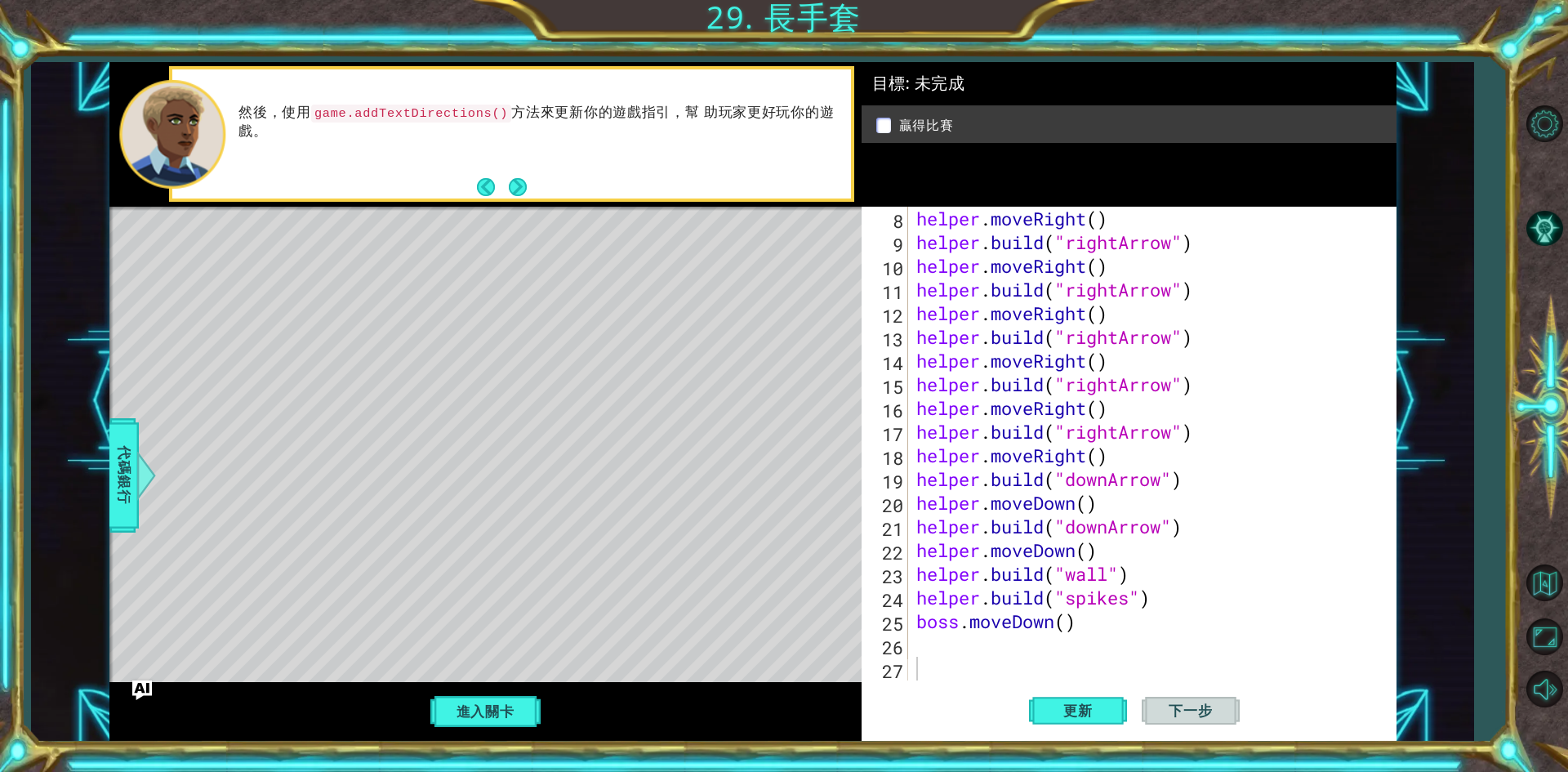
click at [885, 110] on div "贏得比賽" at bounding box center [1128, 124] width 535 height 38
click at [960, 639] on div "helper . moveRight ( ) helper . build ( "rightArrow" ) helper . moveRight ( ) h…" at bounding box center [1150, 467] width 474 height 521
click at [515, 724] on button "進入關卡" at bounding box center [485, 712] width 117 height 31
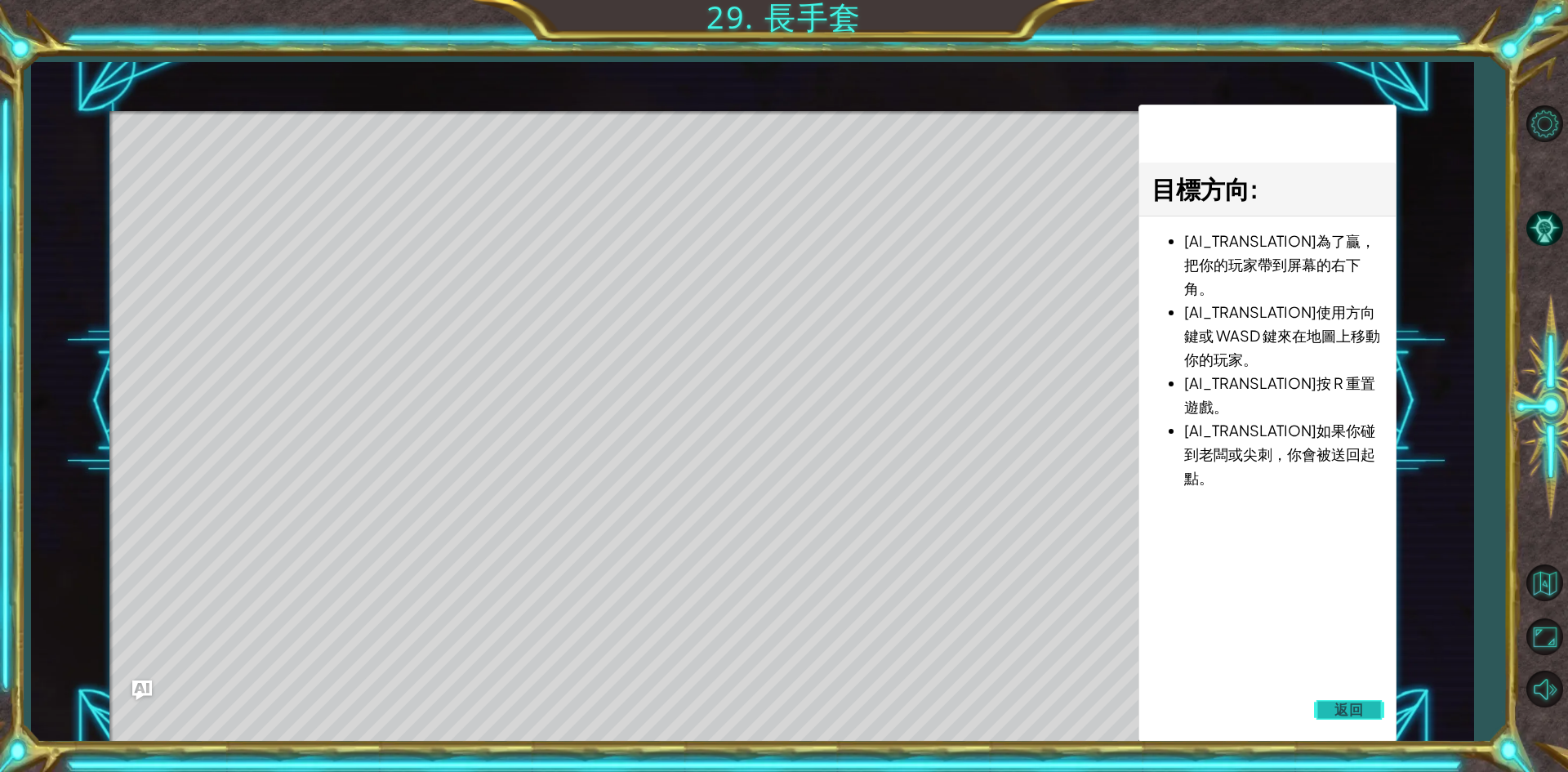
click at [1333, 699] on button "返回" at bounding box center [1350, 711] width 70 height 33
